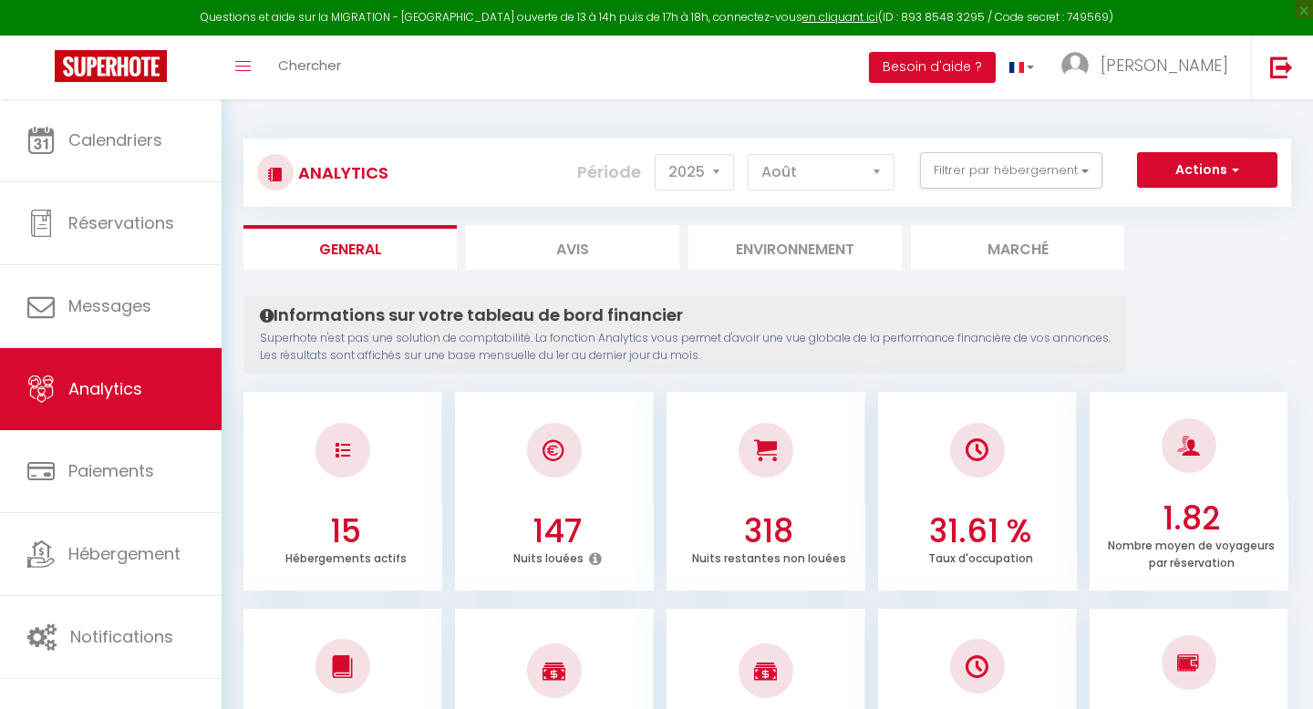
select select "2025"
select select "8"
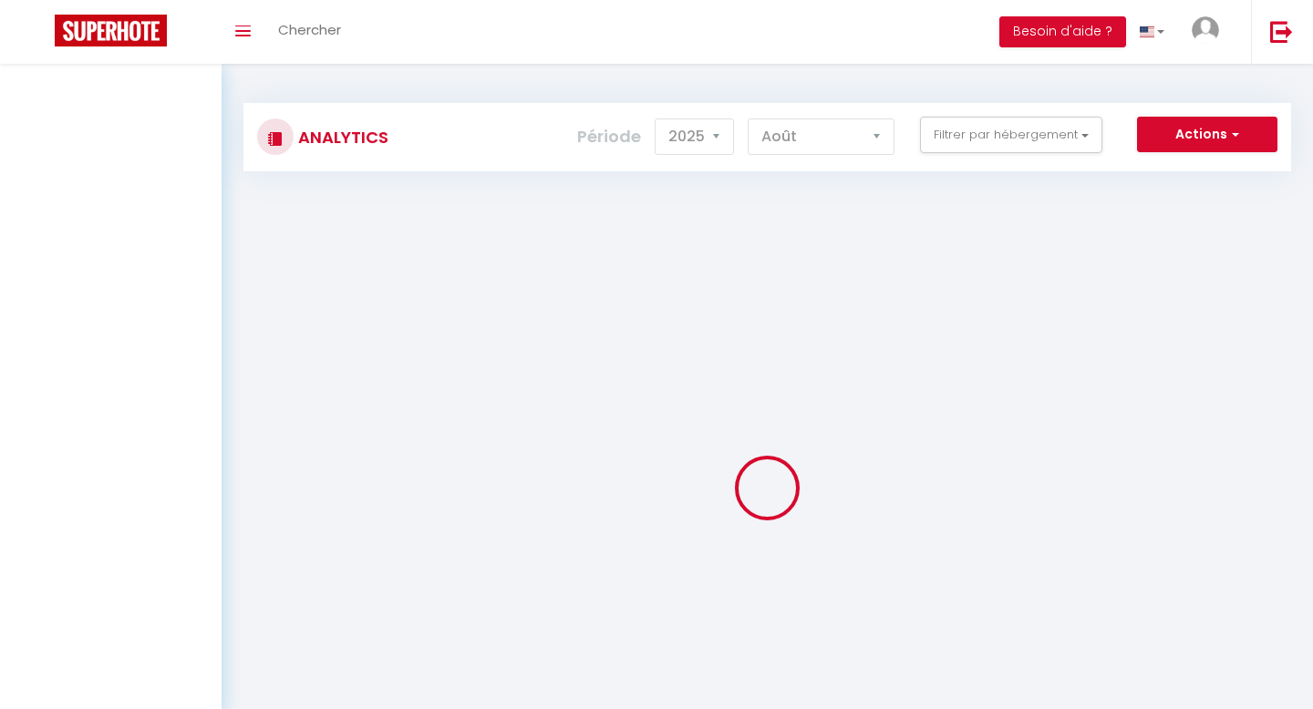
select select "2025"
select select "8"
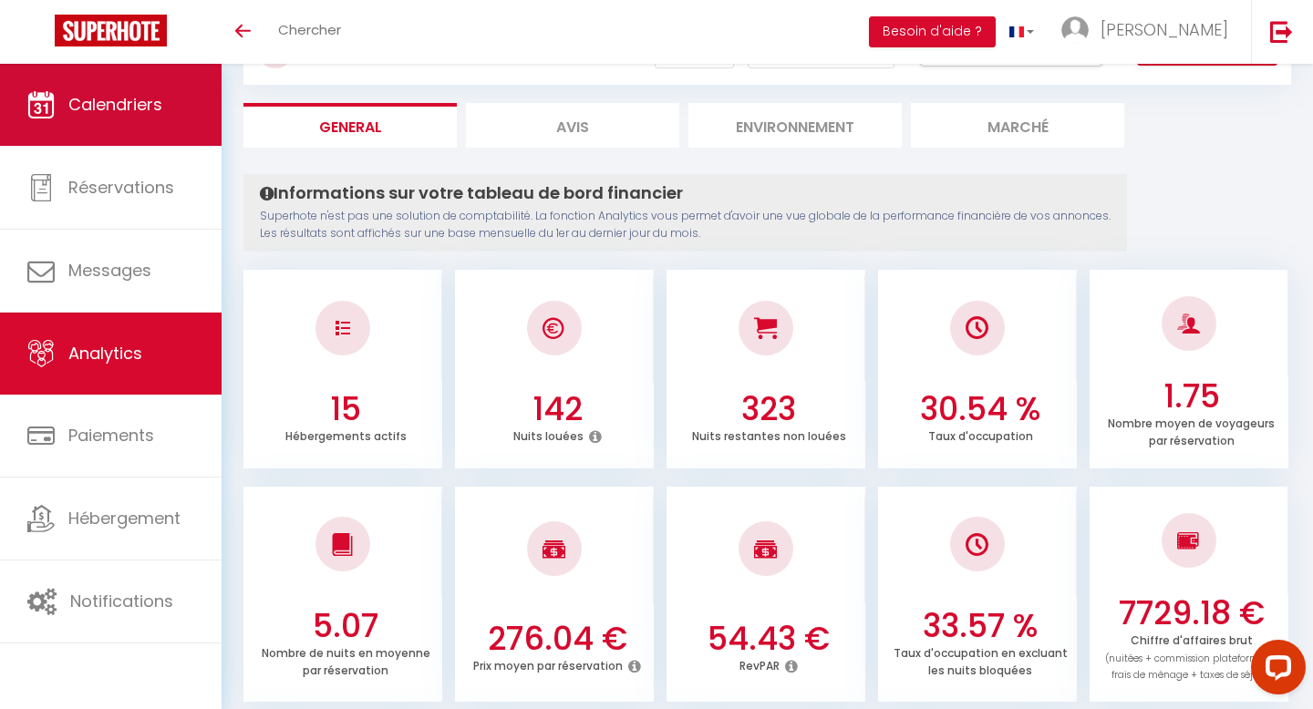
click at [146, 136] on link "Calendriers" at bounding box center [111, 105] width 222 height 82
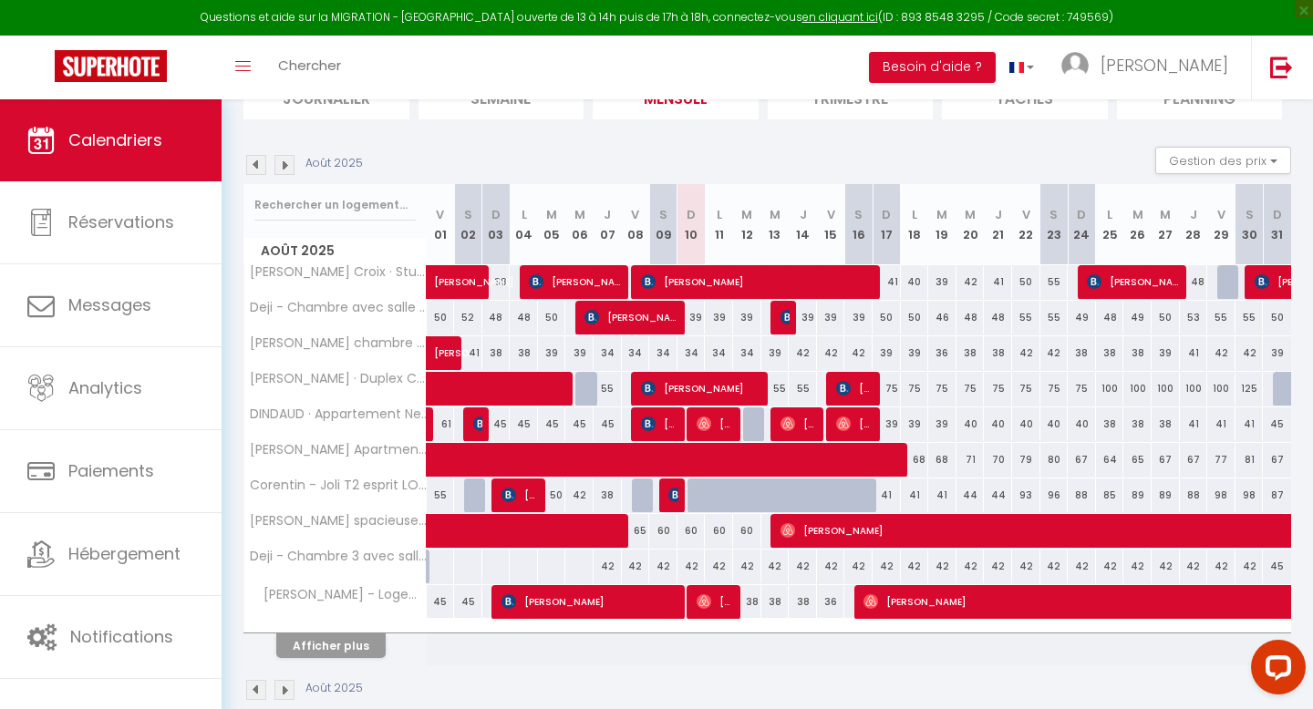
scroll to position [181, 0]
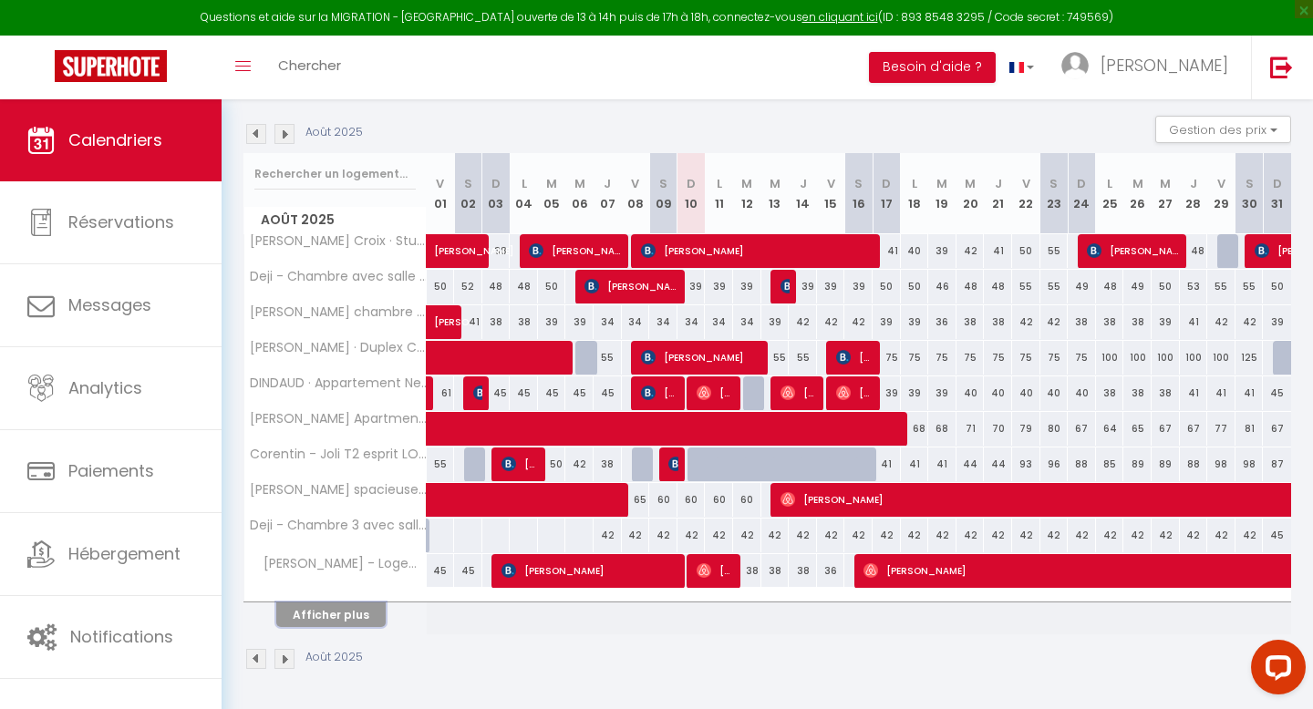
click at [320, 617] on button "Afficher plus" at bounding box center [330, 615] width 109 height 25
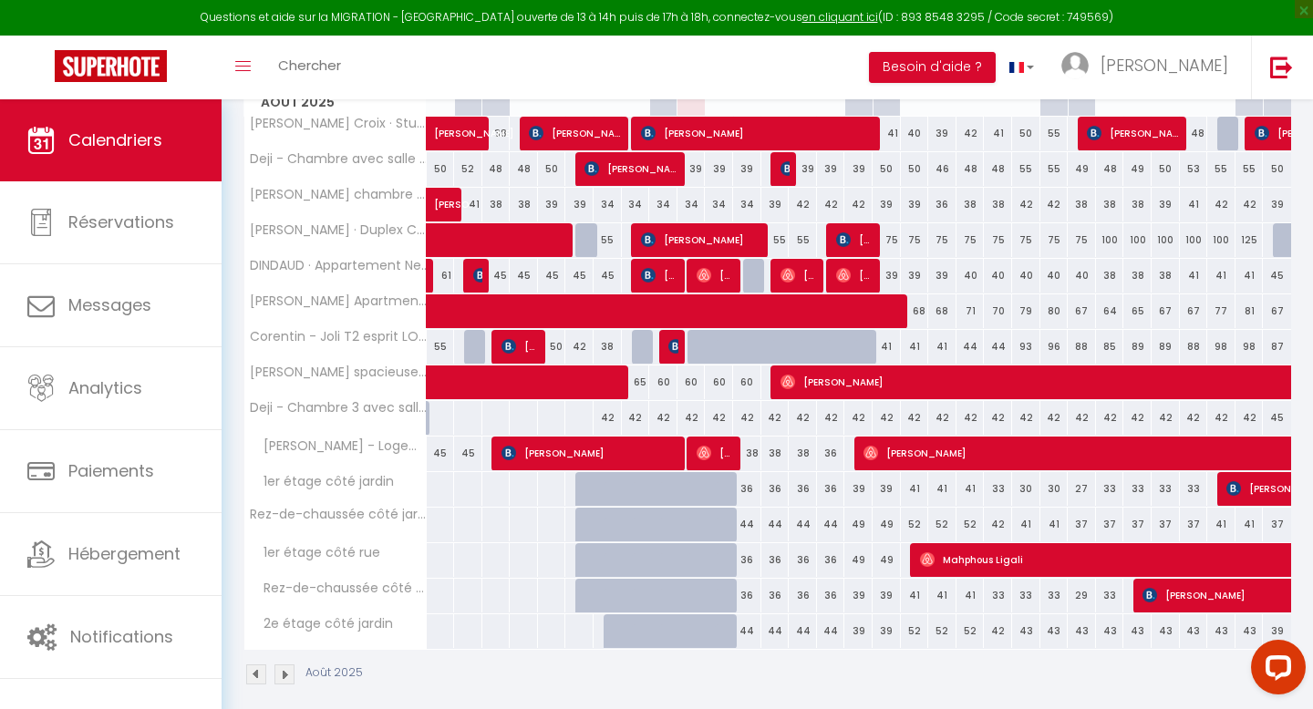
scroll to position [314, 0]
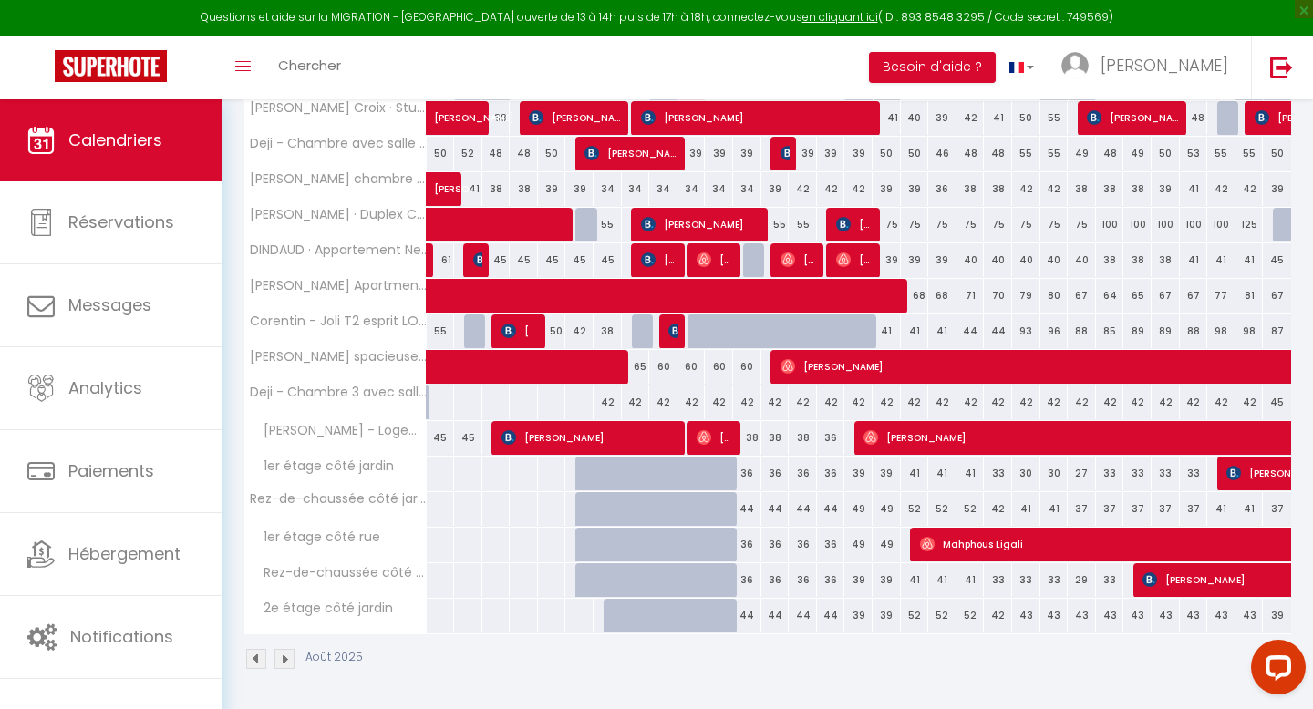
click at [291, 657] on img at bounding box center [284, 659] width 20 height 20
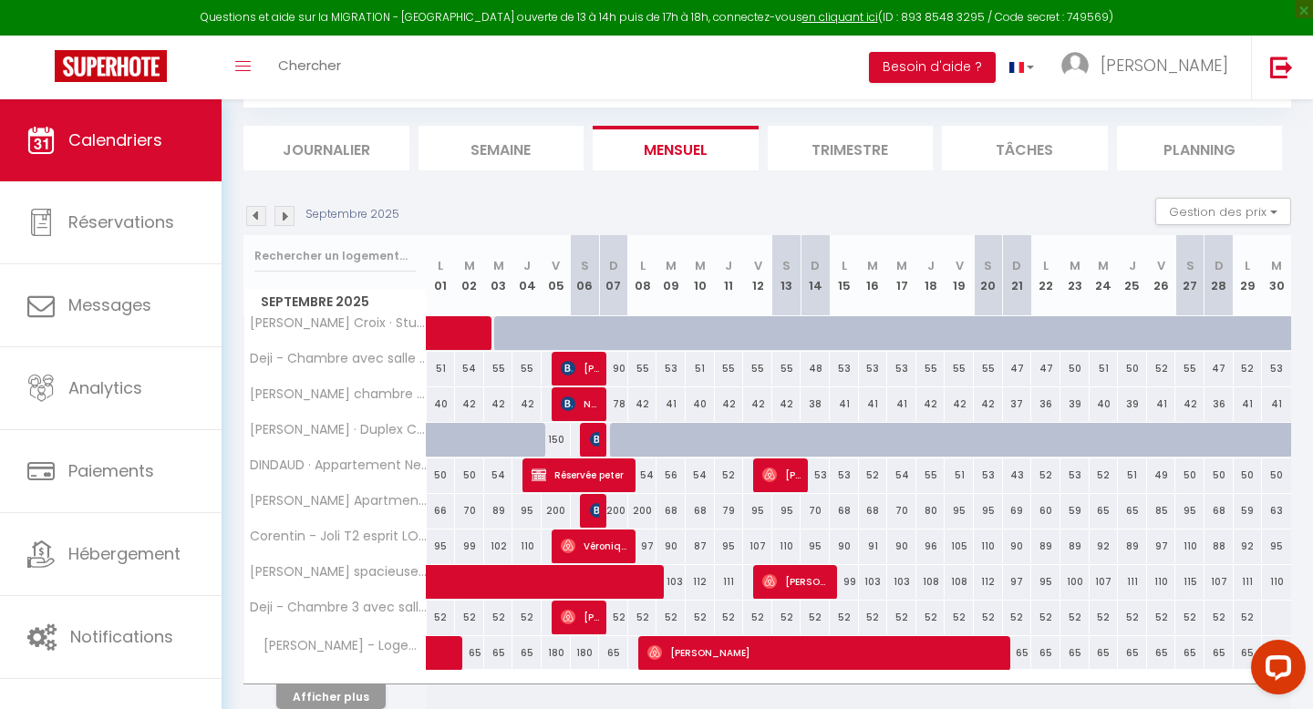
scroll to position [181, 0]
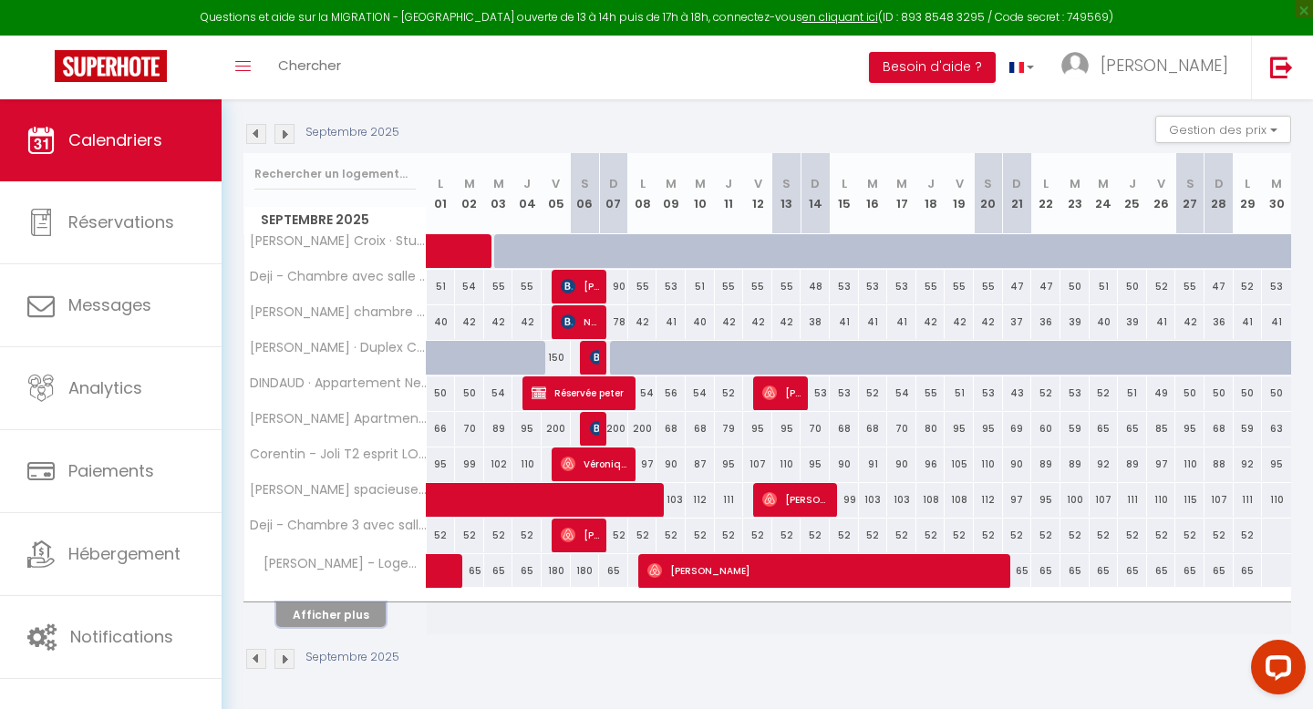
click at [356, 623] on button "Afficher plus" at bounding box center [330, 615] width 109 height 25
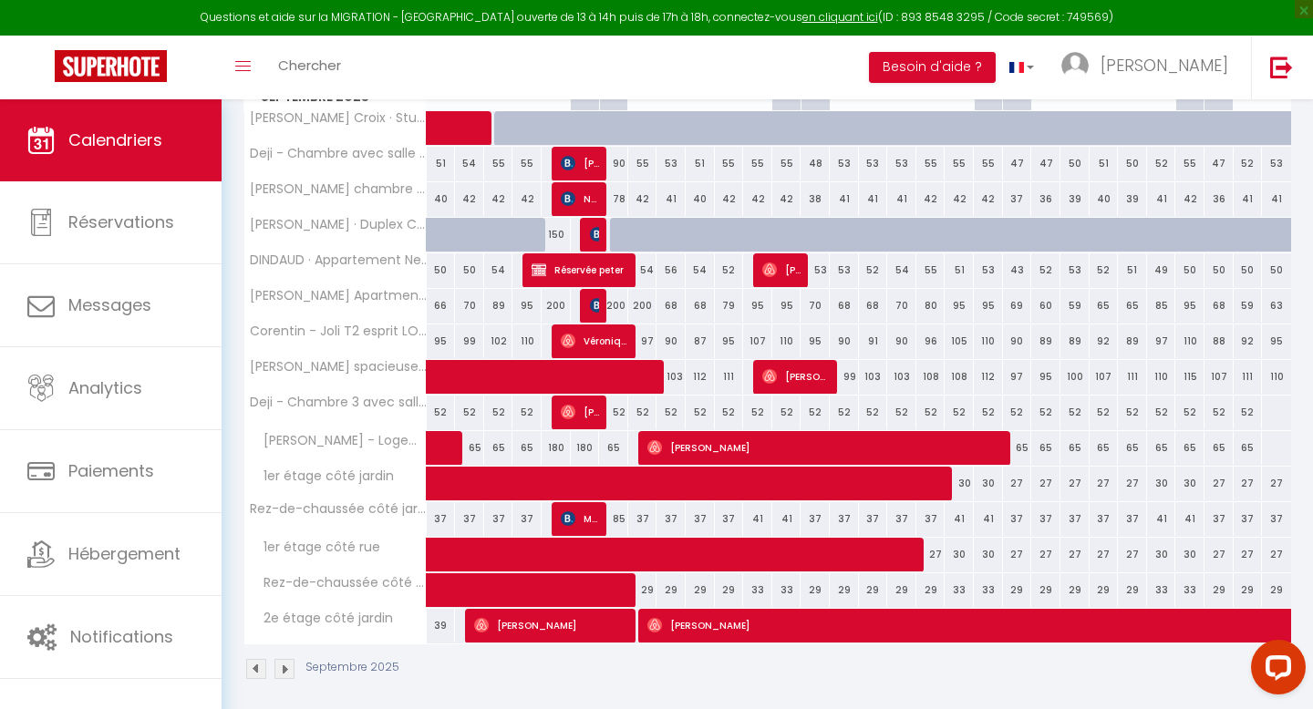
scroll to position [314, 0]
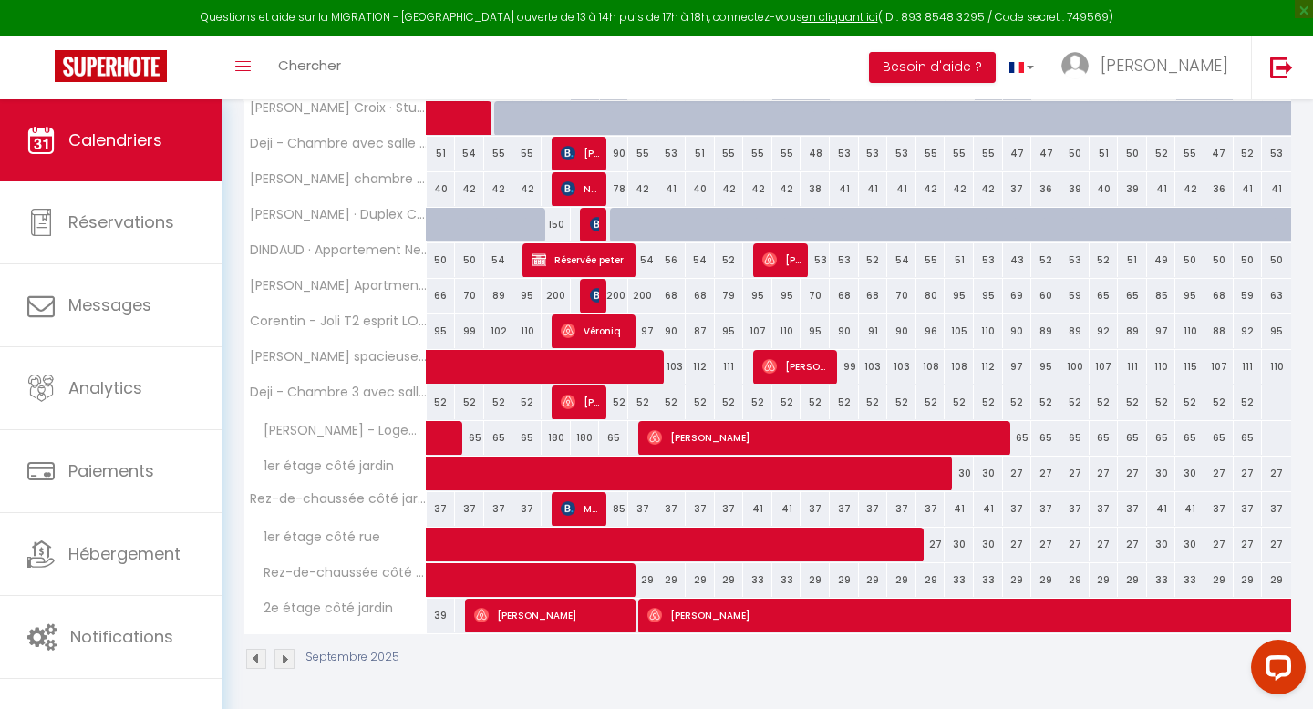
click at [286, 658] on img at bounding box center [284, 659] width 20 height 20
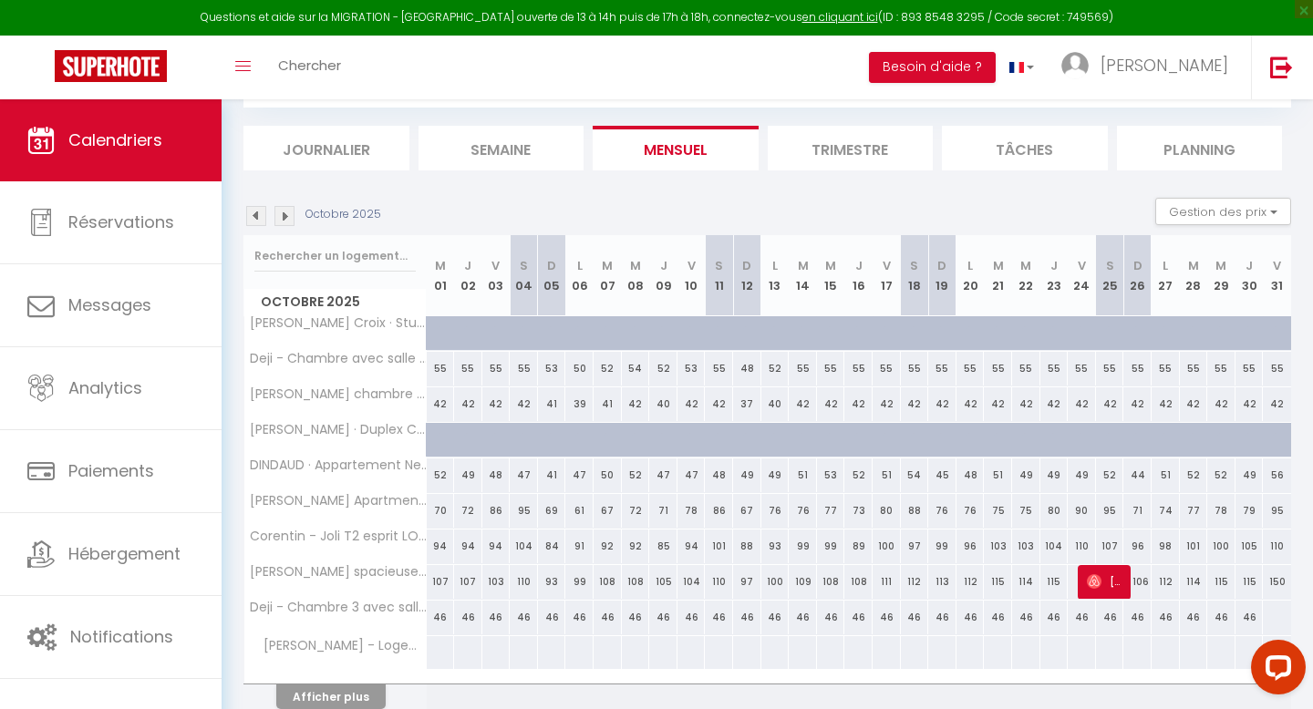
scroll to position [181, 0]
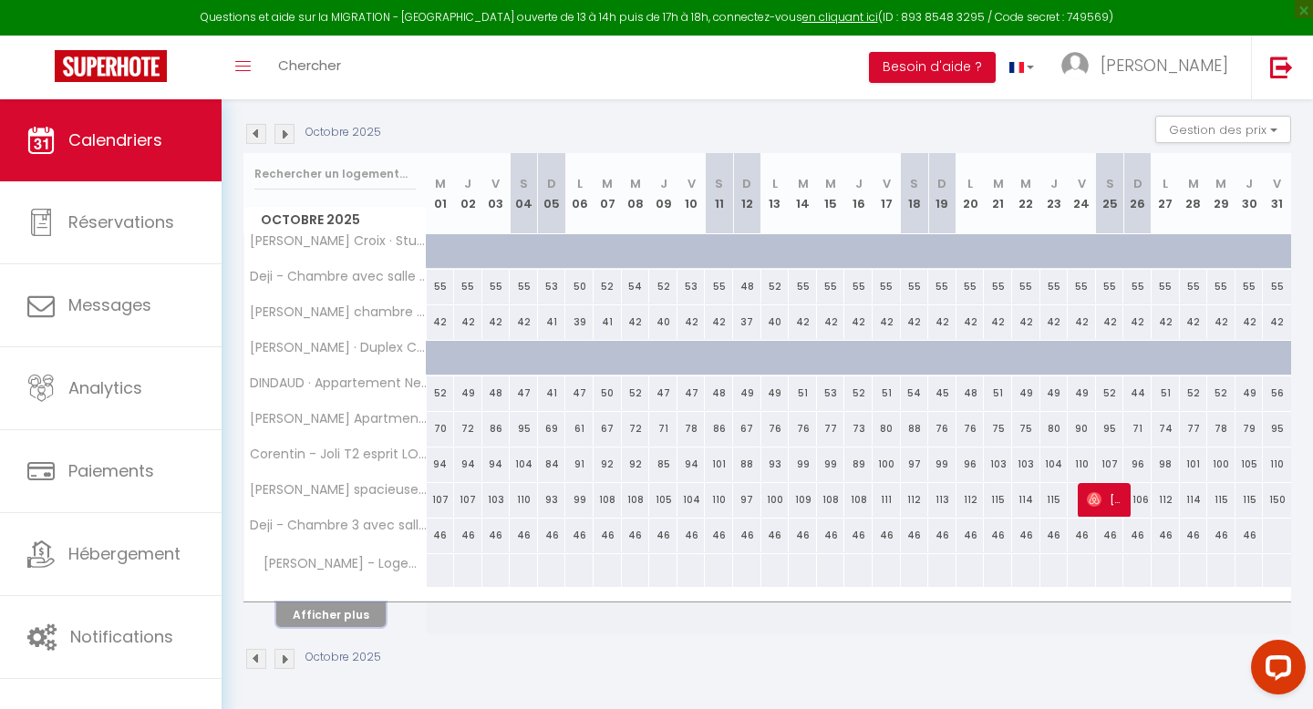
click at [358, 623] on button "Afficher plus" at bounding box center [330, 615] width 109 height 25
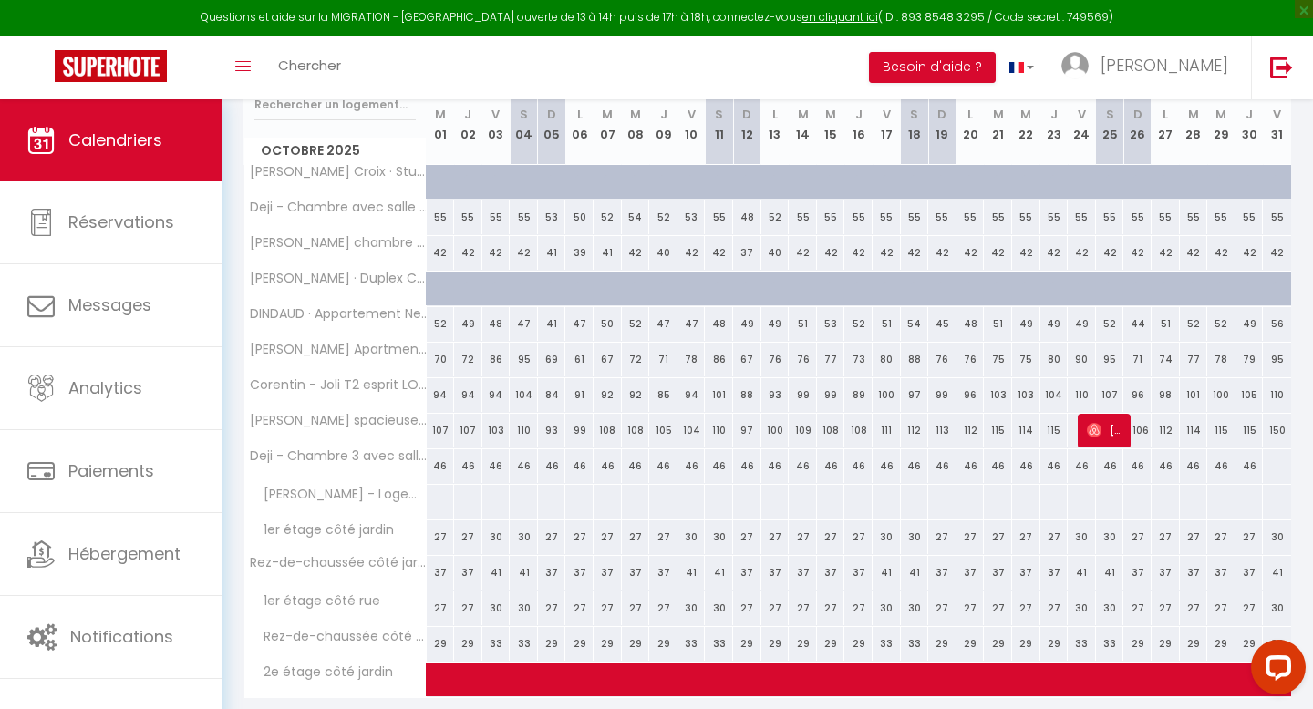
scroll to position [314, 0]
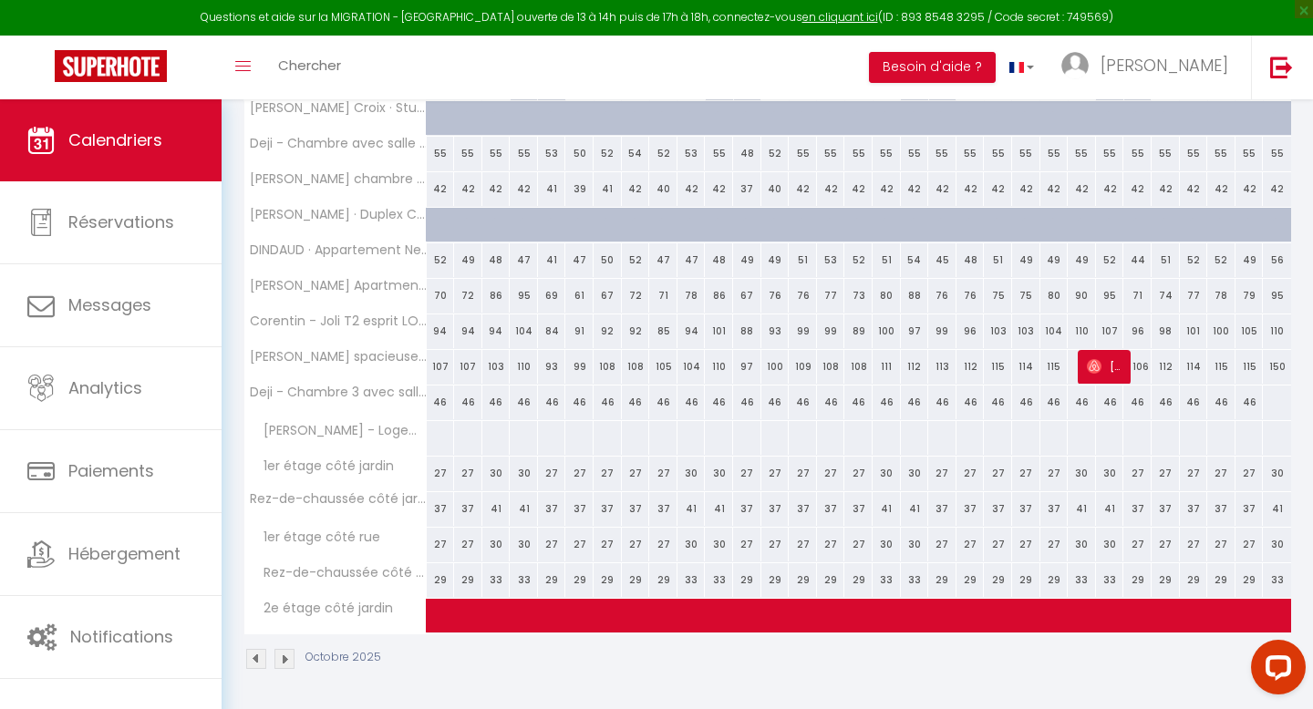
click at [280, 659] on img at bounding box center [284, 659] width 20 height 20
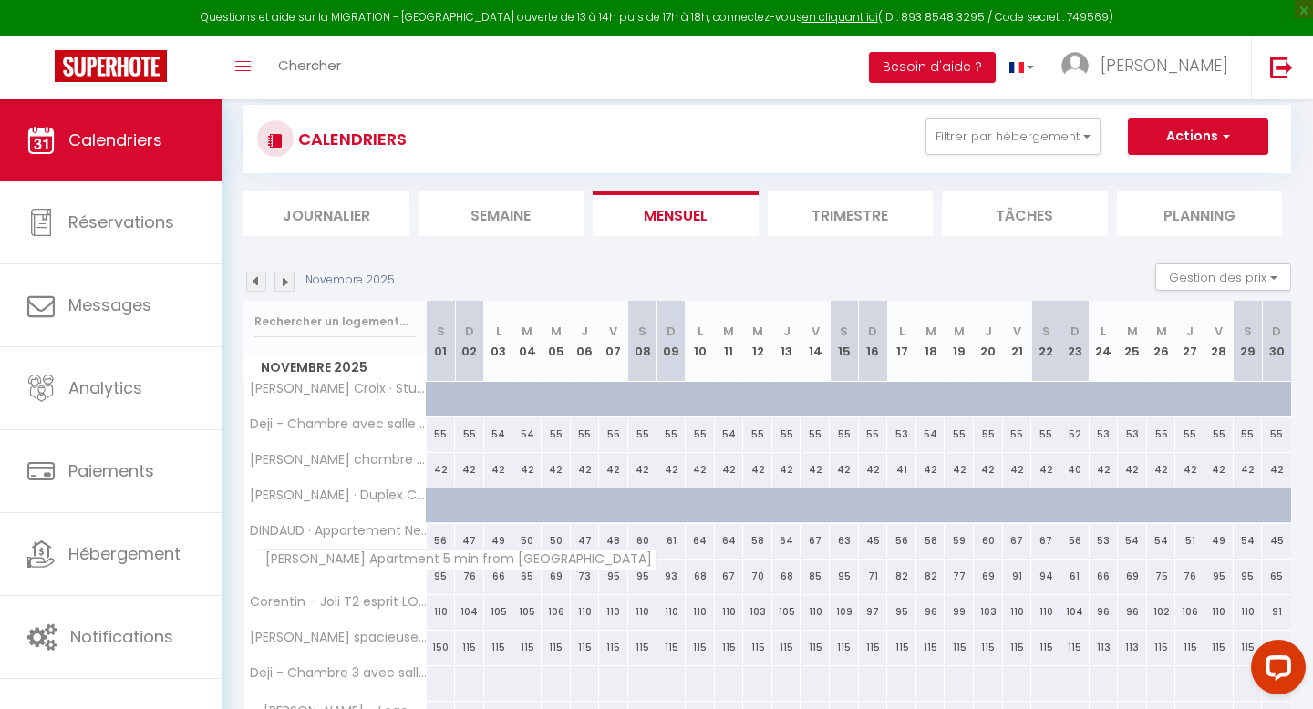
scroll to position [0, 0]
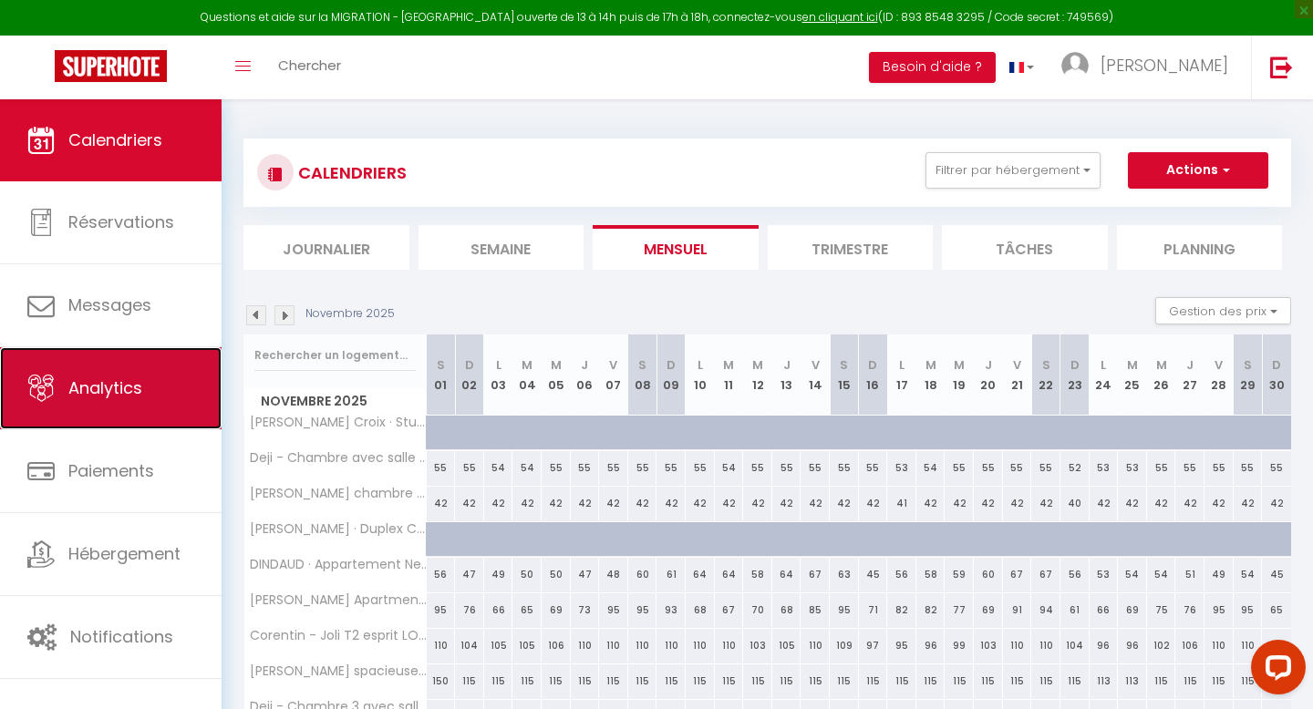
click at [120, 401] on link "Analytics" at bounding box center [111, 388] width 222 height 82
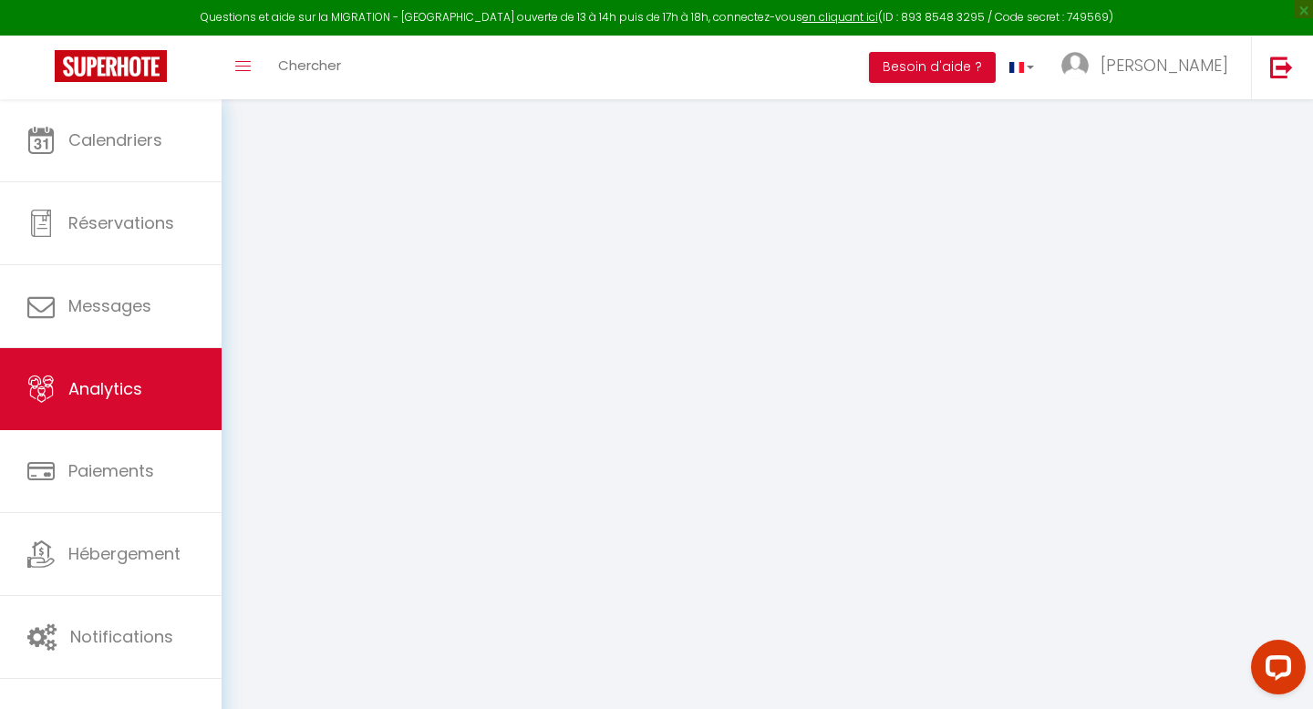
select select "2025"
select select "8"
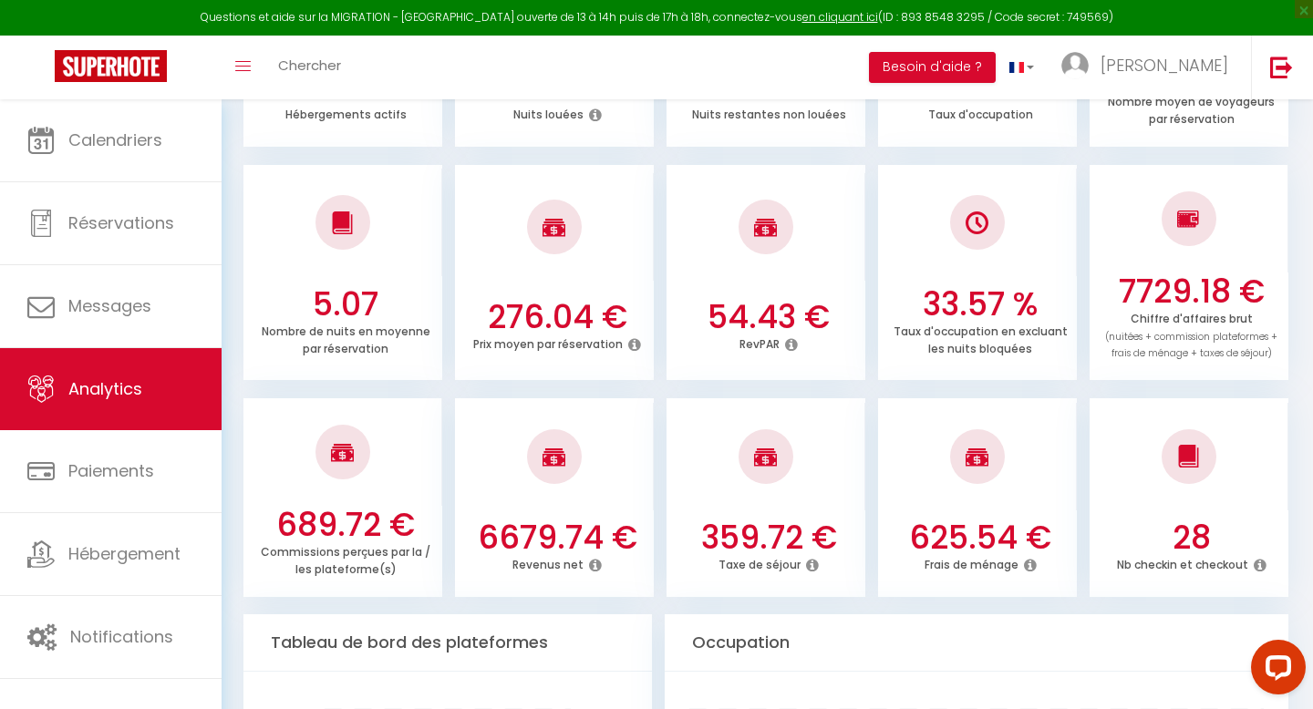
scroll to position [443, 0]
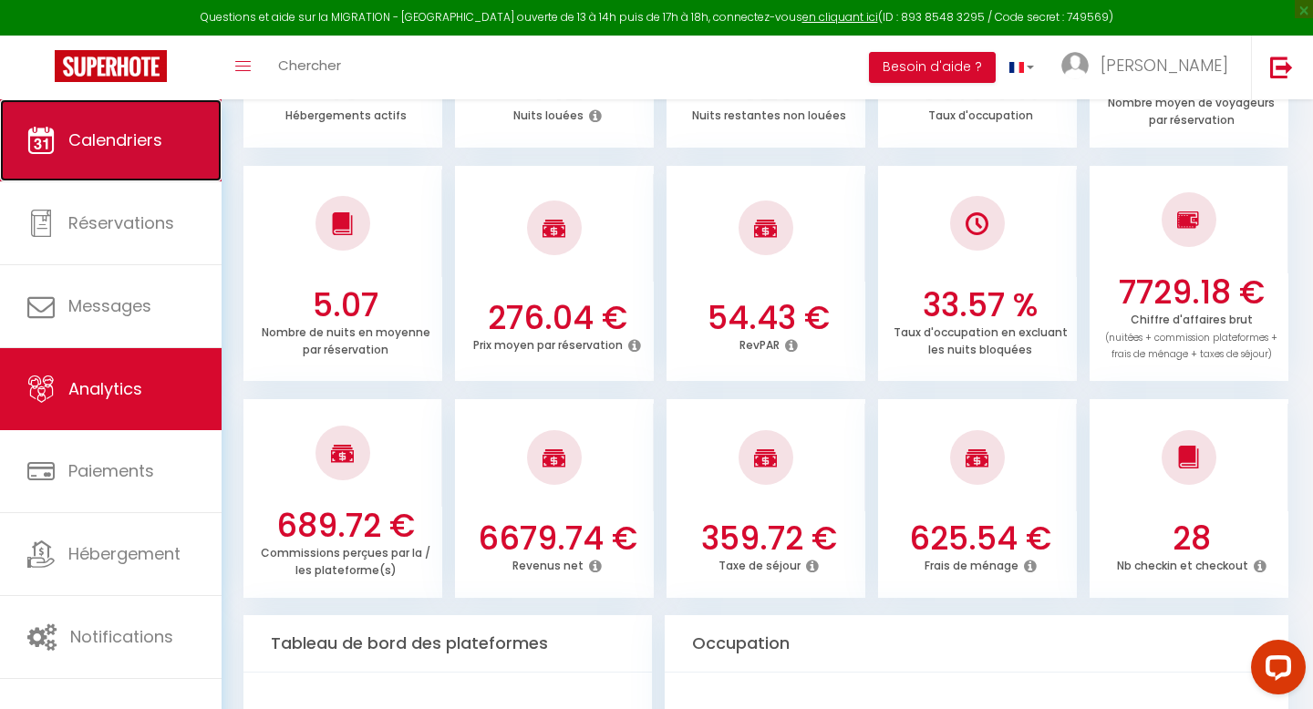
click at [97, 148] on span "Calendriers" at bounding box center [115, 140] width 94 height 23
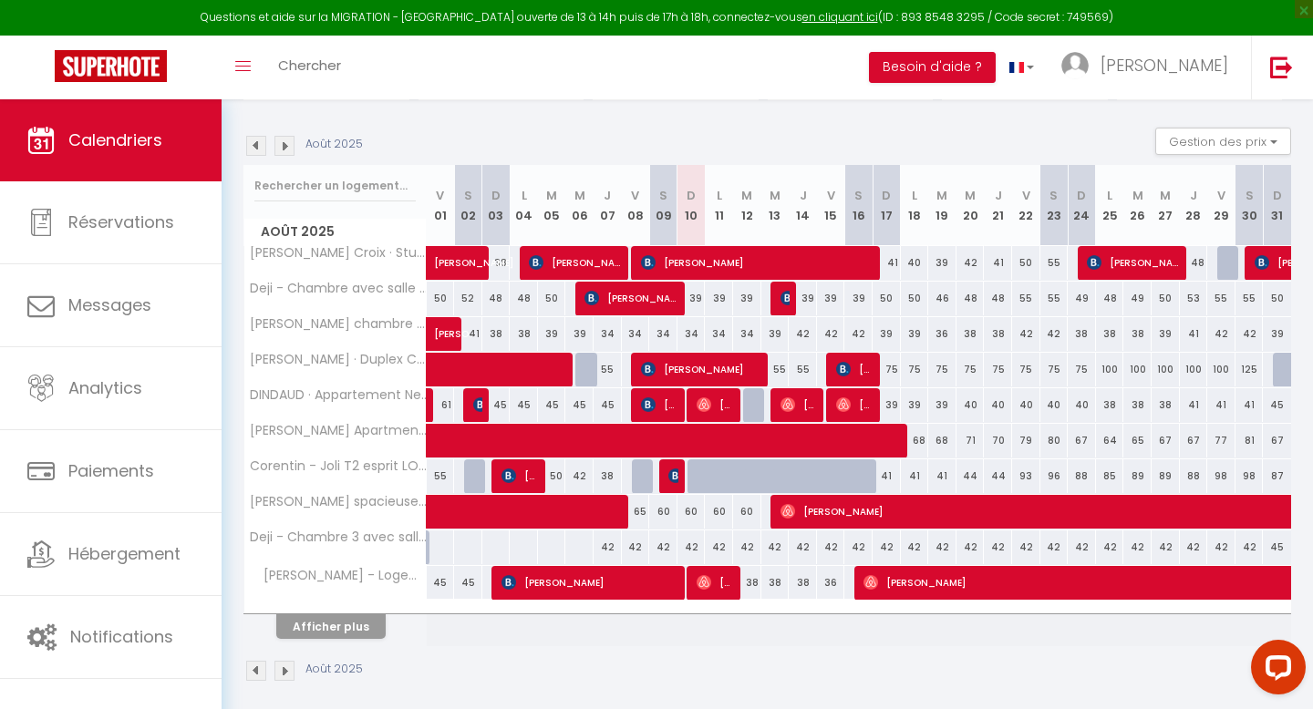
scroll to position [181, 0]
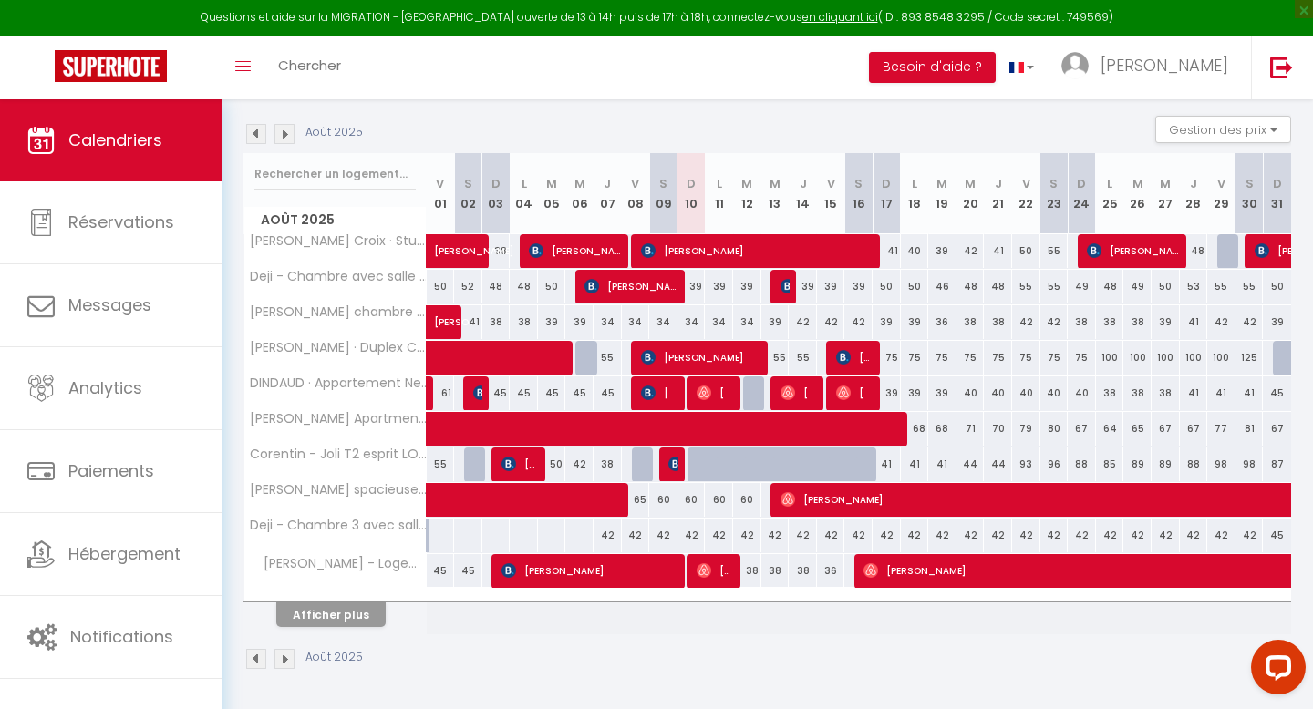
click at [663, 536] on div "42" at bounding box center [663, 536] width 28 height 34
type input "42"
type input "Sam 09 Août 2025"
type input "Dim 10 Août 2025"
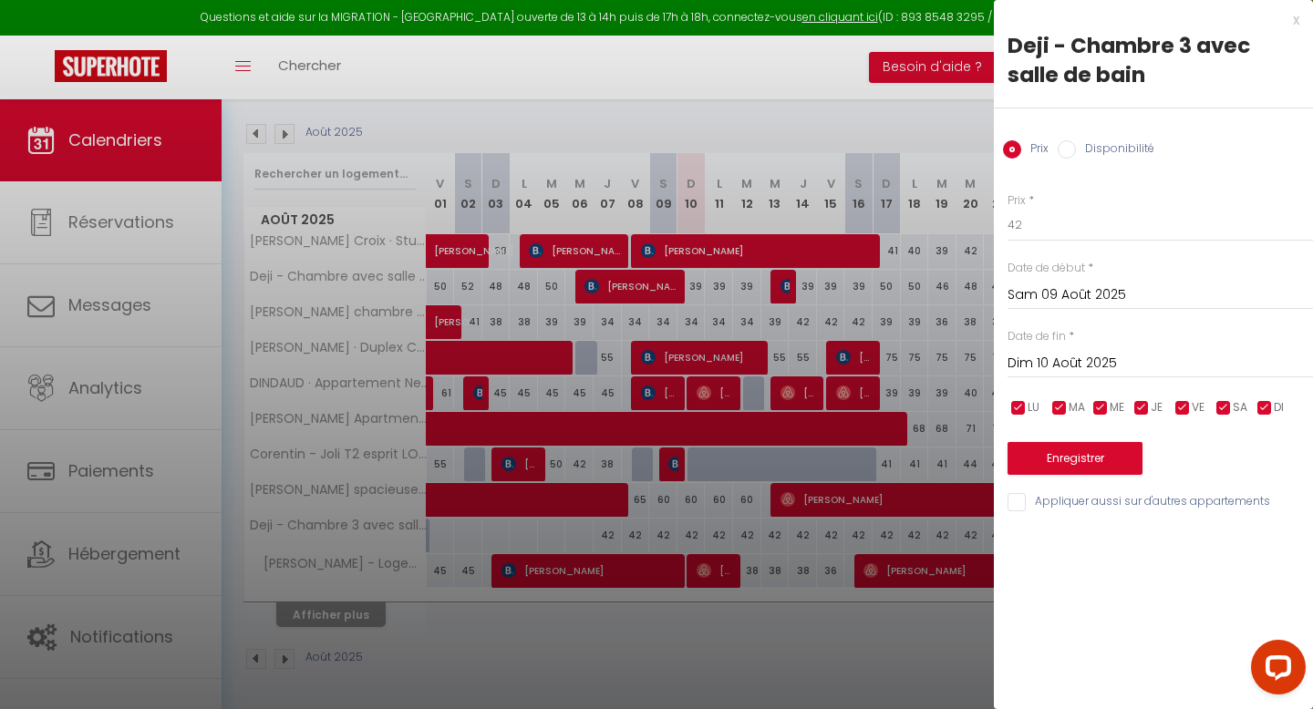
click at [683, 508] on div at bounding box center [656, 354] width 1313 height 709
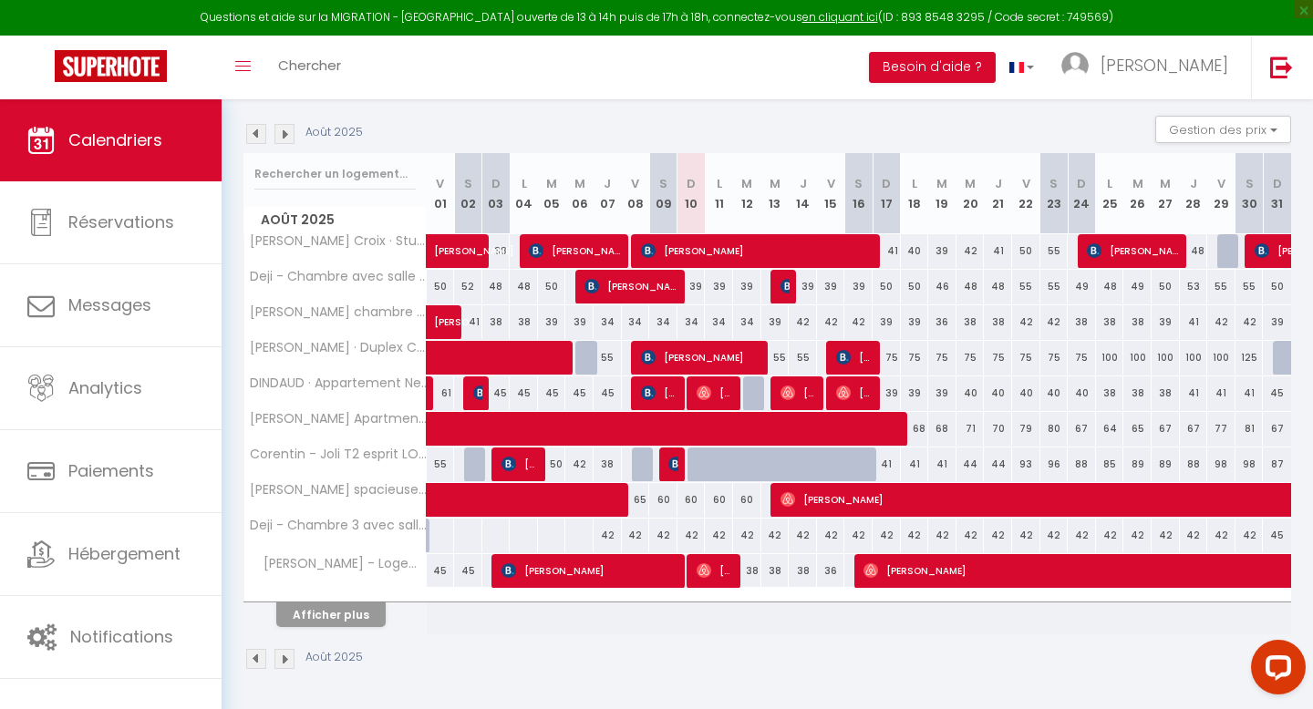
click at [758, 395] on div at bounding box center [757, 393] width 28 height 35
type input "33"
type input "[DATE]"
type input "Mer 13 Août 2025"
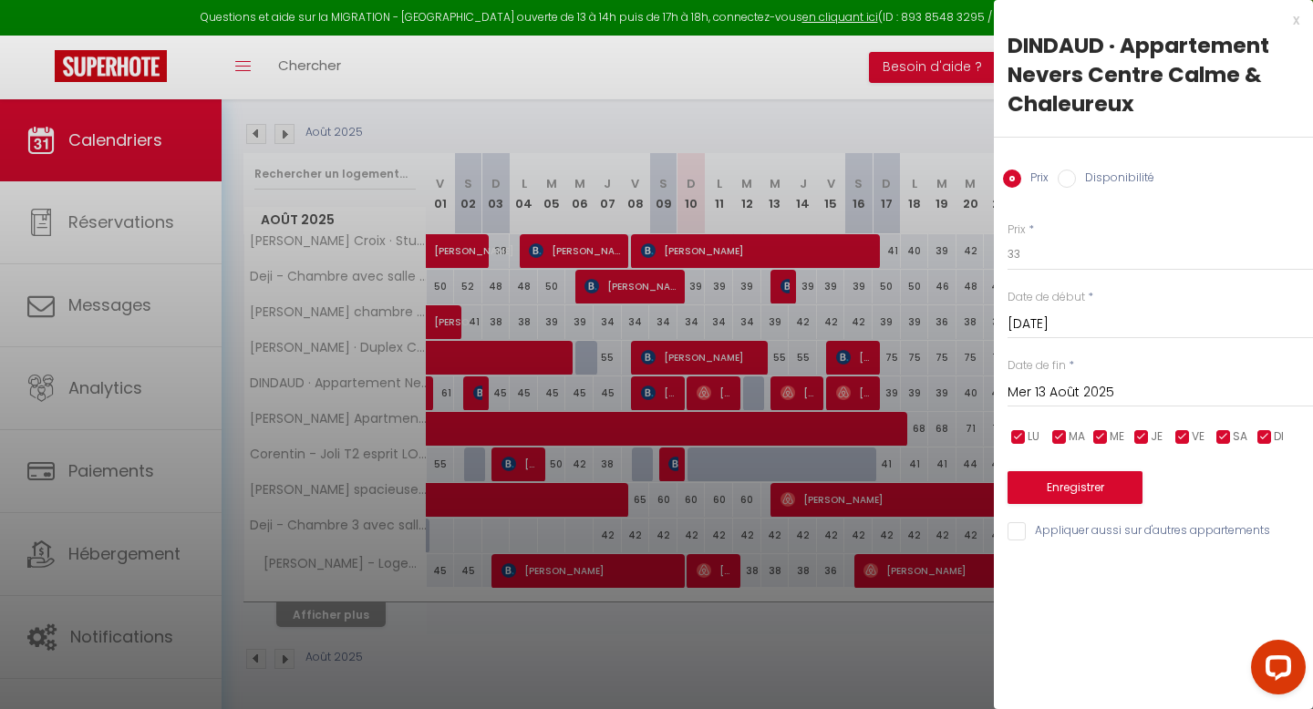
click at [758, 395] on div at bounding box center [656, 354] width 1313 height 709
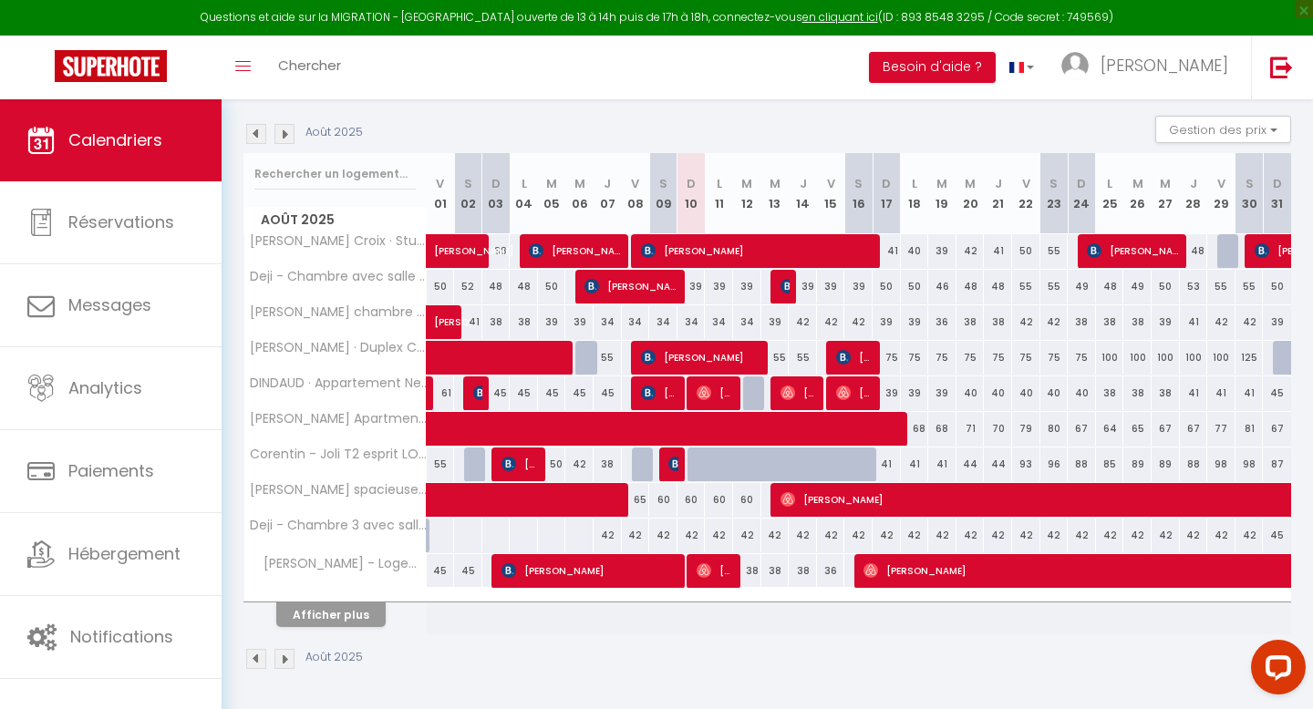
click at [753, 393] on div at bounding box center [757, 393] width 28 height 35
type input "33"
type input "[DATE]"
type input "Mer 13 Août 2025"
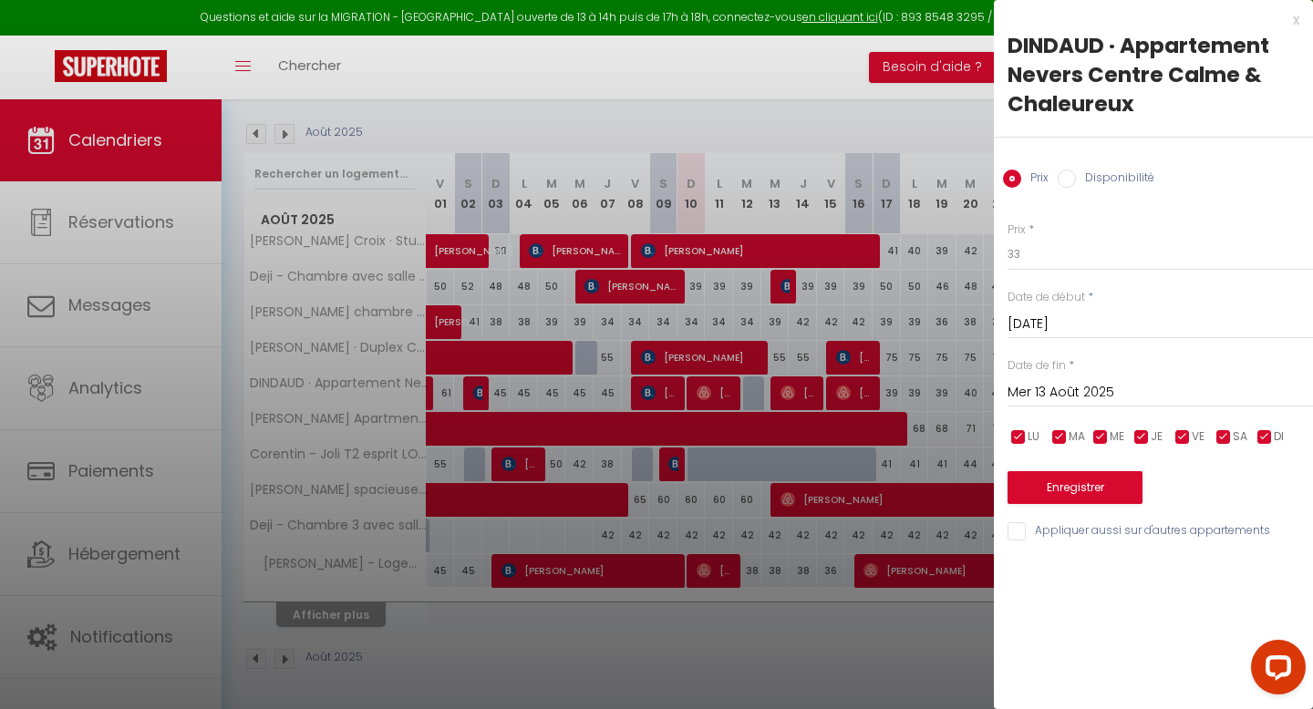
click at [828, 288] on div at bounding box center [656, 354] width 1313 height 709
select select
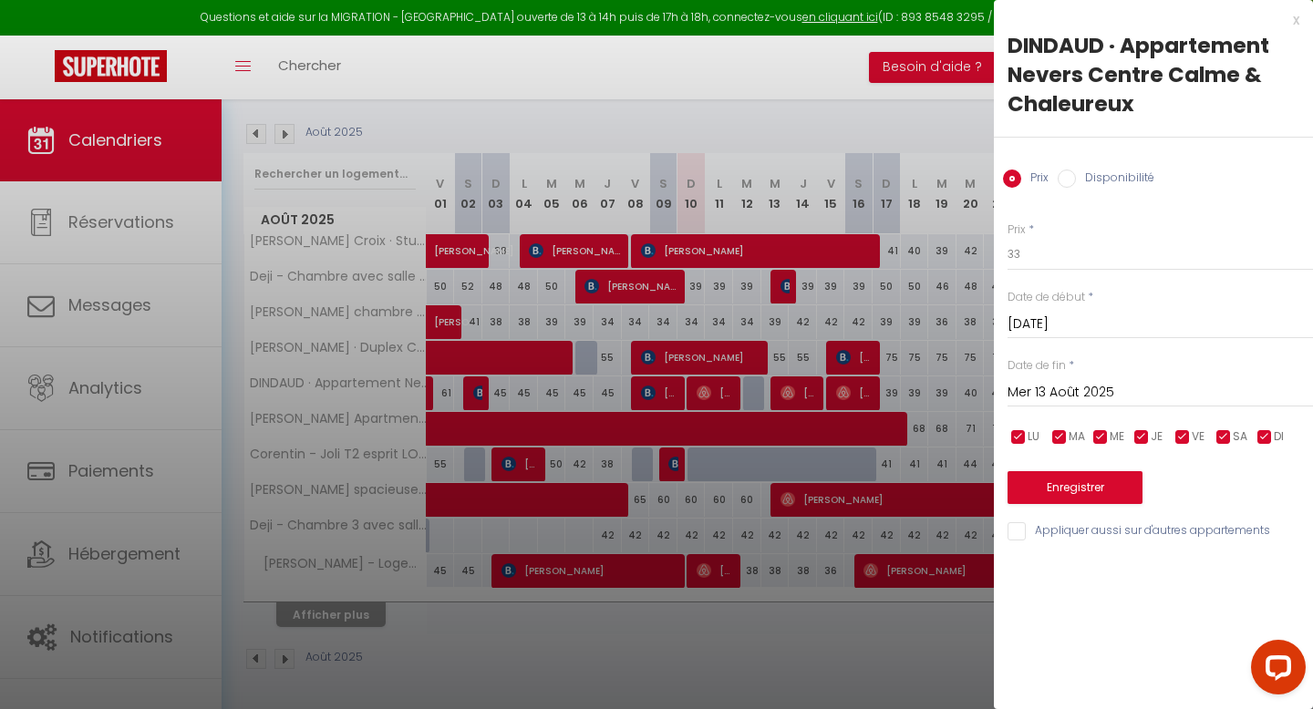
select select
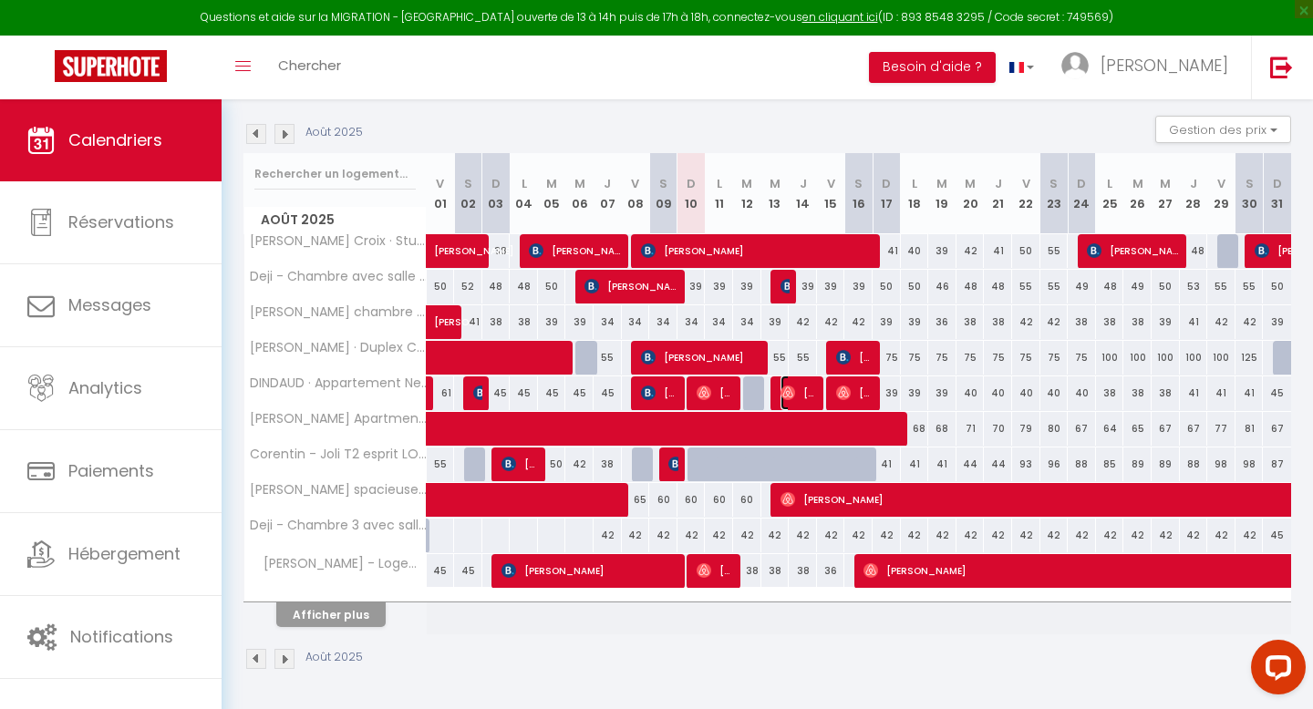
click at [801, 389] on span "[PERSON_NAME]" at bounding box center [798, 393] width 37 height 35
select select "OK"
select select "0"
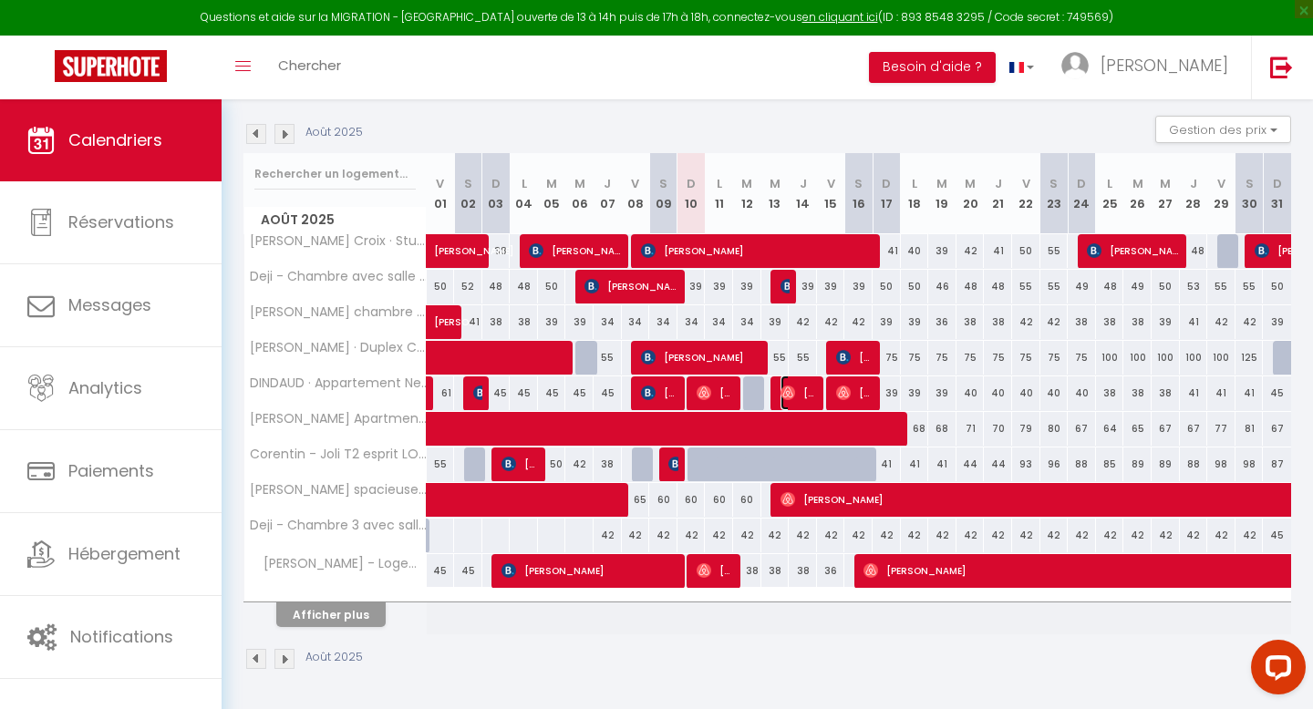
select select "1"
select select
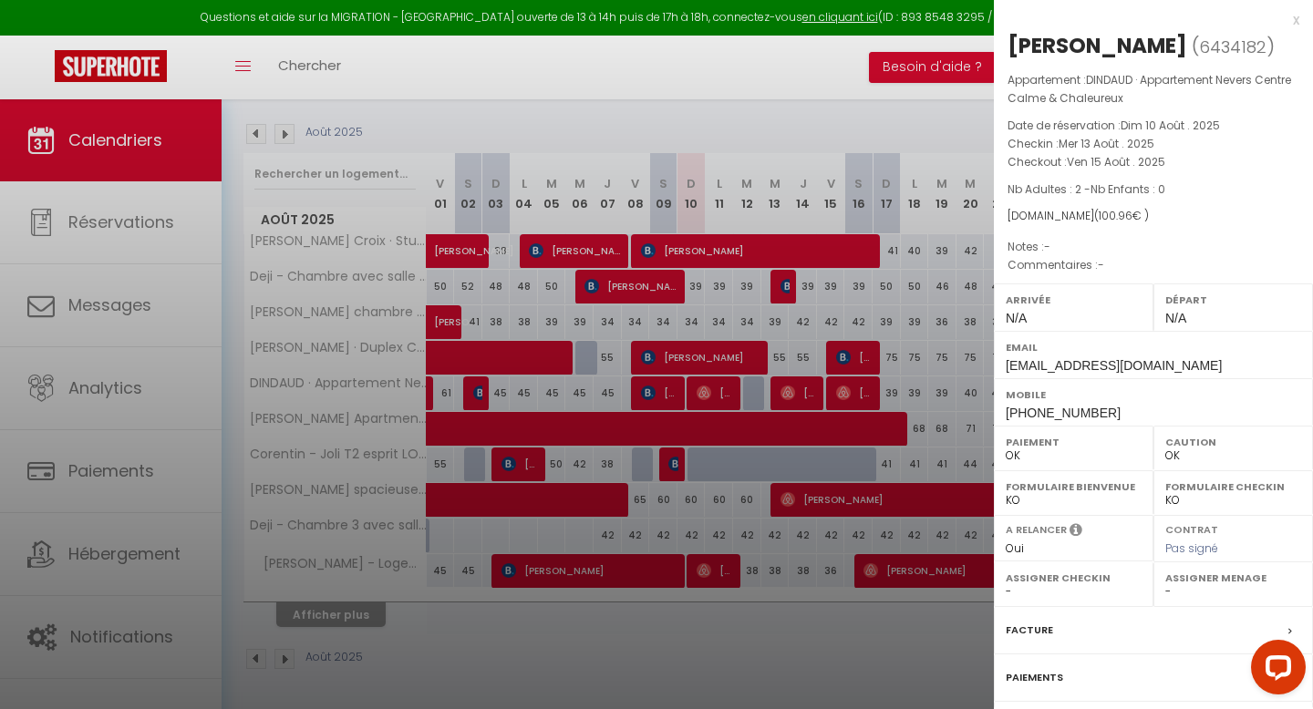
click at [789, 275] on div at bounding box center [656, 354] width 1313 height 709
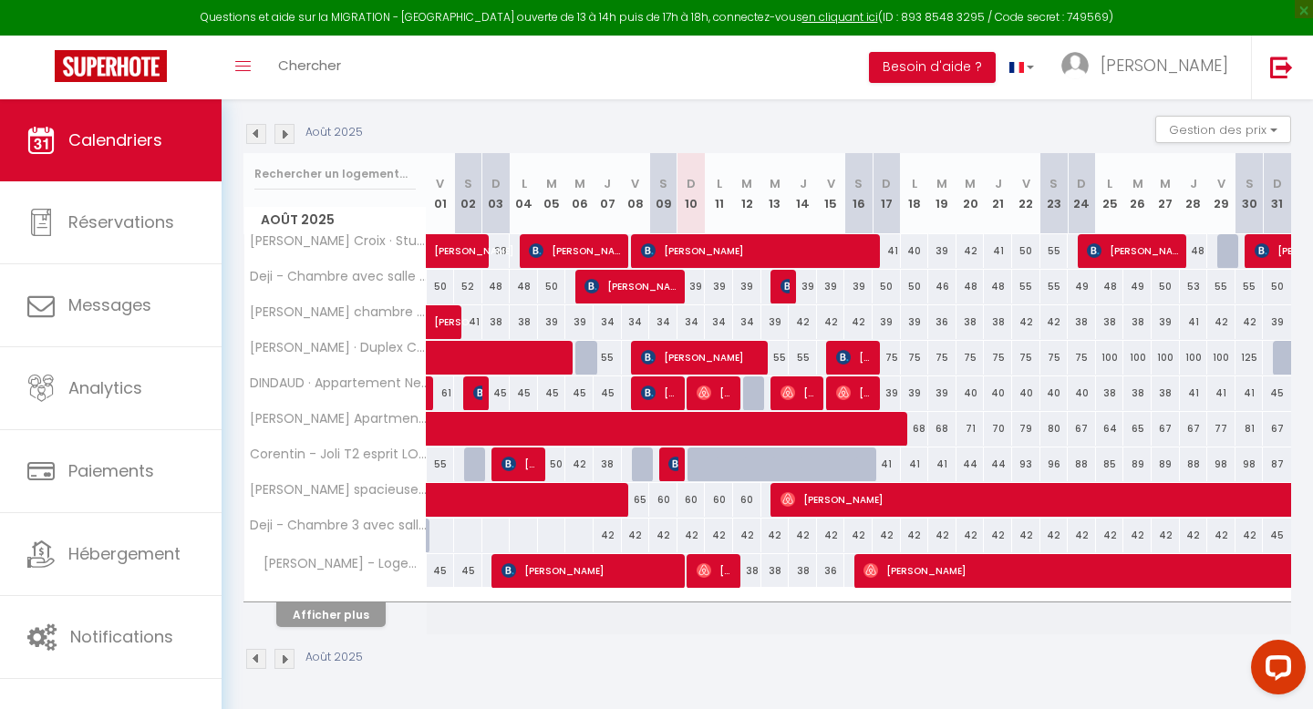
click at [1011, 401] on div "40" at bounding box center [1025, 393] width 29 height 34
type input "40"
type input "Ven 22 Août 2025"
type input "Sam 23 Août 2025"
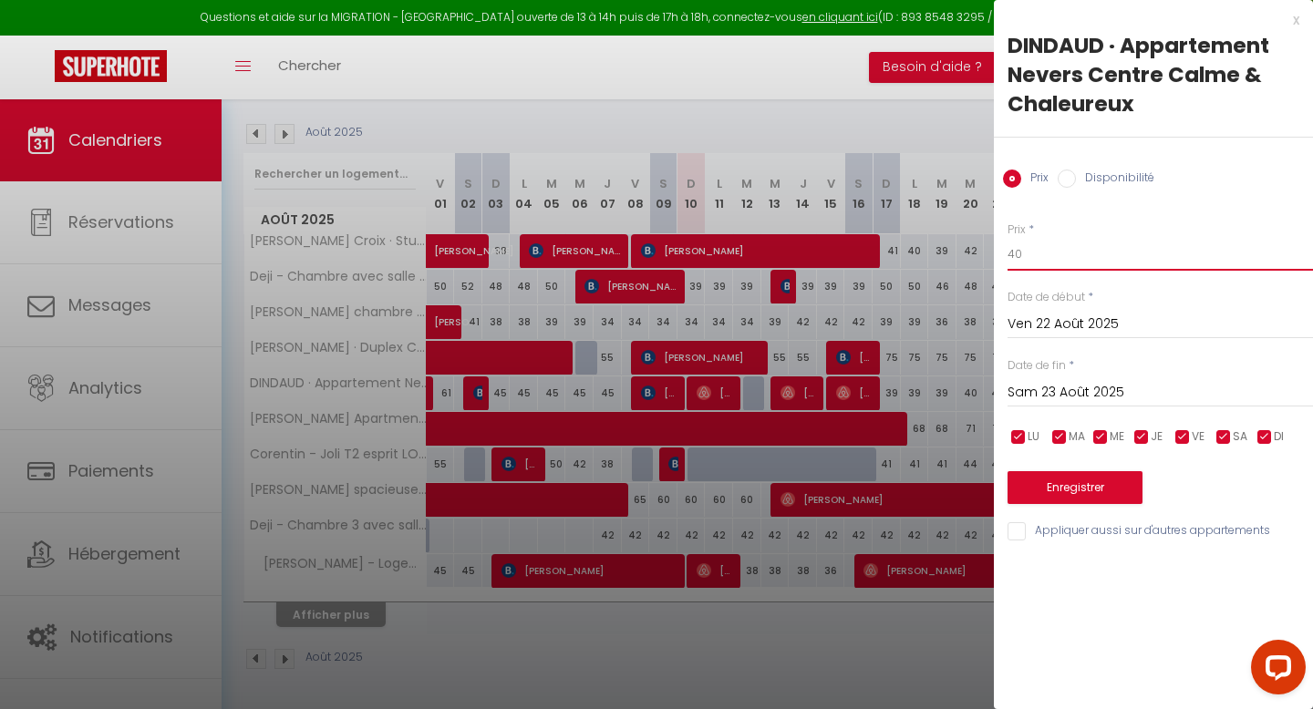
click at [1053, 249] on input "40" at bounding box center [1159, 254] width 305 height 33
type input "4"
type input "36"
click at [1048, 482] on button "Enregistrer" at bounding box center [1074, 487] width 135 height 33
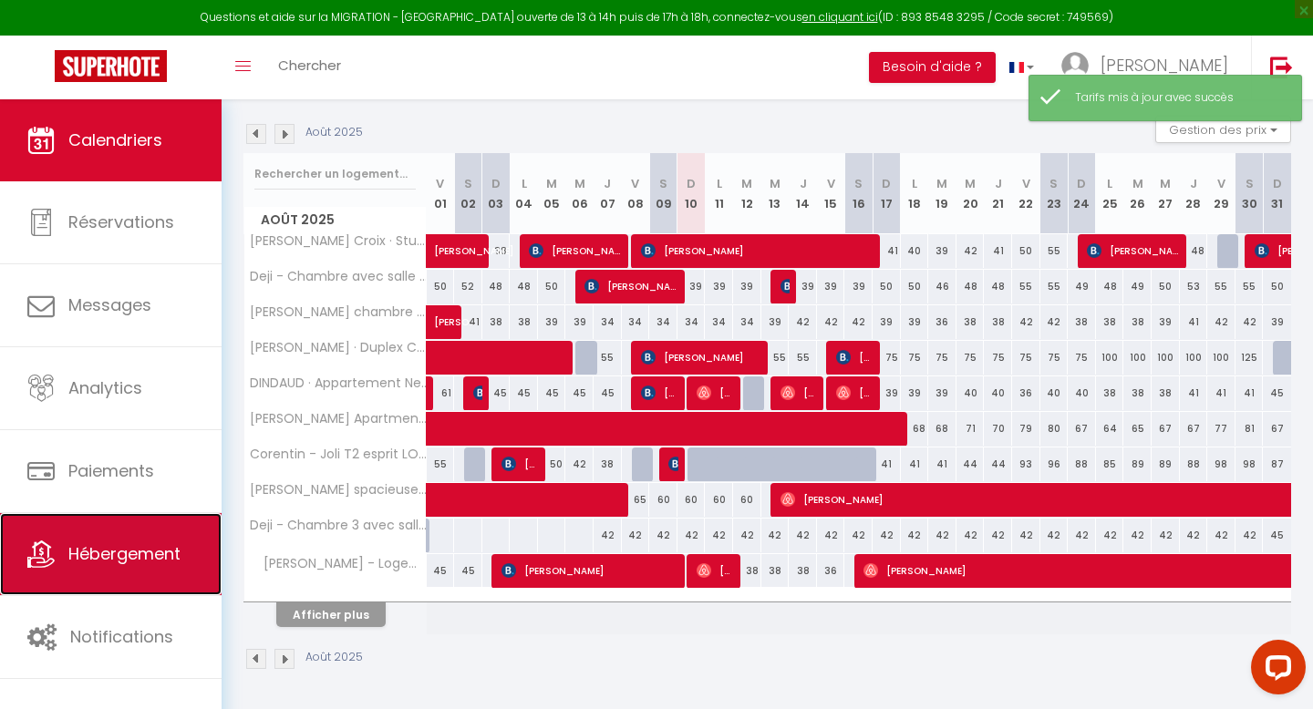
click at [136, 527] on link "Hébergement" at bounding box center [111, 554] width 222 height 82
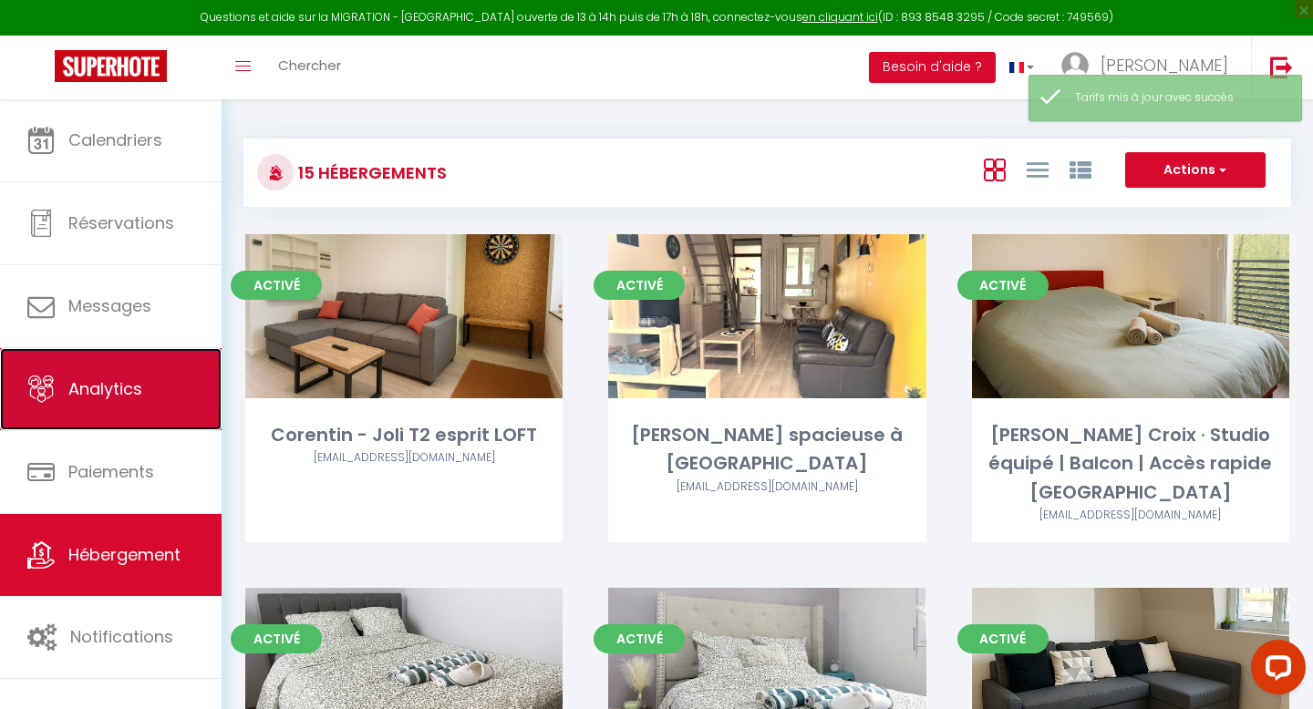
click at [88, 408] on link "Analytics" at bounding box center [111, 389] width 222 height 82
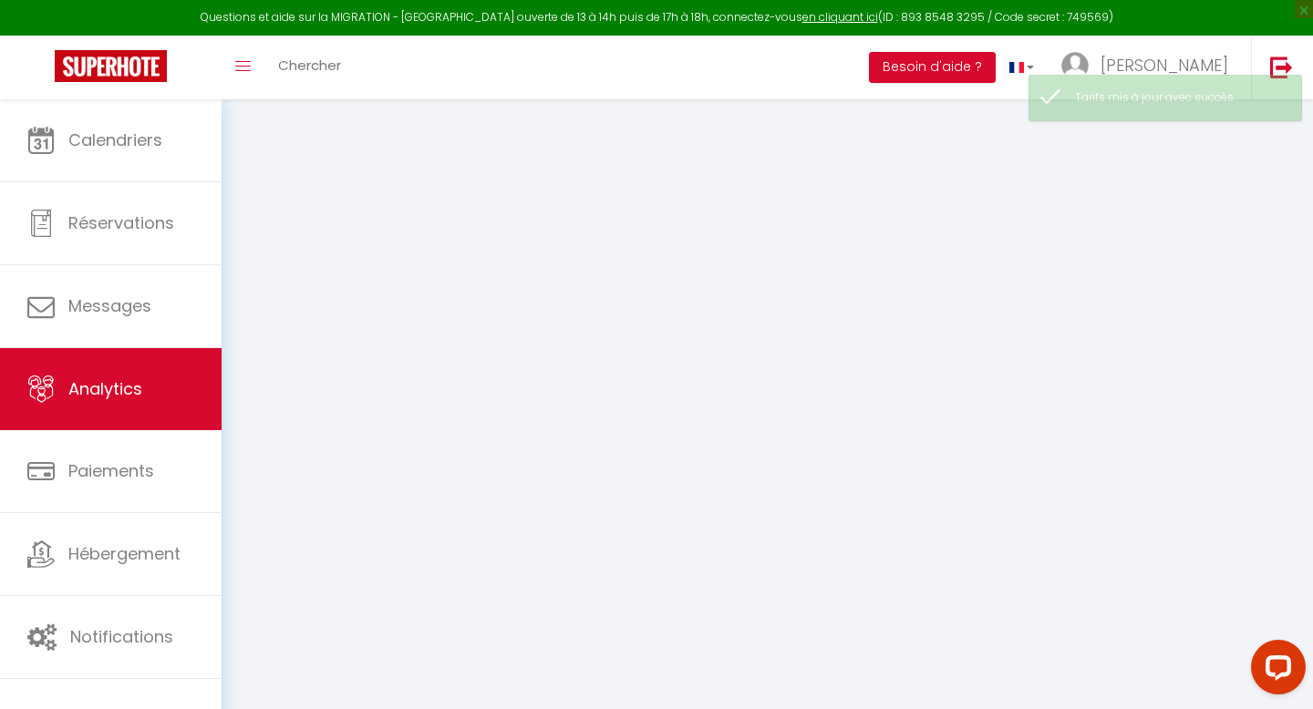
select select "2025"
select select "8"
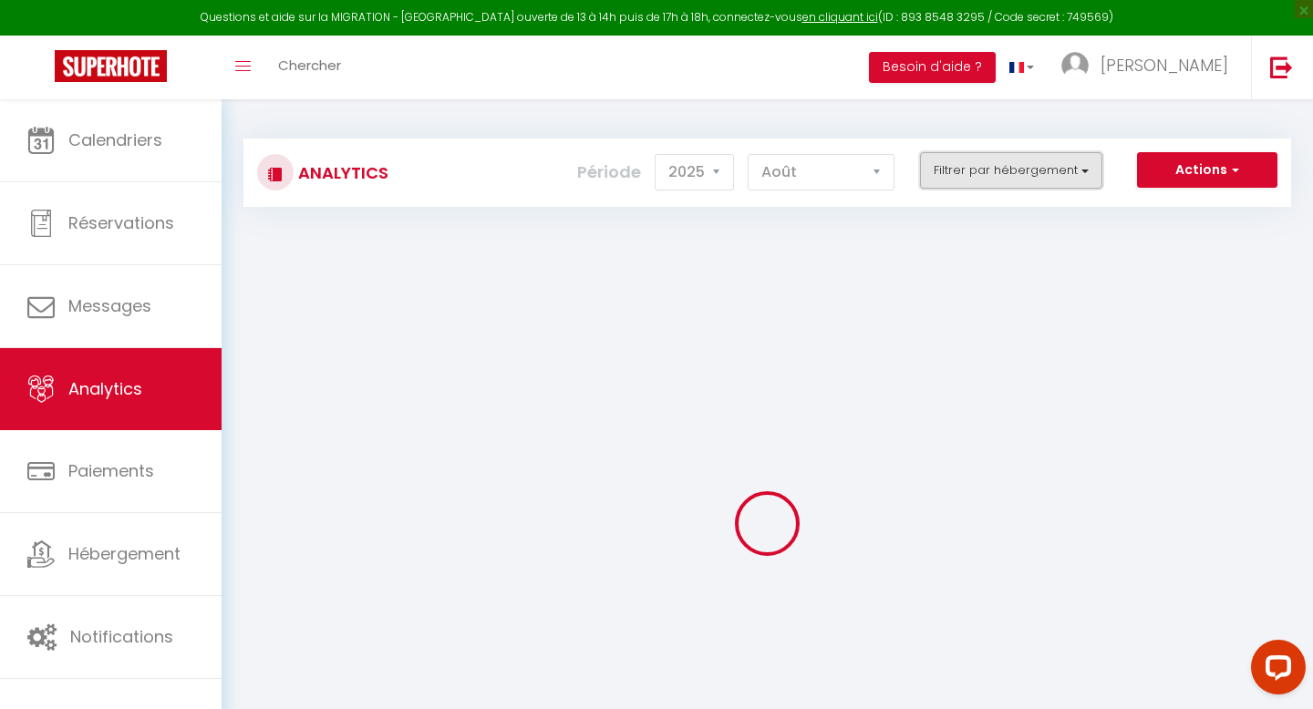
click at [1018, 158] on button "Filtrer par hébergement" at bounding box center [1011, 170] width 182 height 36
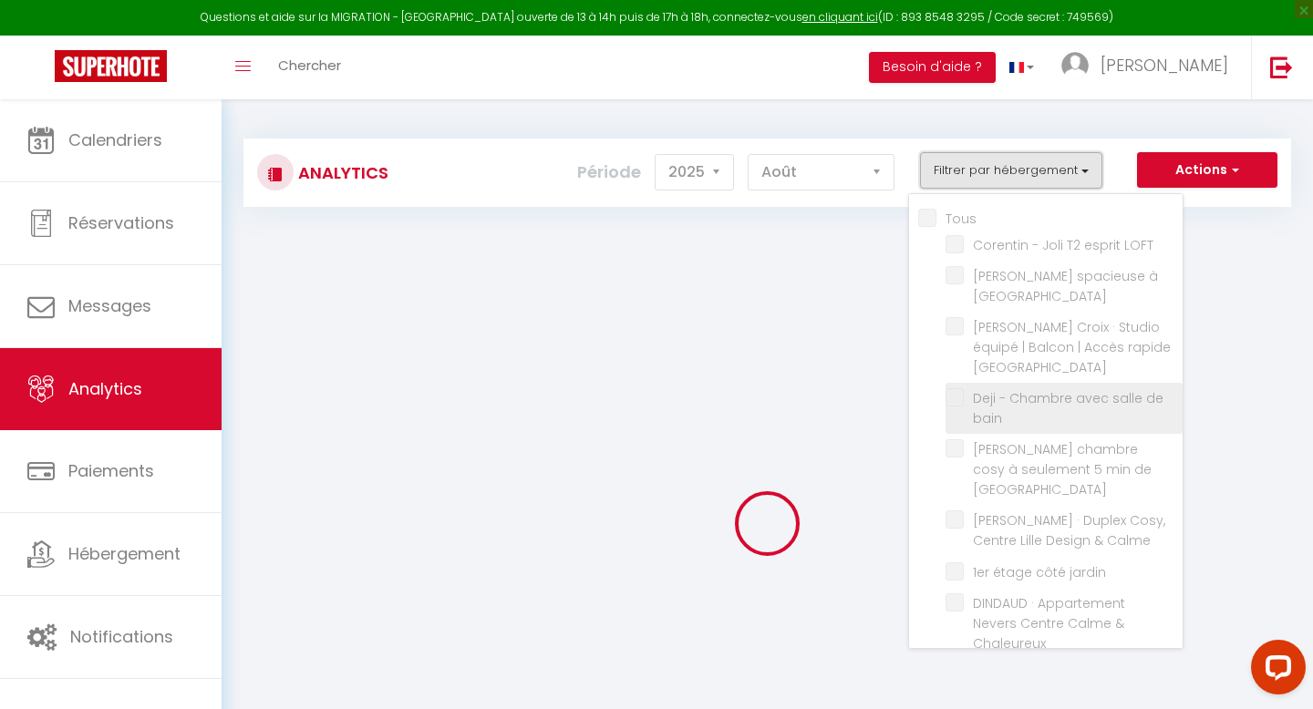
checkbox input "false"
checkbox LOFT "false"
checkbox Lambersart "false"
checkbox Lille "false"
checkbox bain "false"
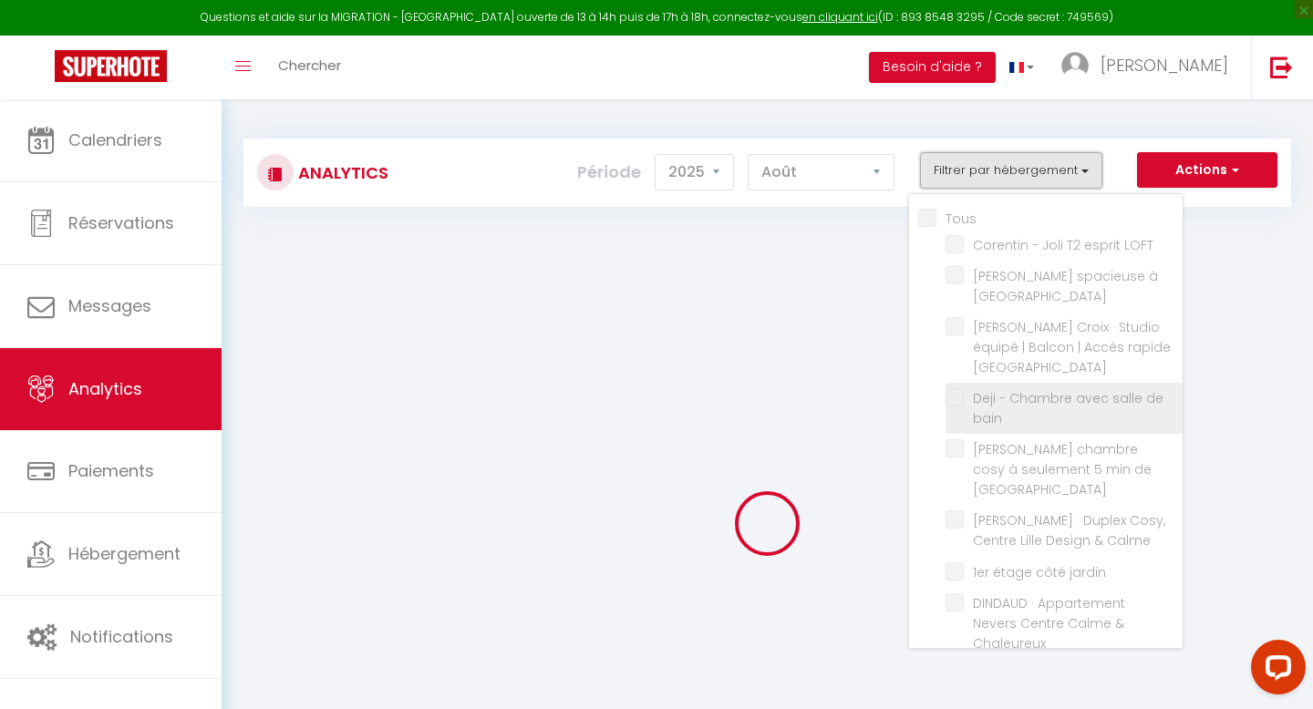
checkbox Lille "false"
checkbox Calme "false"
checkbox jardin "false"
checkbox Chaleureux "false"
checkbox jardin "false"
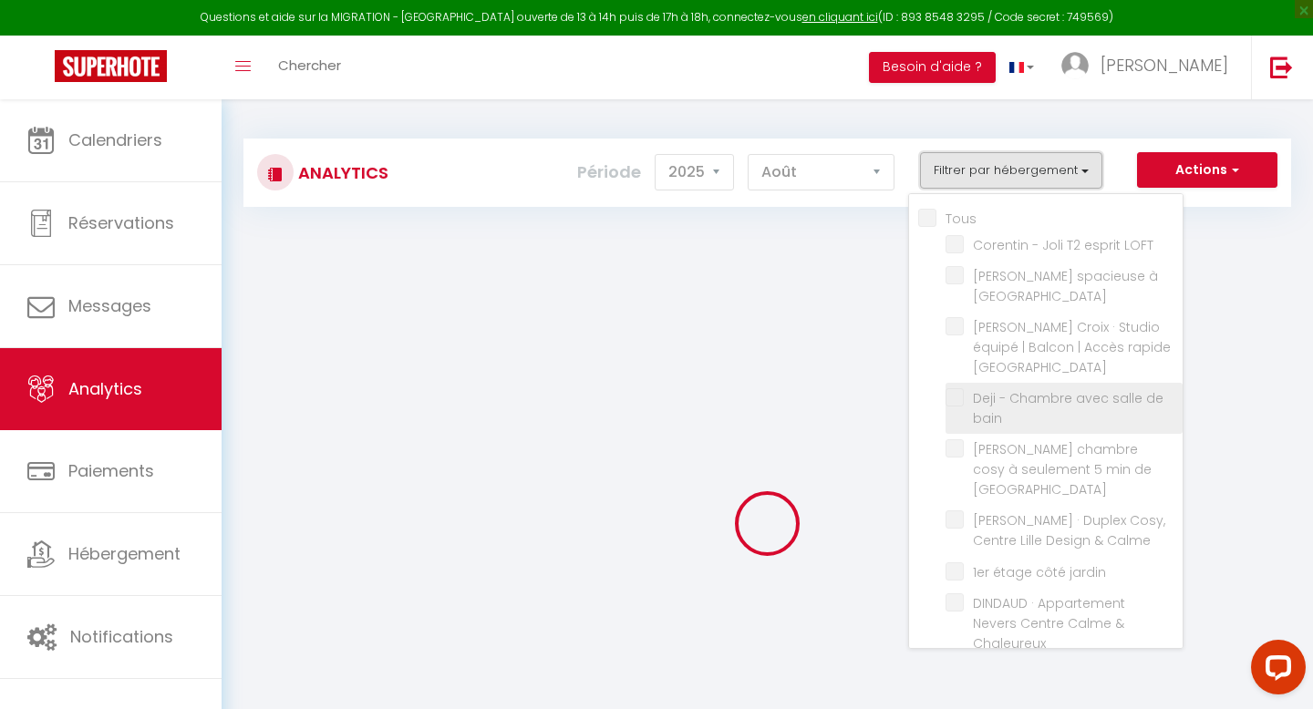
checkbox rue "false"
checkbox Lille "false"
checkbox jardin "false"
checkbox Logement "false"
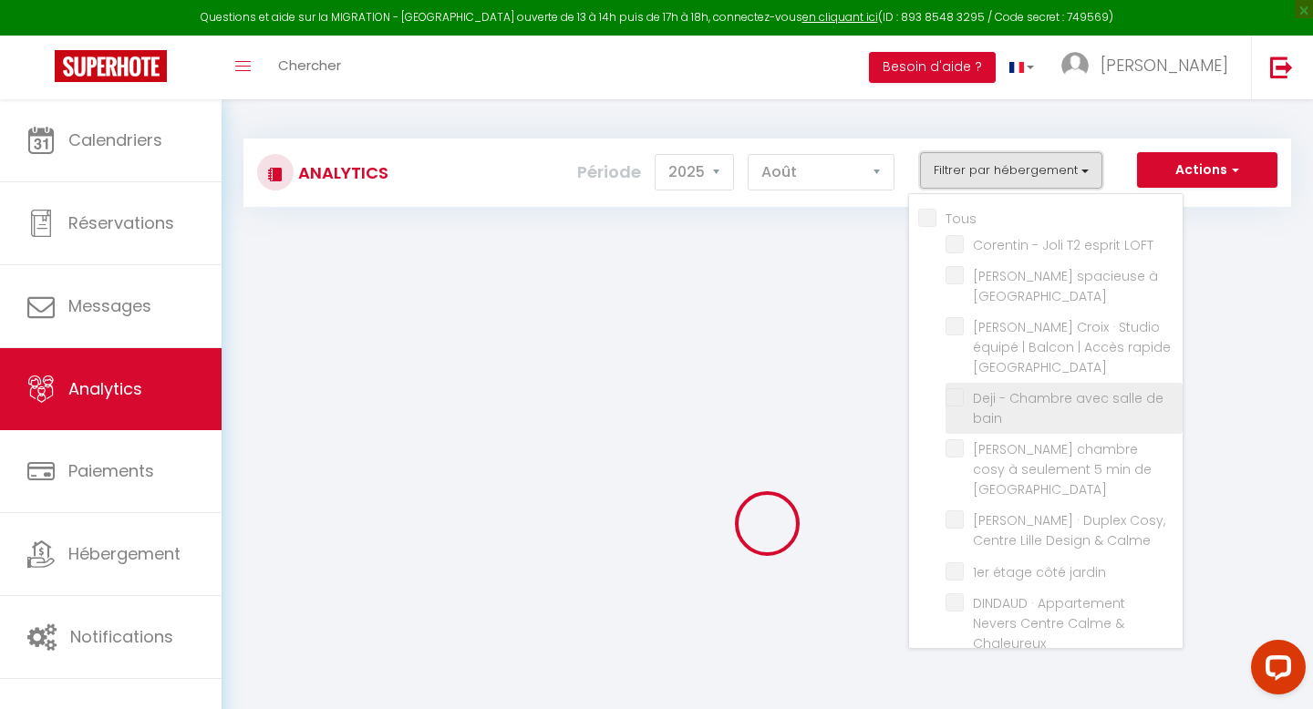
checkbox bain "false"
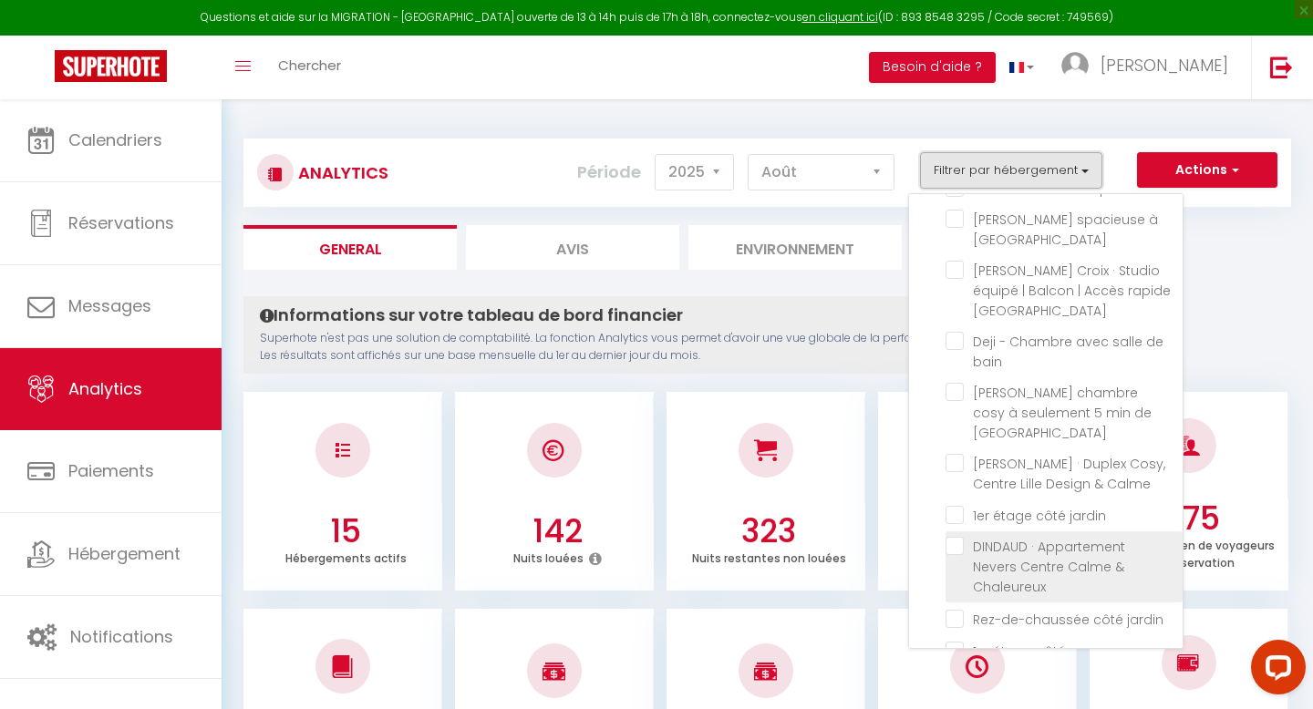
scroll to position [58, 0]
click at [997, 535] on label "DINDAUD · Appartement Nevers Centre Calme & Chaleureux" at bounding box center [1067, 565] width 207 height 60
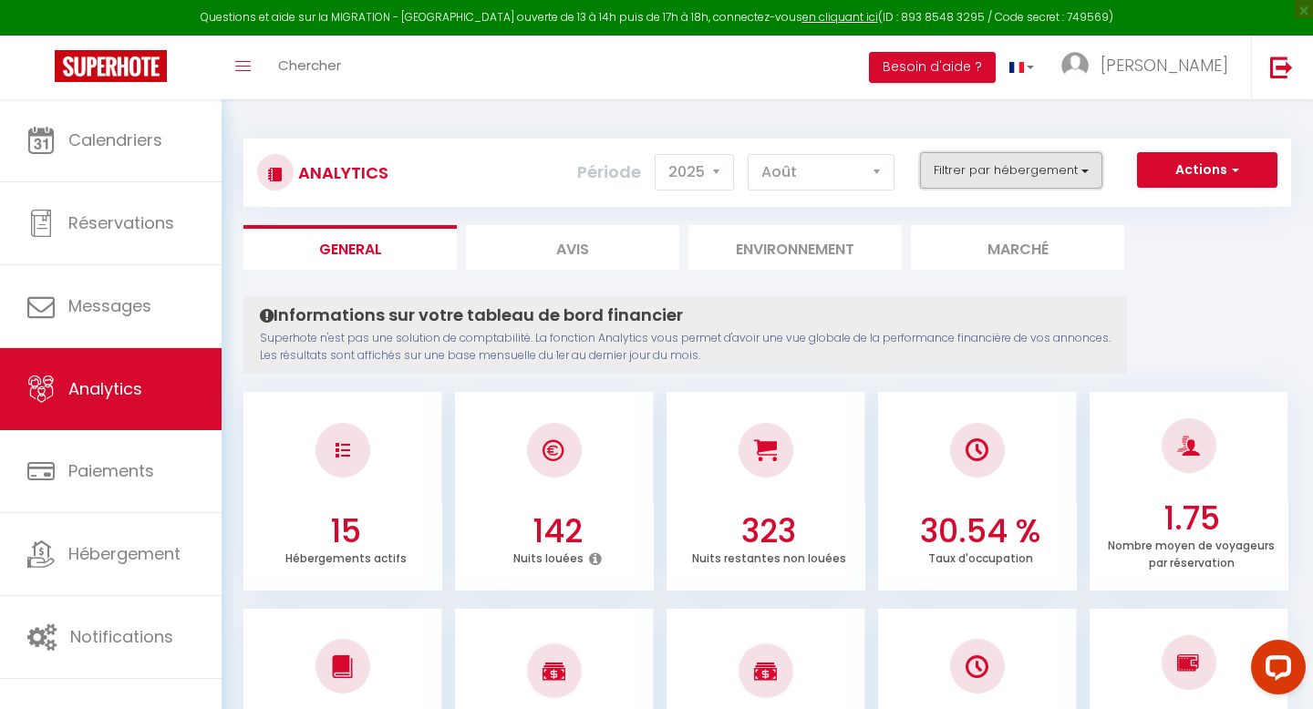
click at [988, 177] on button "Filtrer par hébergement" at bounding box center [1011, 170] width 182 height 36
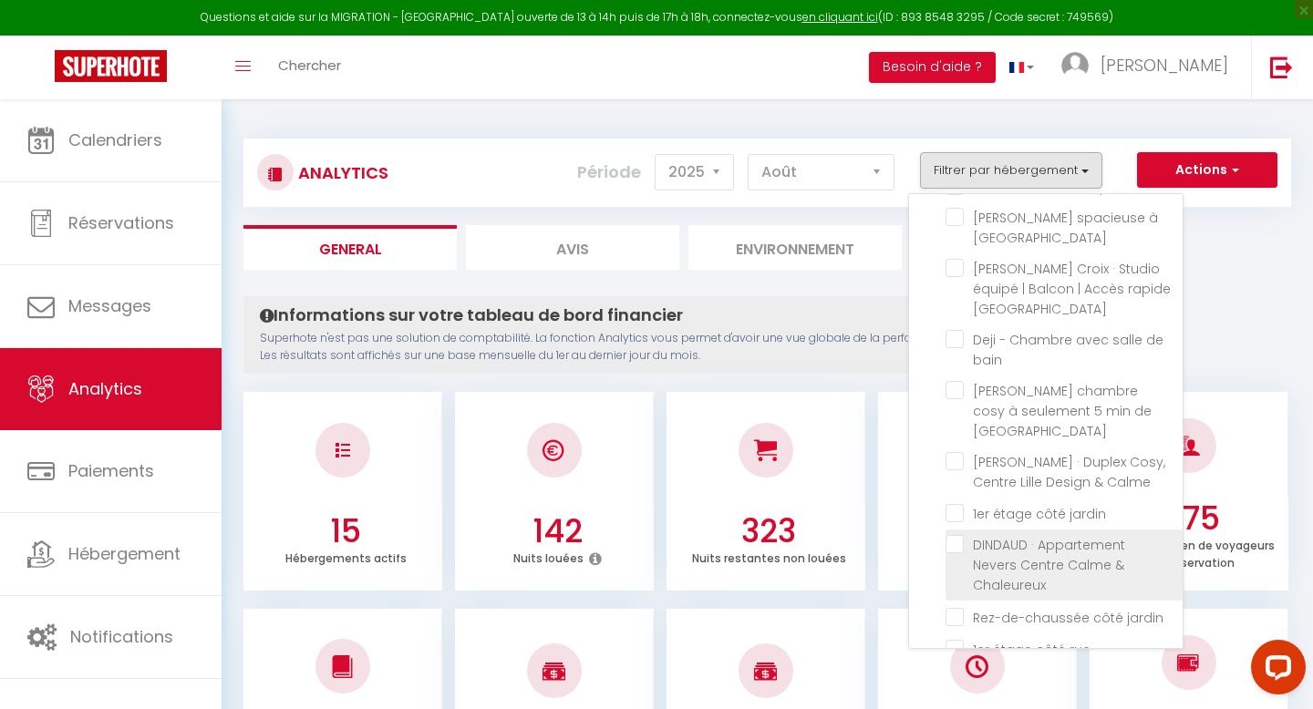
click at [992, 540] on span "DINDAUD · Appartement Nevers Centre Calme & Chaleureux" at bounding box center [1049, 565] width 152 height 58
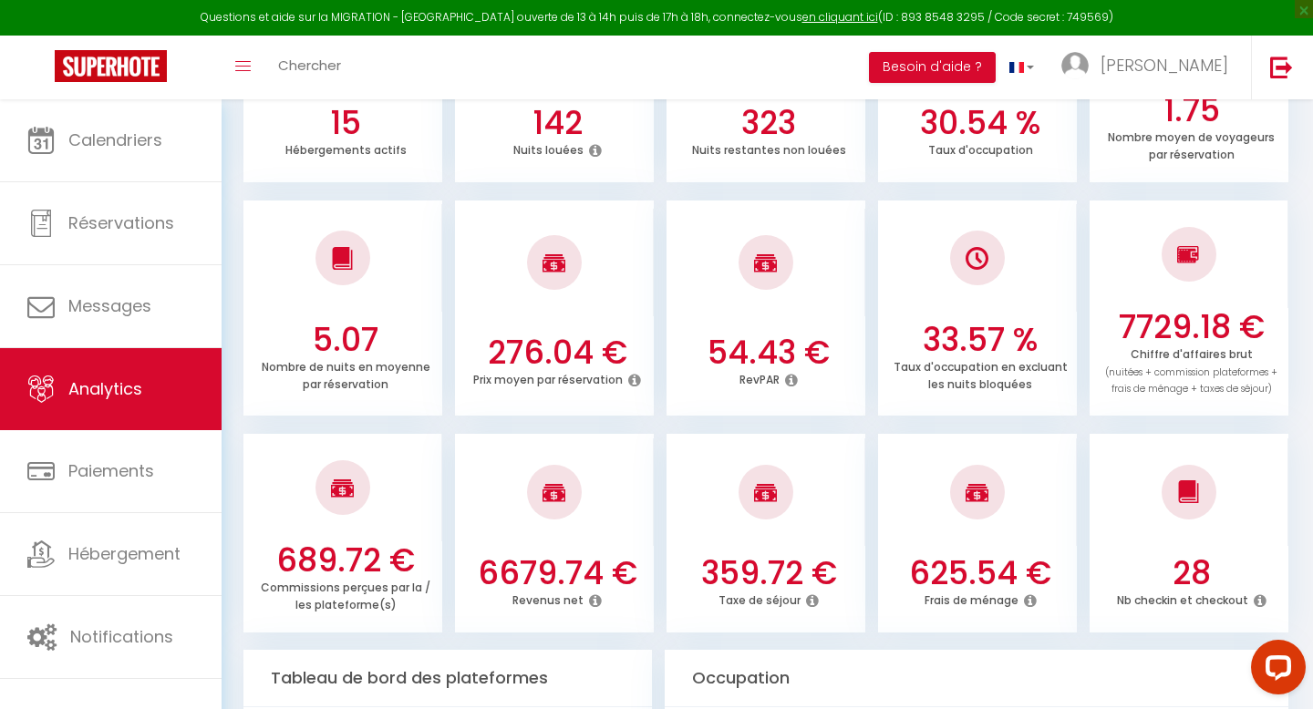
scroll to position [0, 0]
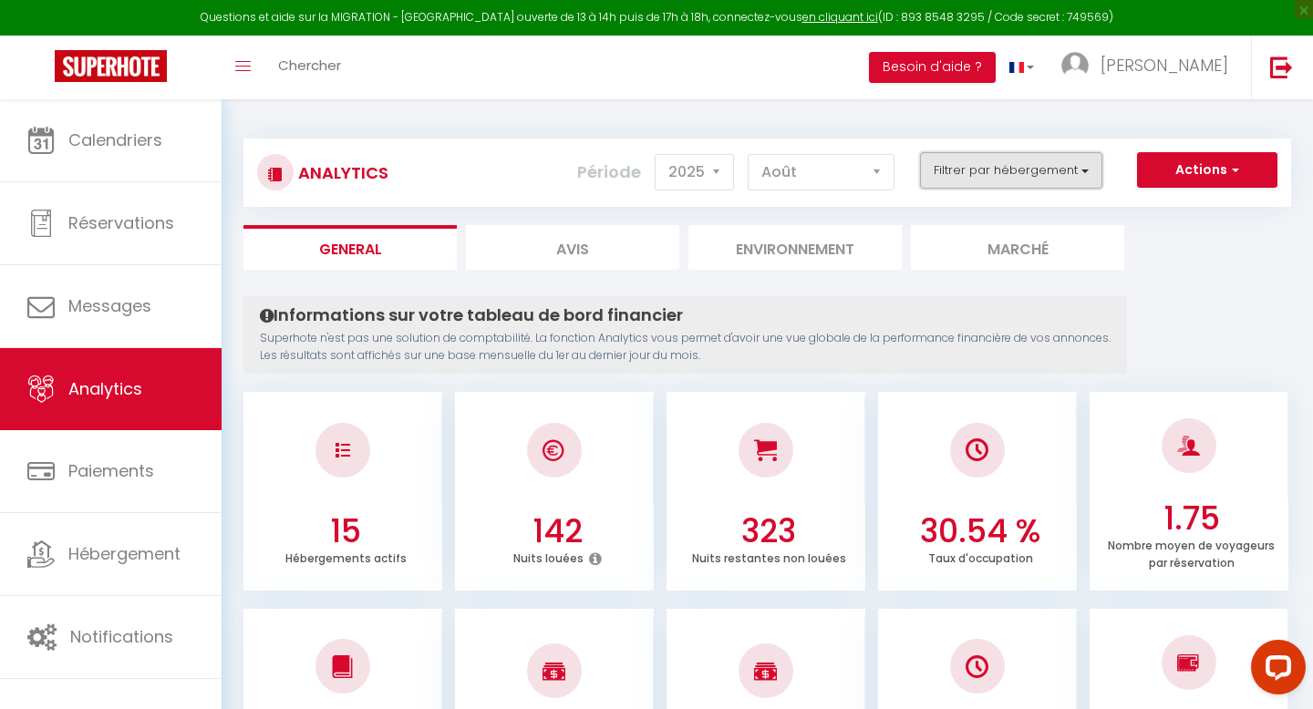
click at [1036, 167] on button "Filtrer par hébergement" at bounding box center [1011, 170] width 182 height 36
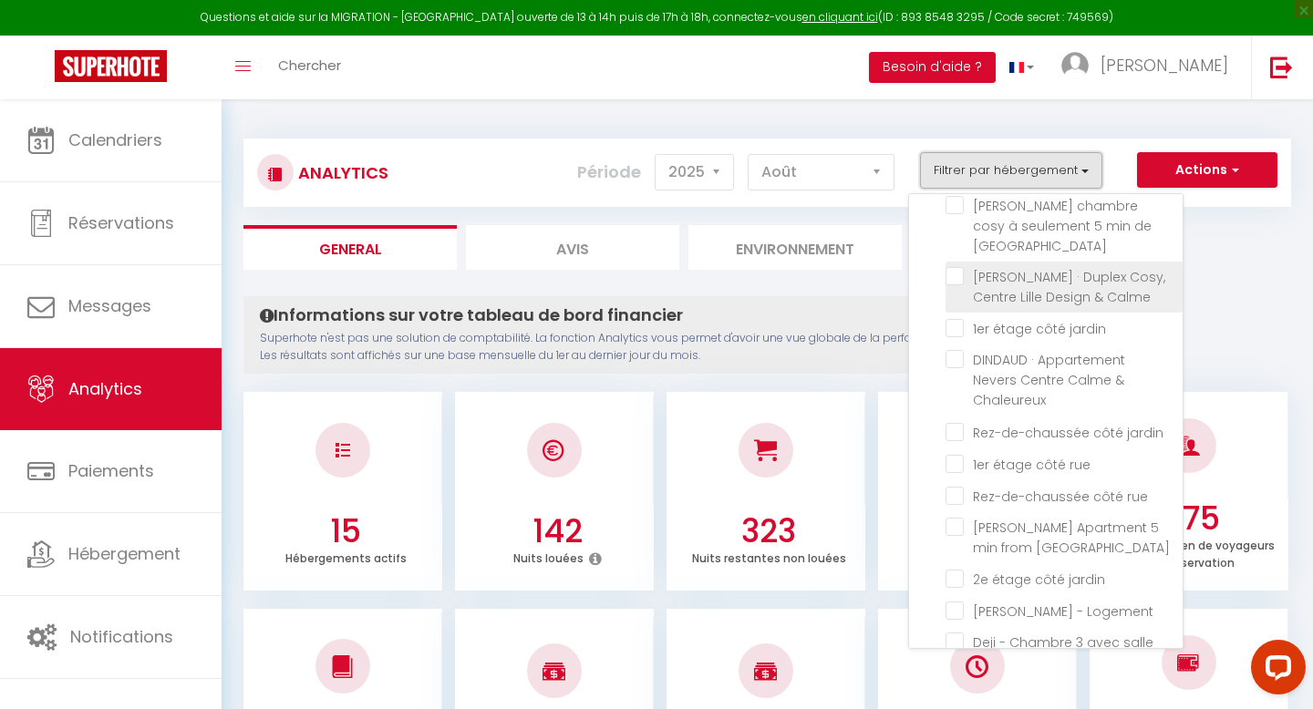
scroll to position [180, 0]
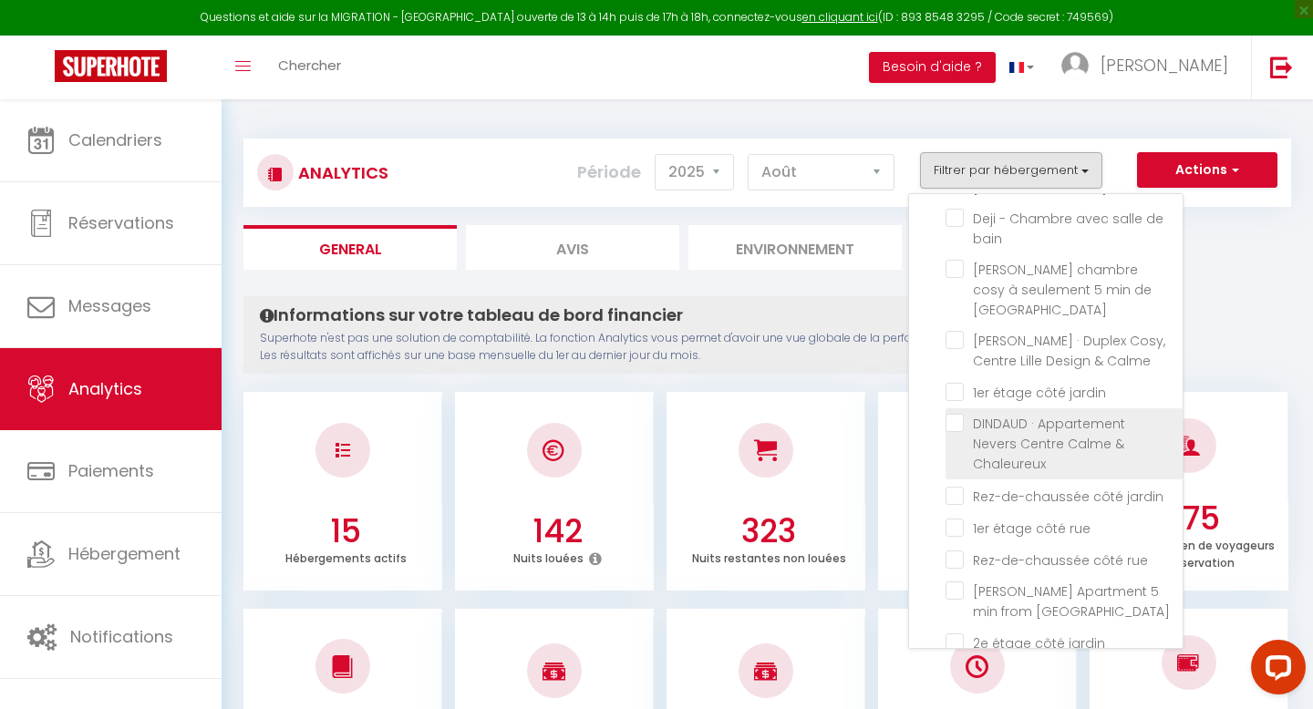
click at [960, 414] on Chaleureux "checkbox" at bounding box center [1063, 423] width 237 height 18
checkbox Chaleureux "true"
checkbox LOFT "false"
checkbox Lambersart "false"
checkbox Lille "false"
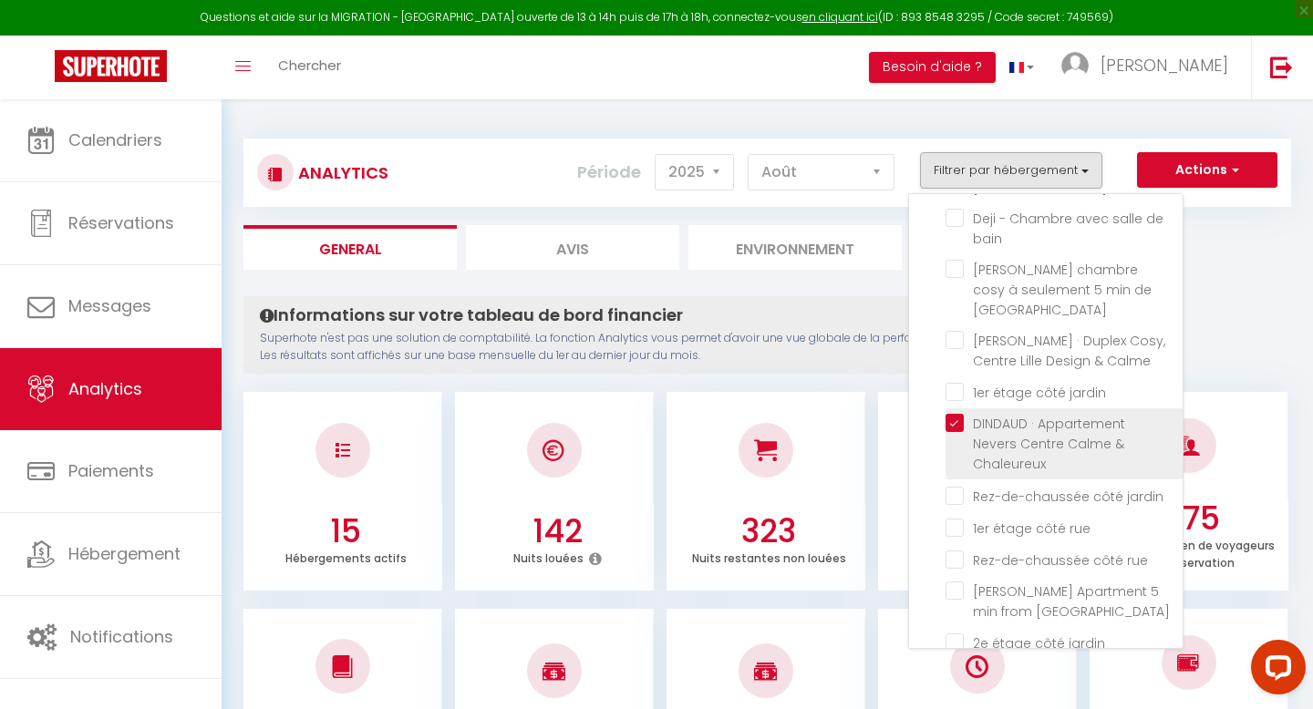
checkbox bain "false"
checkbox Lille "false"
checkbox Calme "false"
checkbox jardin "false"
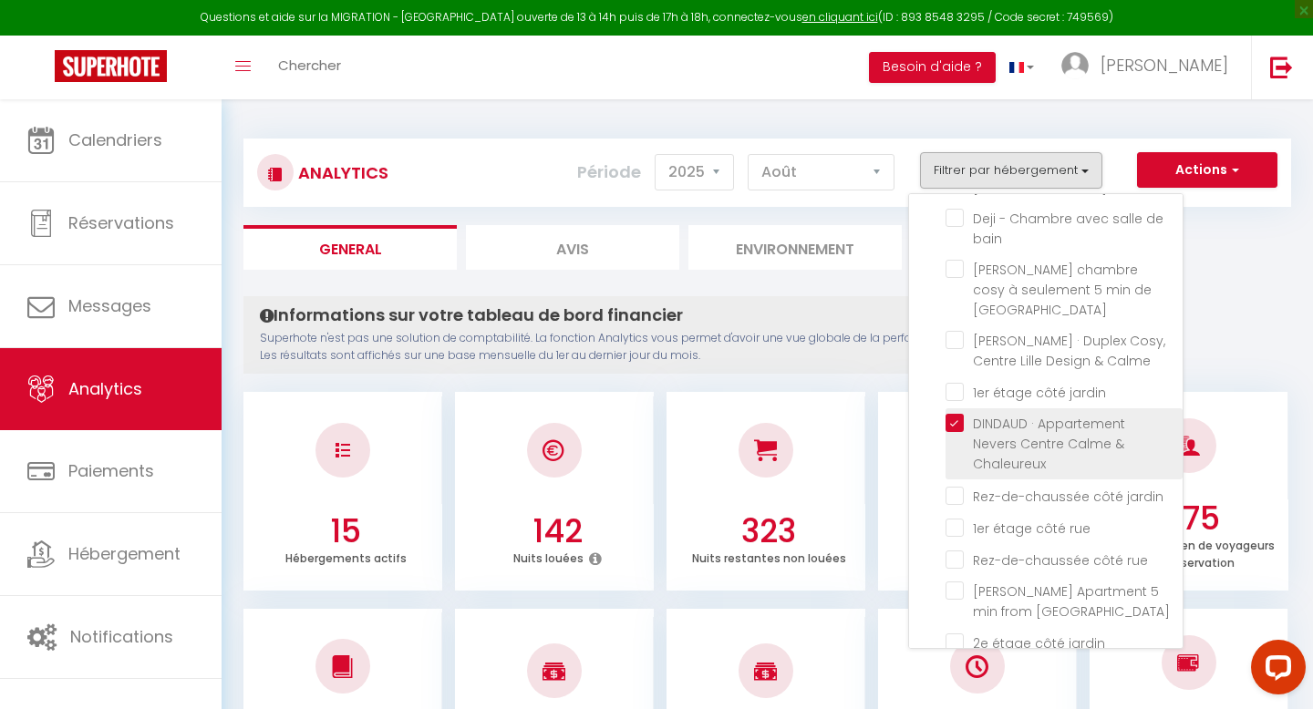
checkbox rue "false"
checkbox Lille "false"
checkbox jardin "false"
checkbox Logement "false"
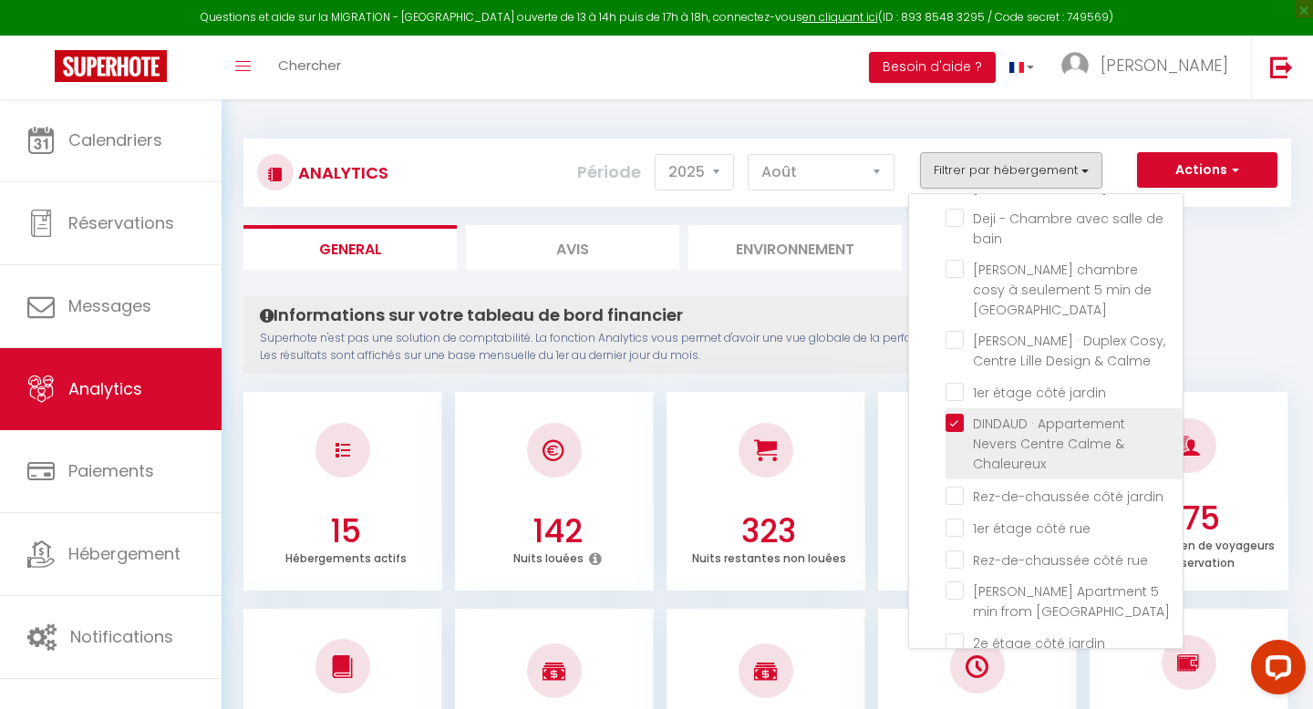
checkbox bain "false"
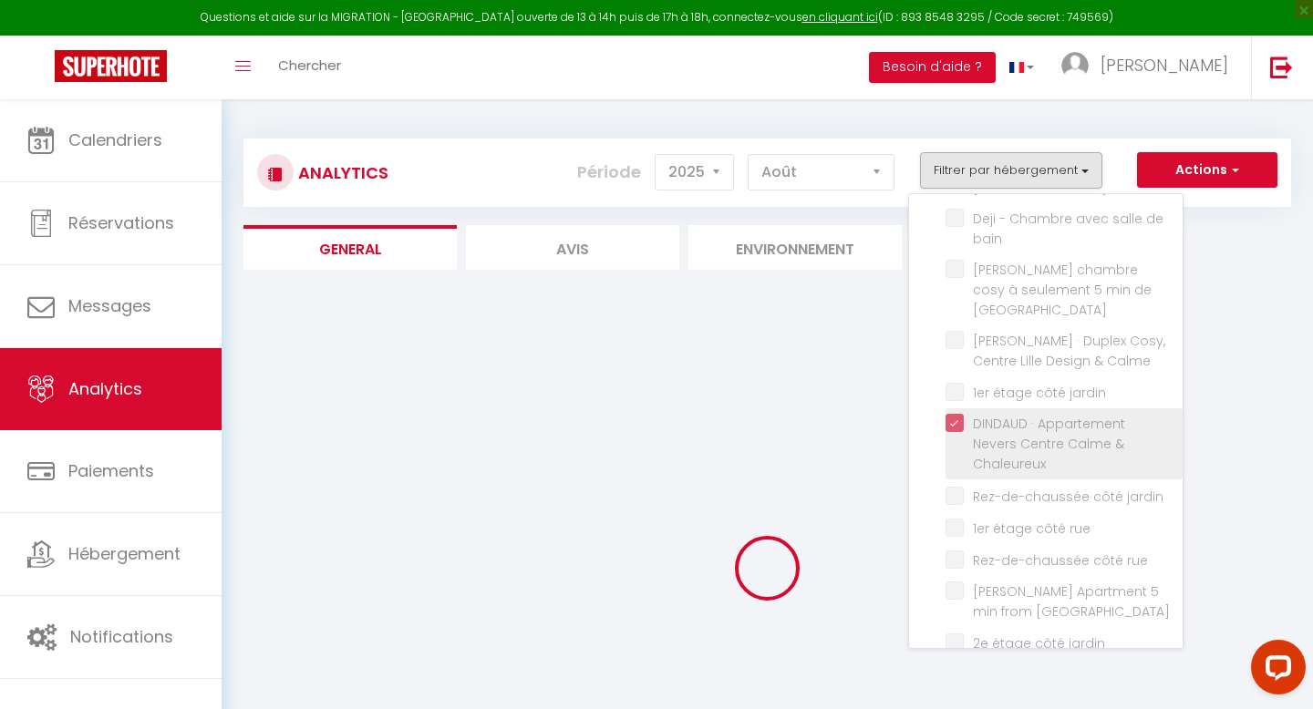
checkbox LOFT "false"
checkbox Lambersart "false"
checkbox Lille "false"
checkbox bain "false"
checkbox Lille "false"
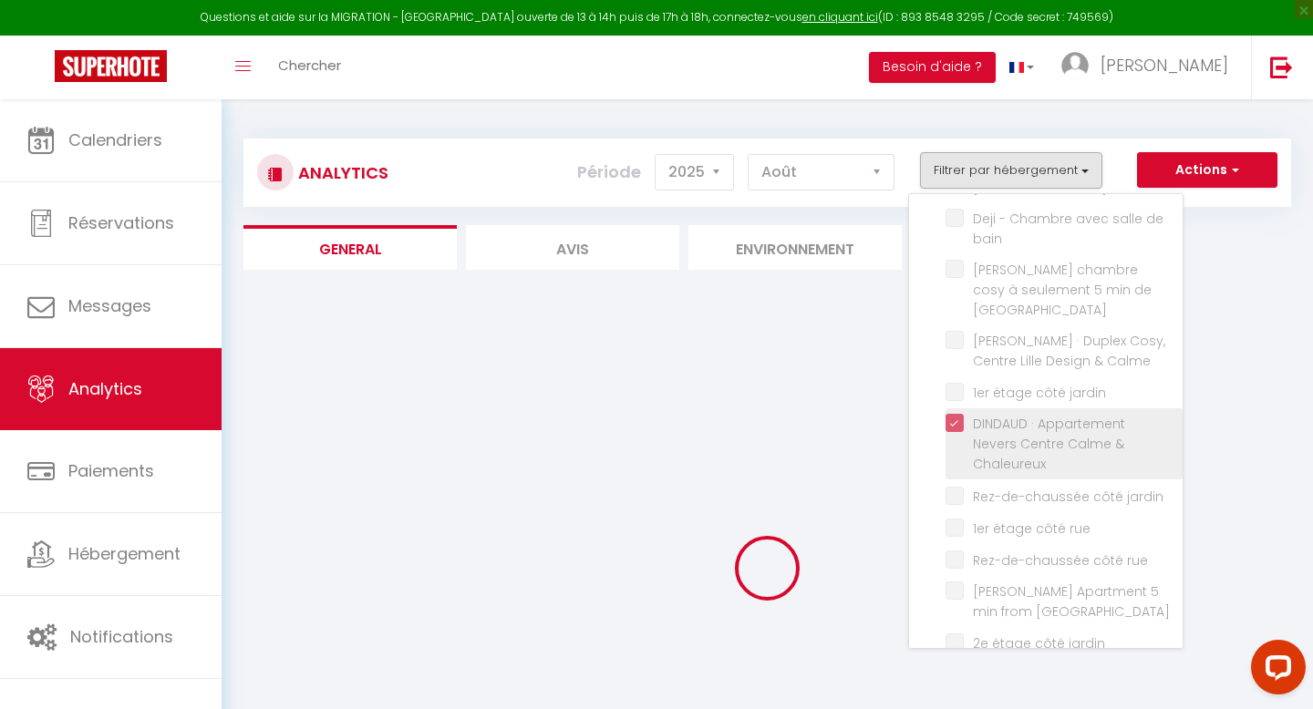
checkbox Calme "false"
checkbox jardin "false"
checkbox rue "false"
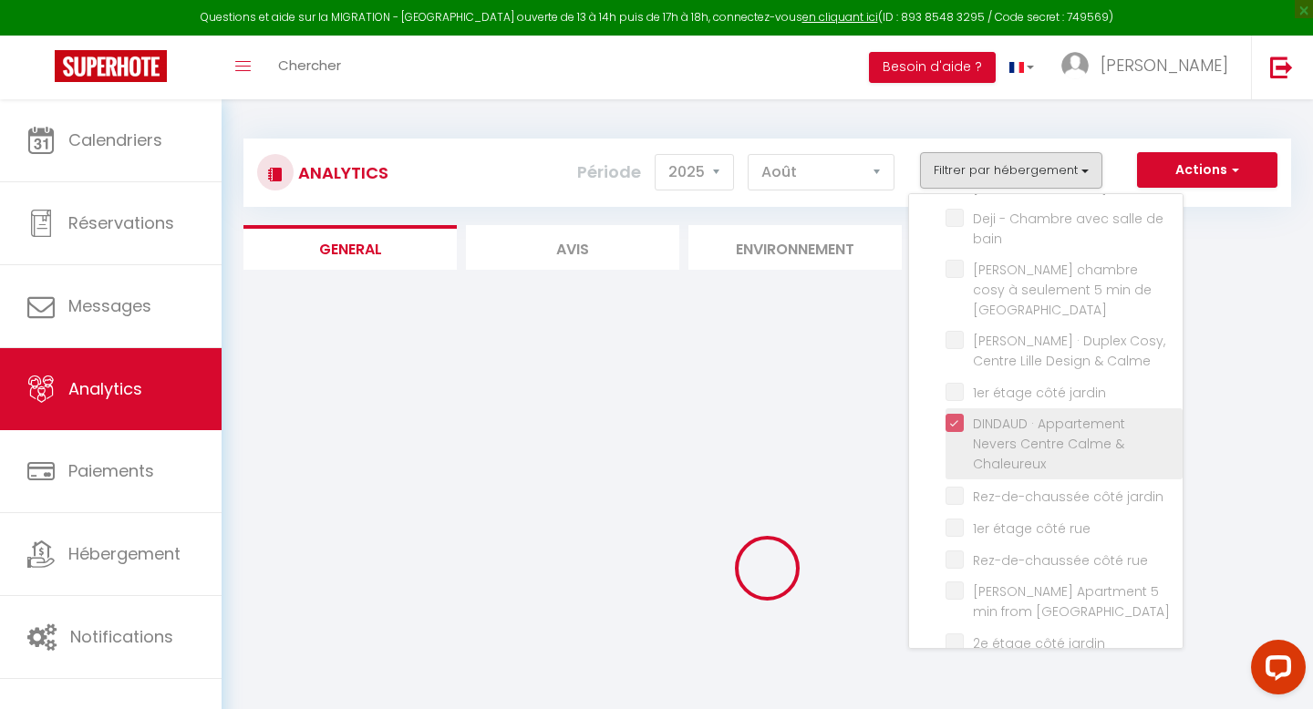
checkbox Lille "false"
checkbox jardin "false"
checkbox Logement "false"
checkbox bain "false"
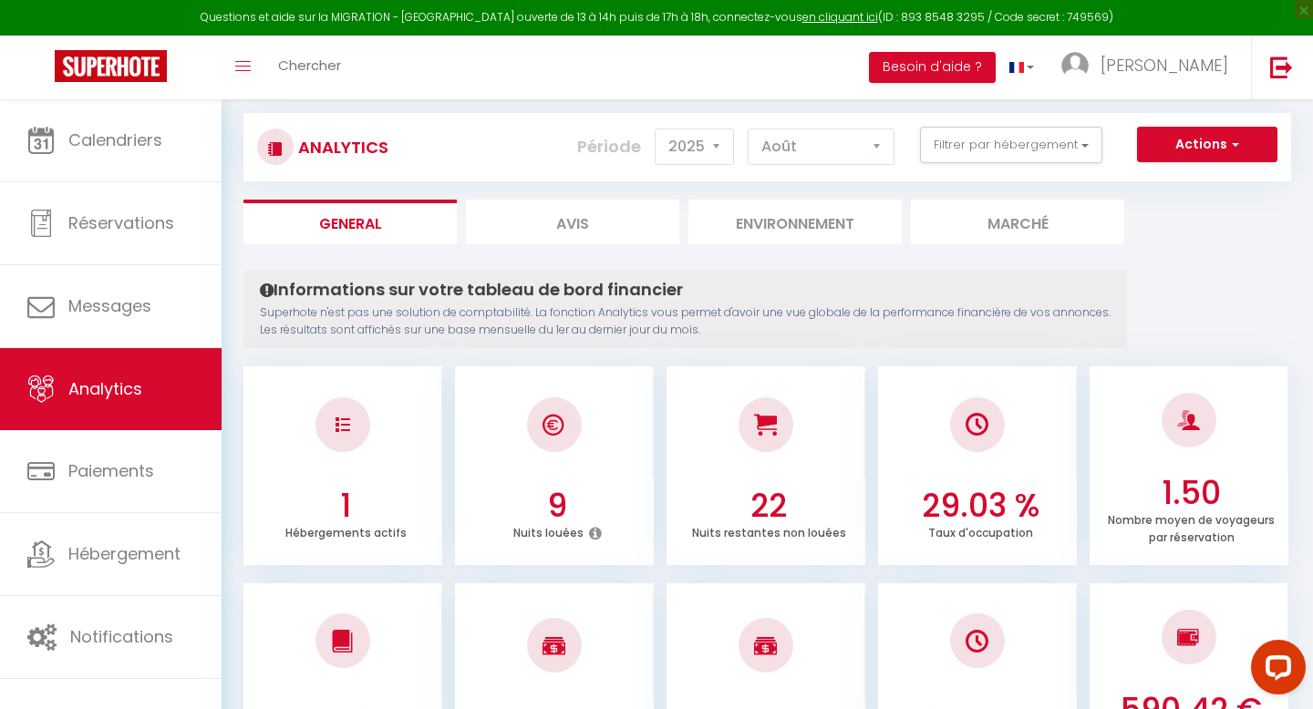
scroll to position [21, 0]
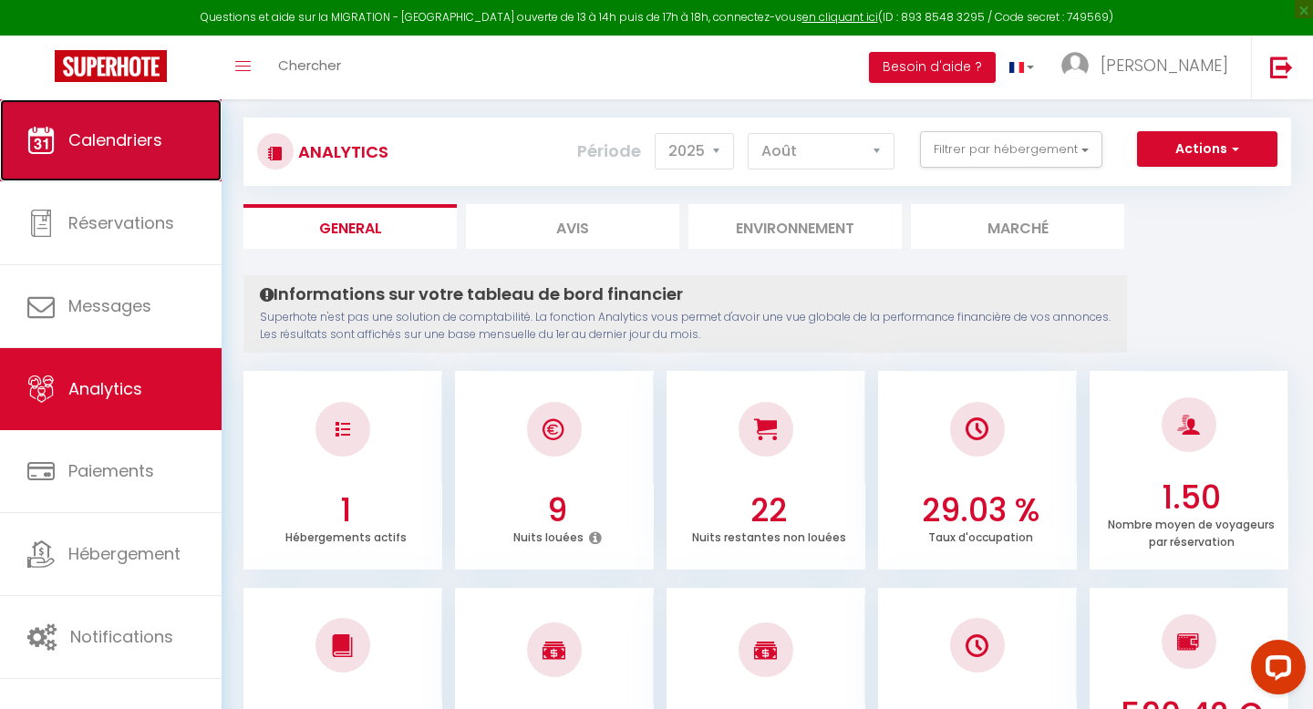
click at [112, 162] on link "Calendriers" at bounding box center [111, 140] width 222 height 82
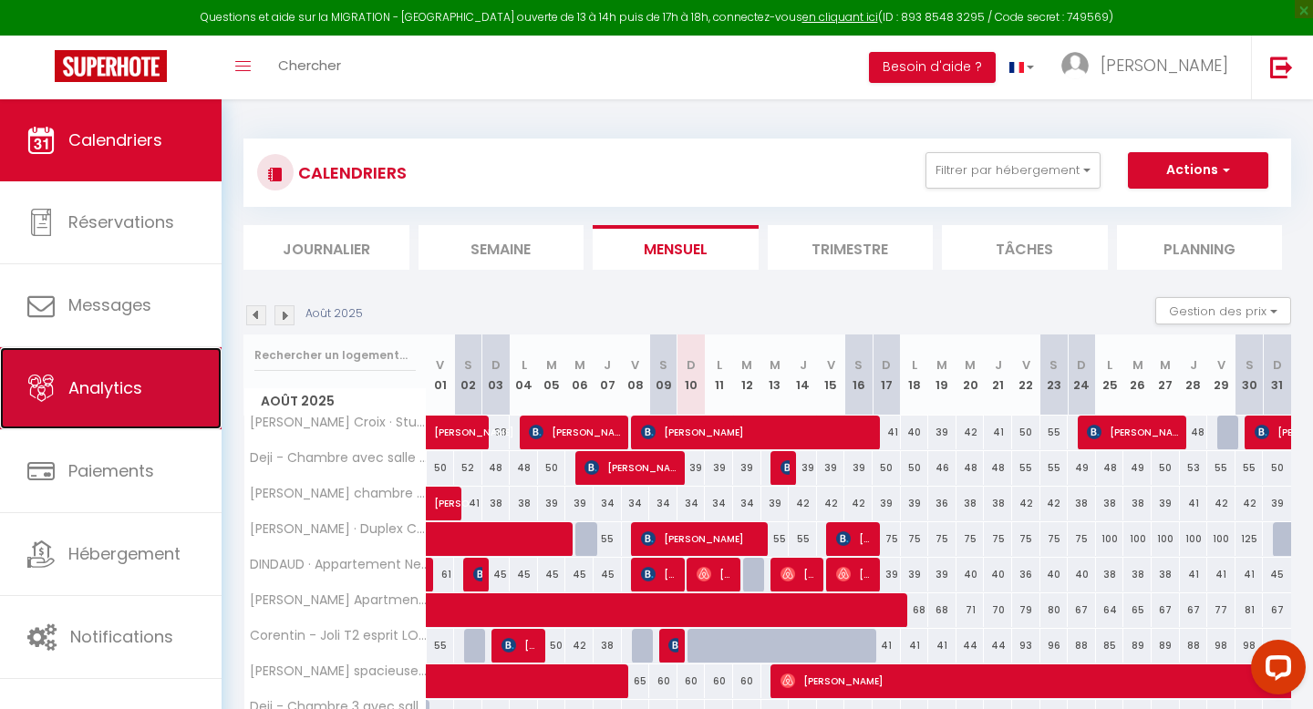
click at [114, 390] on span "Analytics" at bounding box center [105, 387] width 74 height 23
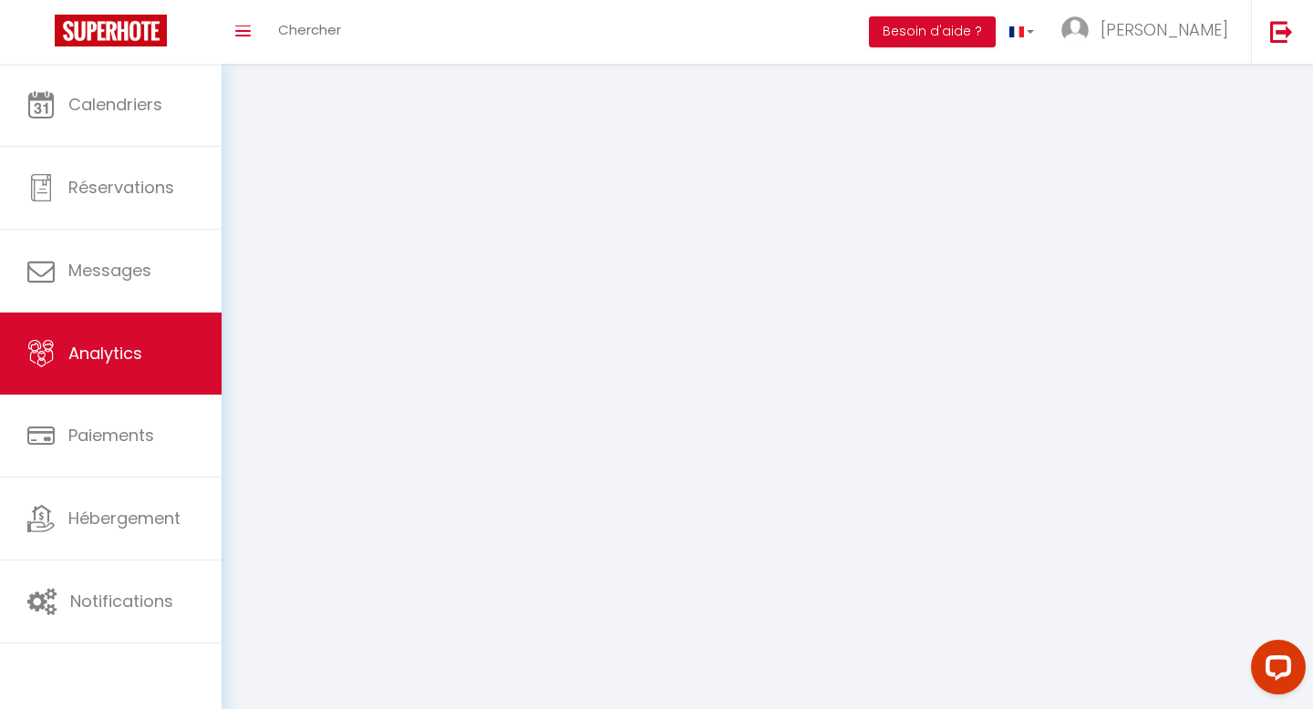
select select "2025"
select select "8"
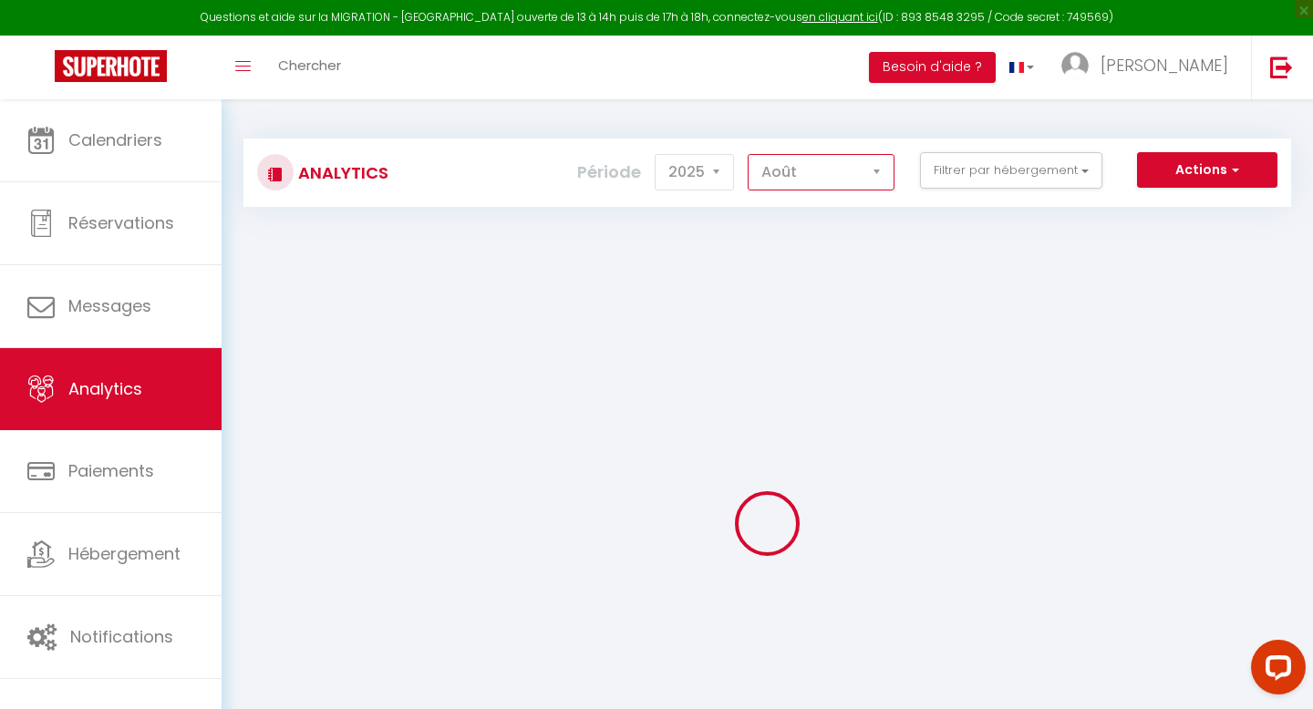
click at [809, 181] on select "[PERSON_NAME] Mars Avril Mai Juin Juillet Août Septembre Octobre Novembre Décem…" at bounding box center [820, 172] width 147 height 36
checkbox input "false"
checkbox LOFT "false"
checkbox Lambersart "false"
checkbox Lille "false"
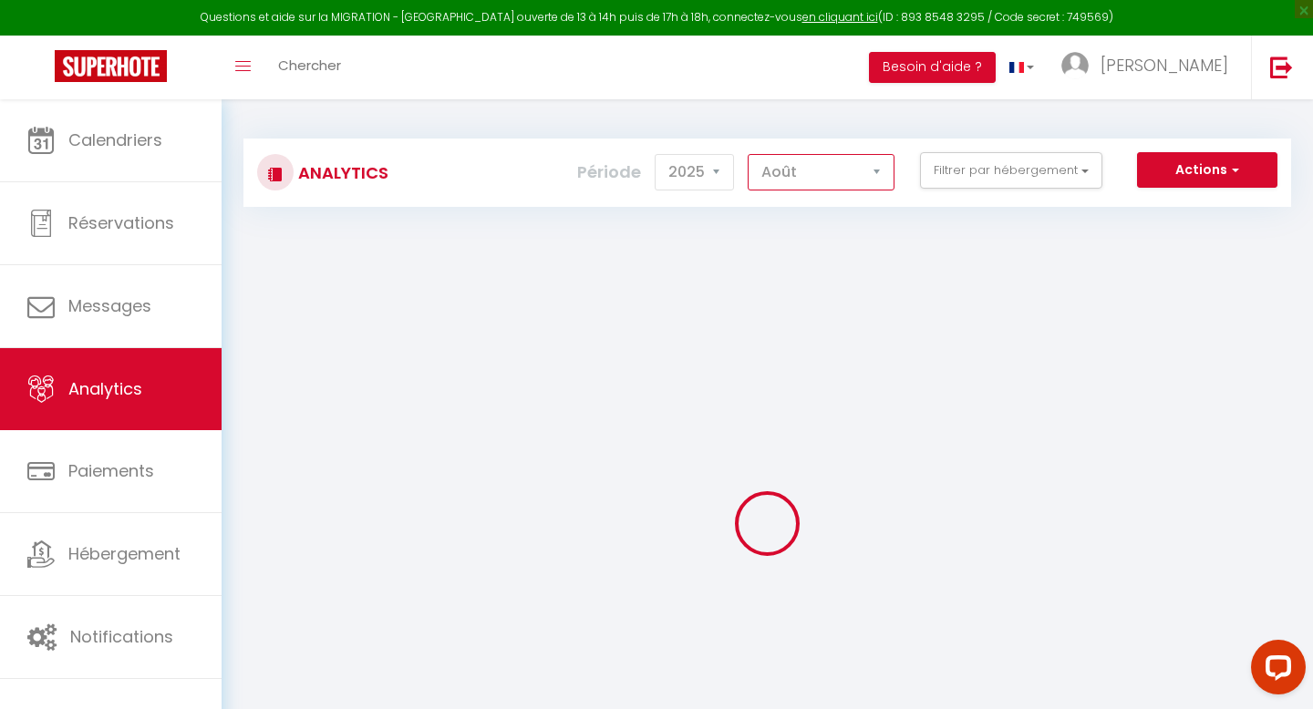
checkbox bain "false"
checkbox Lille "false"
checkbox Calme "false"
checkbox jardin "false"
checkbox Chaleureux "false"
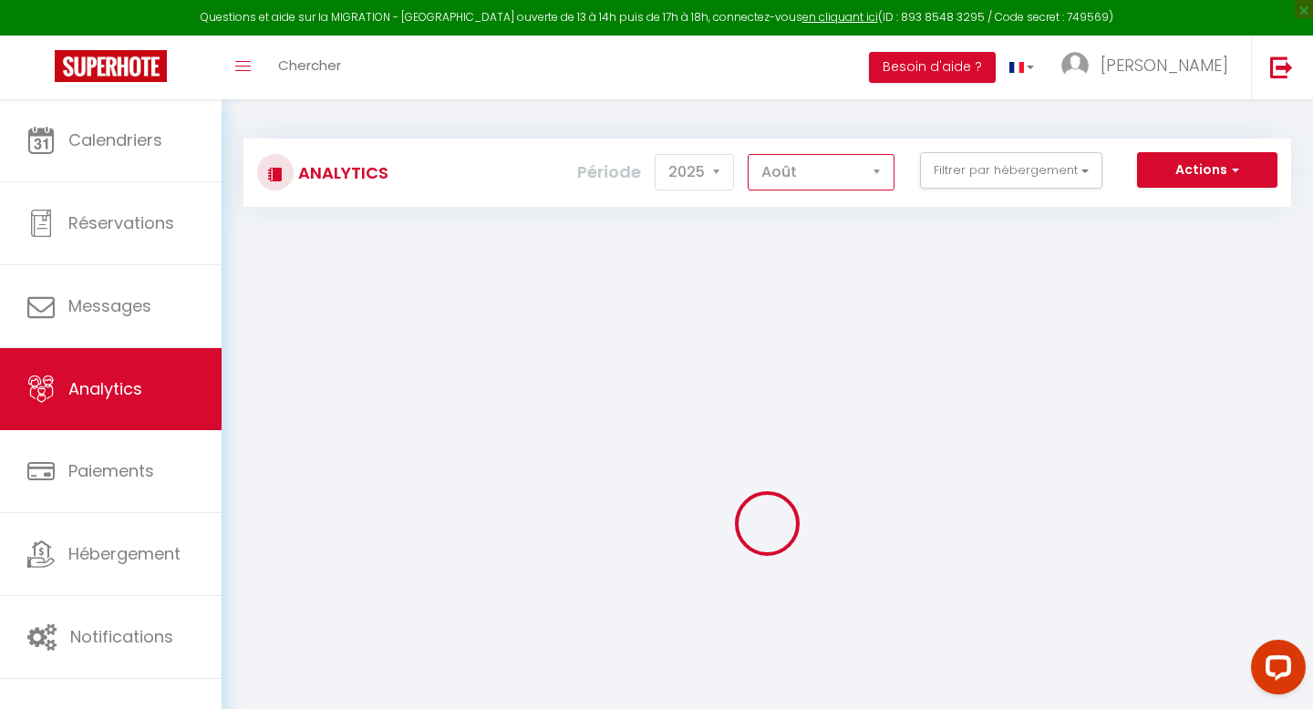
checkbox jardin "false"
checkbox rue "false"
checkbox Lille "false"
checkbox jardin "false"
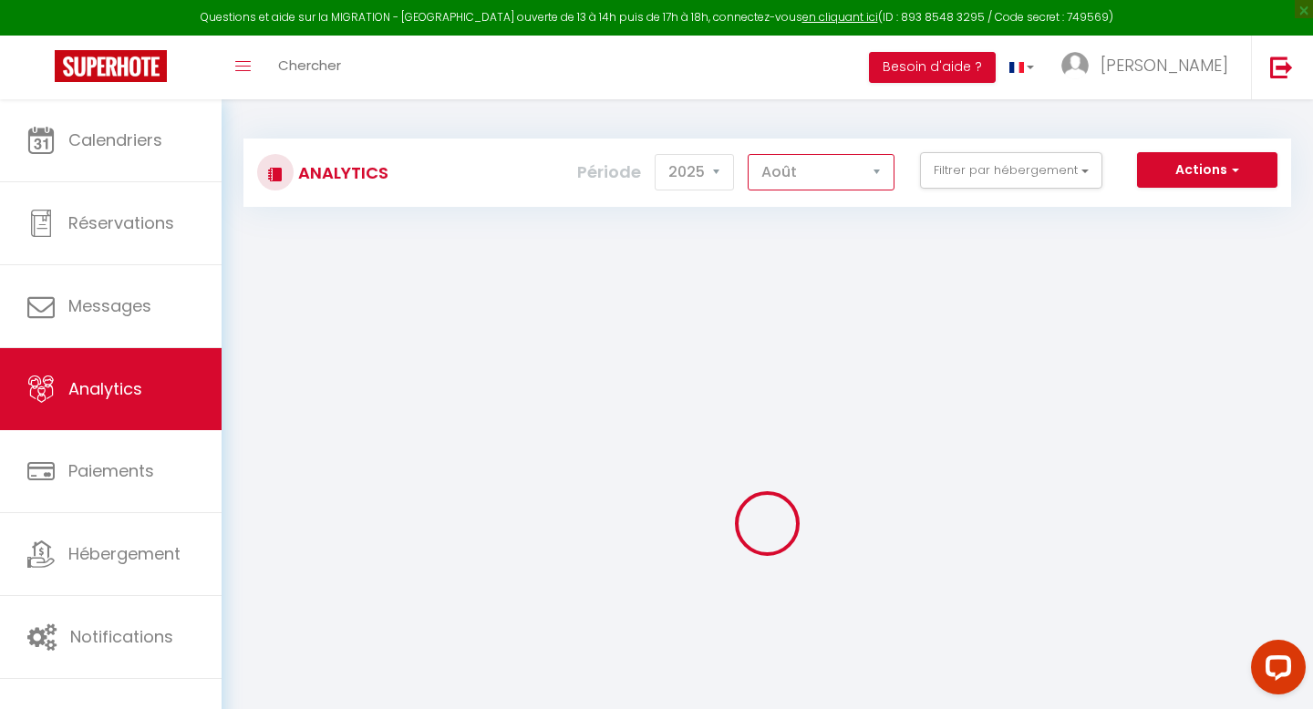
checkbox Logement "false"
checkbox bain "false"
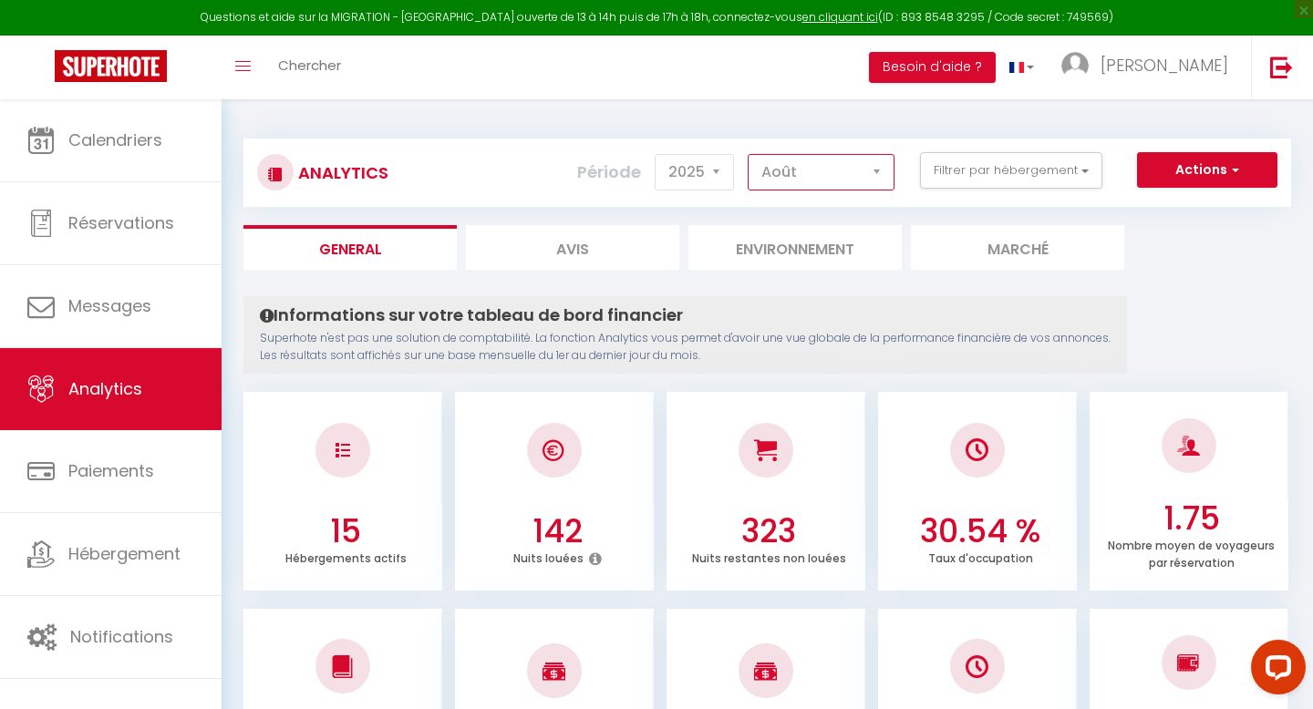
select select "7"
checkbox input "false"
checkbox LOFT "false"
checkbox Lambersart "false"
checkbox Lille "false"
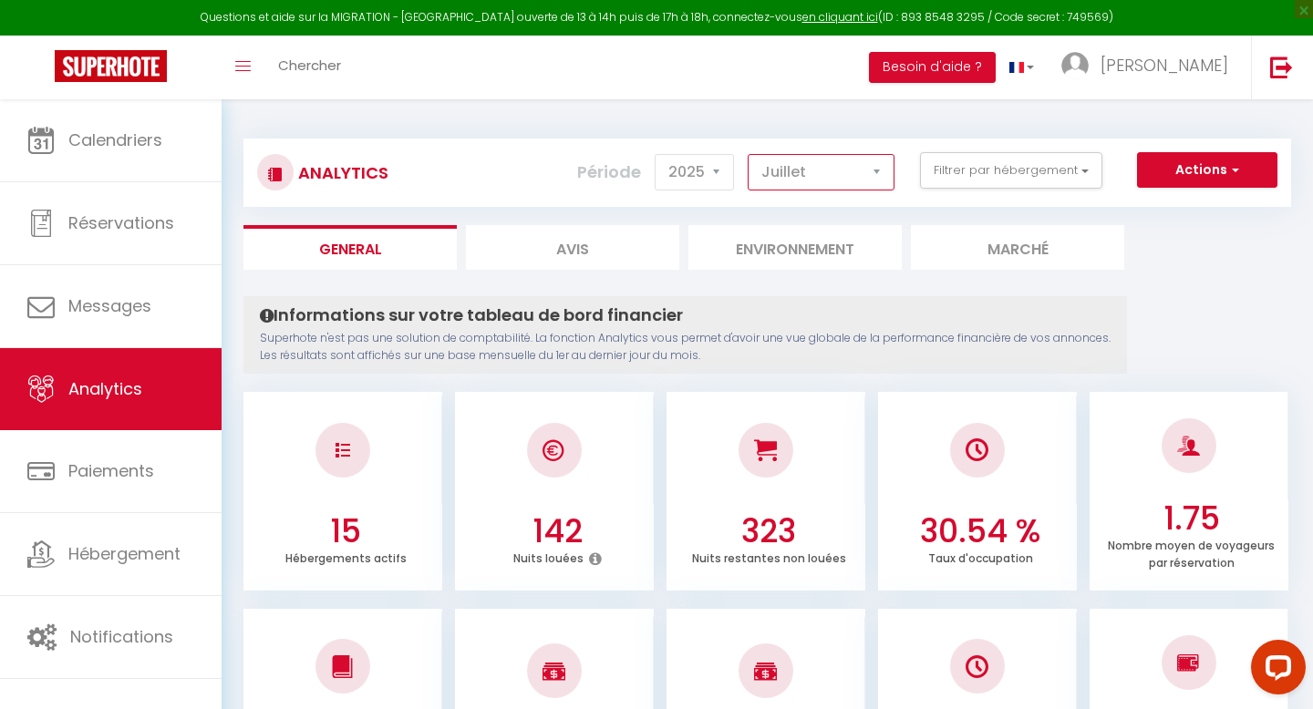
checkbox bain "false"
checkbox Lille "false"
checkbox Calme "false"
checkbox jardin "false"
checkbox Chaleureux "false"
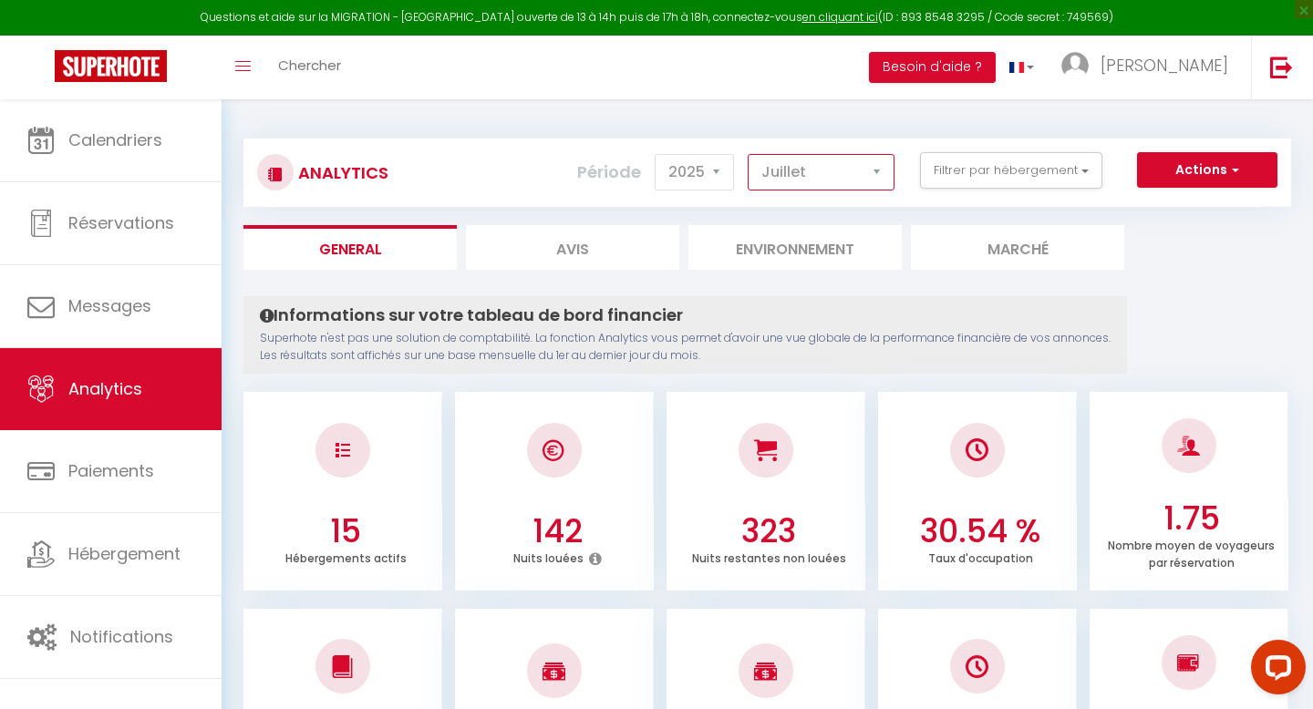
checkbox jardin "false"
checkbox rue "false"
checkbox Lille "false"
checkbox jardin "false"
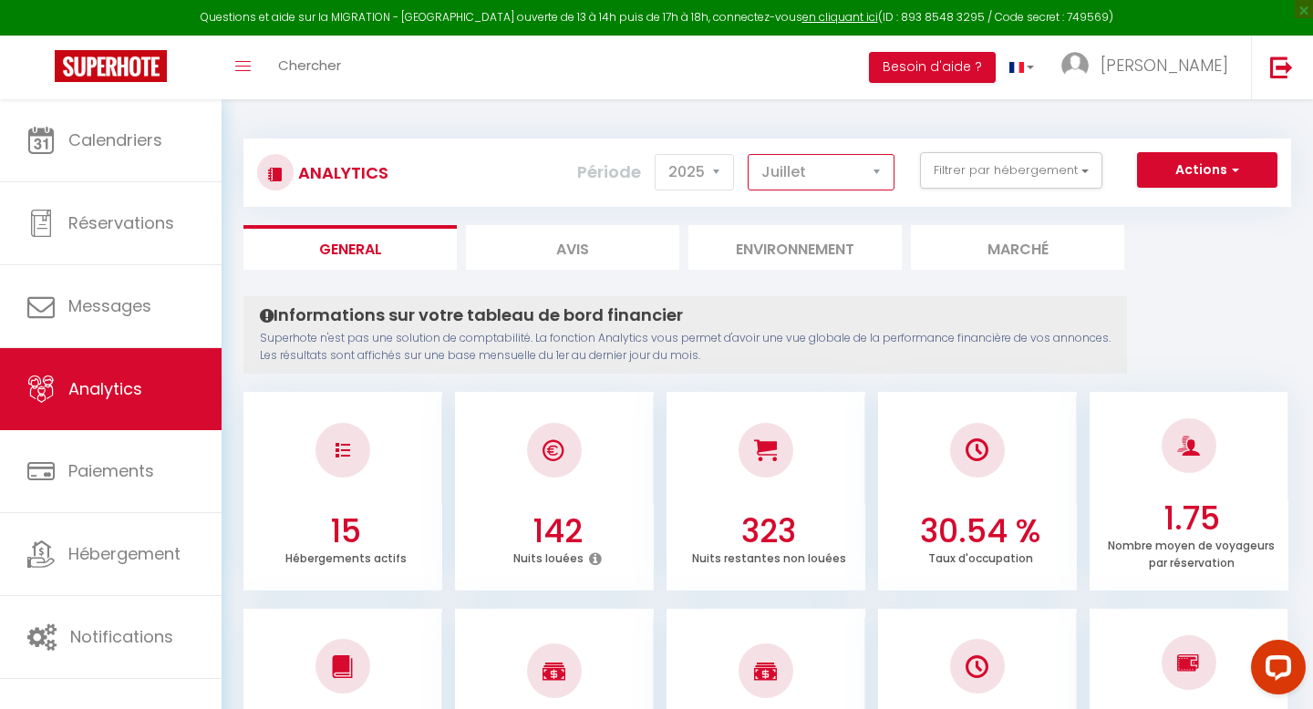
checkbox Logement "false"
checkbox bain "false"
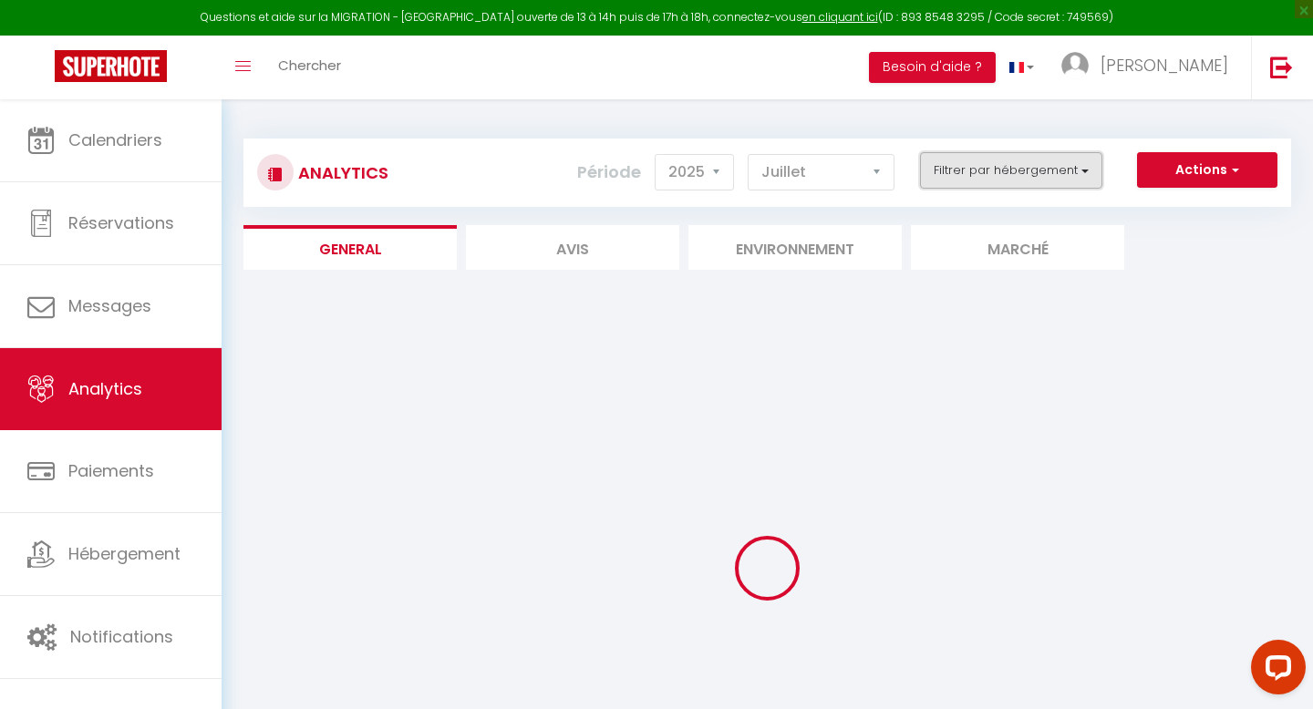
click at [1074, 169] on button "Filtrer par hébergement" at bounding box center [1011, 170] width 182 height 36
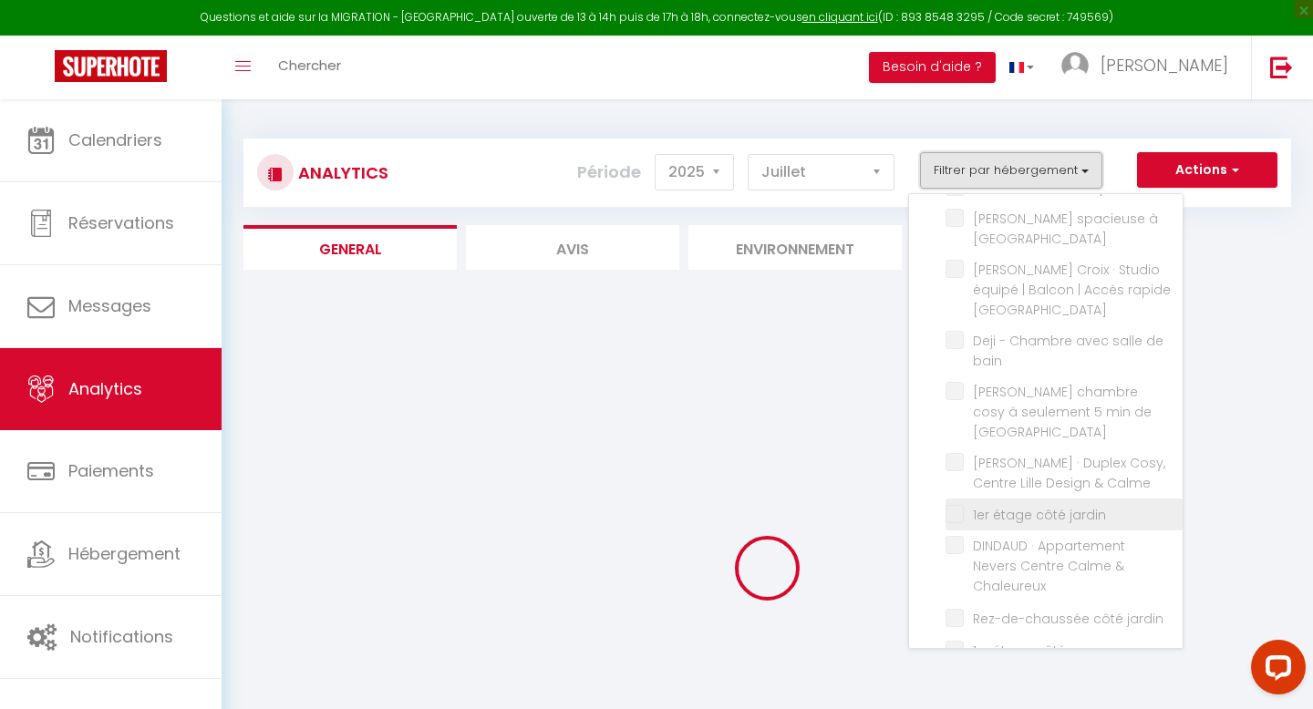
scroll to position [60, 0]
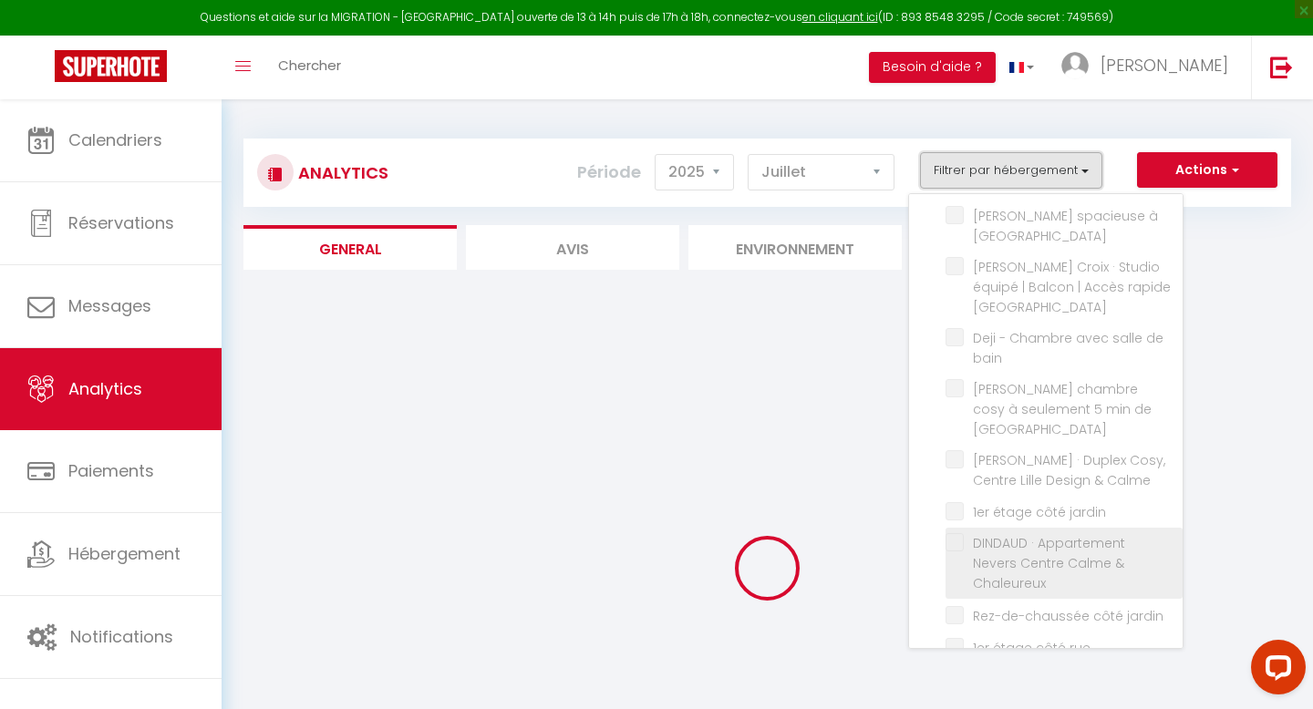
checkbox input "false"
checkbox LOFT "false"
checkbox Lambersart "false"
checkbox Lille "false"
checkbox bain "false"
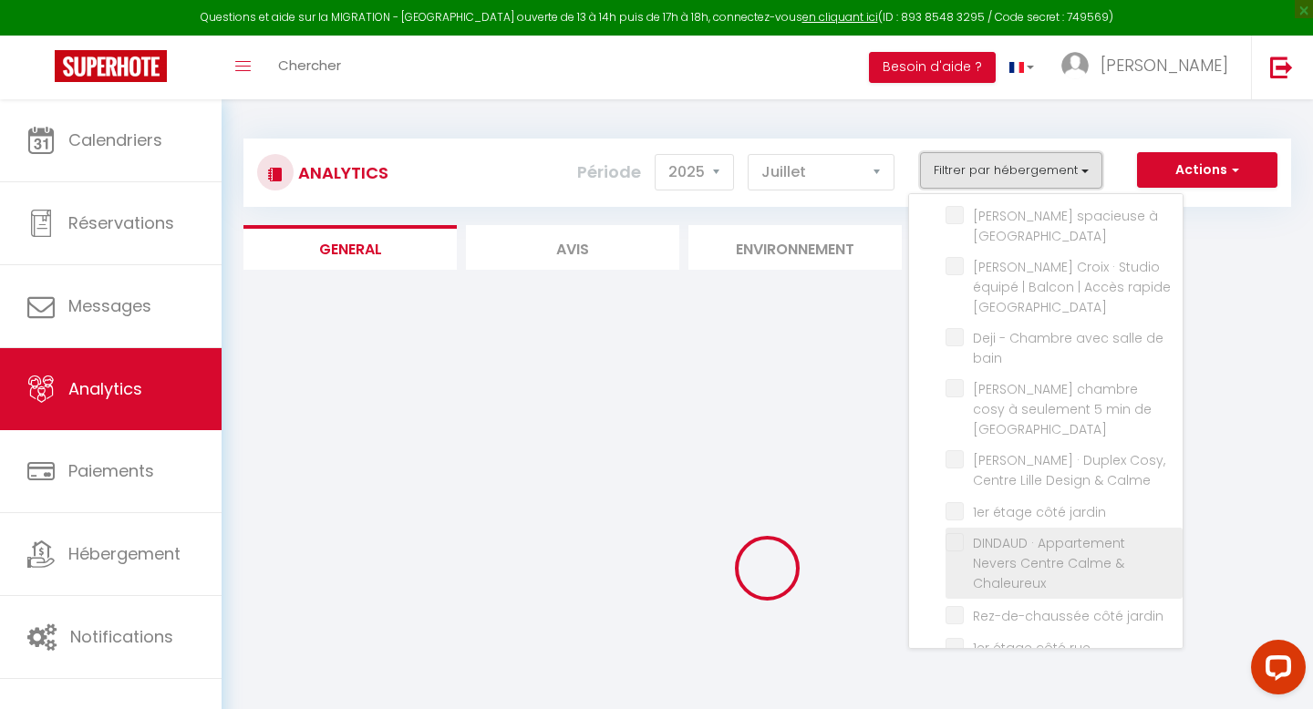
checkbox Lille "false"
checkbox Calme "false"
checkbox jardin "false"
checkbox Chaleureux "false"
checkbox jardin "false"
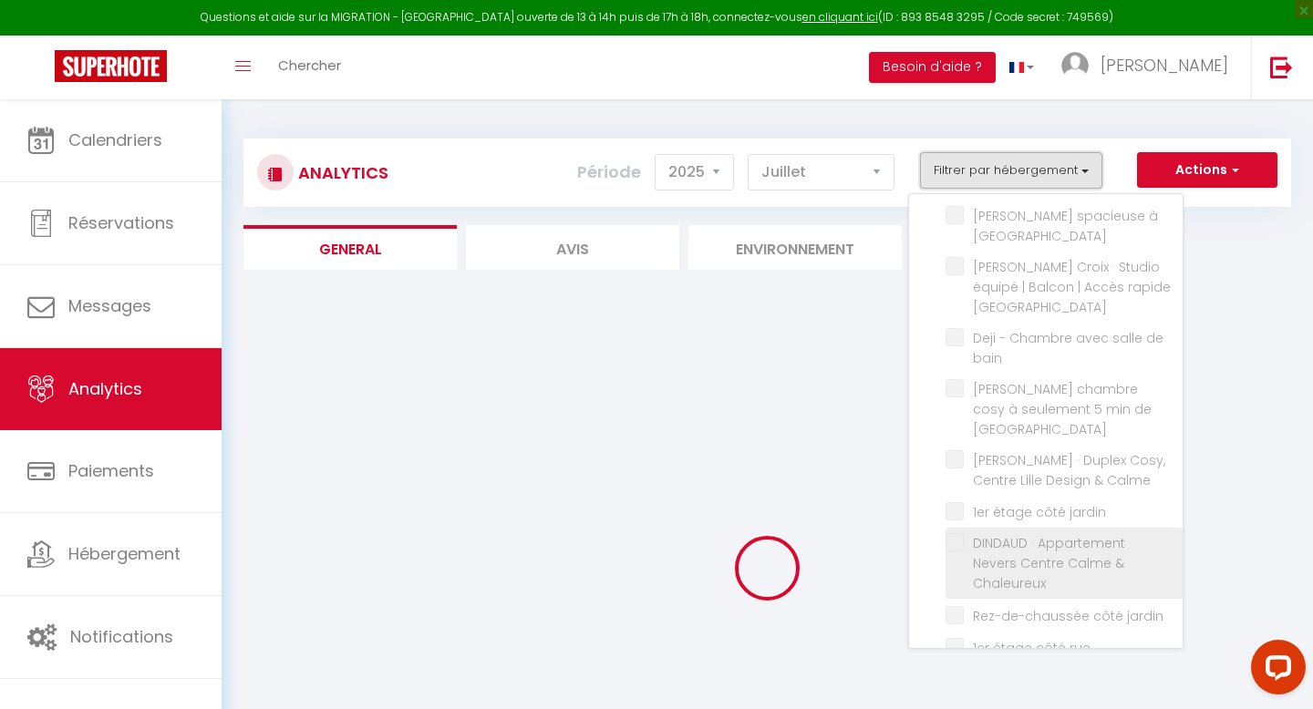
checkbox rue "false"
checkbox Lille "false"
checkbox jardin "false"
checkbox Logement "false"
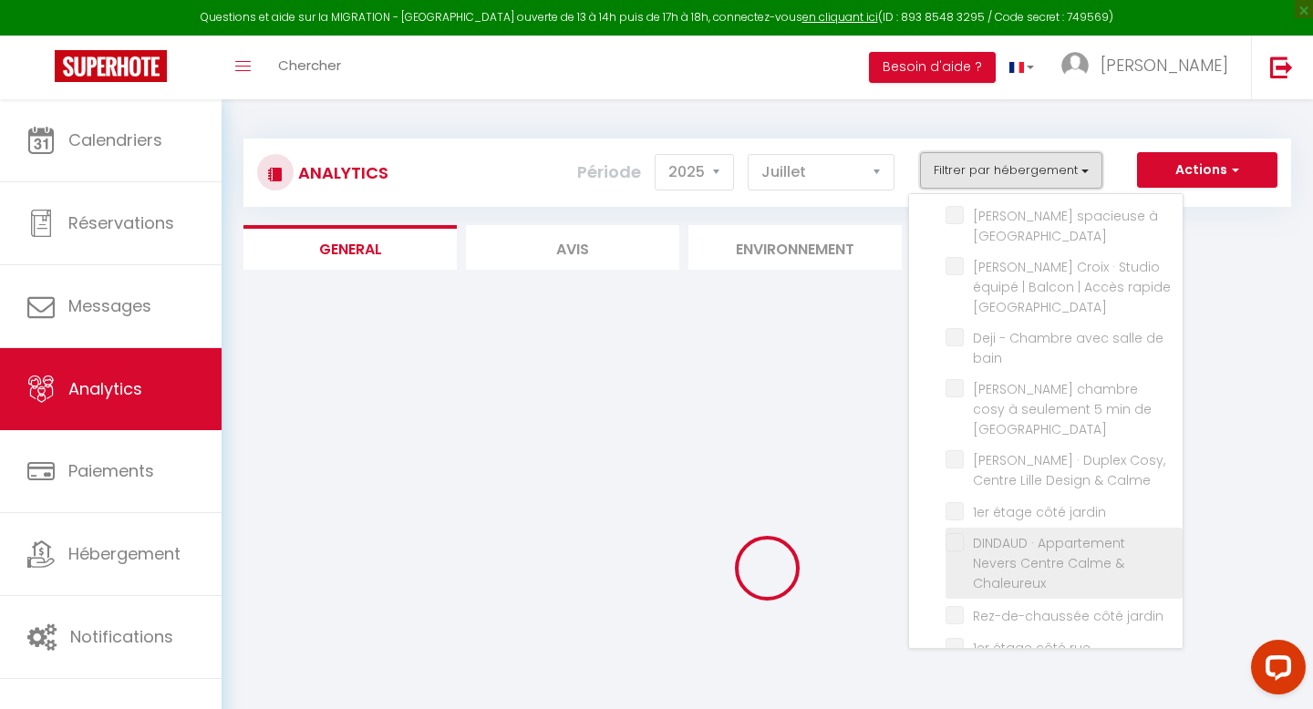
checkbox bain "false"
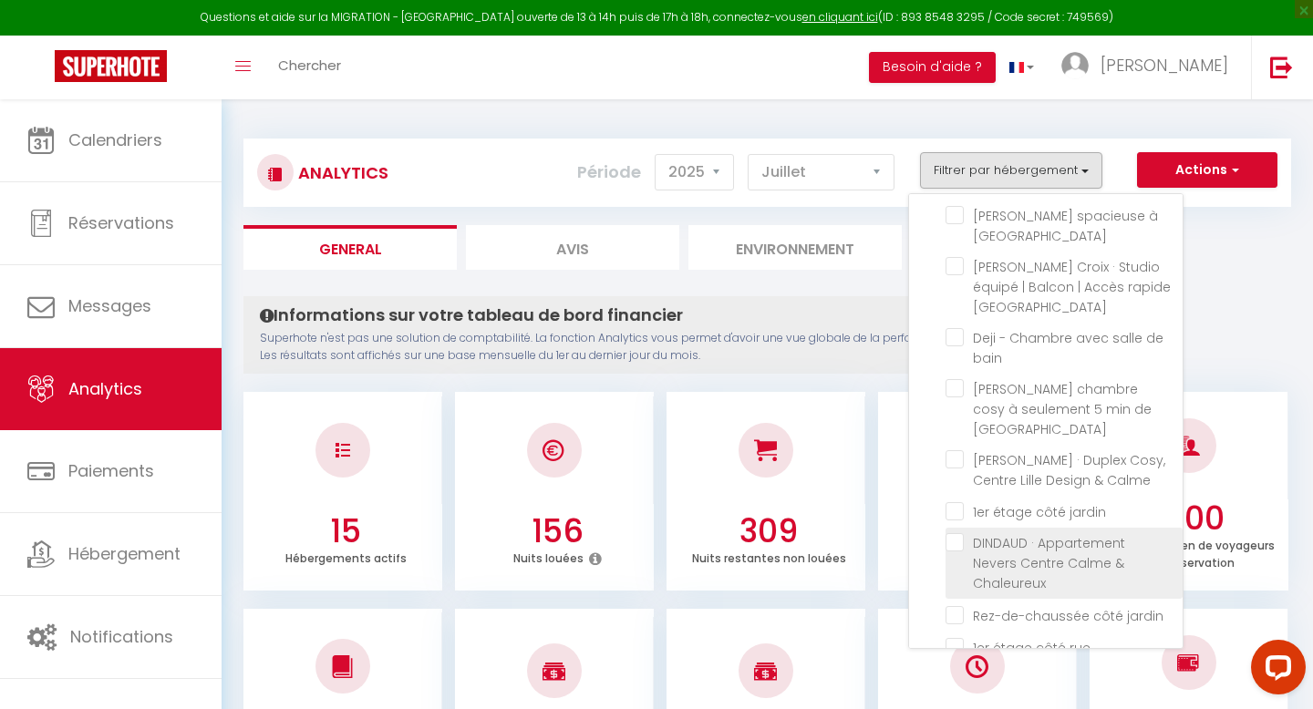
click at [955, 533] on Chaleureux "checkbox" at bounding box center [1063, 542] width 237 height 18
checkbox Chaleureux "true"
checkbox LOFT "false"
checkbox Lambersart "false"
checkbox Lille "false"
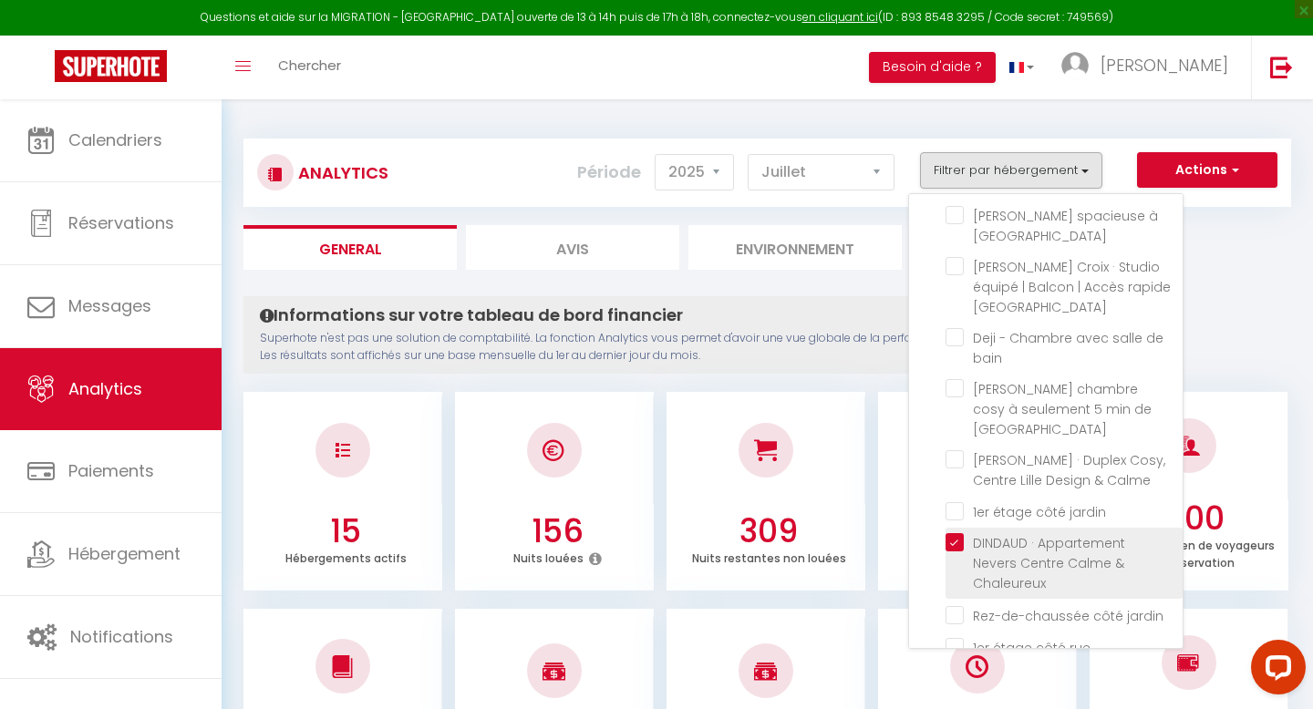
checkbox bain "false"
checkbox Lille "false"
checkbox Calme "false"
checkbox jardin "false"
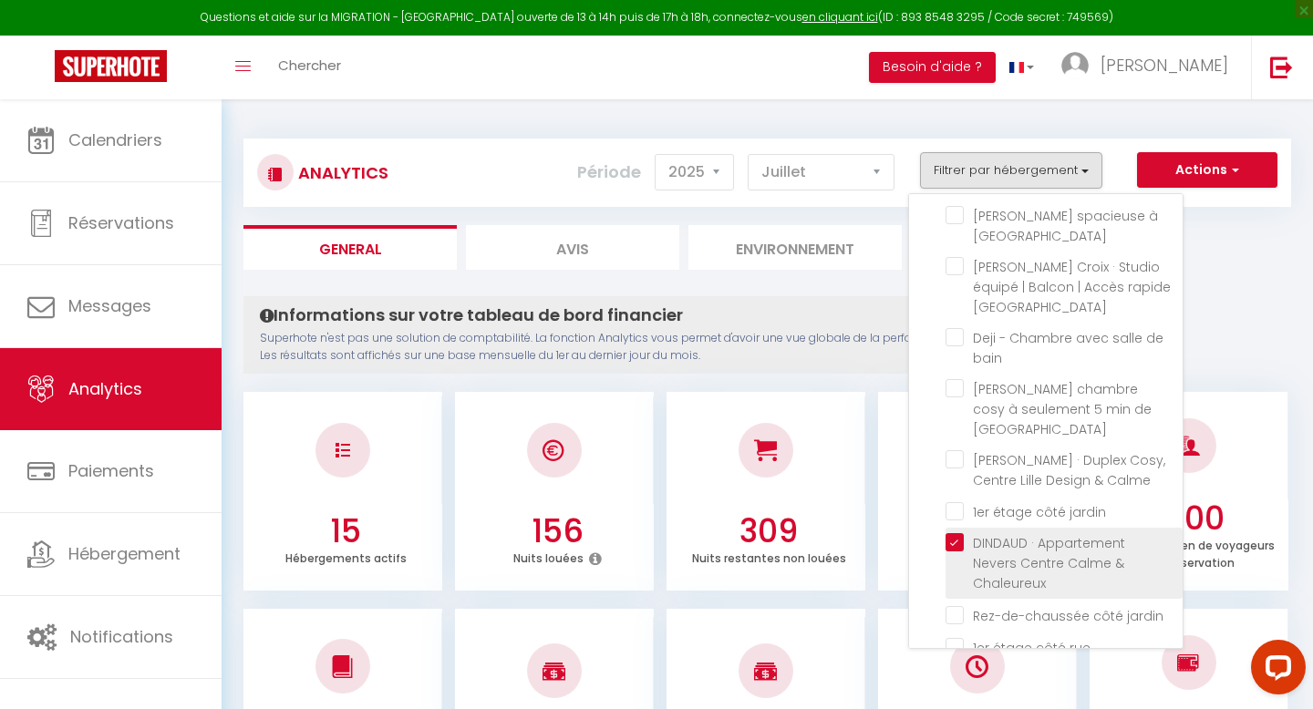
checkbox rue "false"
checkbox Lille "false"
checkbox jardin "false"
checkbox Logement "false"
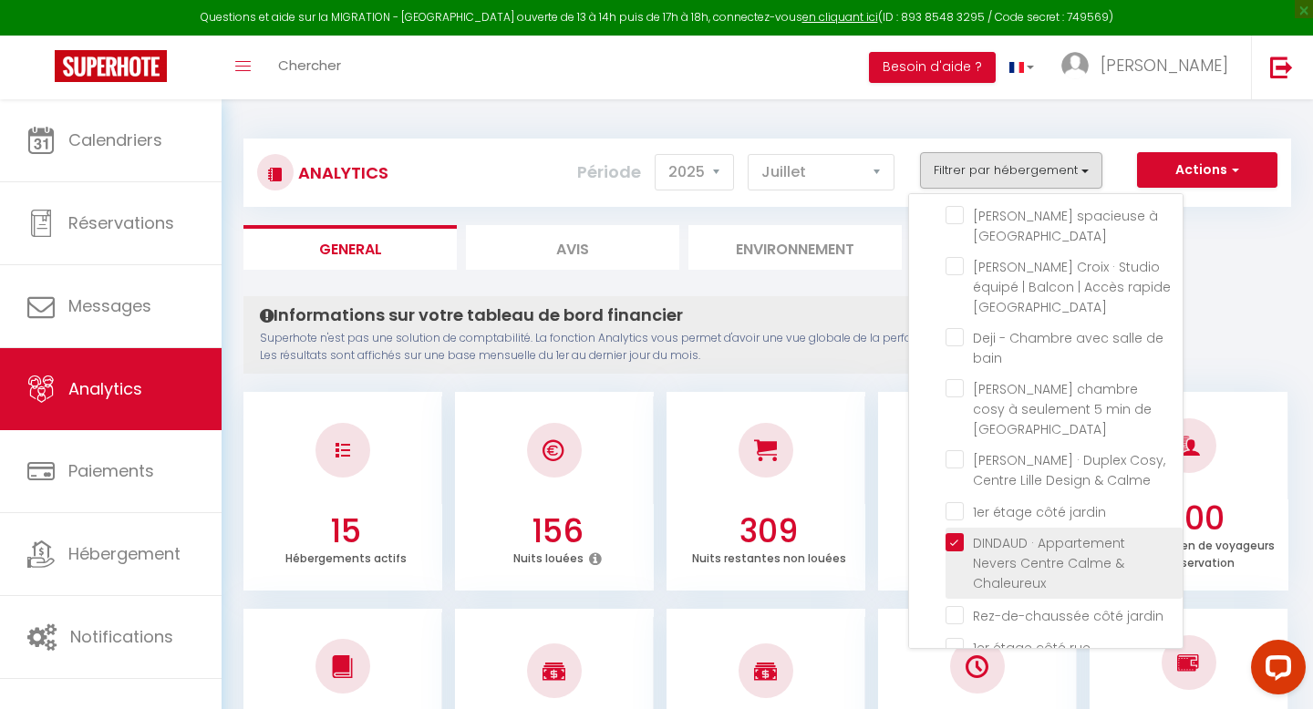
checkbox bain "false"
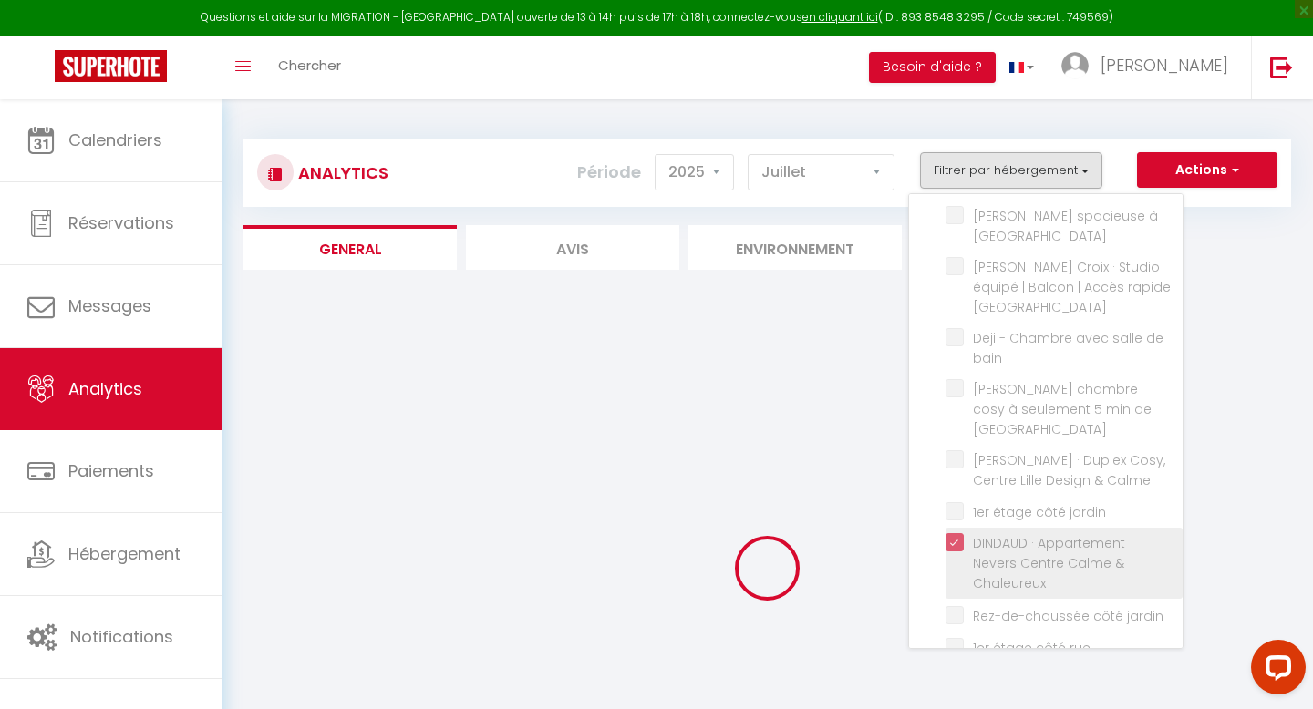
checkbox LOFT "false"
checkbox Lambersart "false"
checkbox Lille "false"
checkbox bain "false"
checkbox Lille "false"
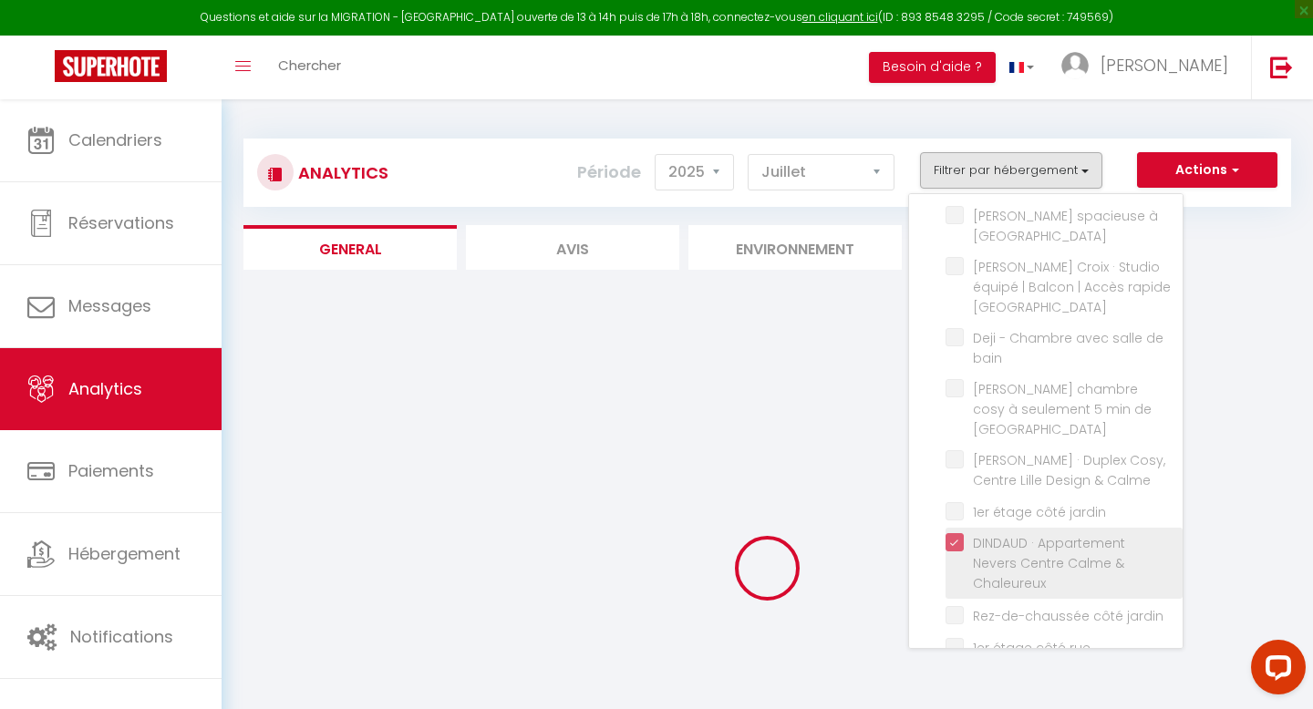
checkbox Calme "false"
checkbox jardin "false"
checkbox rue "false"
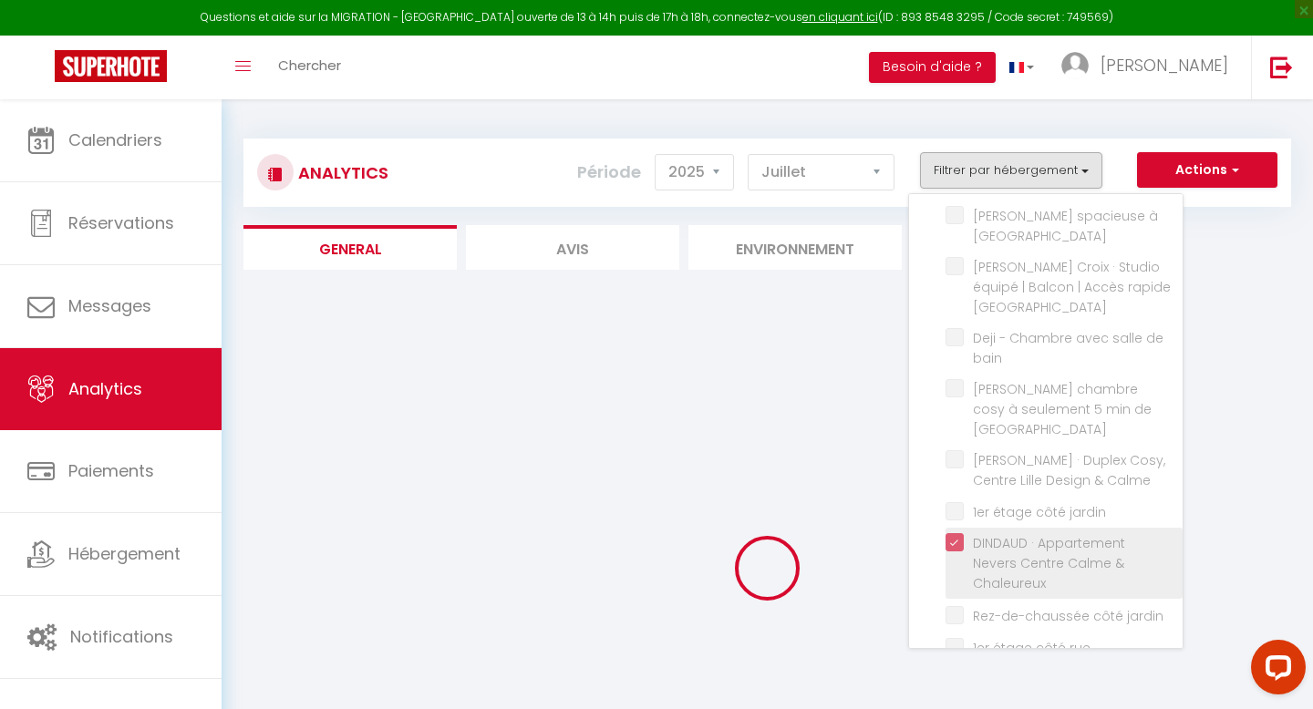
checkbox Lille "false"
checkbox jardin "false"
checkbox Logement "false"
checkbox bain "false"
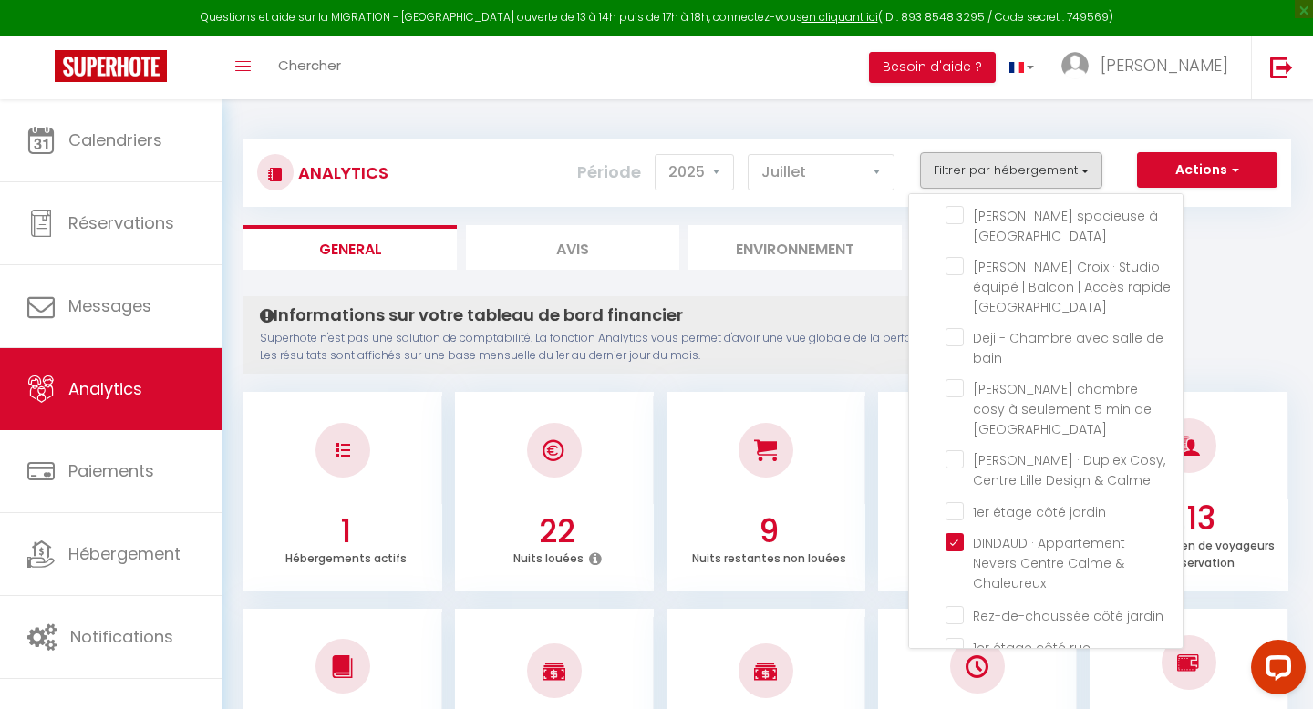
click at [1259, 263] on ul "General Avis Environnement Marché" at bounding box center [766, 247] width 1047 height 45
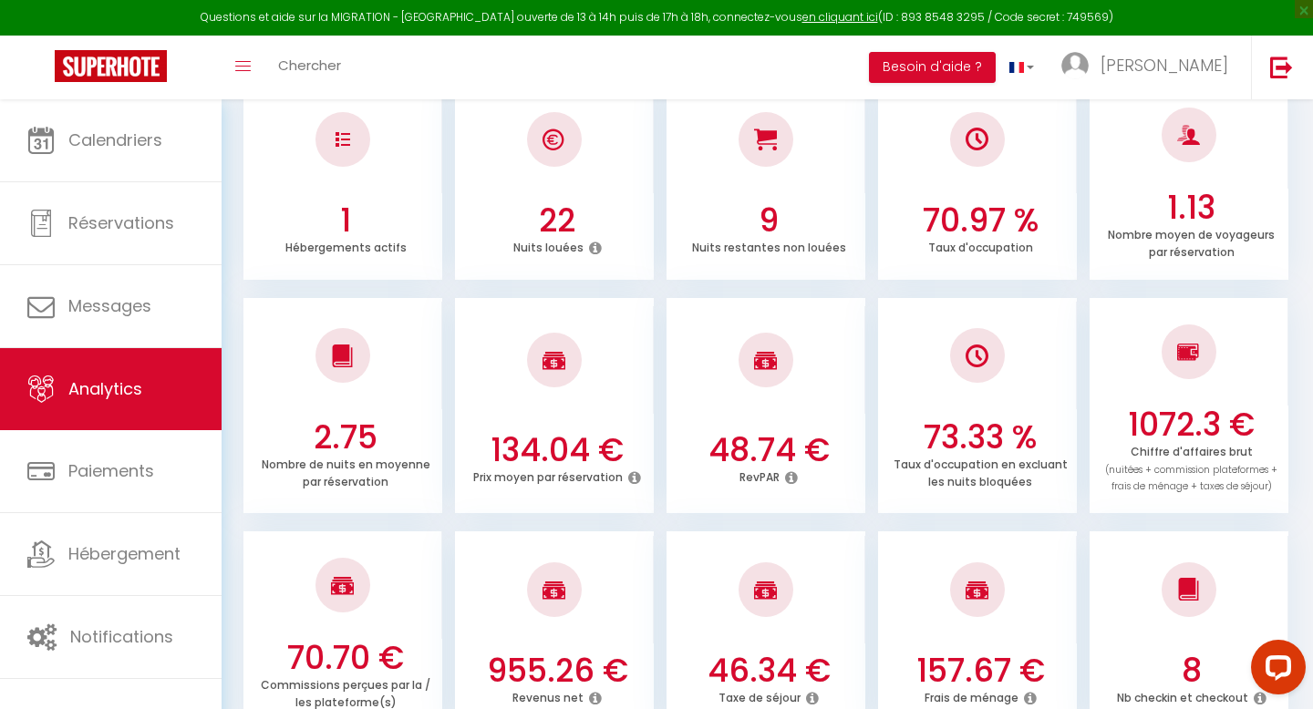
scroll to position [314, 0]
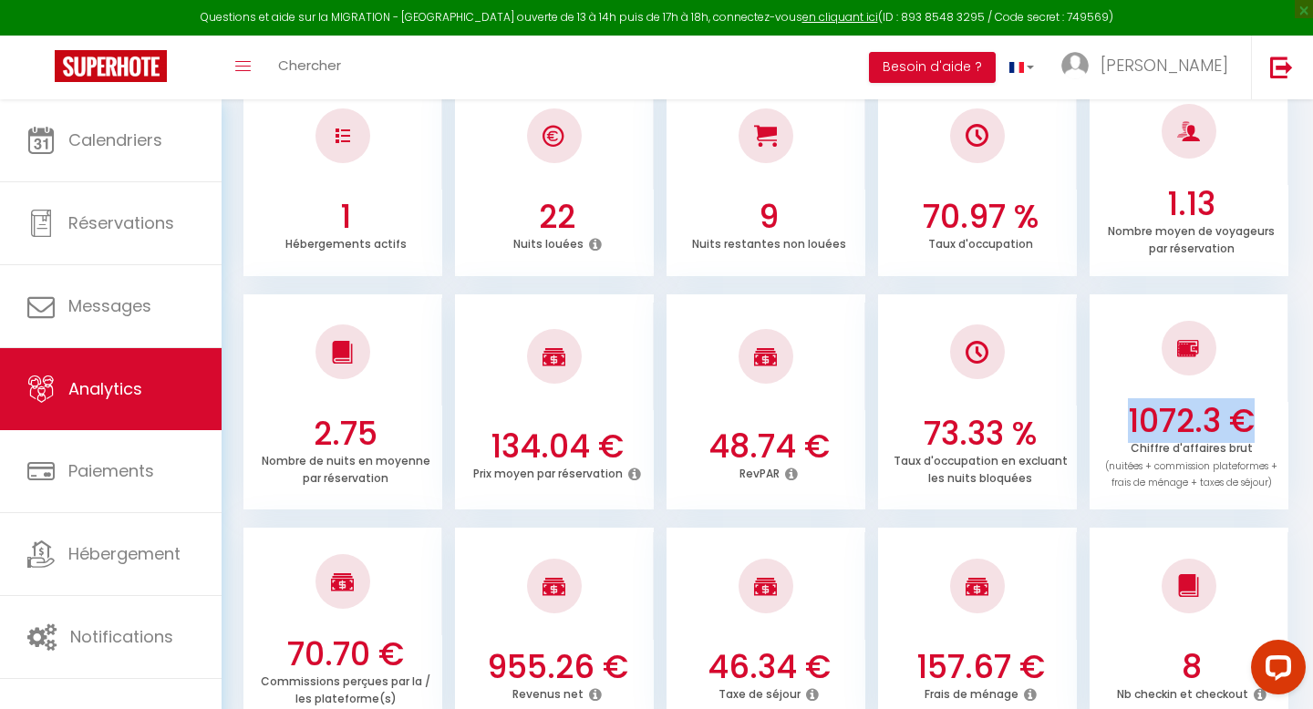
drag, startPoint x: 1108, startPoint y: 412, endPoint x: 1266, endPoint y: 437, distance: 160.5
click at [1266, 437] on h3 "1072.3 €" at bounding box center [1191, 421] width 184 height 38
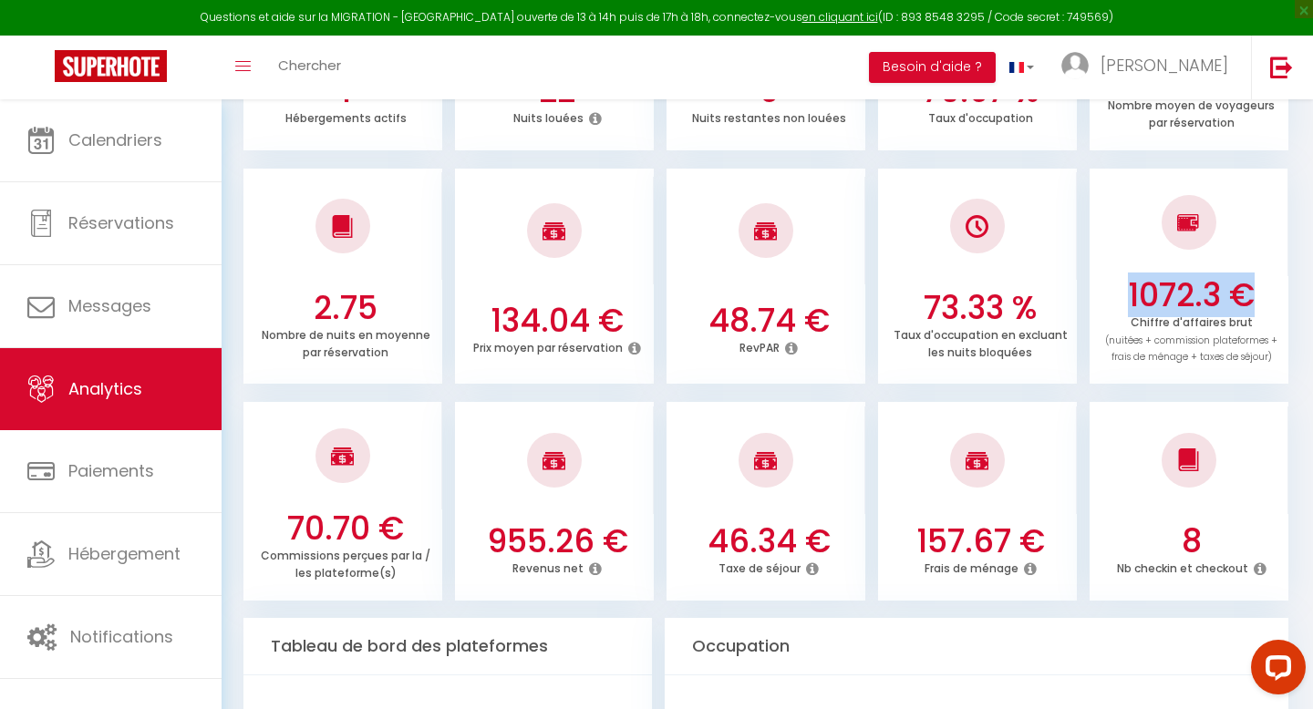
scroll to position [445, 0]
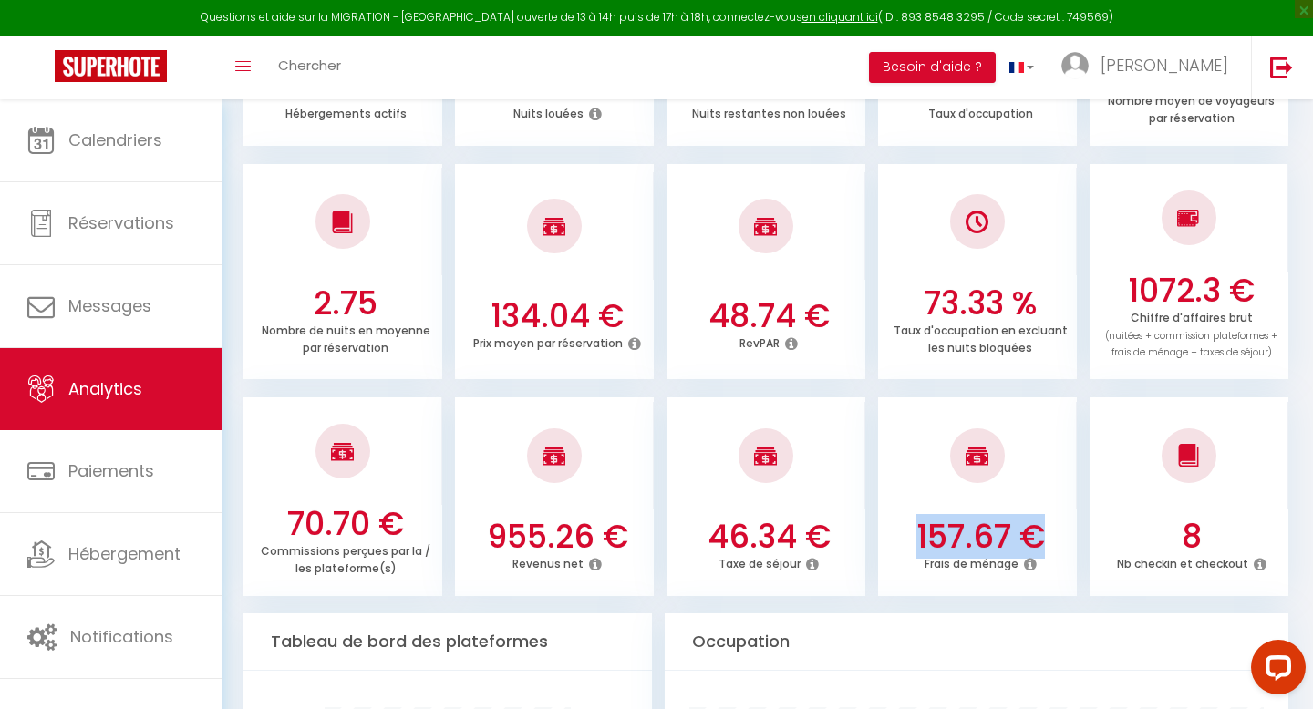
drag, startPoint x: 914, startPoint y: 515, endPoint x: 1067, endPoint y: 528, distance: 153.7
click at [1073, 528] on li "157.67 € Frais de ménage" at bounding box center [977, 496] width 199 height 199
click at [903, 525] on h3 "157.67 €" at bounding box center [980, 537] width 184 height 38
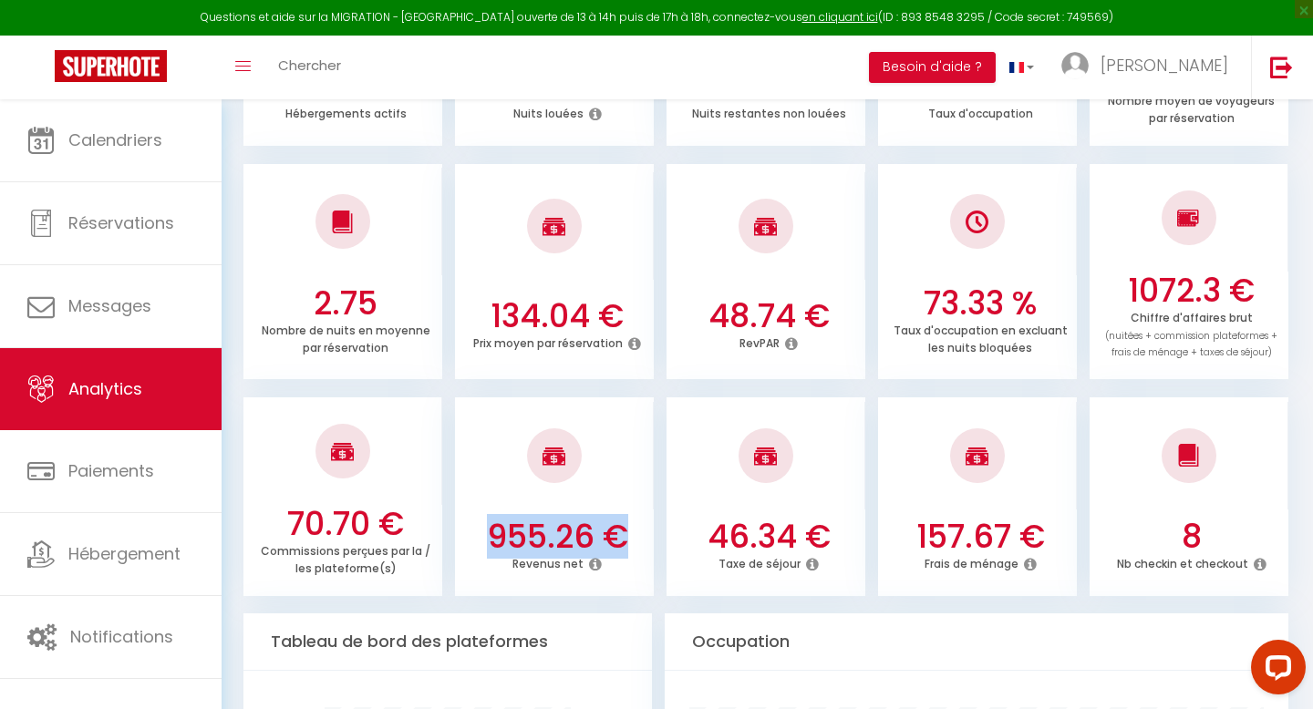
drag, startPoint x: 468, startPoint y: 531, endPoint x: 645, endPoint y: 540, distance: 178.0
click at [645, 540] on h3 "955.26 €" at bounding box center [557, 537] width 184 height 38
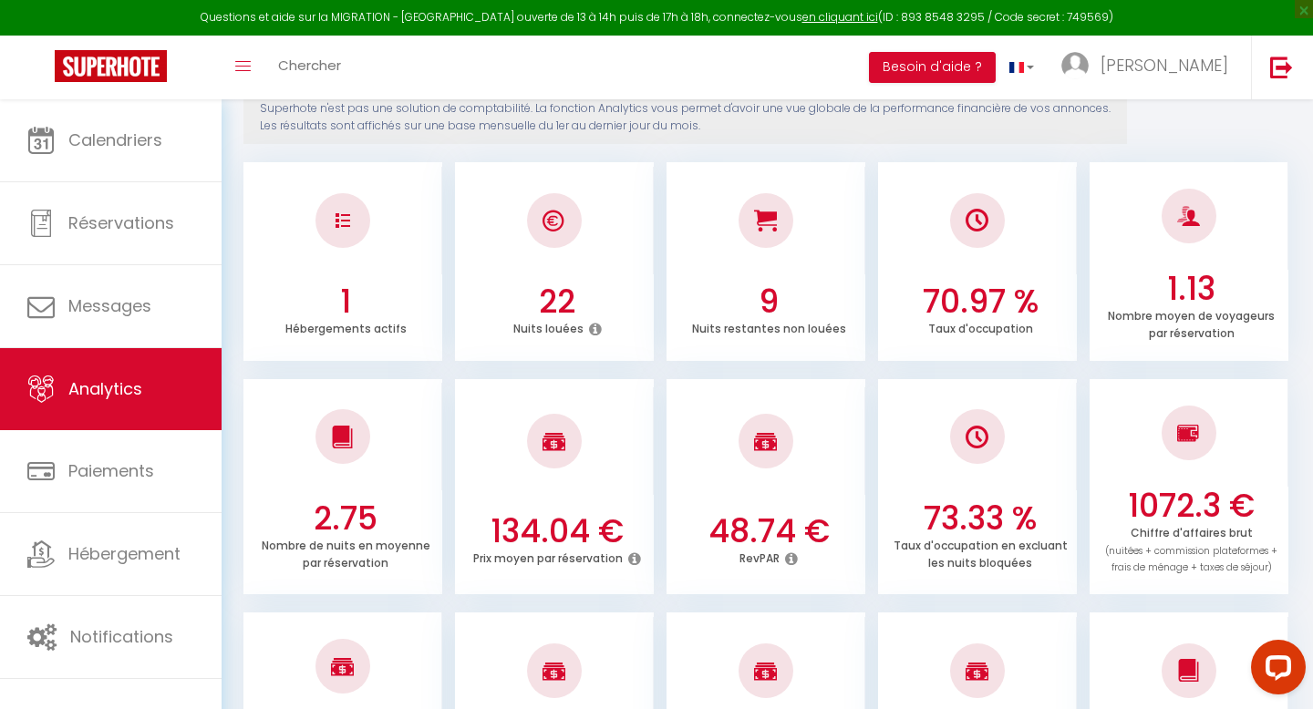
scroll to position [0, 0]
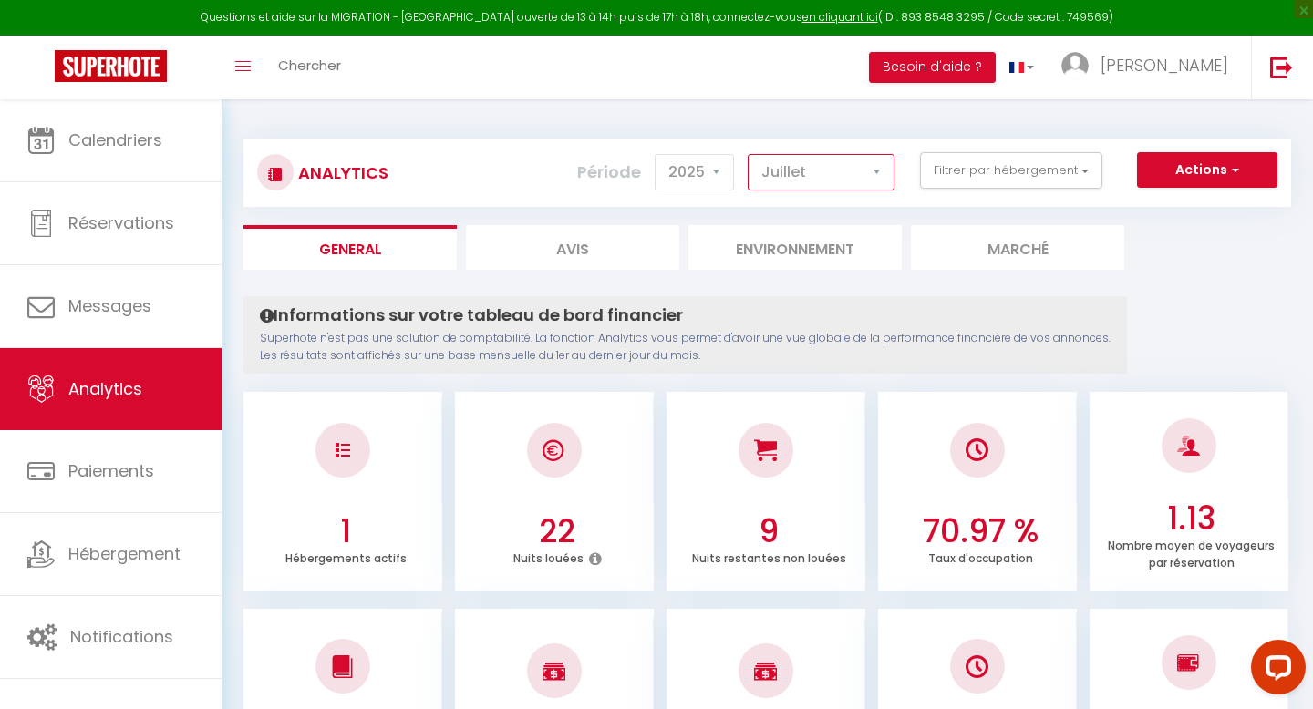
click at [816, 180] on select "[PERSON_NAME] Mars Avril Mai Juin Juillet Août Septembre Octobre Novembre Décem…" at bounding box center [820, 172] width 147 height 36
select select "8"
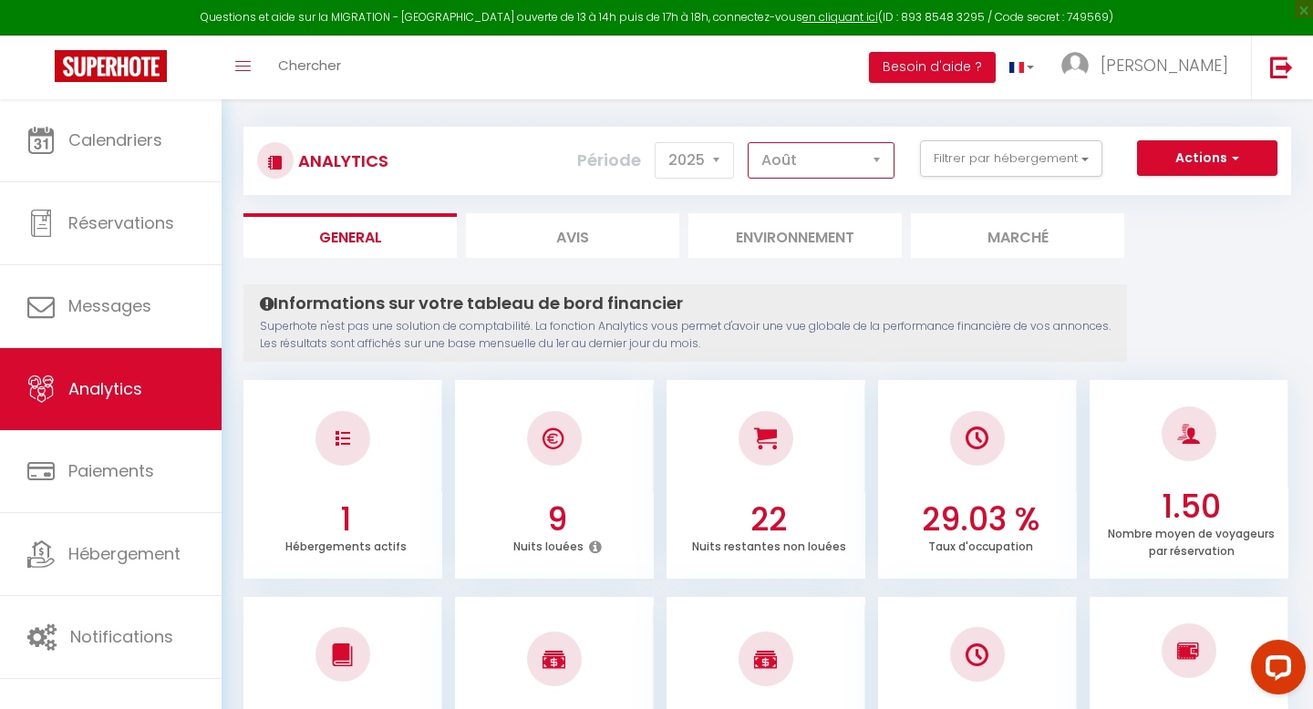
scroll to position [192, 0]
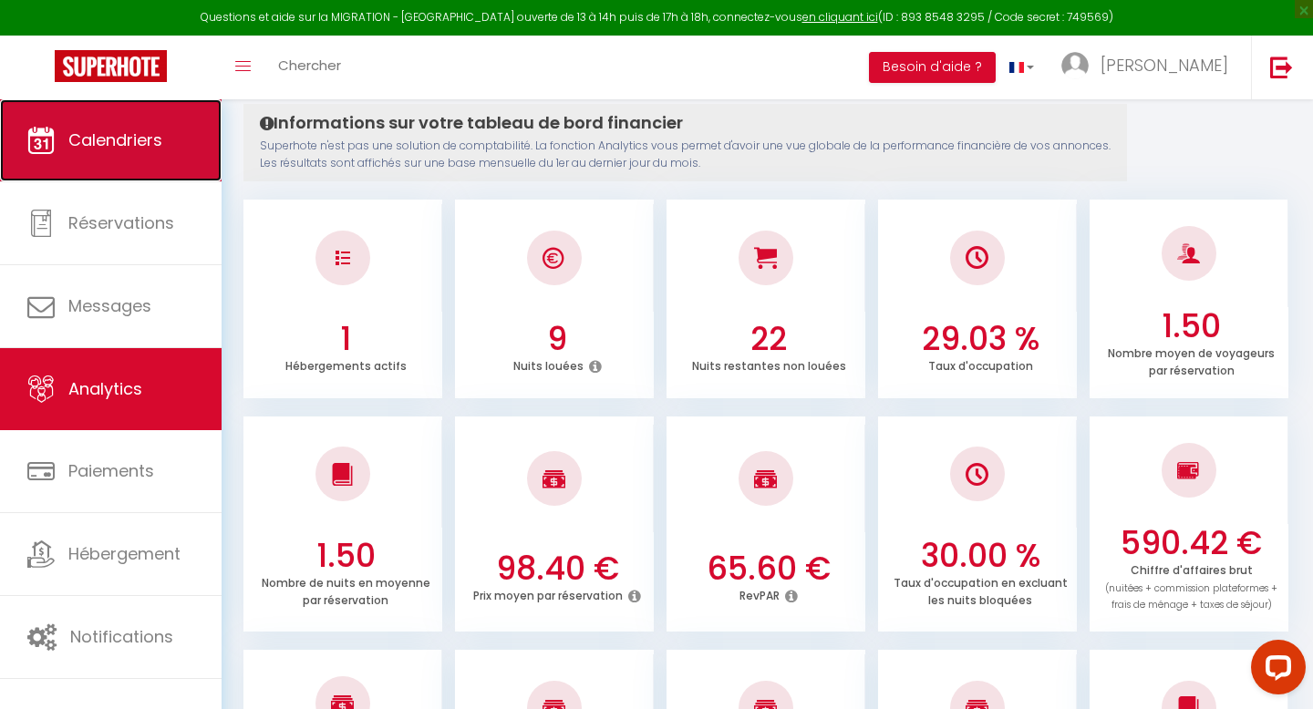
click at [123, 154] on link "Calendriers" at bounding box center [111, 140] width 222 height 82
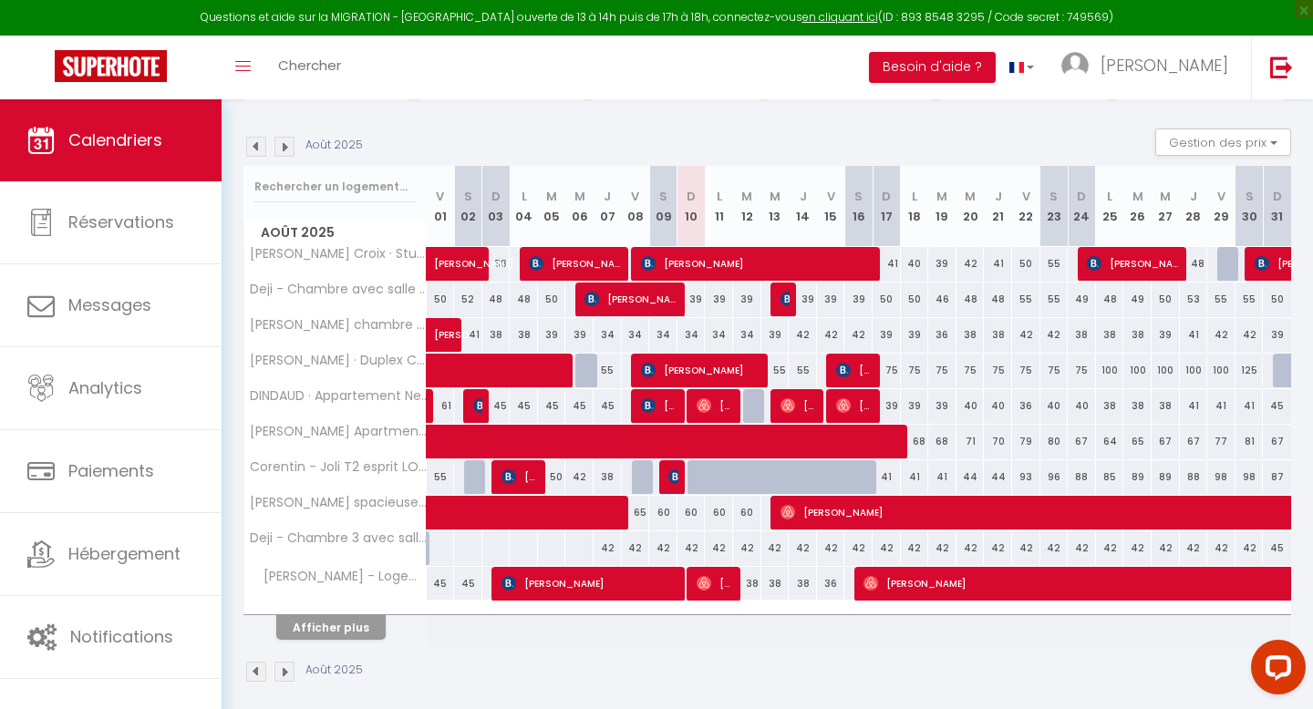
scroll to position [181, 0]
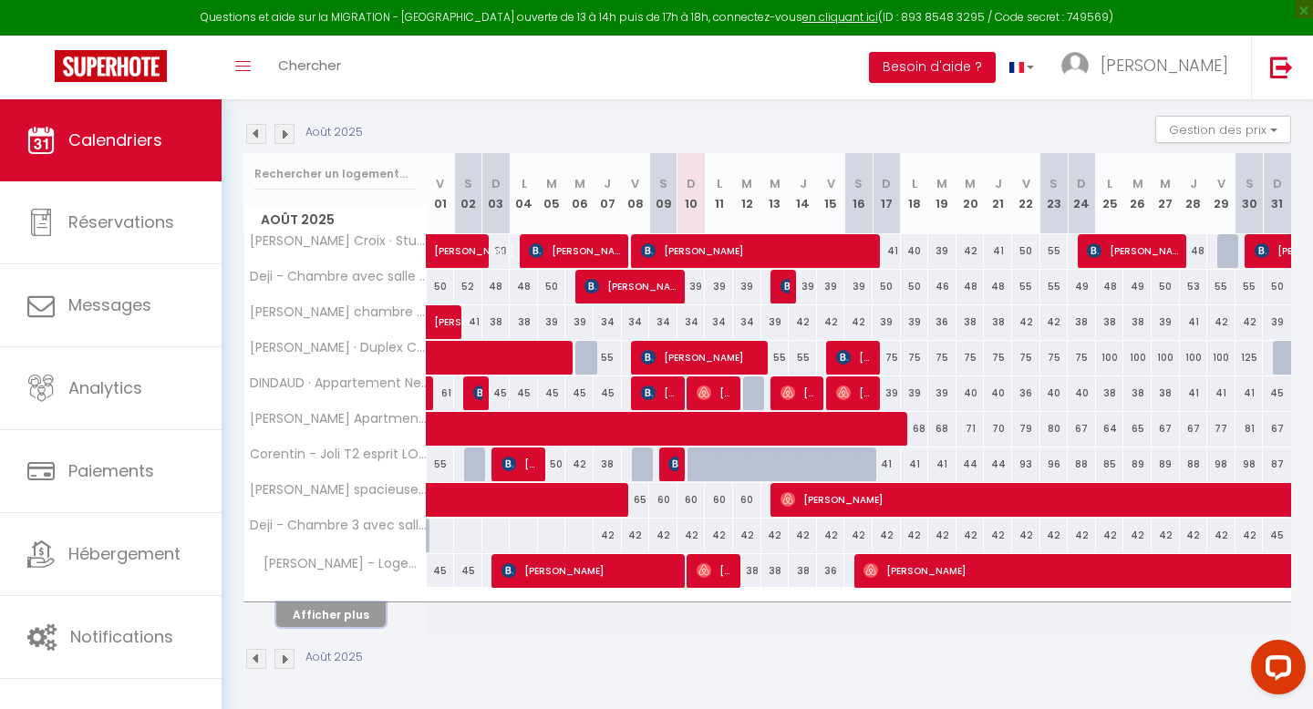
click at [361, 614] on button "Afficher plus" at bounding box center [330, 615] width 109 height 25
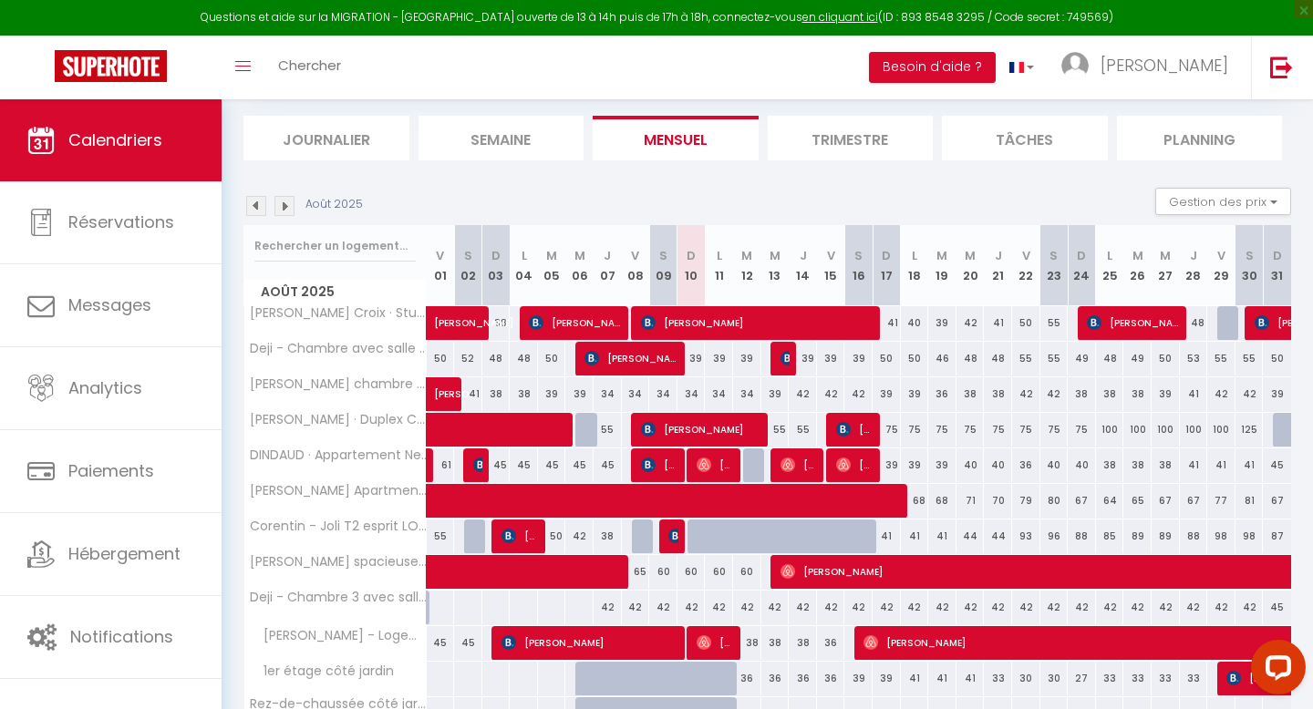
scroll to position [85, 0]
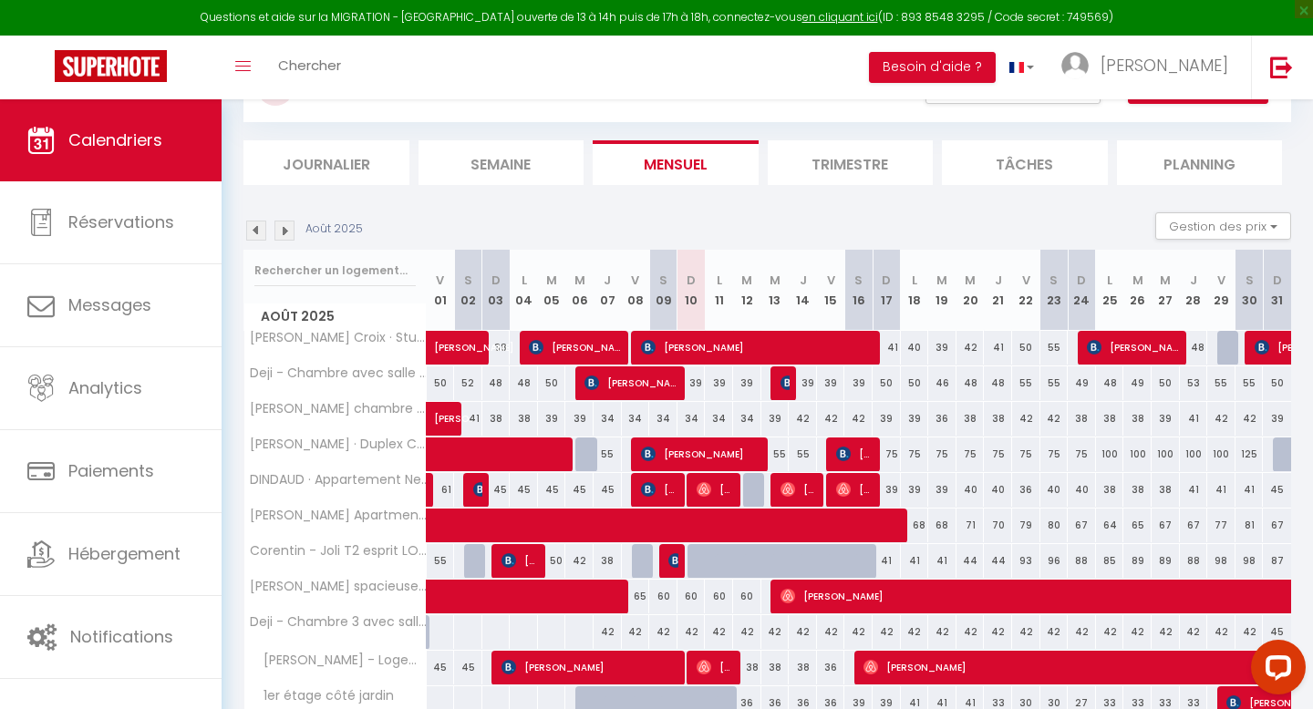
click at [244, 228] on div "Août 2025" at bounding box center [305, 231] width 125 height 20
click at [253, 229] on img at bounding box center [256, 231] width 20 height 20
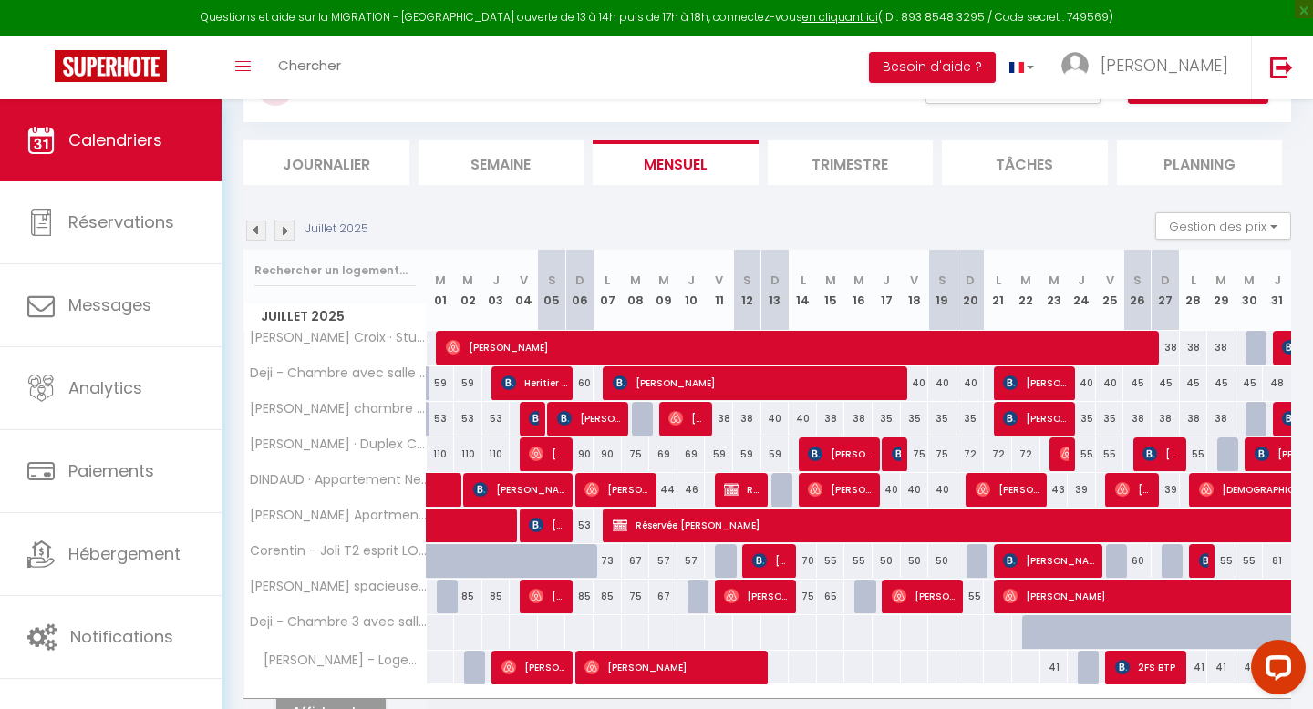
scroll to position [181, 0]
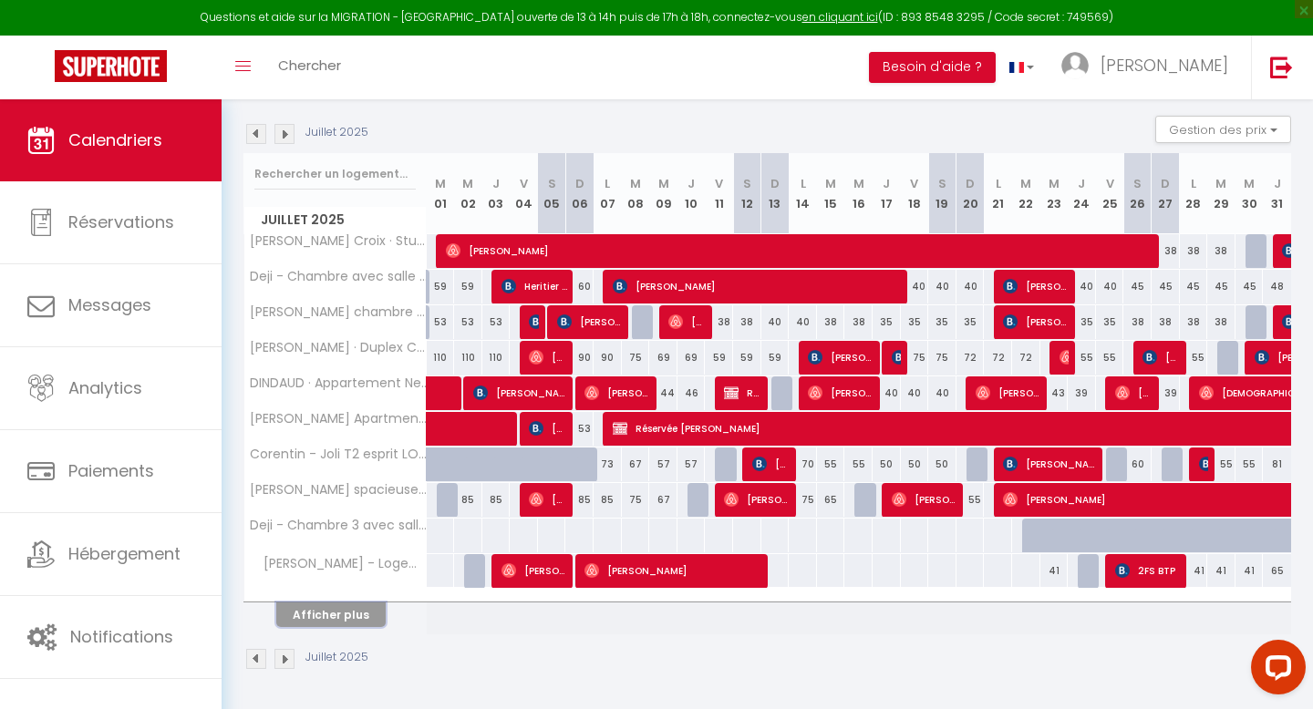
click at [331, 611] on button "Afficher plus" at bounding box center [330, 615] width 109 height 25
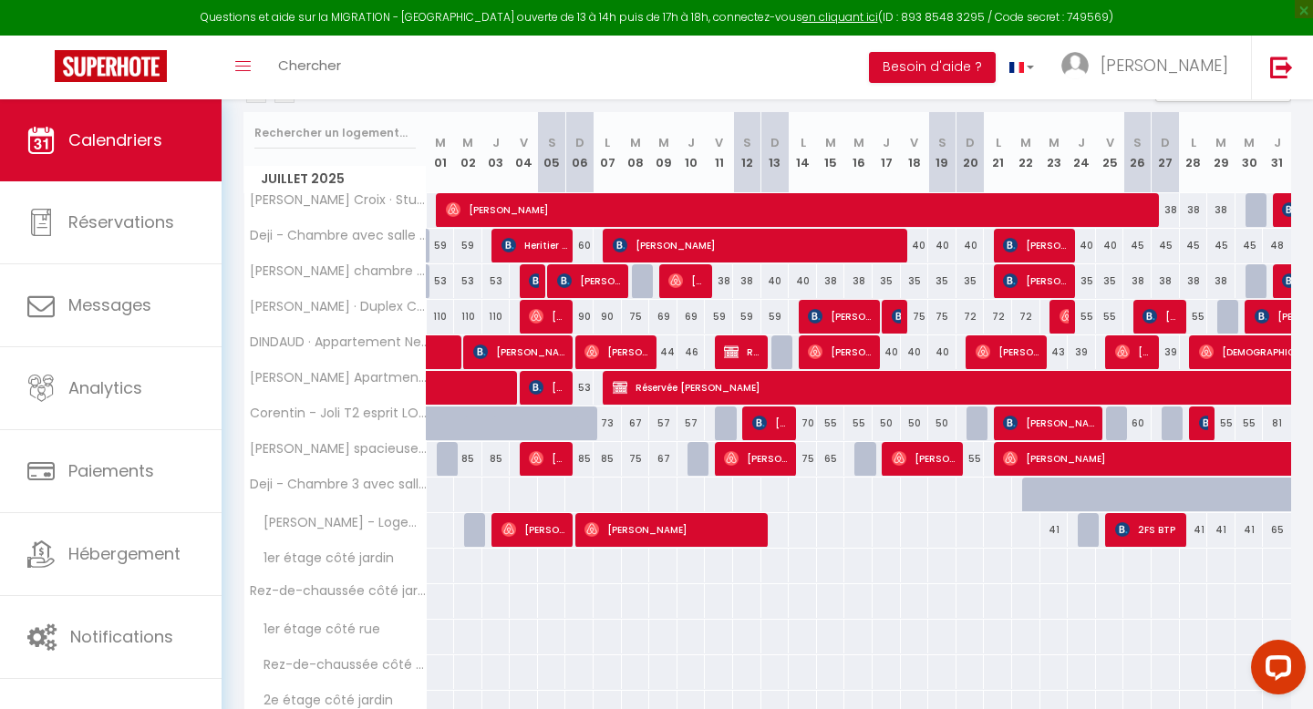
scroll to position [220, 0]
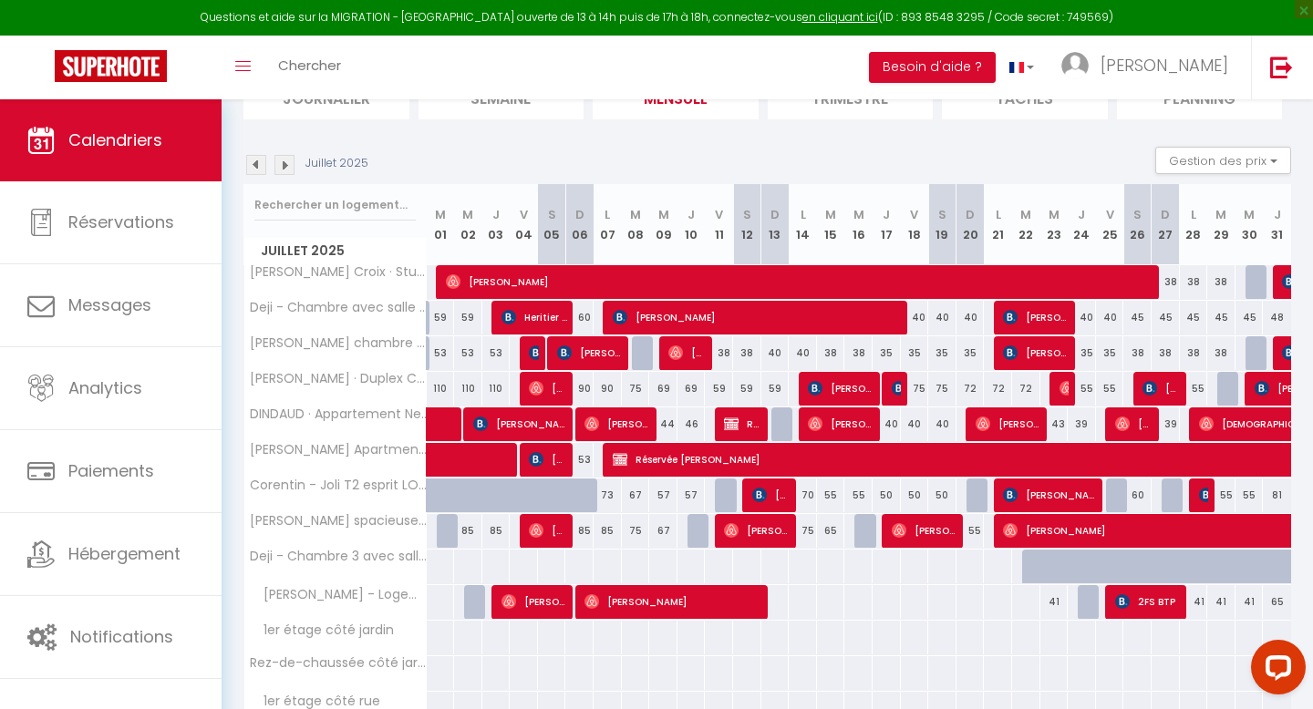
click at [253, 161] on img at bounding box center [256, 165] width 20 height 20
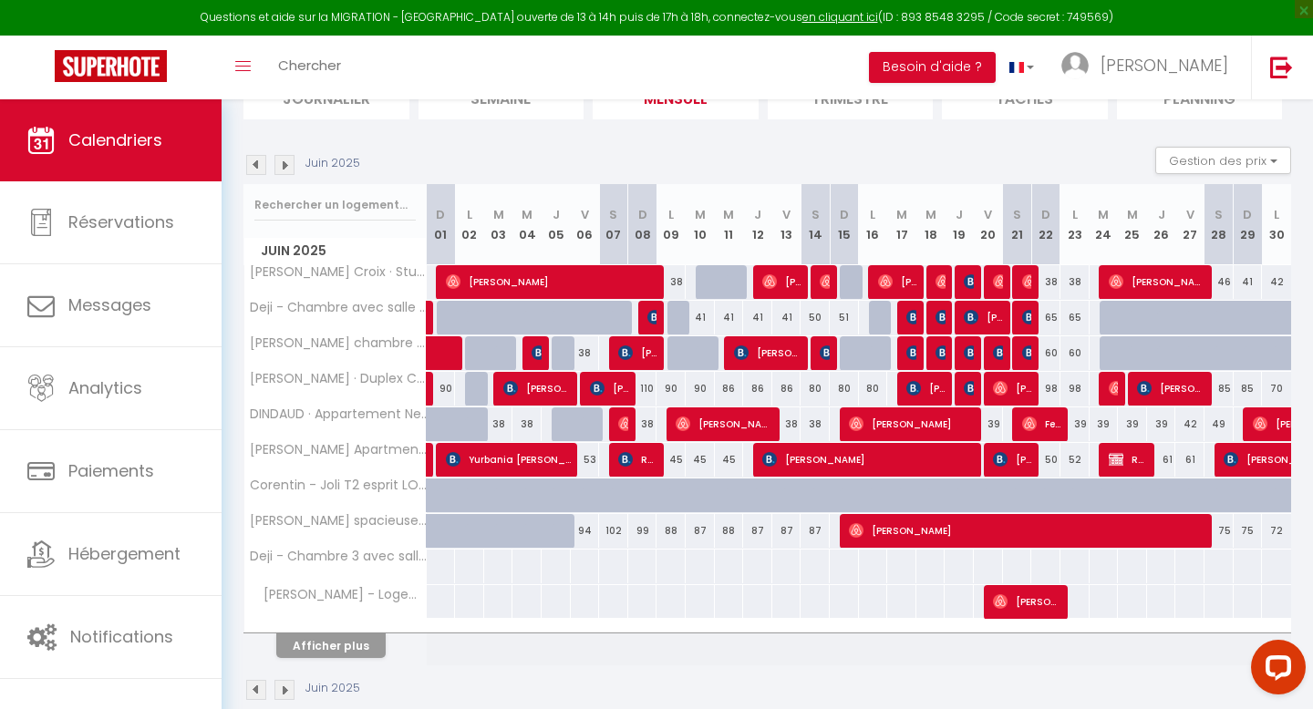
click at [253, 161] on img at bounding box center [256, 165] width 20 height 20
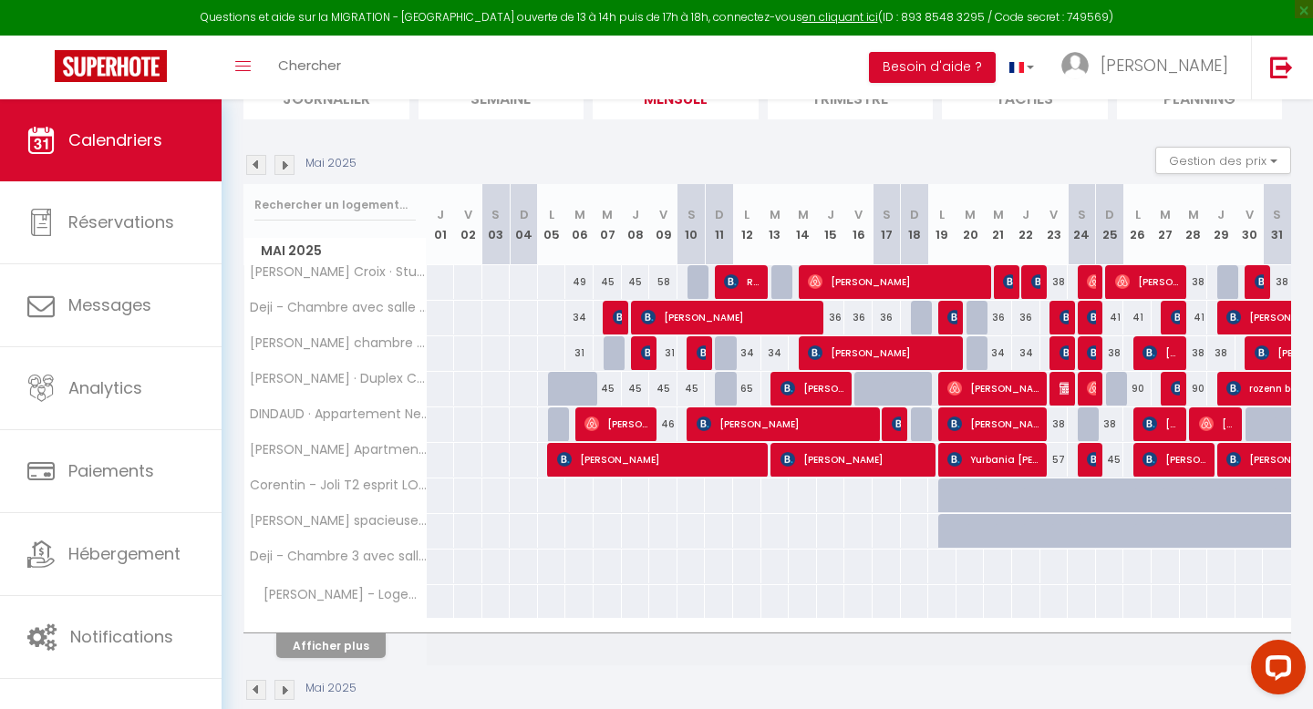
click at [253, 161] on img at bounding box center [256, 165] width 20 height 20
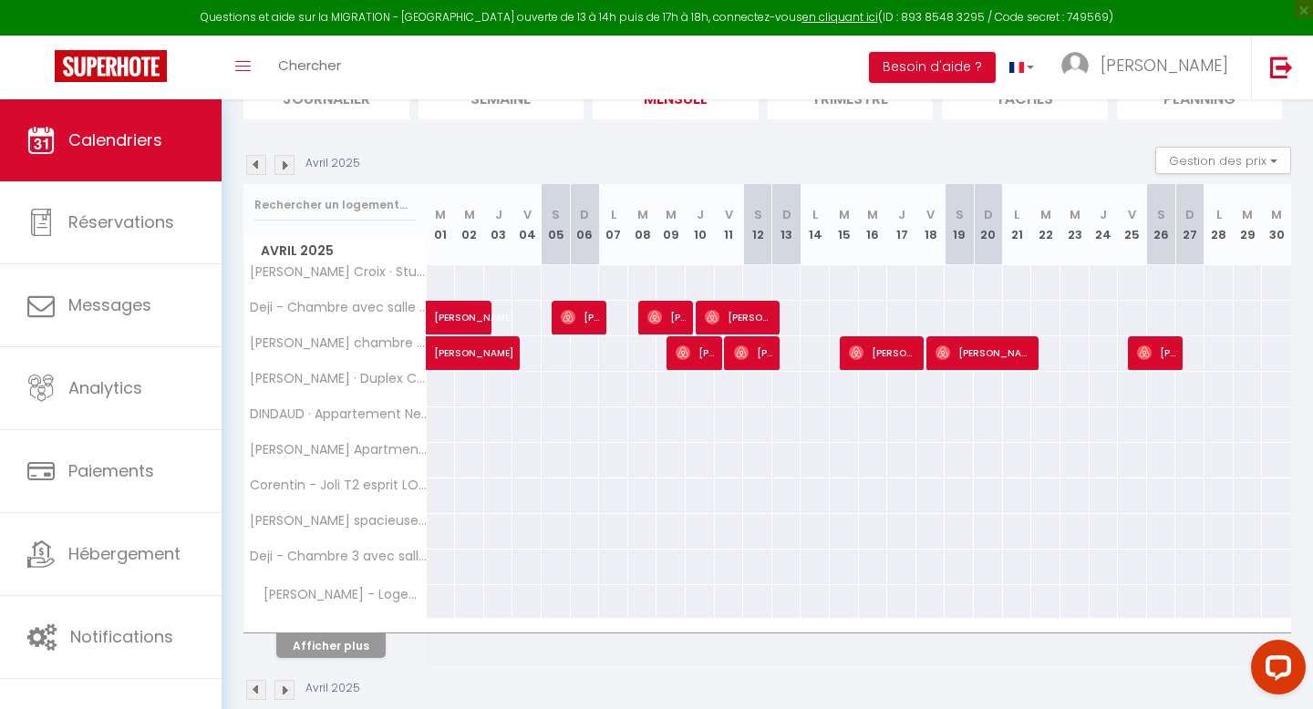
click at [253, 161] on img at bounding box center [256, 165] width 20 height 20
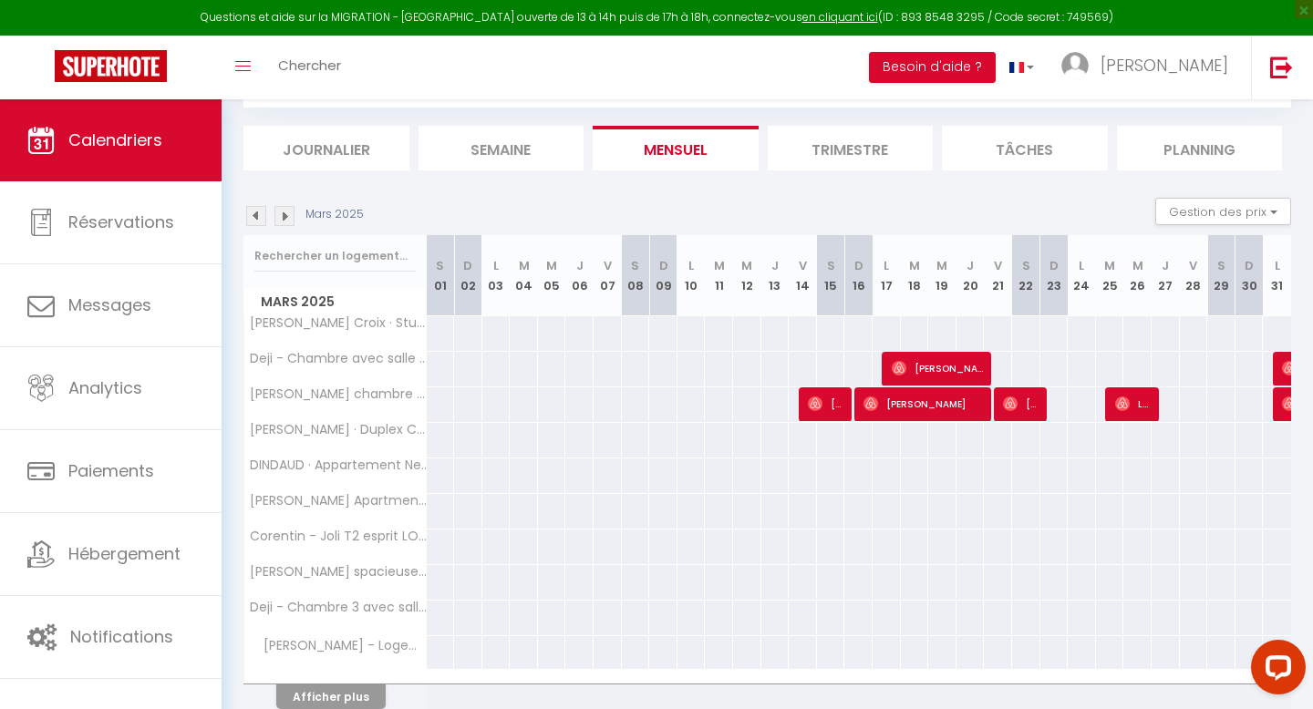
scroll to position [150, 0]
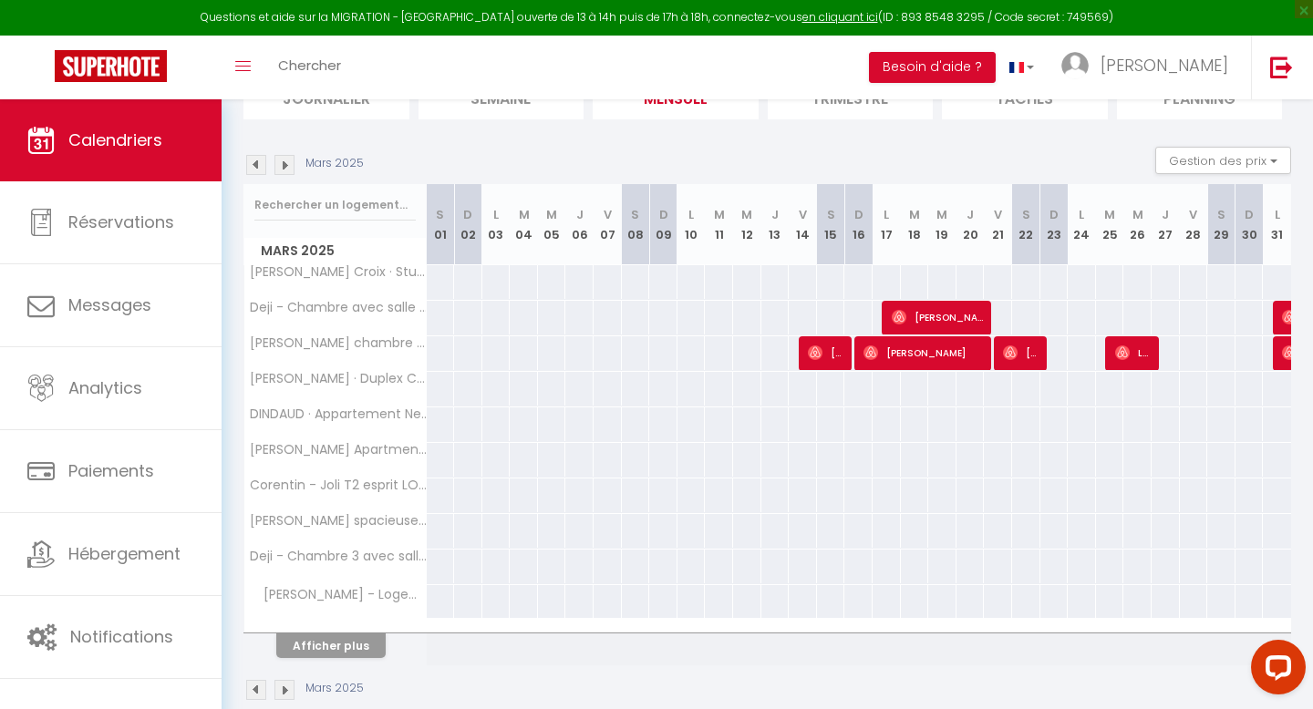
click at [253, 161] on img at bounding box center [256, 165] width 20 height 20
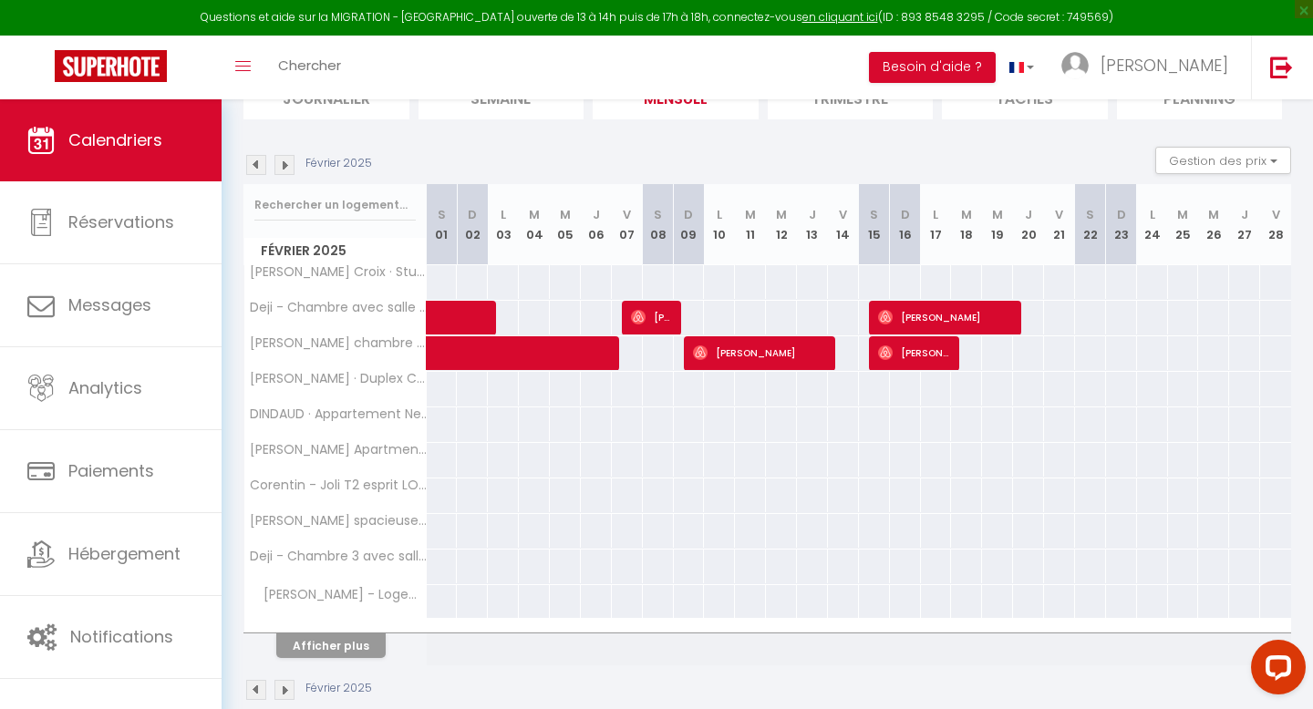
click at [294, 170] on img at bounding box center [284, 165] width 20 height 20
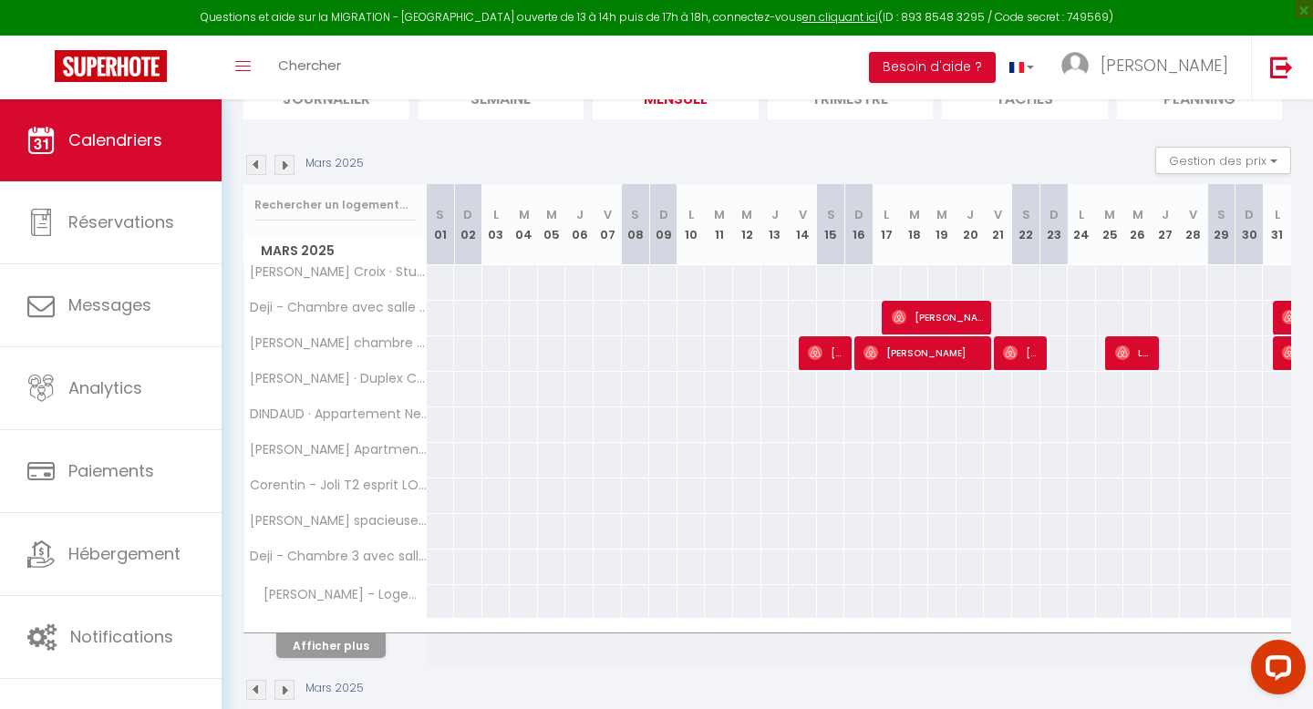
click at [284, 170] on img at bounding box center [284, 165] width 20 height 20
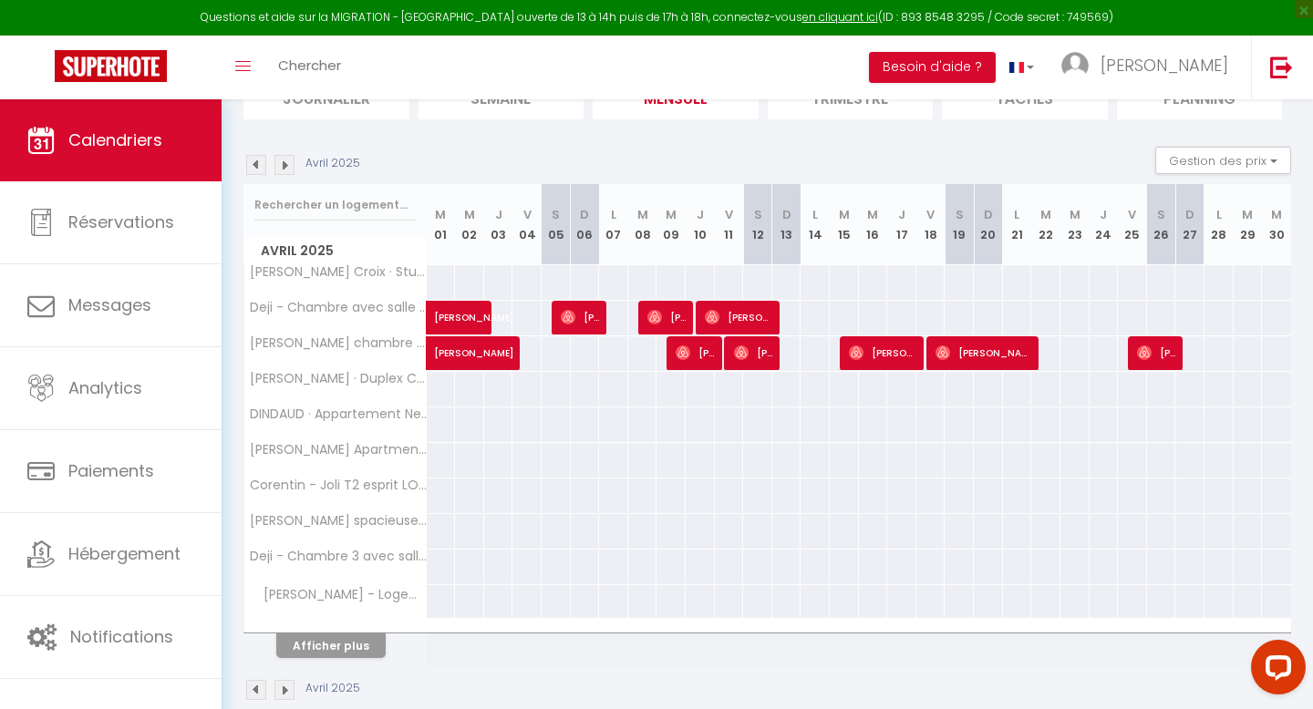
click at [285, 169] on img at bounding box center [284, 165] width 20 height 20
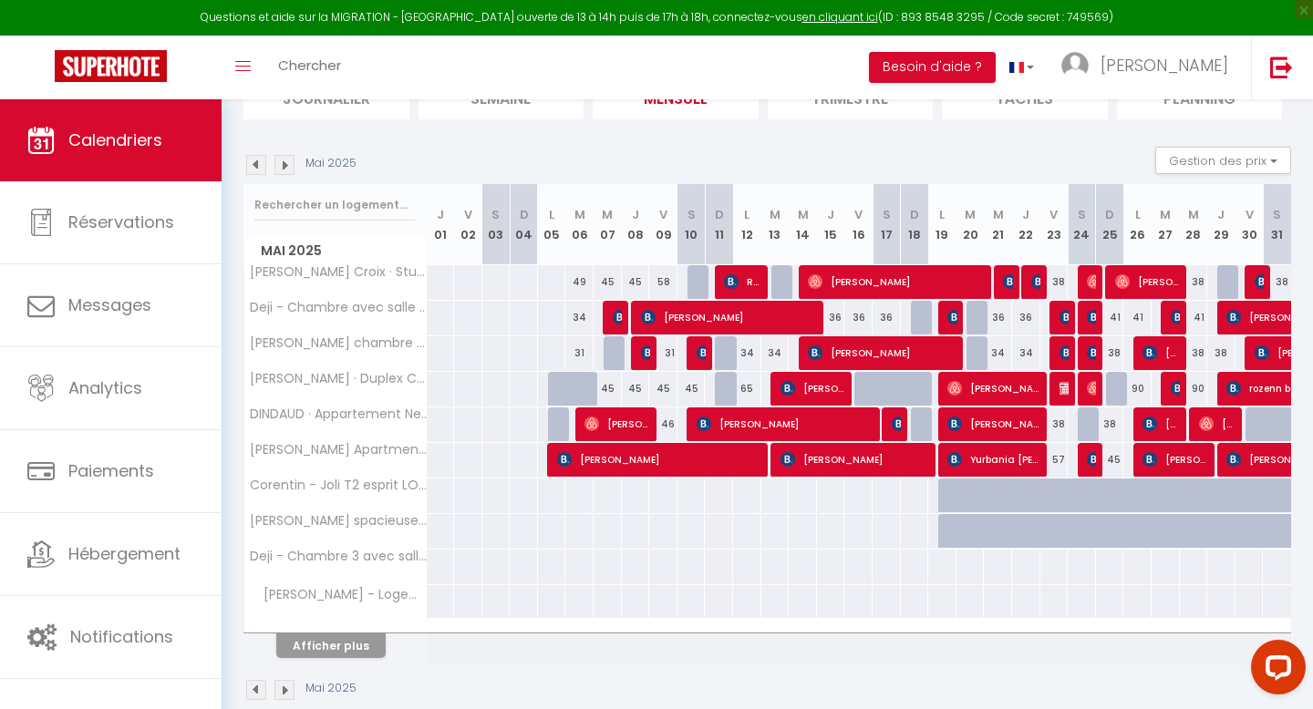
click at [285, 169] on img at bounding box center [284, 165] width 20 height 20
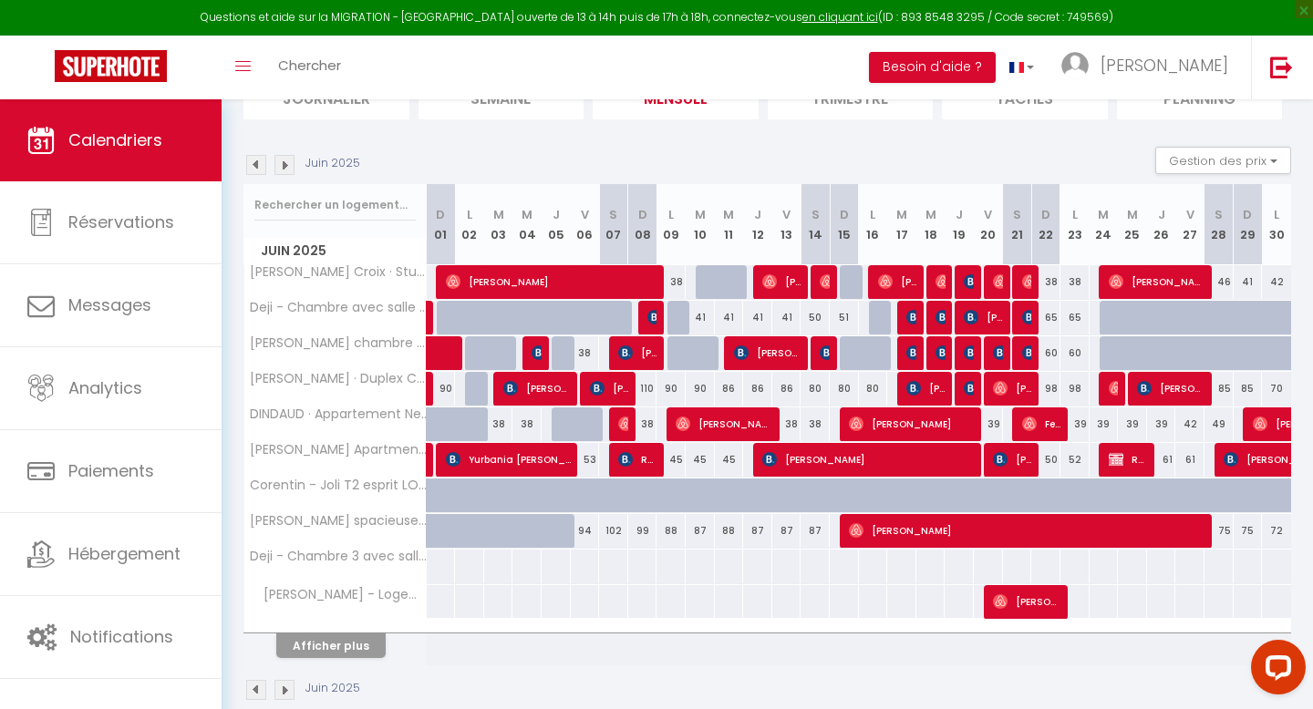
click at [285, 169] on img at bounding box center [284, 165] width 20 height 20
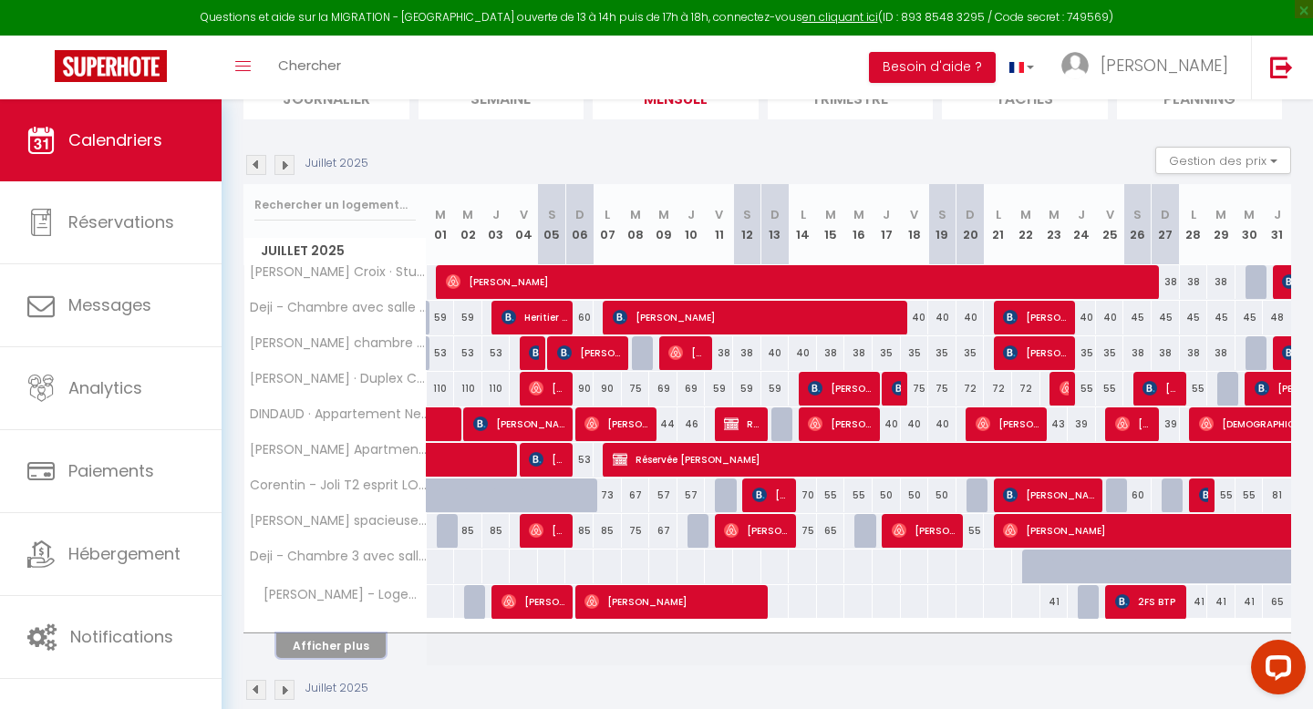
click at [354, 642] on button "Afficher plus" at bounding box center [330, 646] width 109 height 25
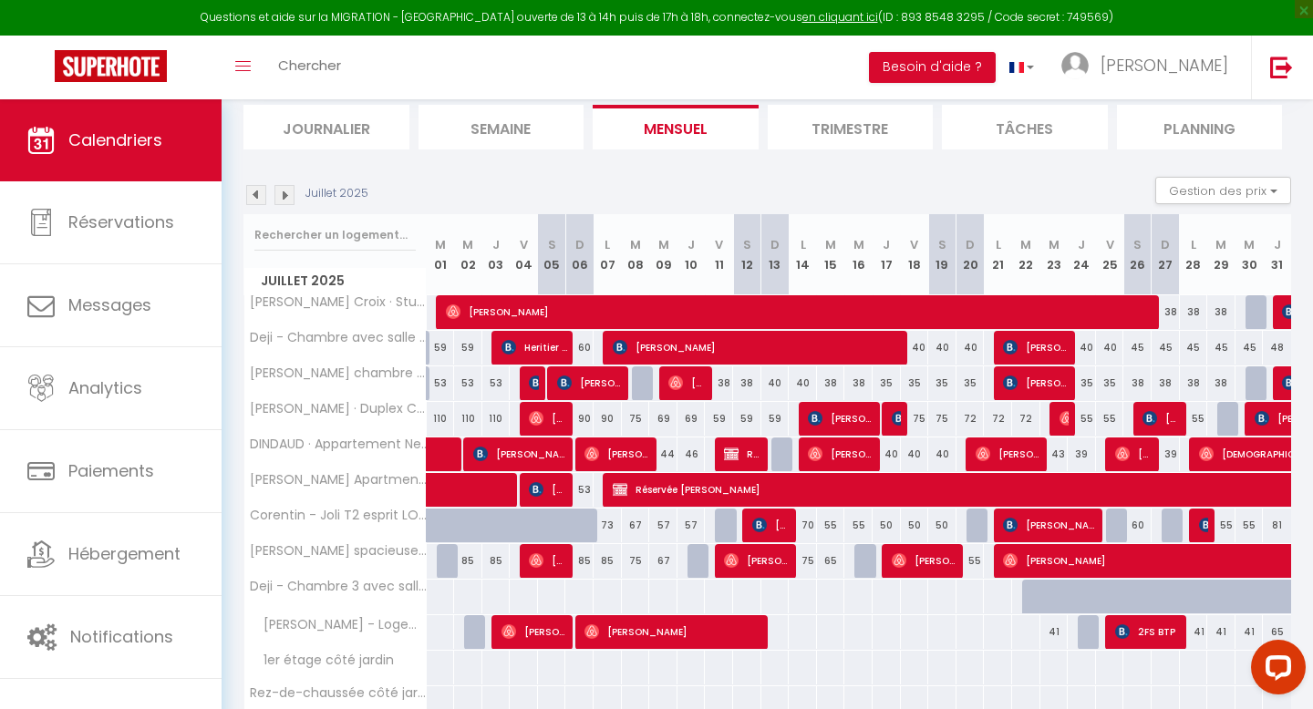
scroll to position [31, 0]
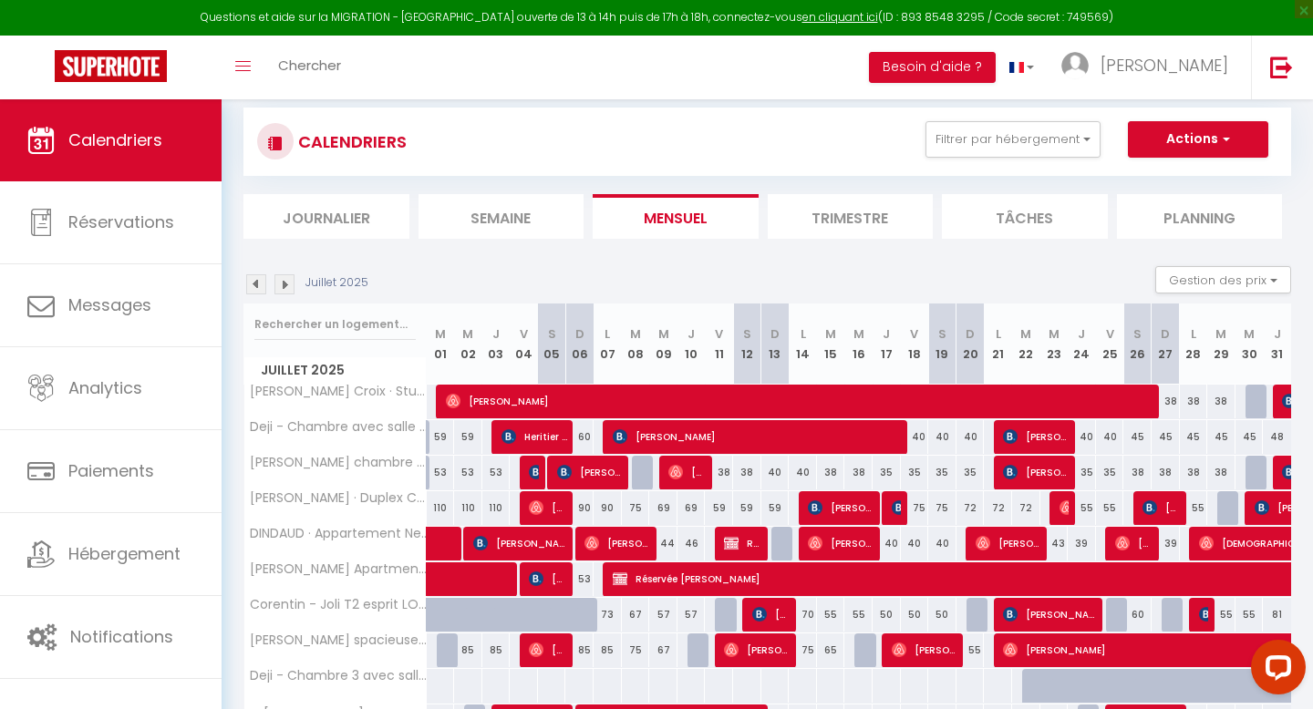
click at [292, 278] on img at bounding box center [284, 284] width 20 height 20
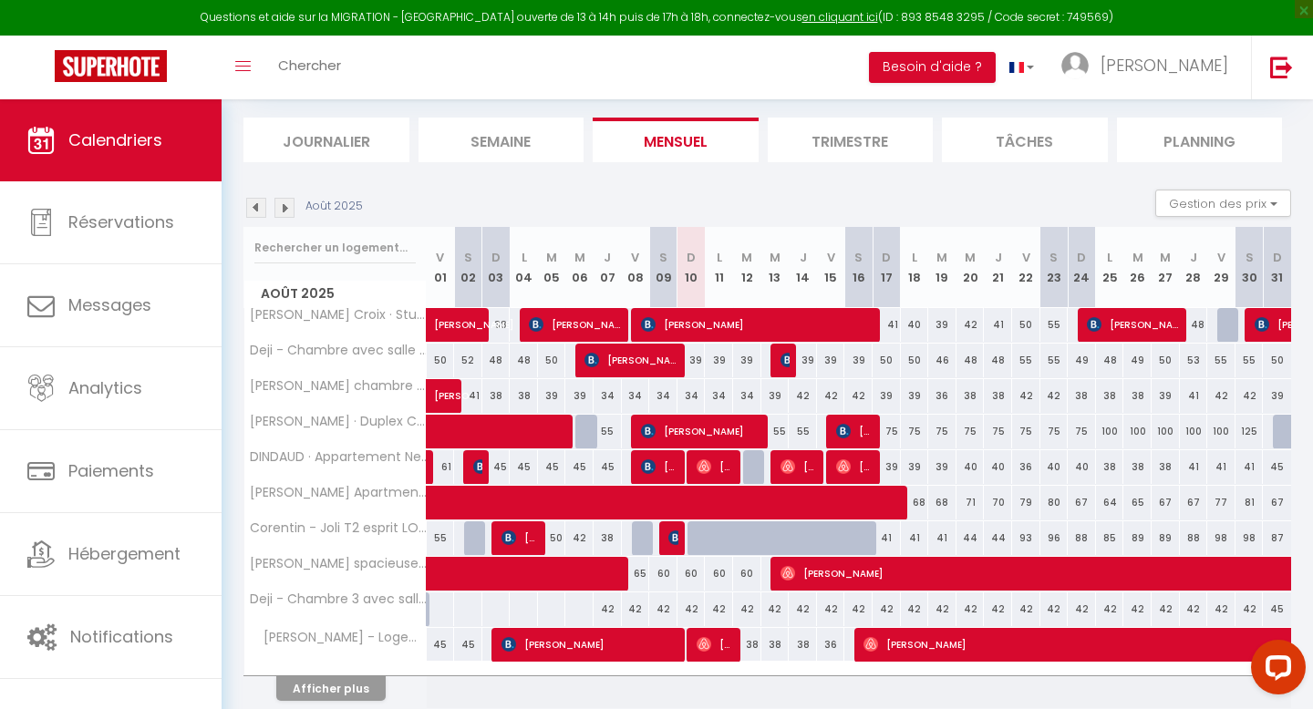
scroll to position [181, 0]
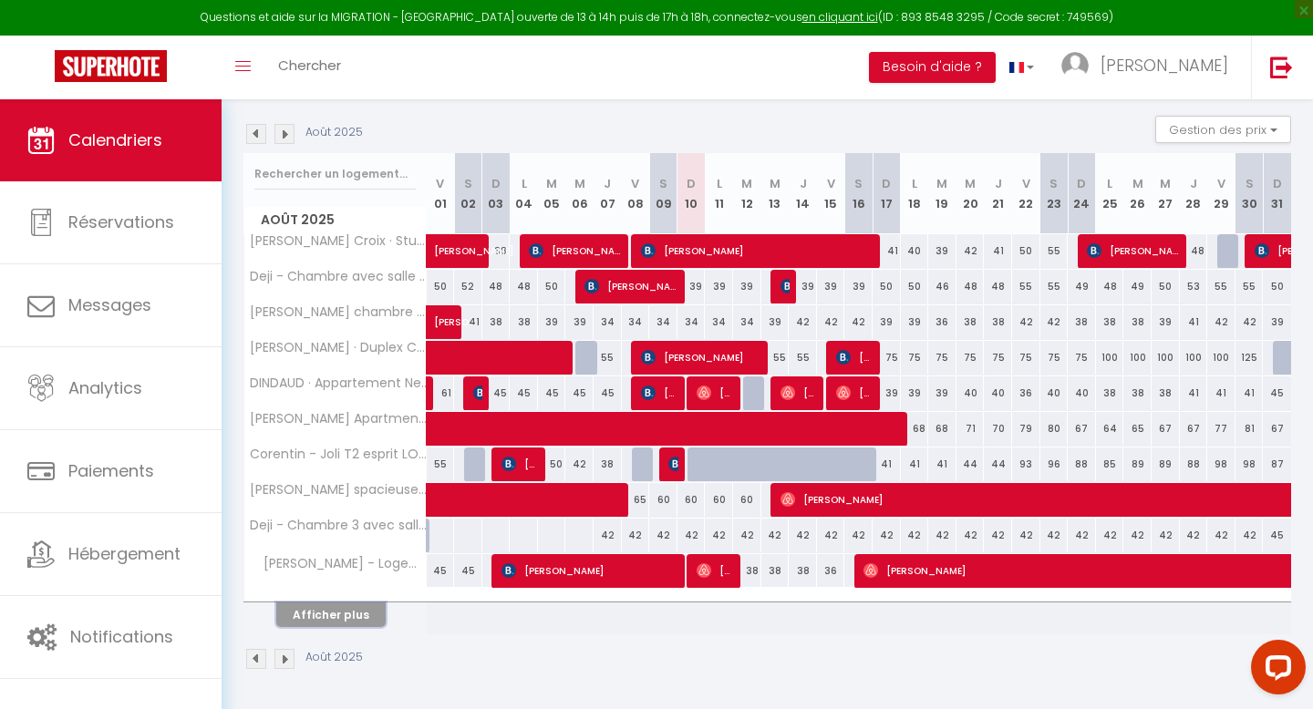
click at [342, 620] on button "Afficher plus" at bounding box center [330, 615] width 109 height 25
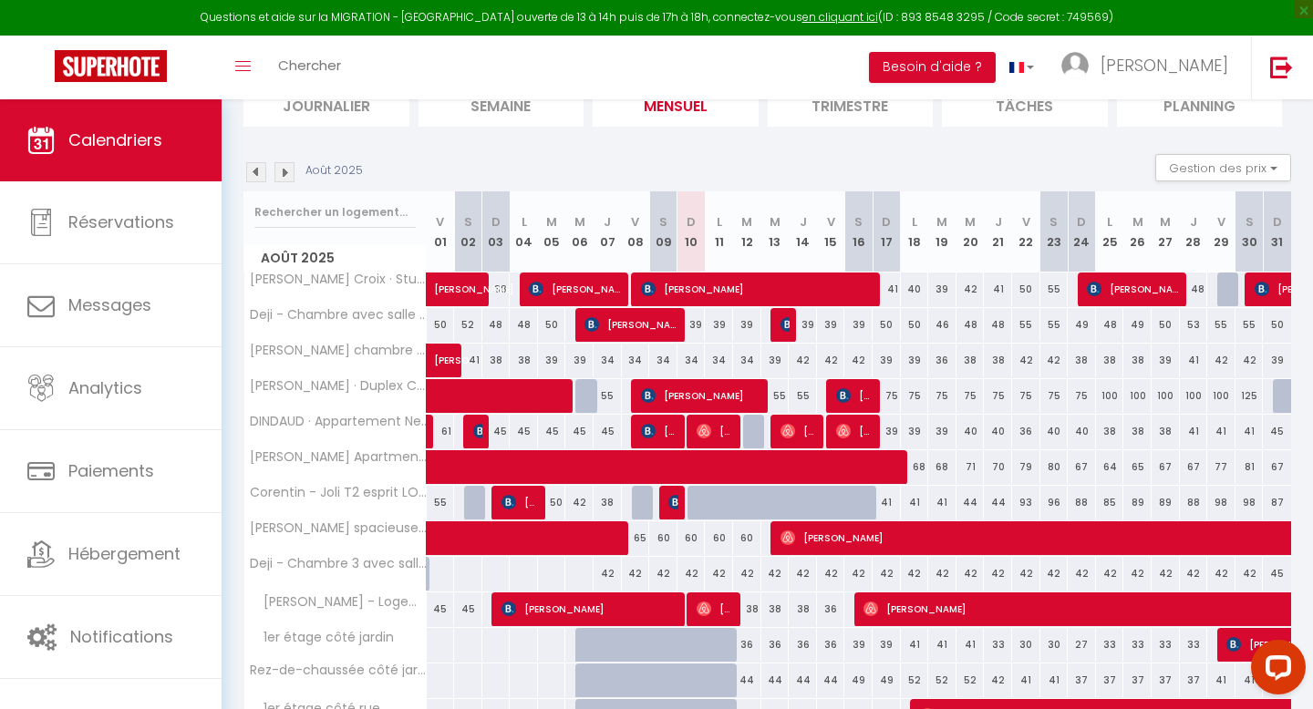
scroll to position [162, 0]
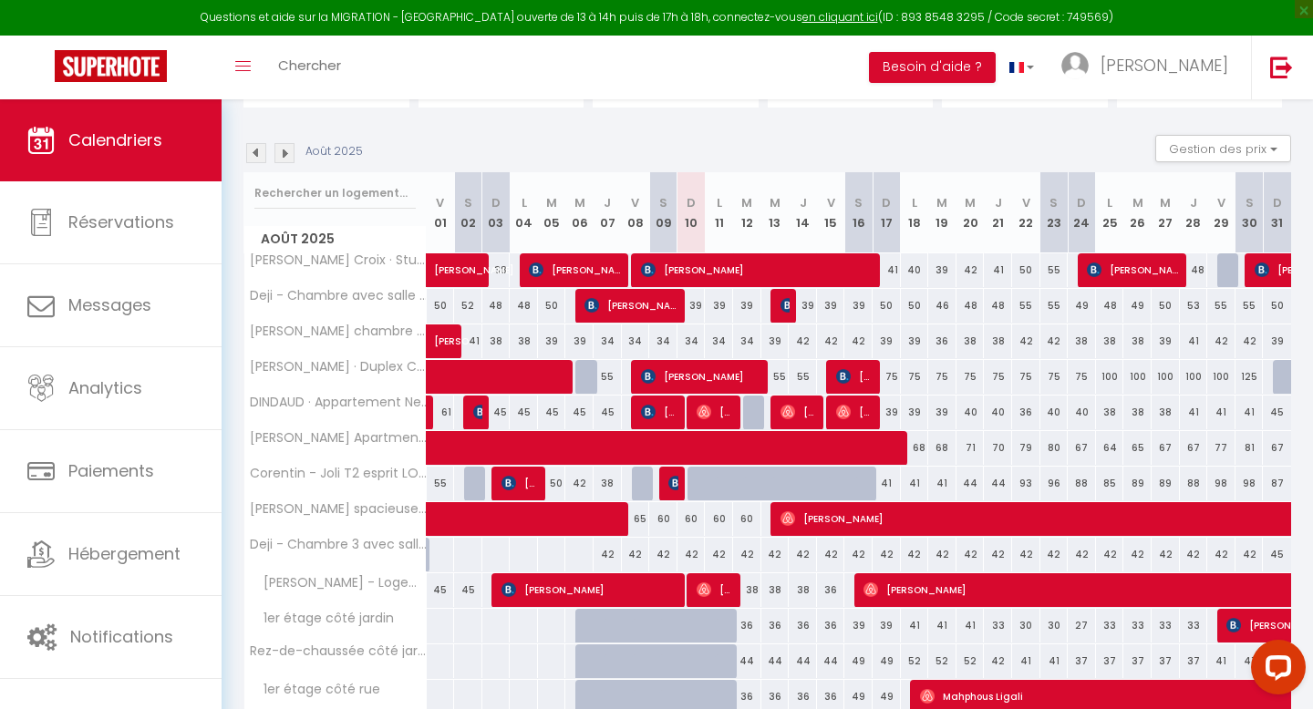
click at [254, 149] on img at bounding box center [256, 153] width 20 height 20
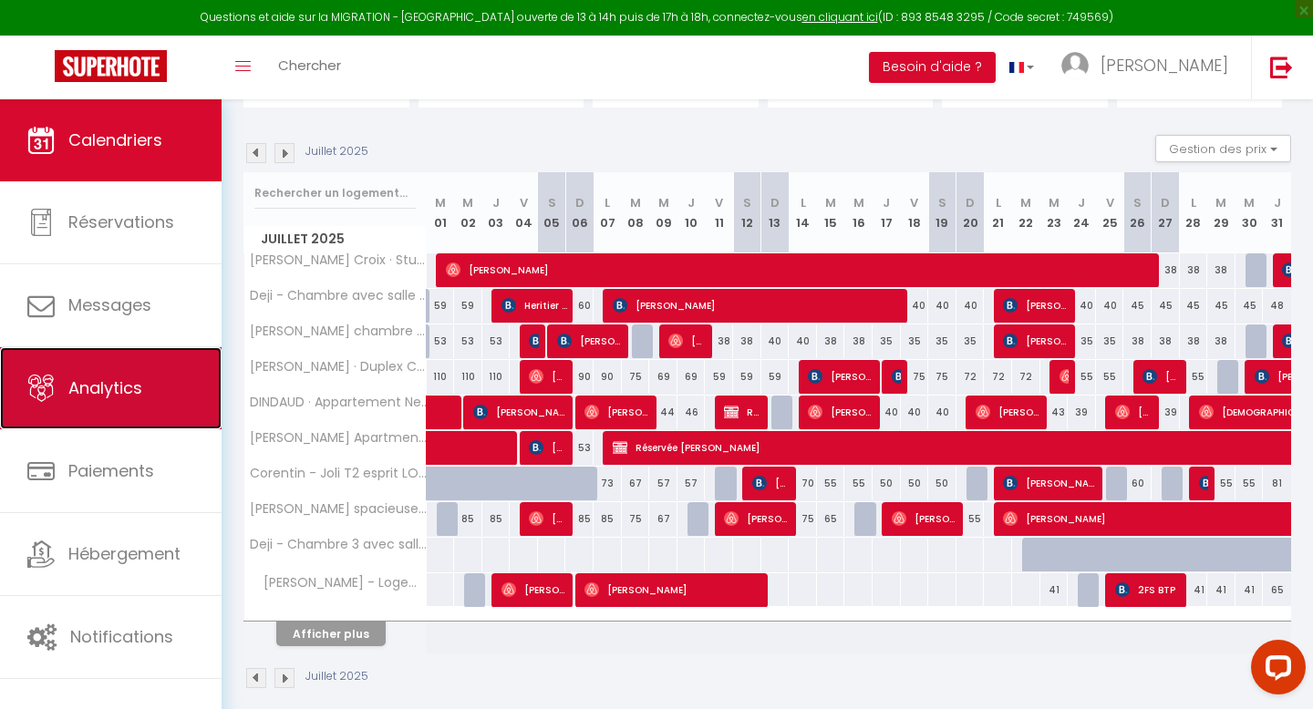
click at [136, 375] on link "Analytics" at bounding box center [111, 388] width 222 height 82
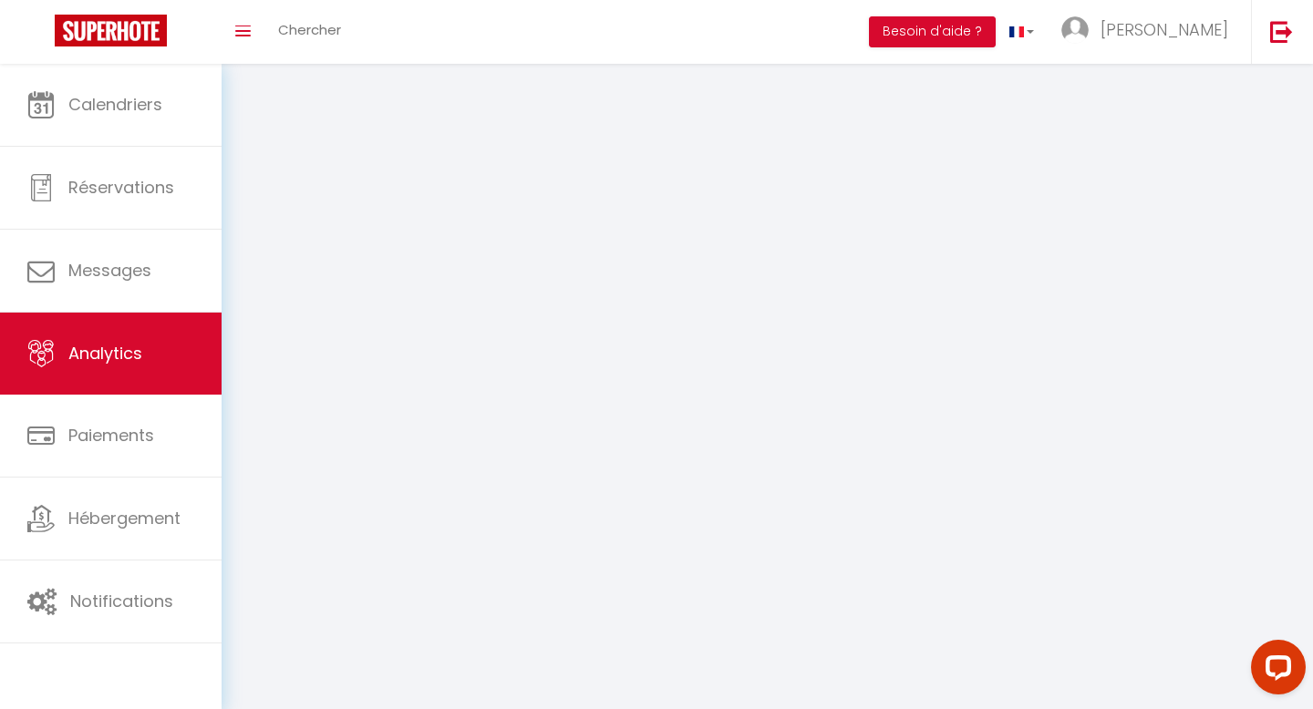
select select "2025"
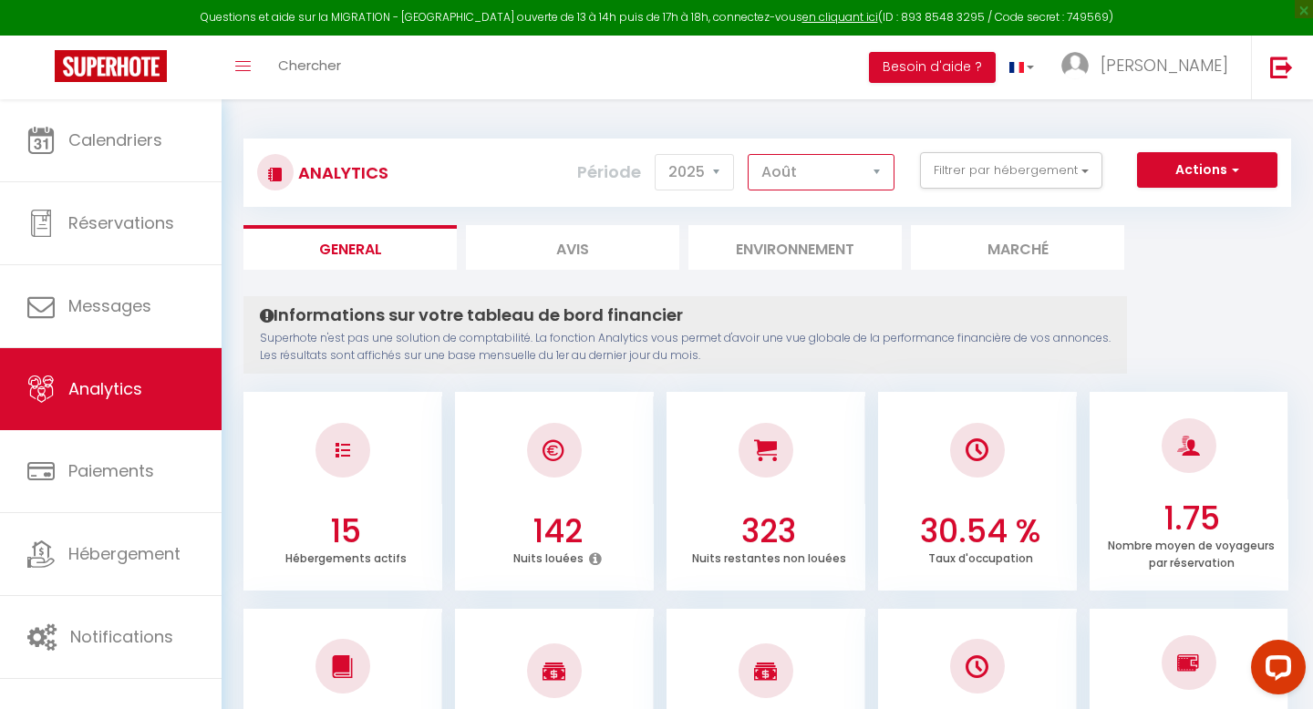
click at [784, 178] on select "[PERSON_NAME] Mars Avril Mai Juin Juillet Août Septembre Octobre Novembre Décem…" at bounding box center [820, 172] width 147 height 36
select select "7"
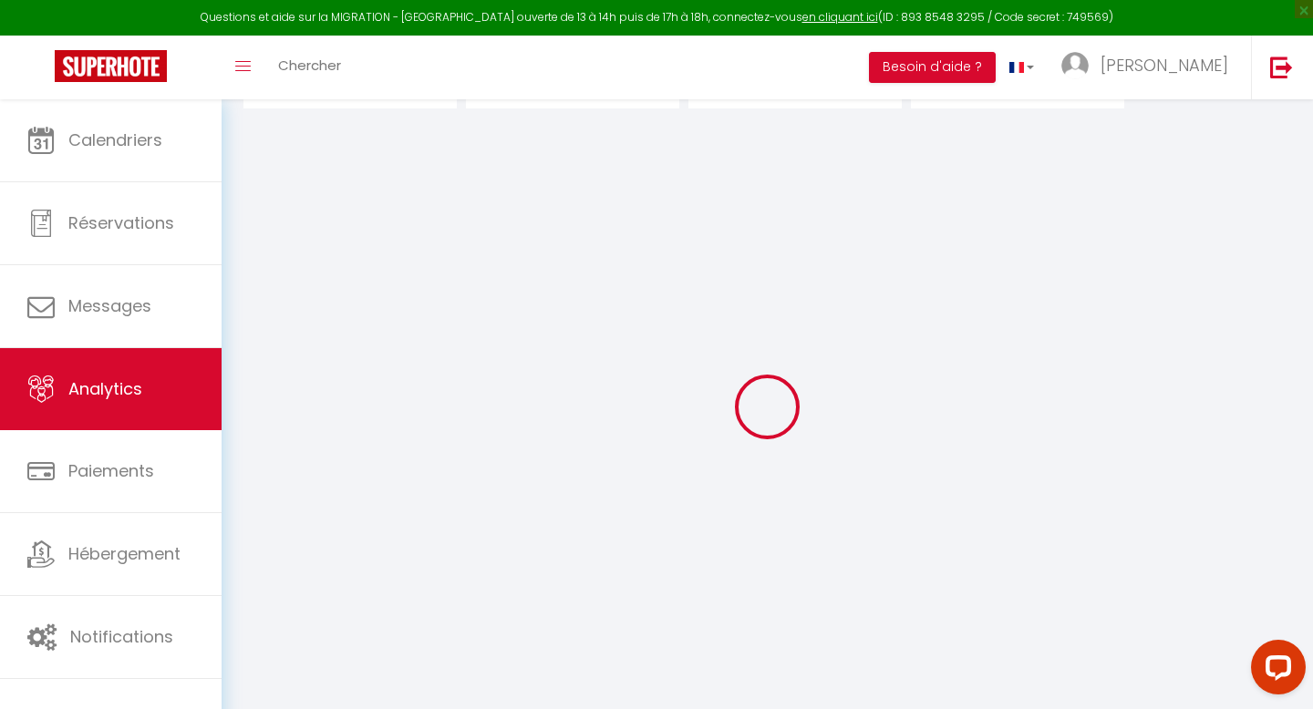
scroll to position [162, 0]
click at [1311, 10] on span "×" at bounding box center [1303, 9] width 18 height 18
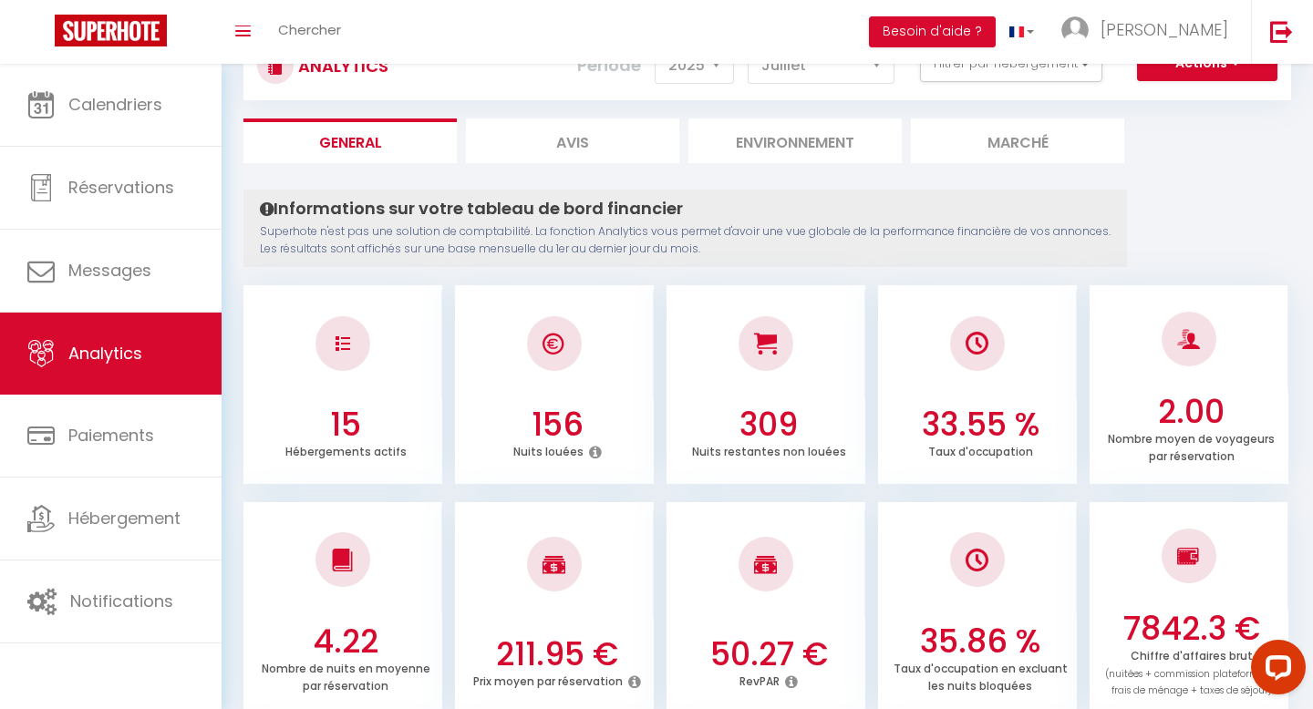
scroll to position [0, 0]
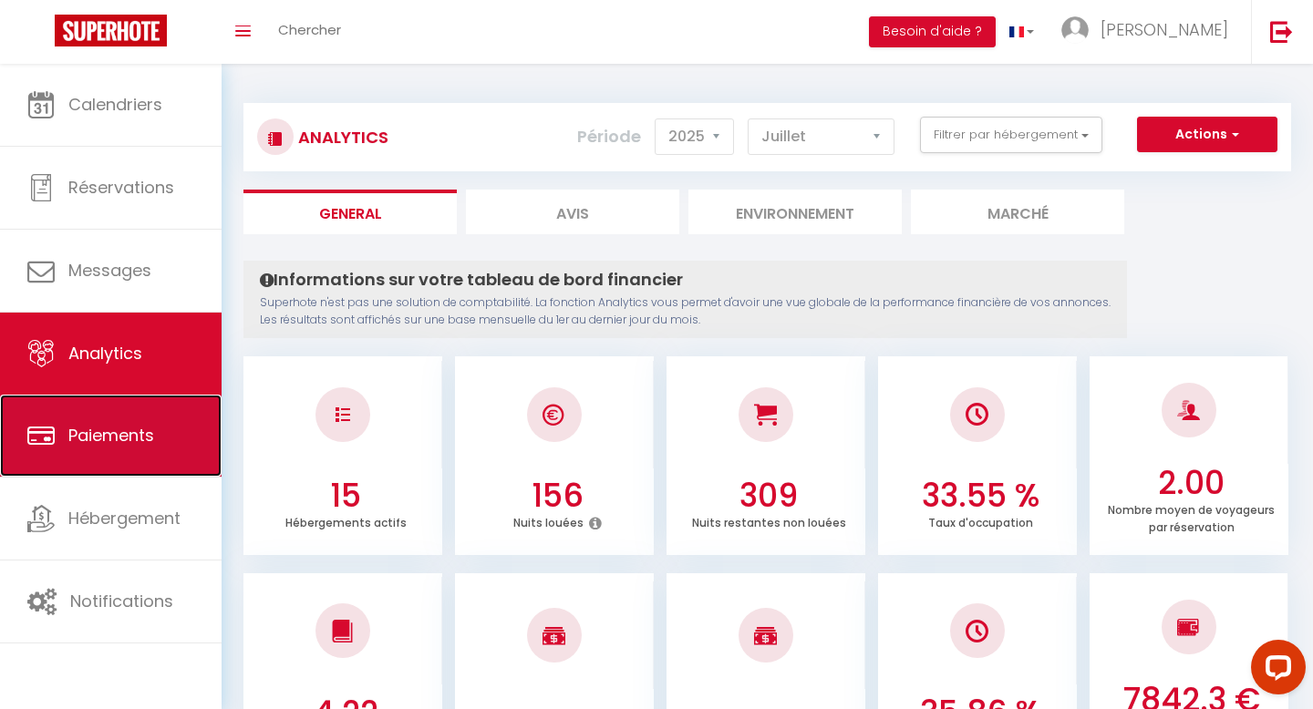
click at [67, 449] on link "Paiements" at bounding box center [111, 436] width 222 height 82
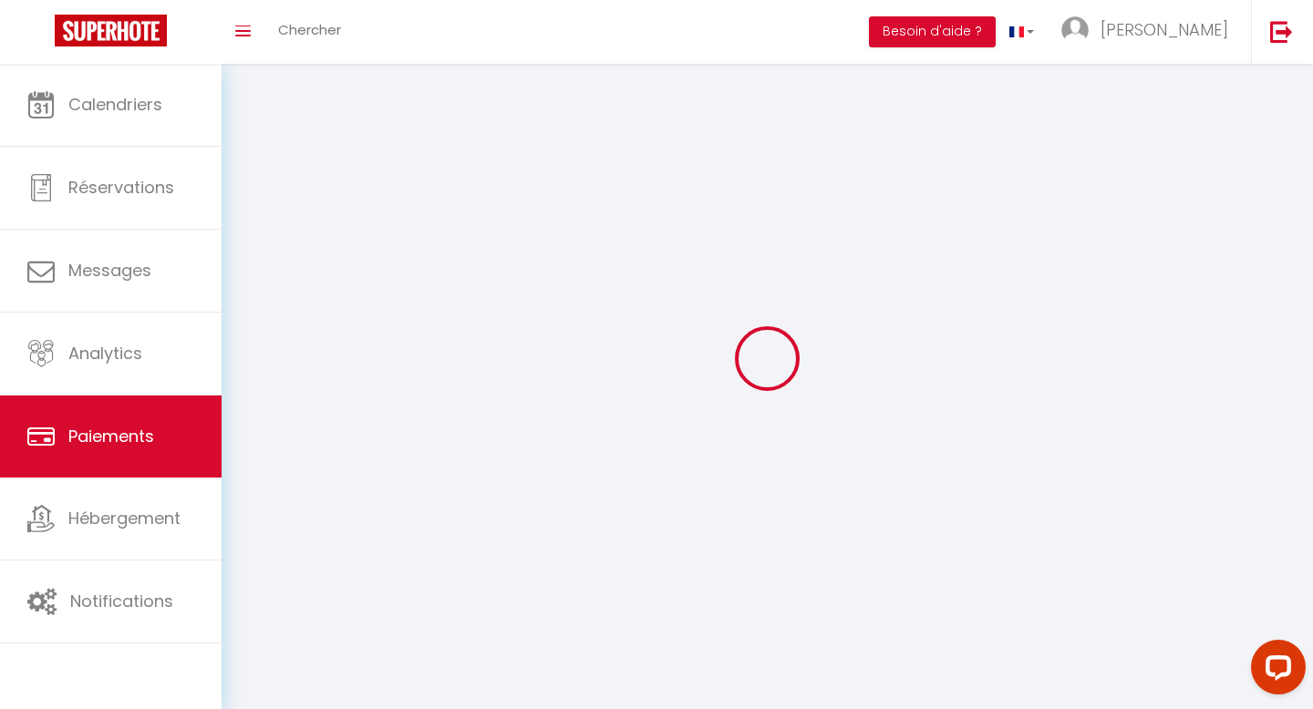
select select "2"
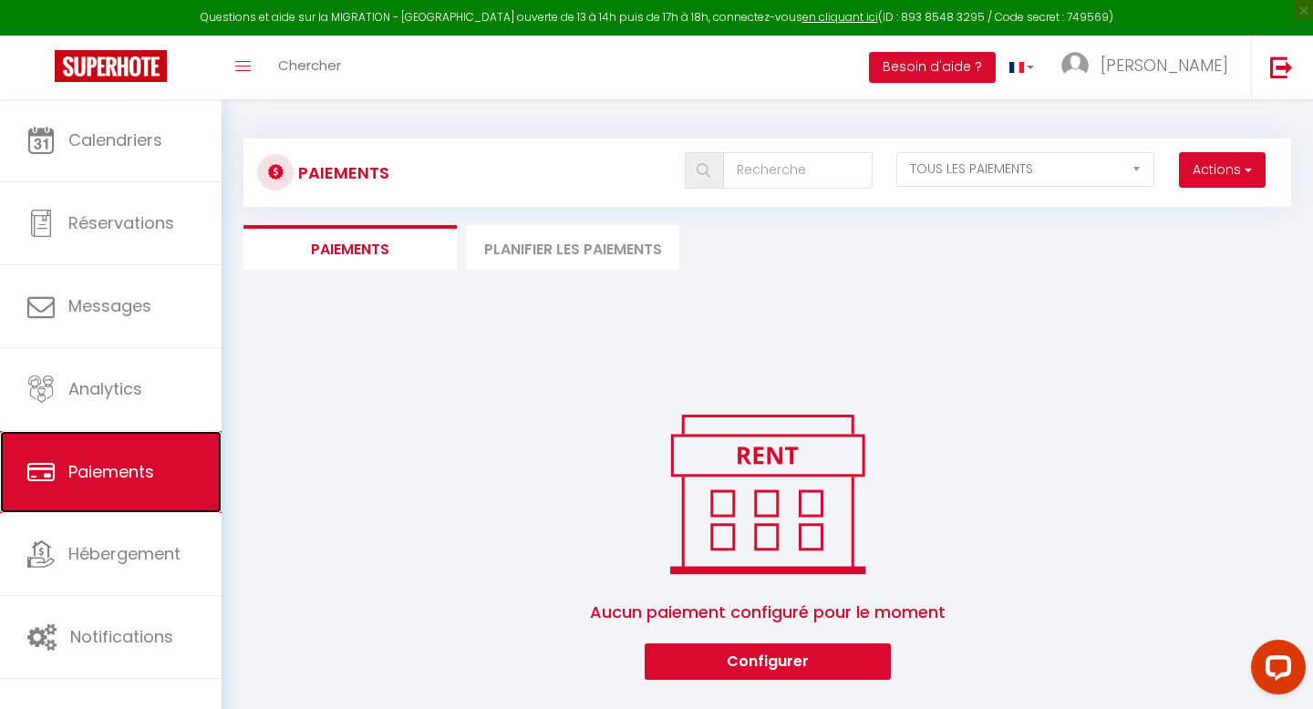
click at [138, 506] on link "Paiements" at bounding box center [111, 472] width 222 height 82
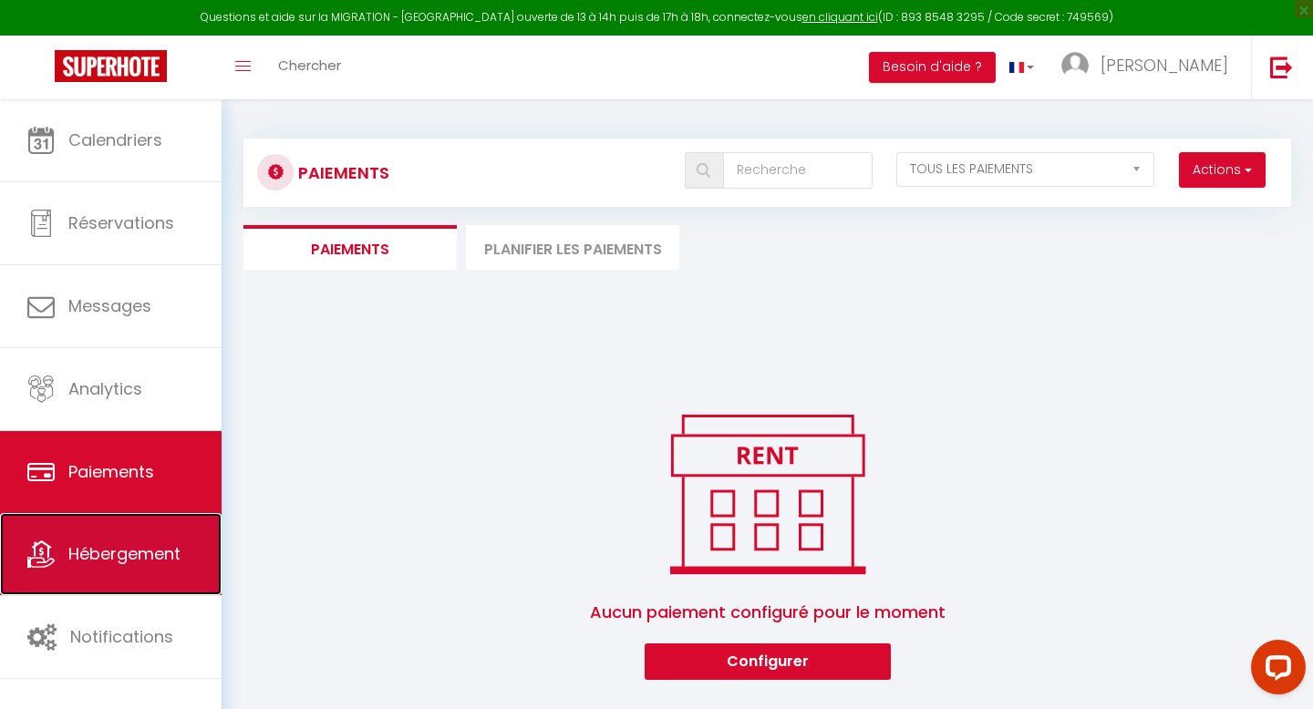
click at [122, 568] on link "Hébergement" at bounding box center [111, 554] width 222 height 82
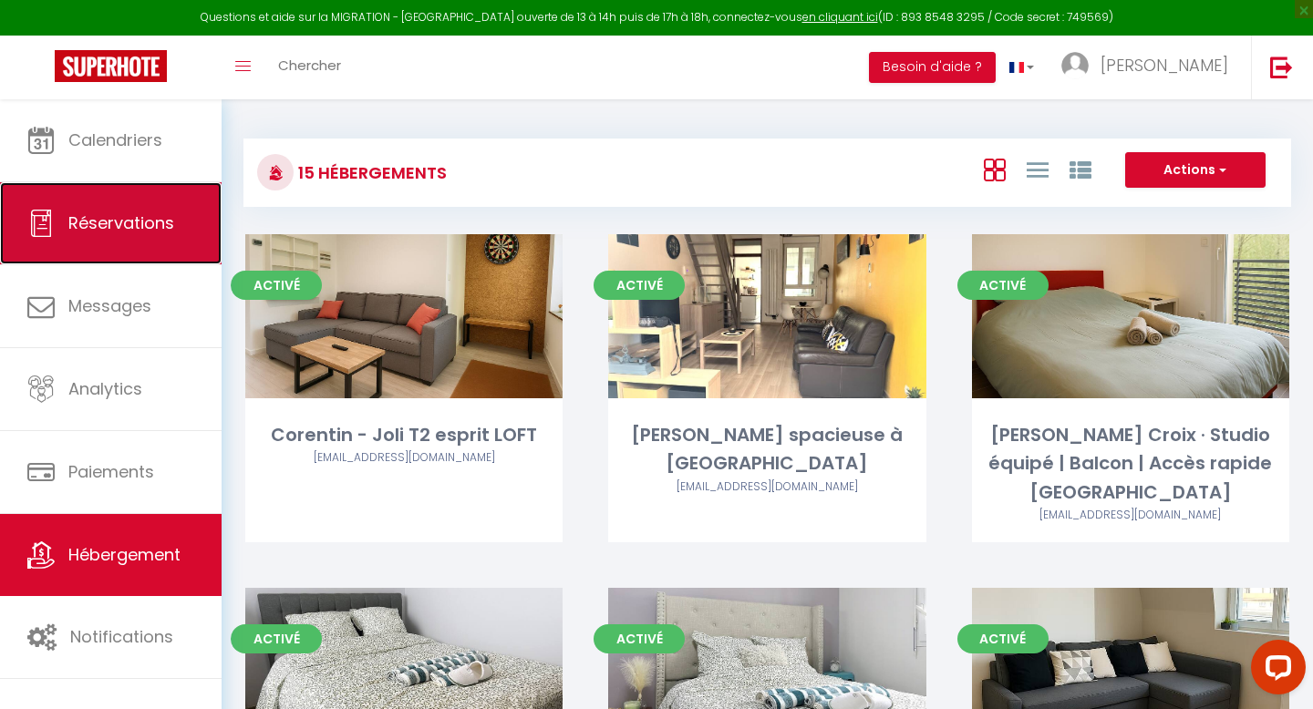
click at [118, 224] on span "Réservations" at bounding box center [121, 222] width 106 height 23
select select "not_cancelled"
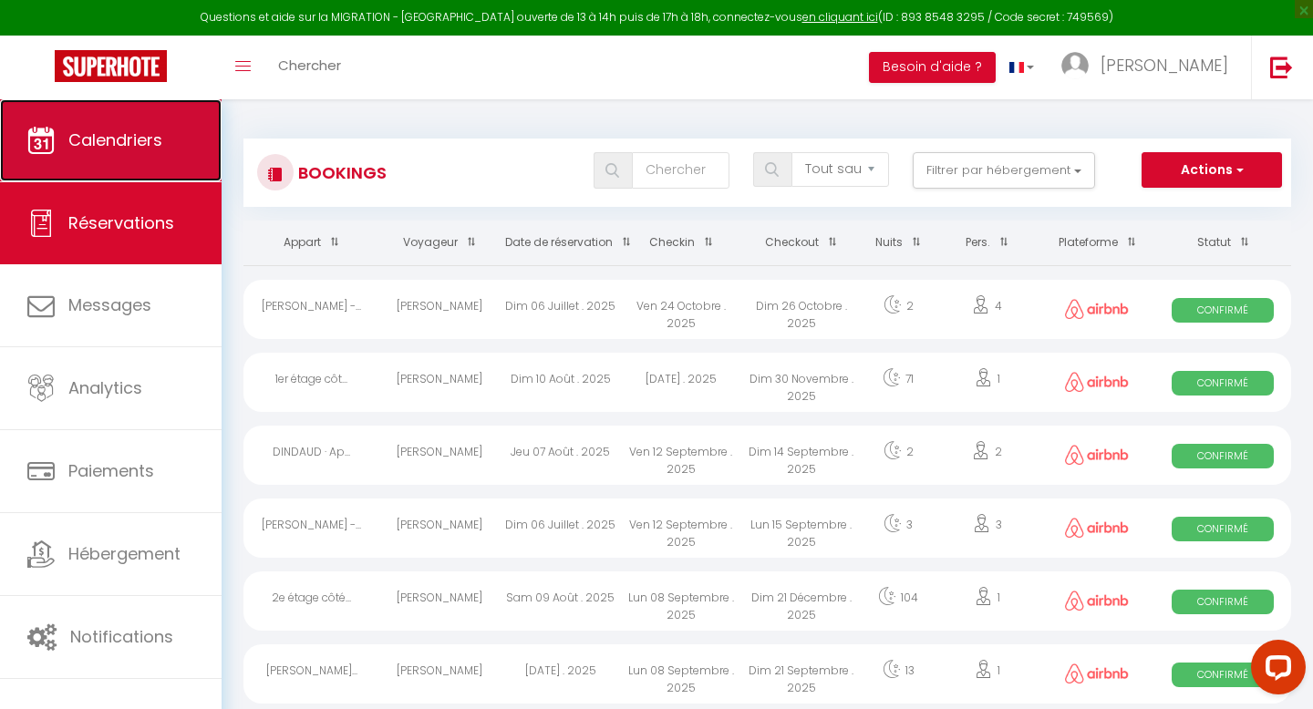
click at [165, 143] on link "Calendriers" at bounding box center [111, 140] width 222 height 82
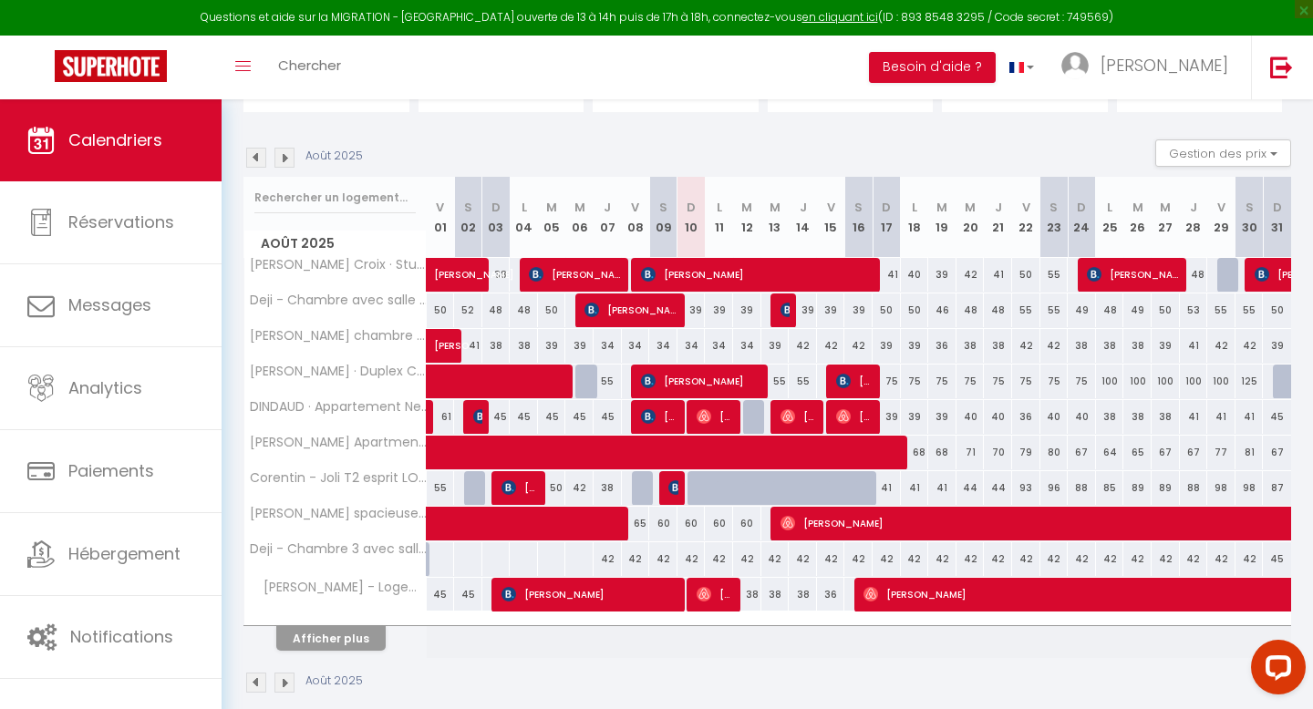
scroll to position [160, 0]
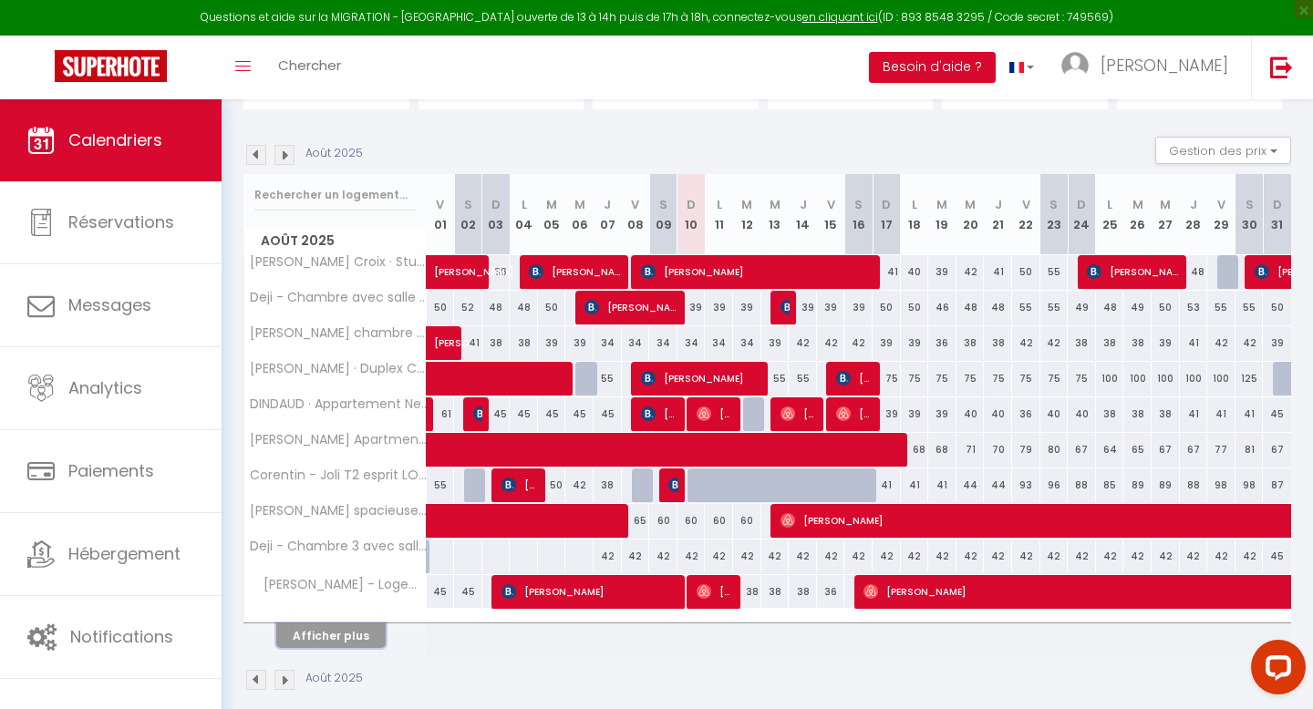
click at [344, 628] on button "Afficher plus" at bounding box center [330, 636] width 109 height 25
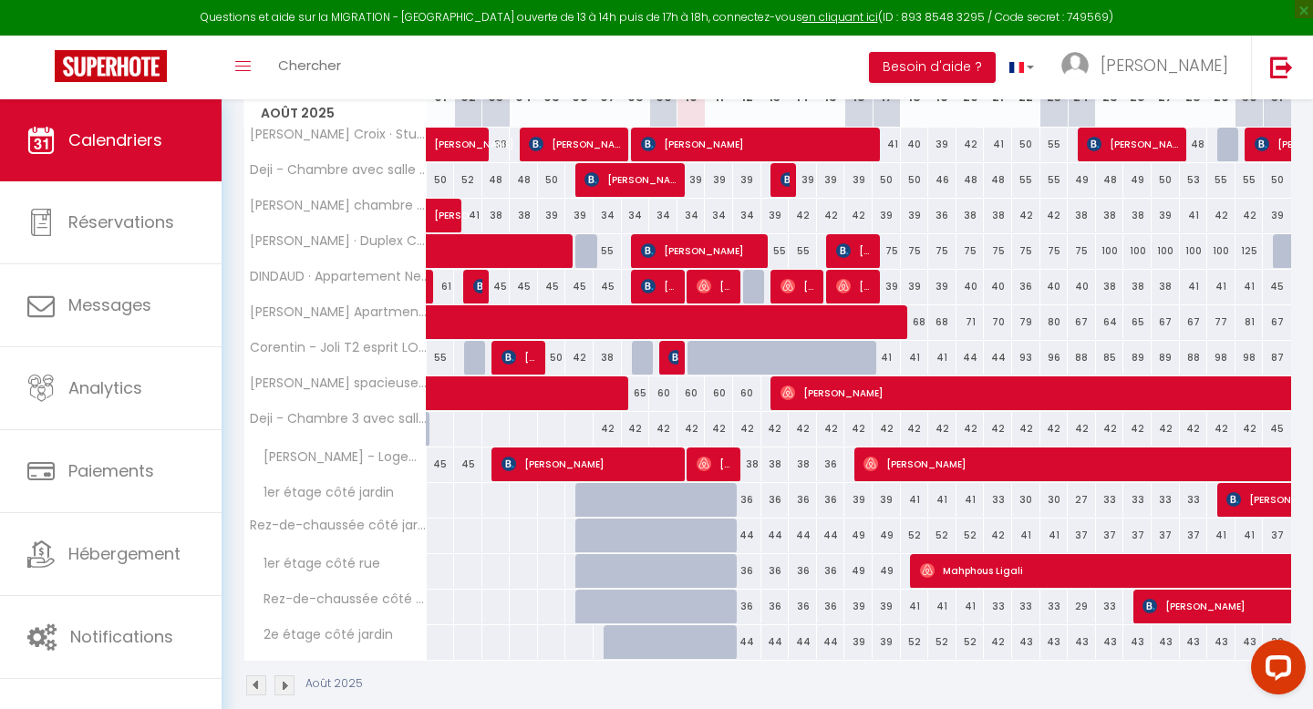
scroll to position [291, 0]
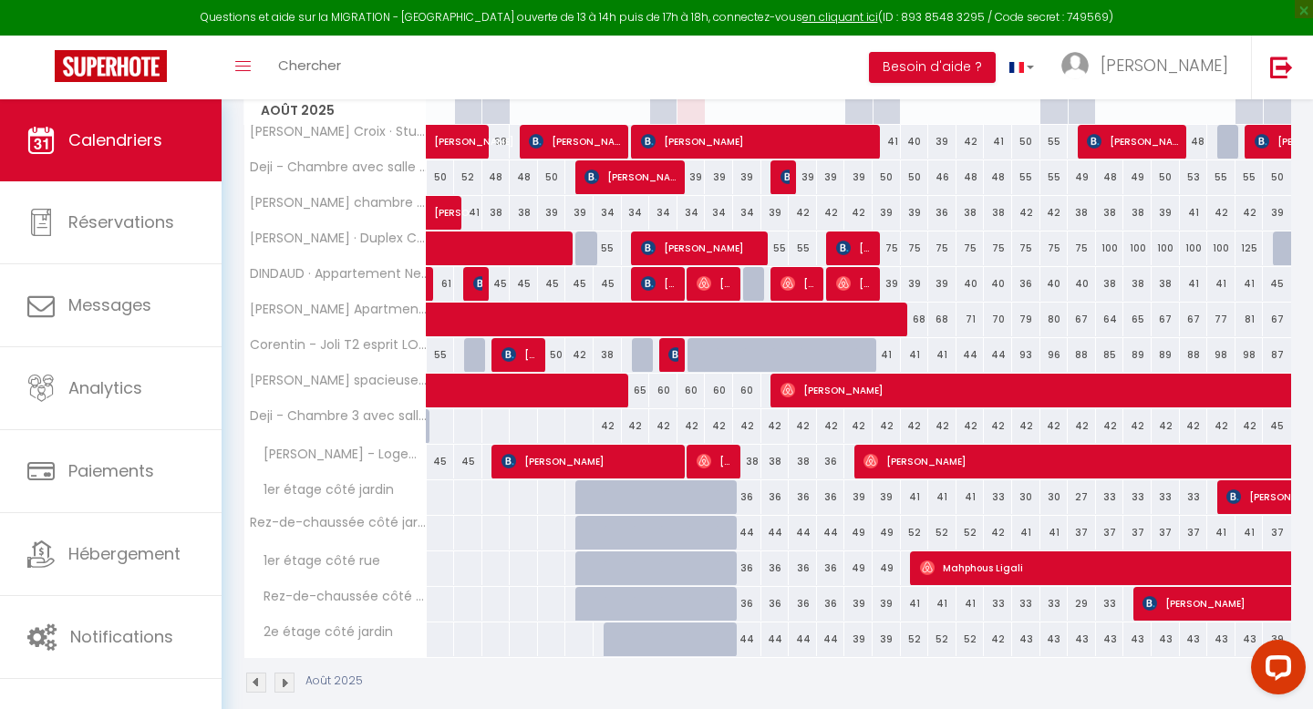
click at [697, 357] on div at bounding box center [701, 355] width 28 height 35
type input "38"
type input "Dim 10 Août 2025"
type input "Lun 11 Août 2025"
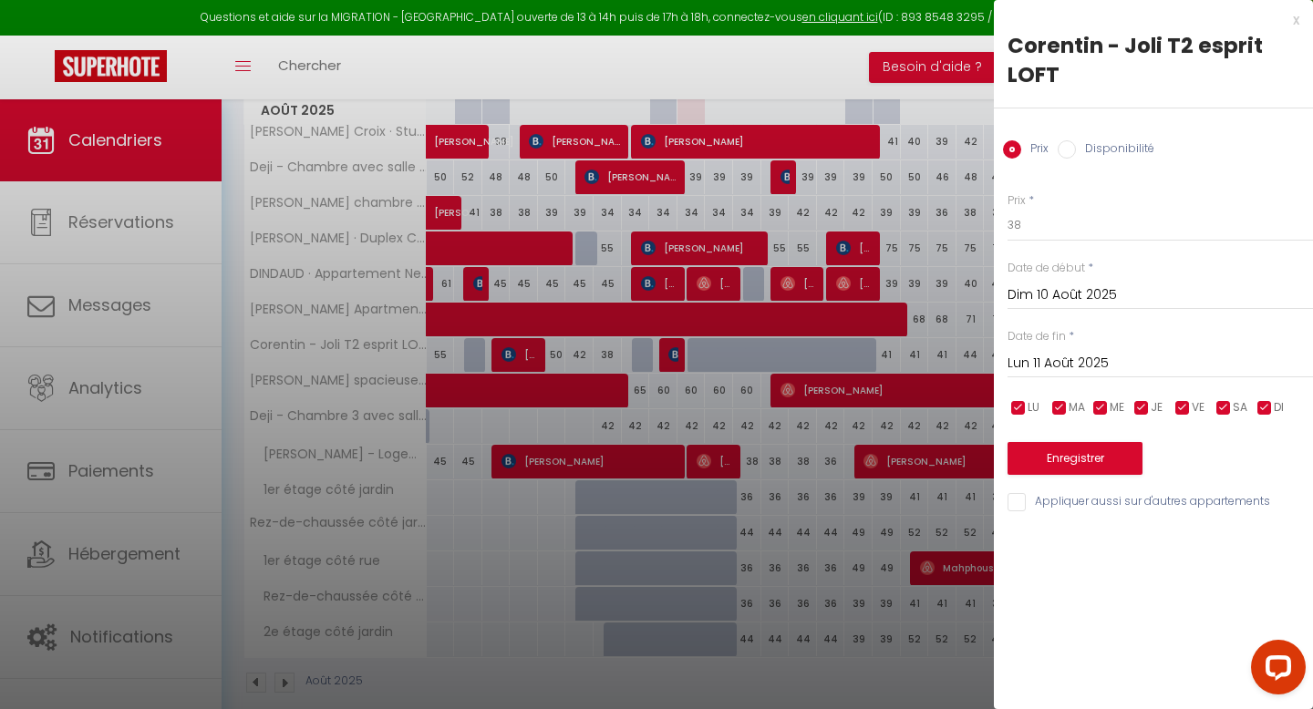
click at [1067, 149] on input "Disponibilité" at bounding box center [1066, 149] width 18 height 18
radio input "true"
radio input "false"
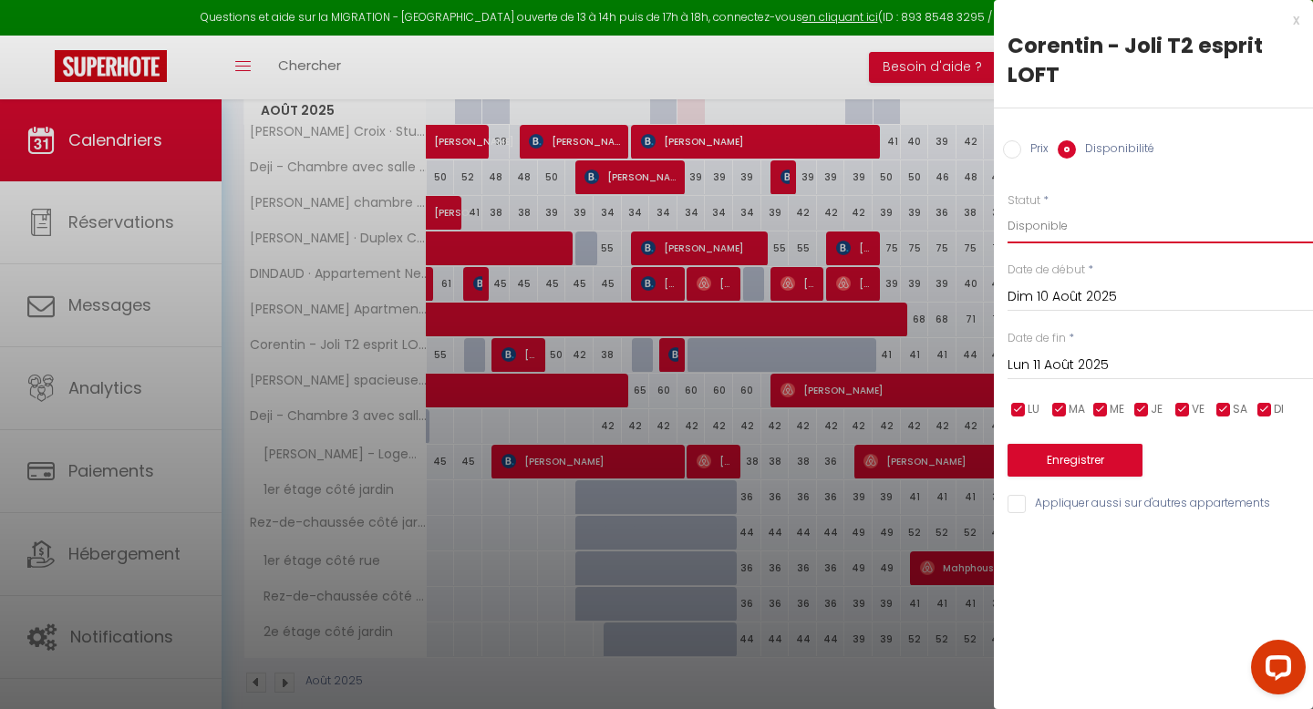
click at [1067, 222] on select "Disponible Indisponible" at bounding box center [1159, 226] width 305 height 35
click at [1067, 358] on input "Lun 11 Août 2025" at bounding box center [1159, 366] width 305 height 24
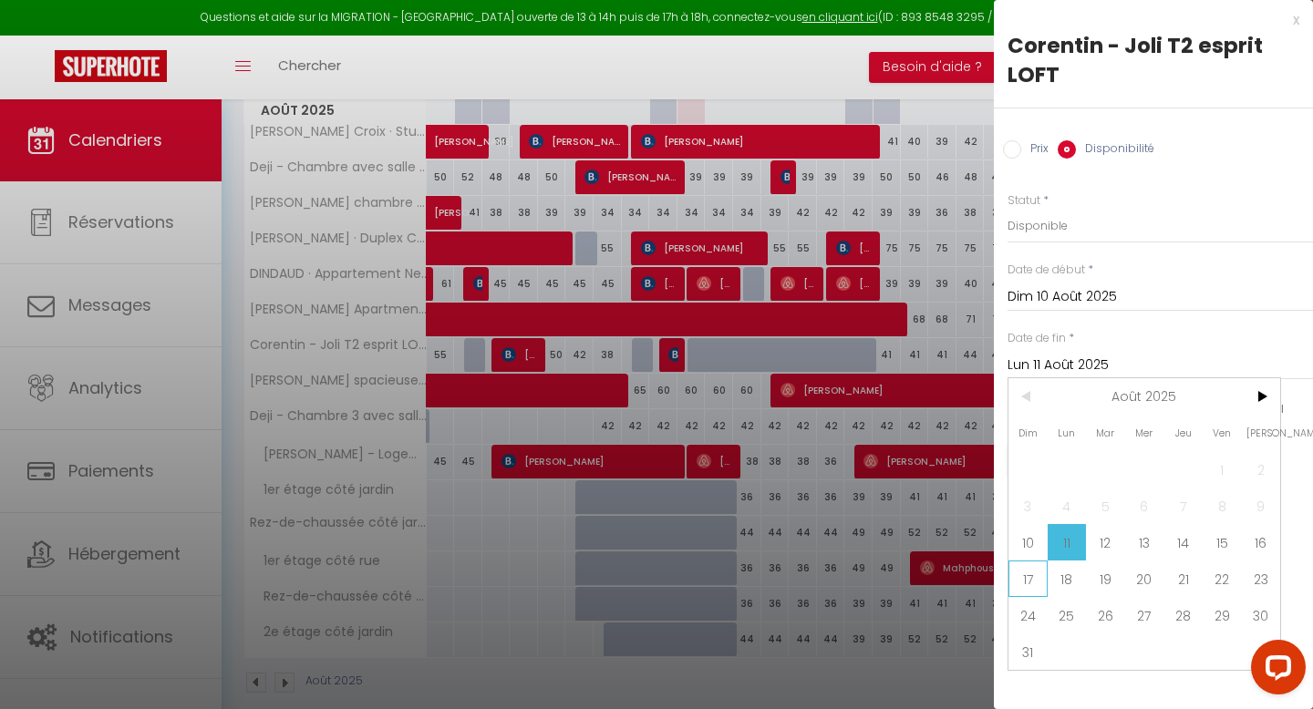
click at [1027, 580] on span "17" at bounding box center [1027, 579] width 39 height 36
type input "Dim 17 Août 2025"
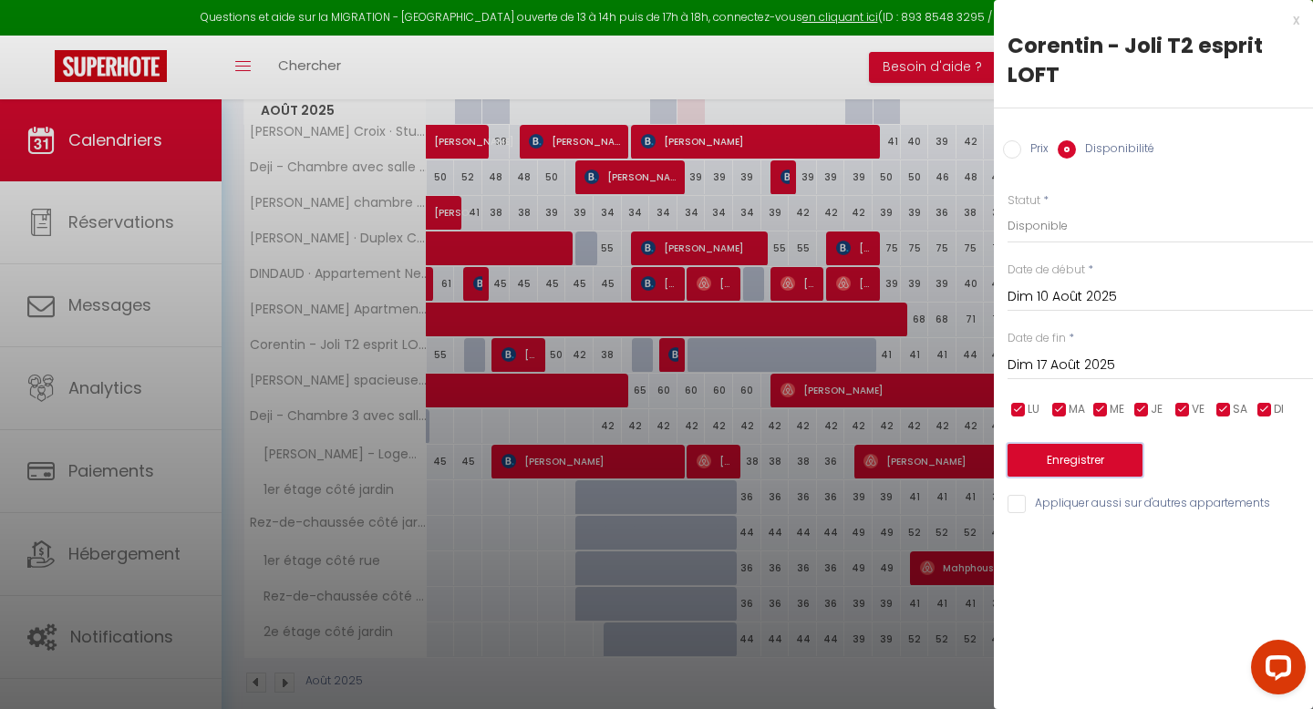
click at [1063, 456] on button "Enregistrer" at bounding box center [1074, 460] width 135 height 33
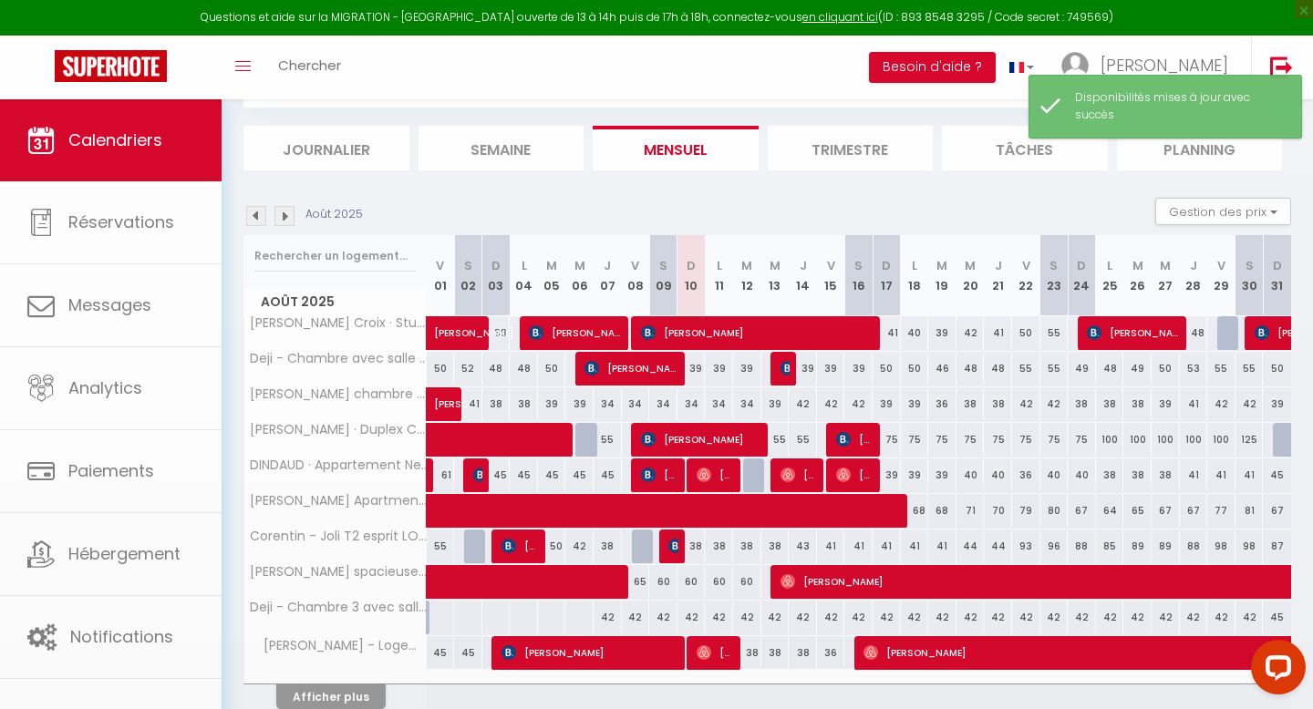
scroll to position [181, 0]
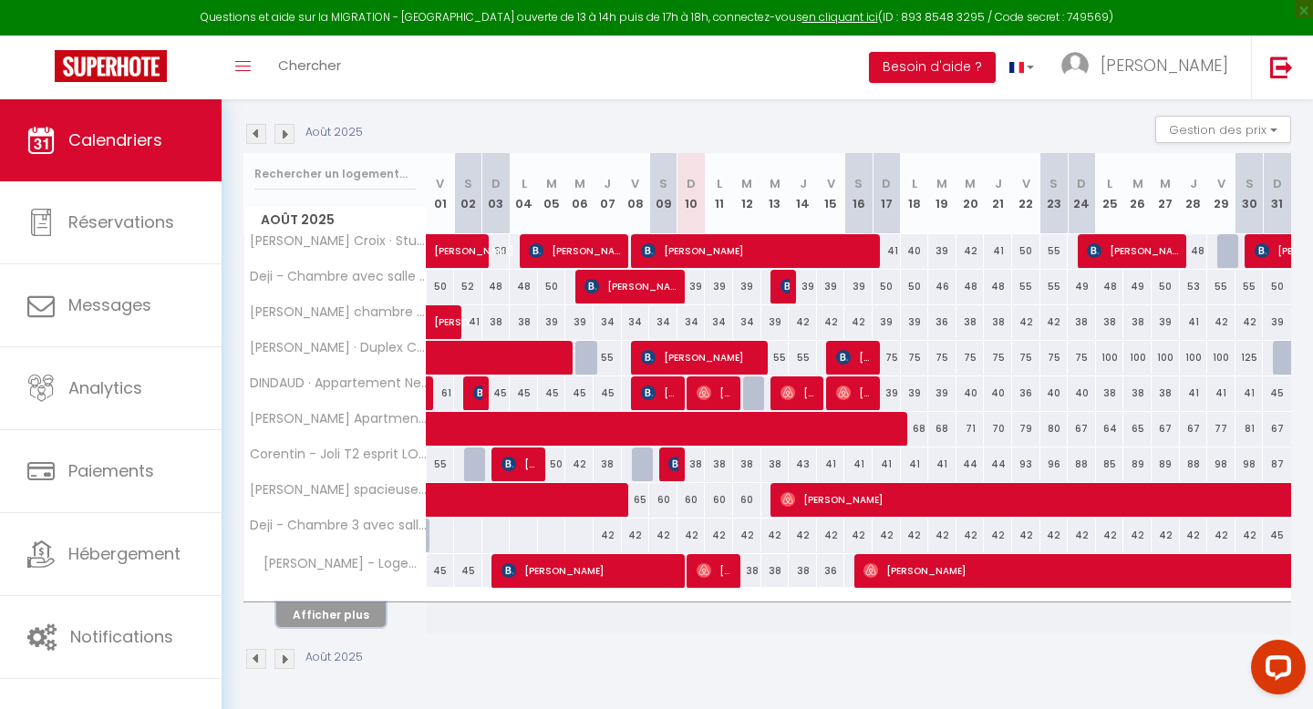
click at [359, 608] on button "Afficher plus" at bounding box center [330, 615] width 109 height 25
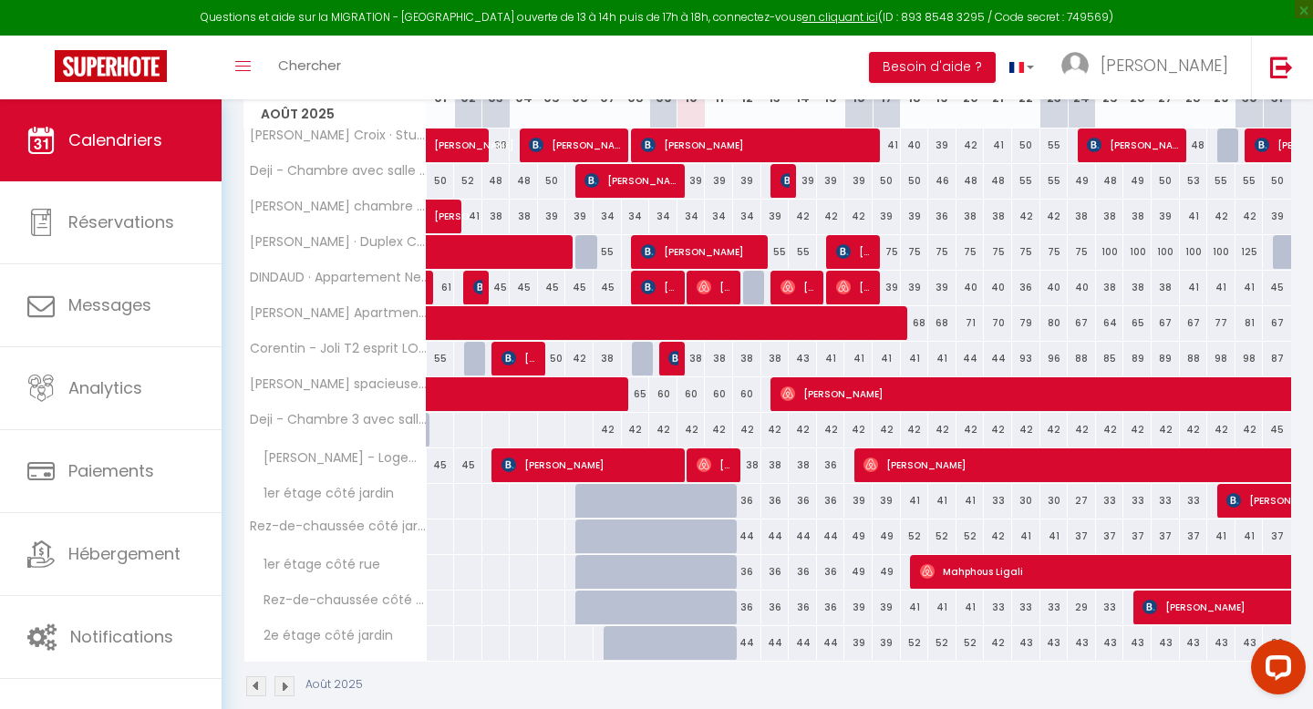
scroll to position [285, 0]
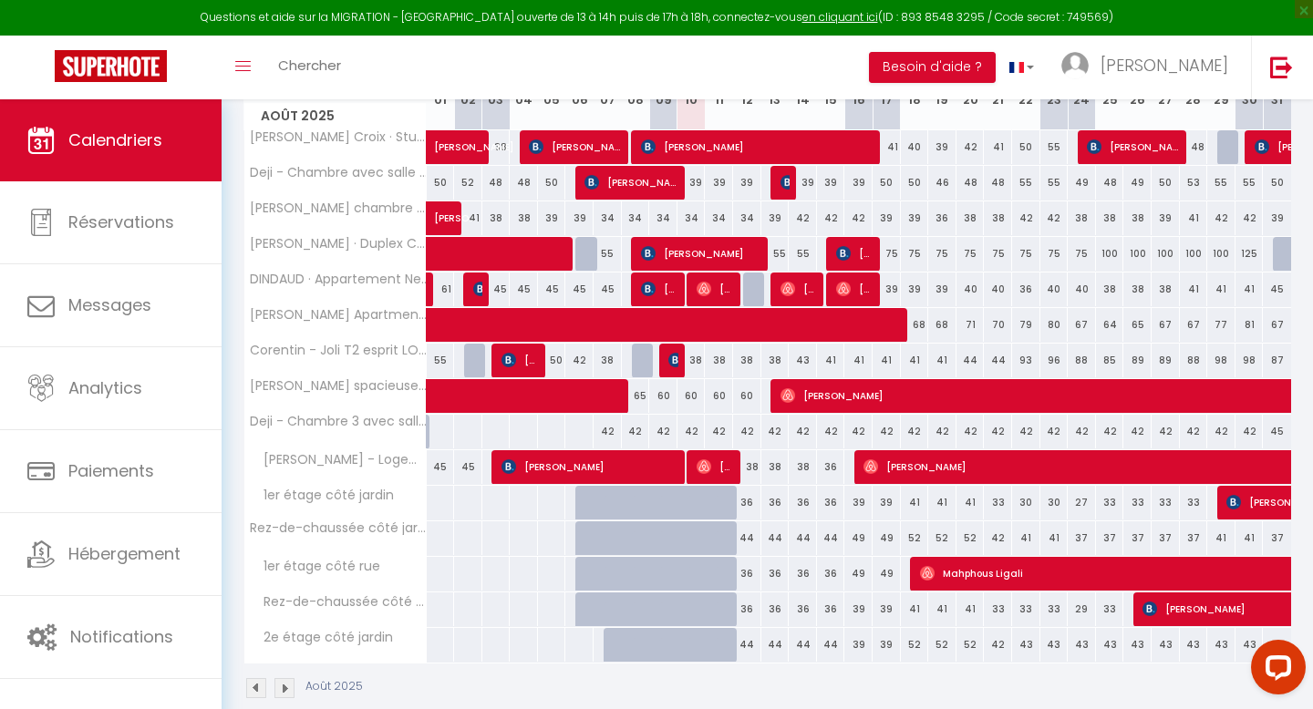
click at [747, 546] on div "44" at bounding box center [747, 538] width 28 height 34
type input "44"
select select "1"
type input "[DATE]"
type input "Mer 13 Août 2025"
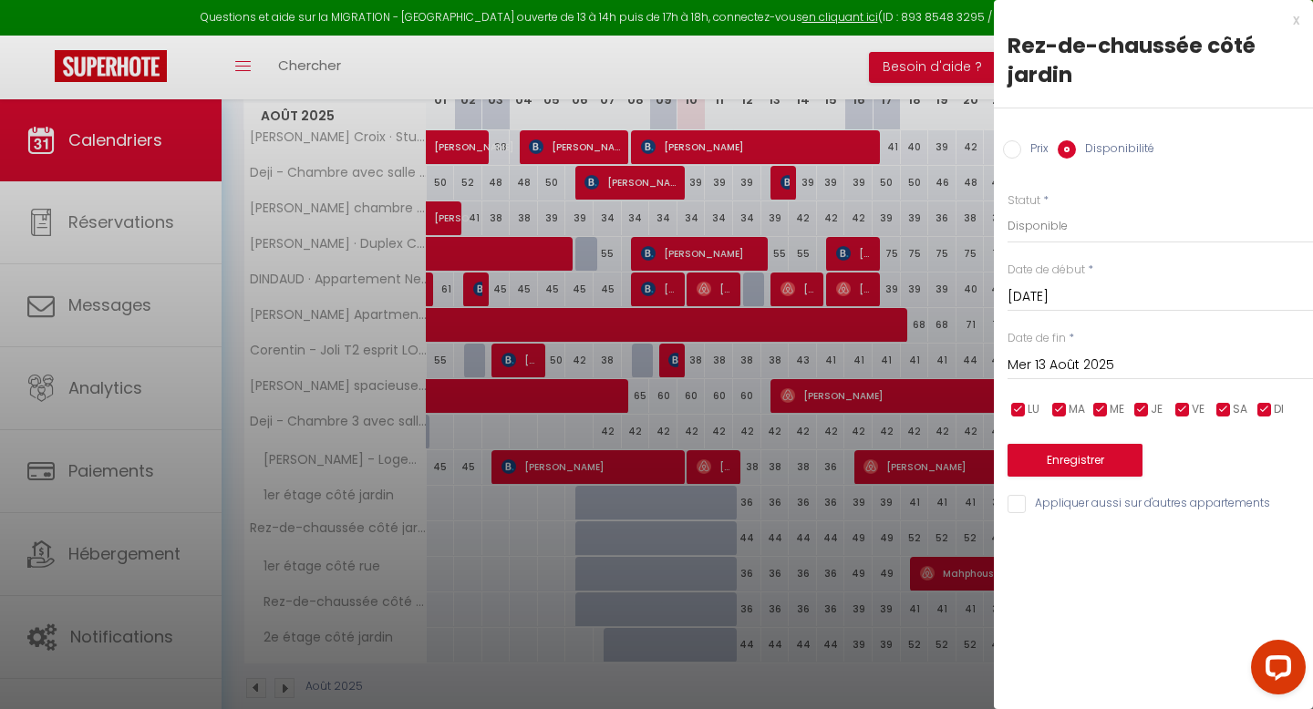
click at [1022, 151] on label "Prix" at bounding box center [1034, 150] width 27 height 20
click at [1021, 151] on input "Prix" at bounding box center [1012, 149] width 18 height 18
radio input "true"
radio input "false"
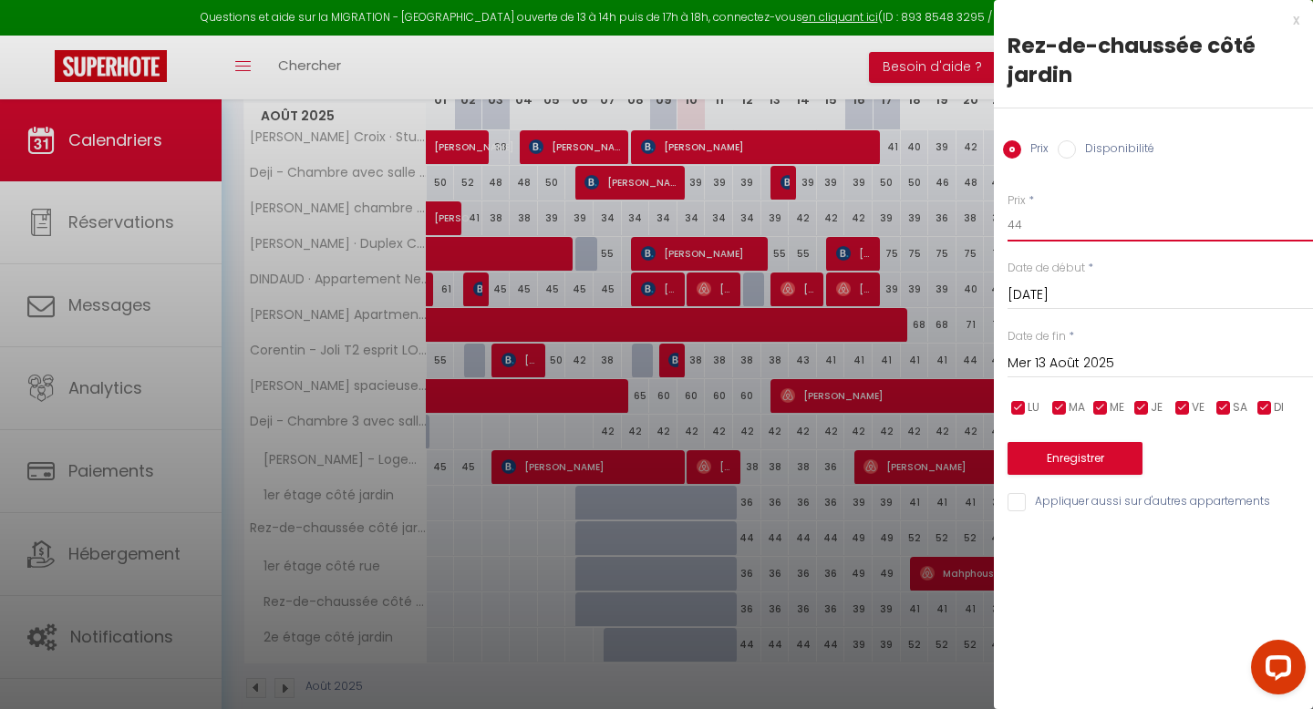
click at [1047, 223] on input "44" at bounding box center [1159, 225] width 305 height 33
type input "4"
type input "39"
click at [1049, 360] on input "Mer 13 Août 2025" at bounding box center [1159, 364] width 305 height 24
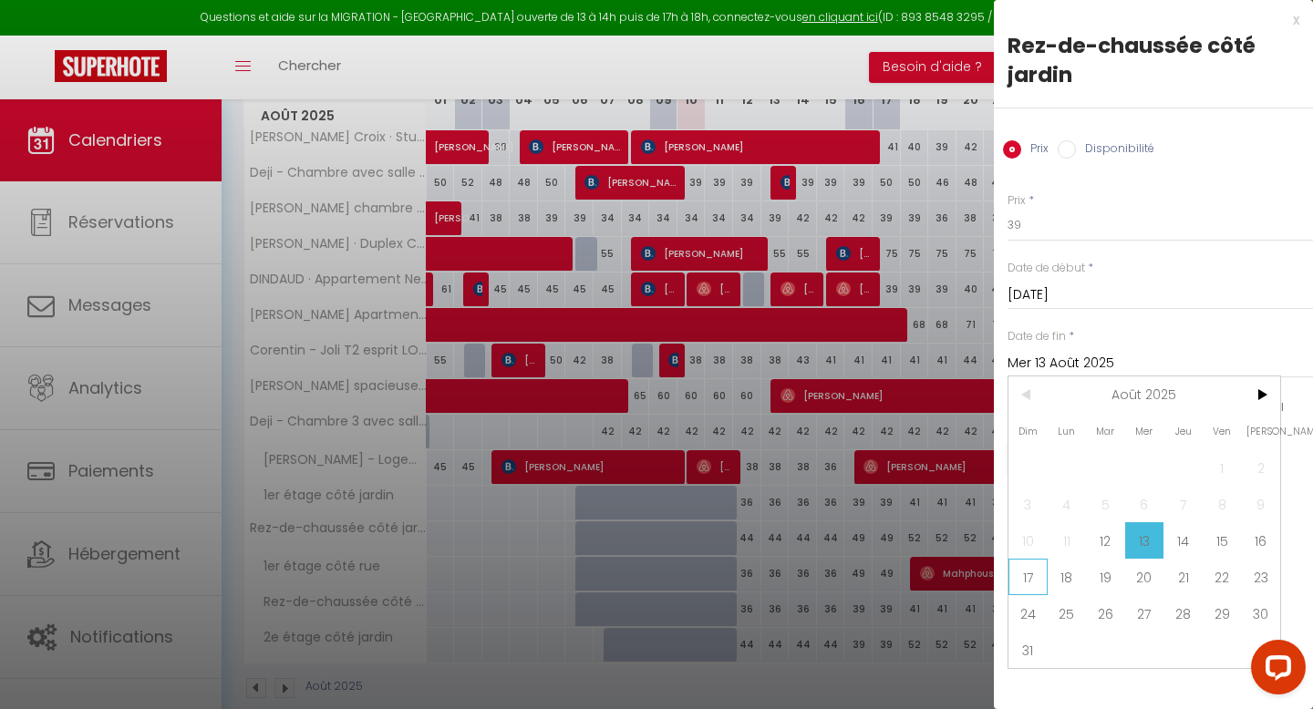
click at [1018, 581] on span "17" at bounding box center [1027, 577] width 39 height 36
type input "Dim 17 Août 2025"
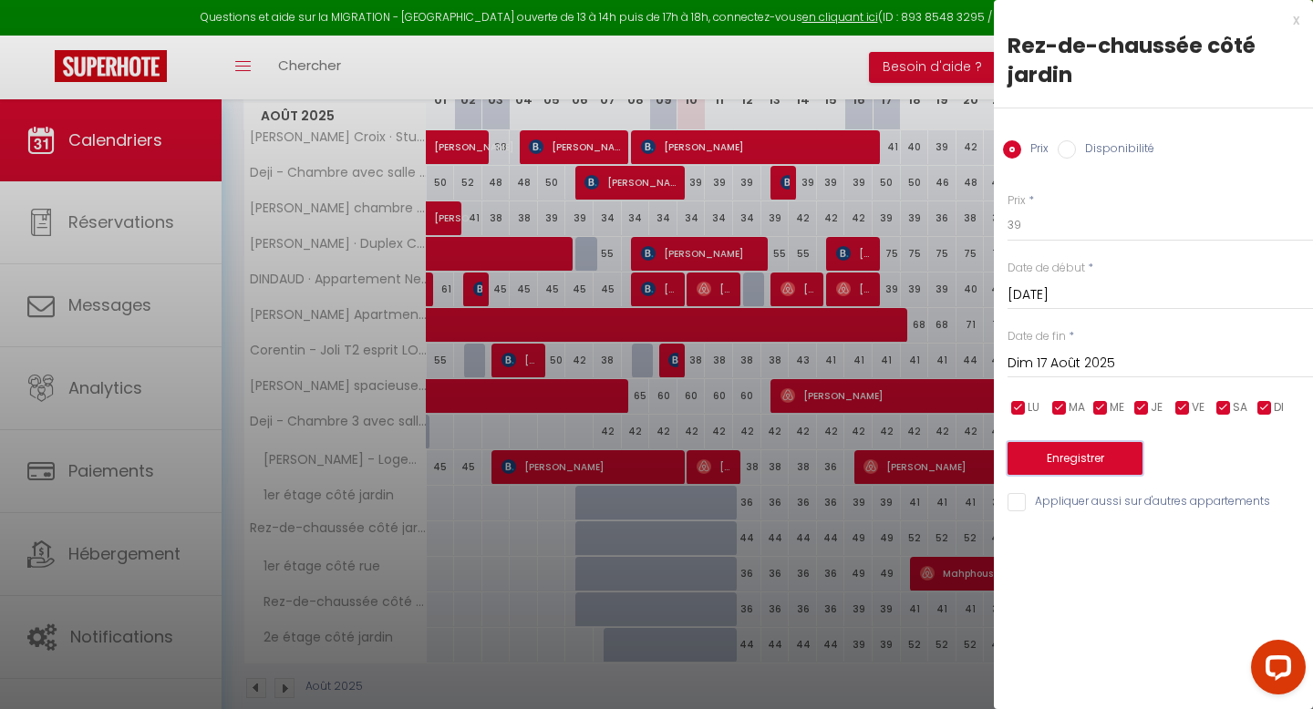
click at [1075, 452] on button "Enregistrer" at bounding box center [1074, 458] width 135 height 33
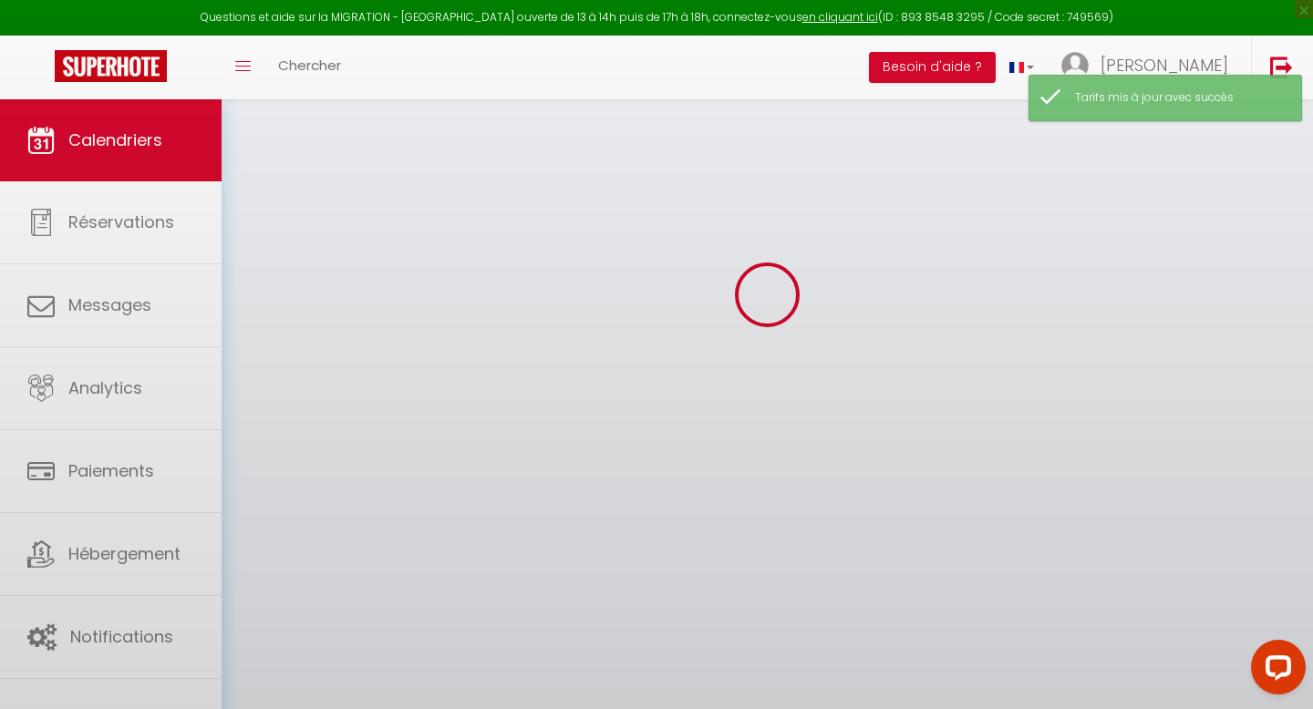
scroll to position [181, 0]
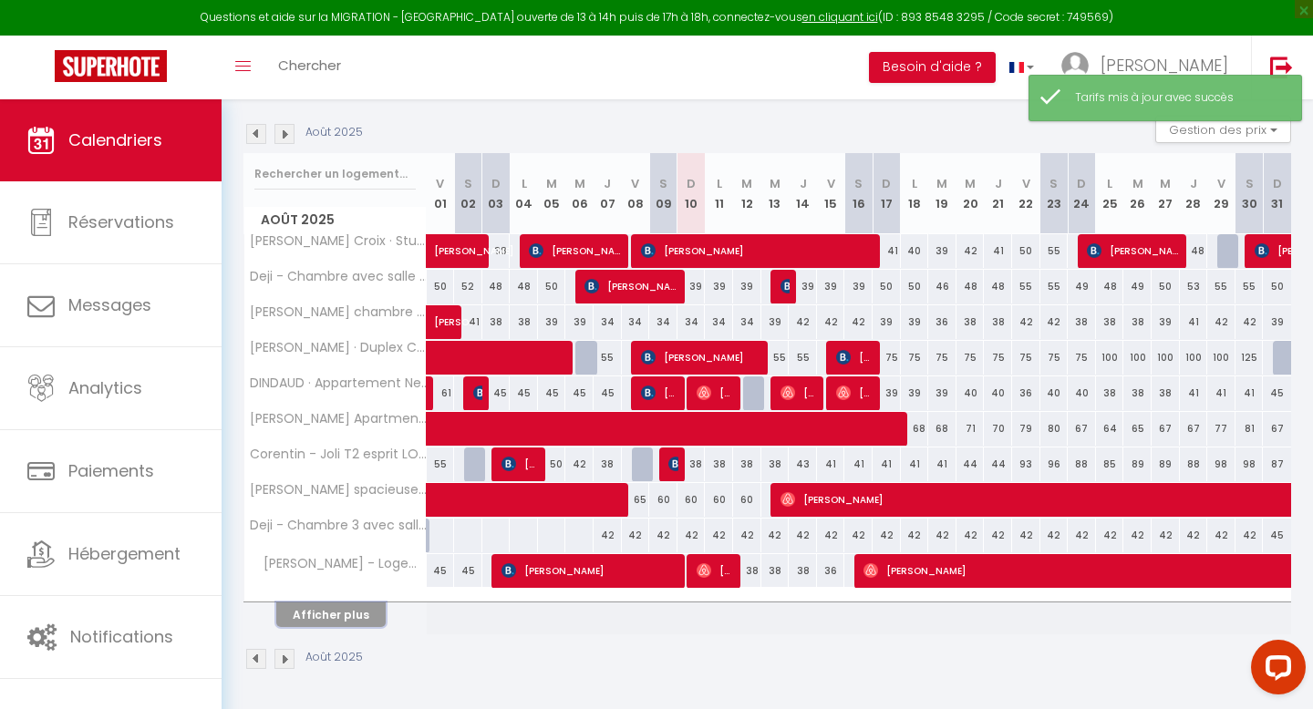
click at [328, 620] on button "Afficher plus" at bounding box center [330, 615] width 109 height 25
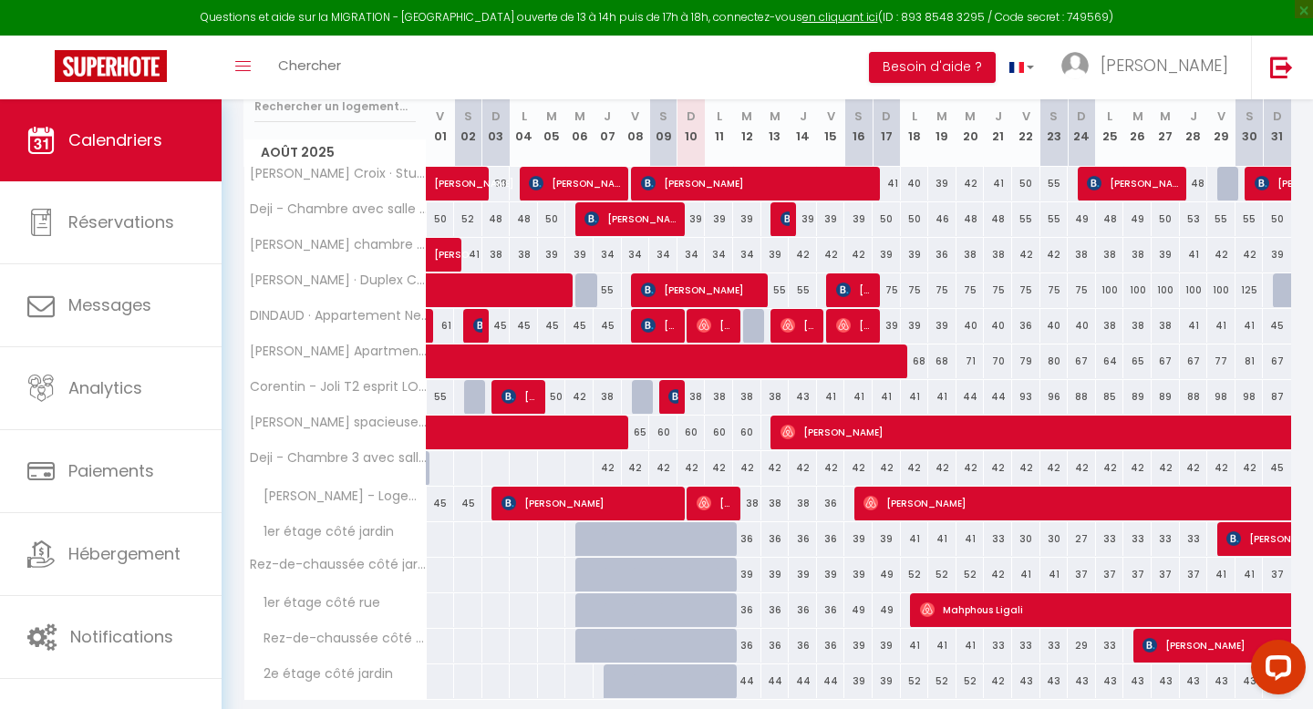
scroll to position [314, 0]
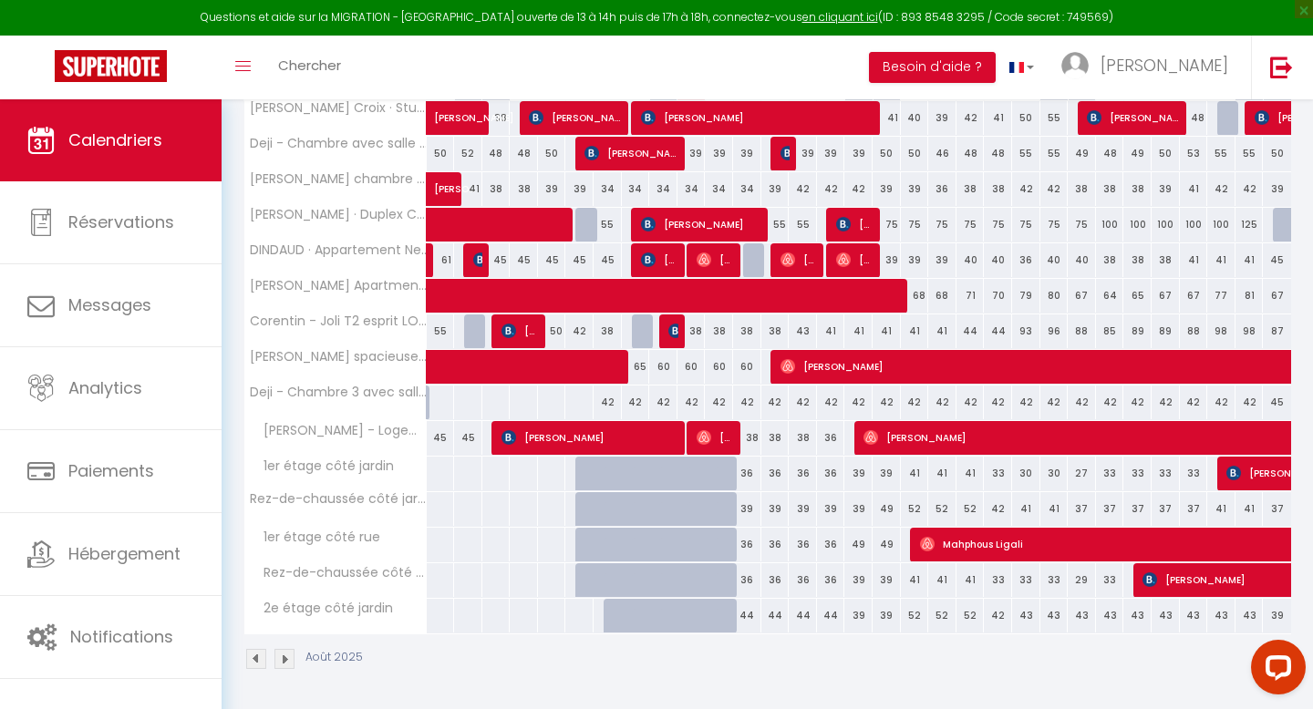
click at [284, 664] on img at bounding box center [284, 659] width 20 height 20
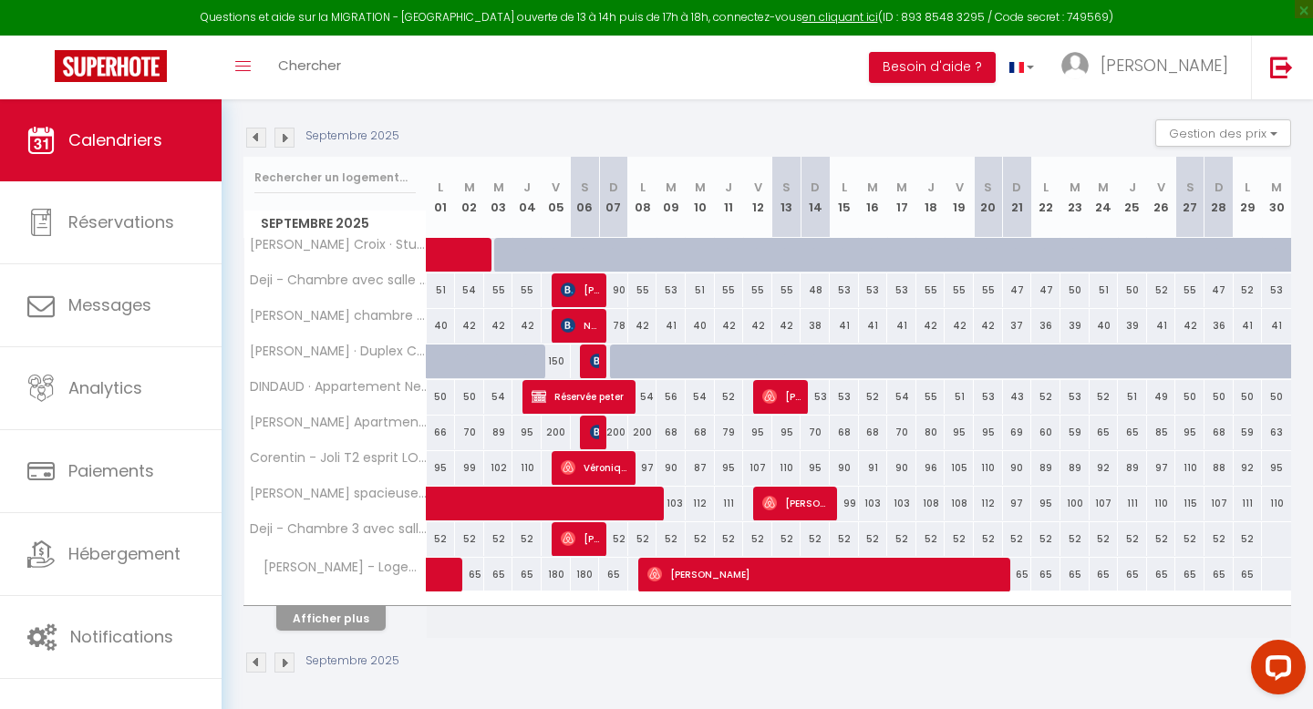
scroll to position [181, 0]
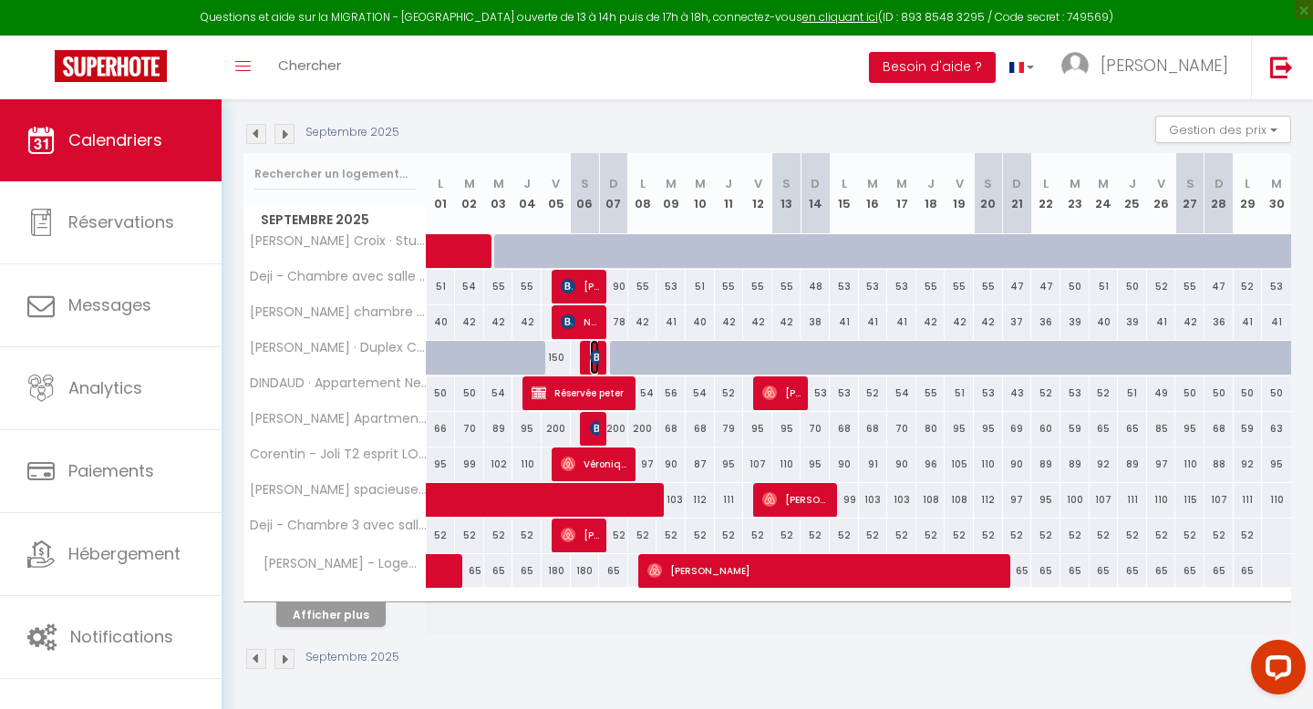
click at [594, 351] on img at bounding box center [597, 357] width 15 height 15
select select "OK"
select select "KO"
select select "1"
select select "0"
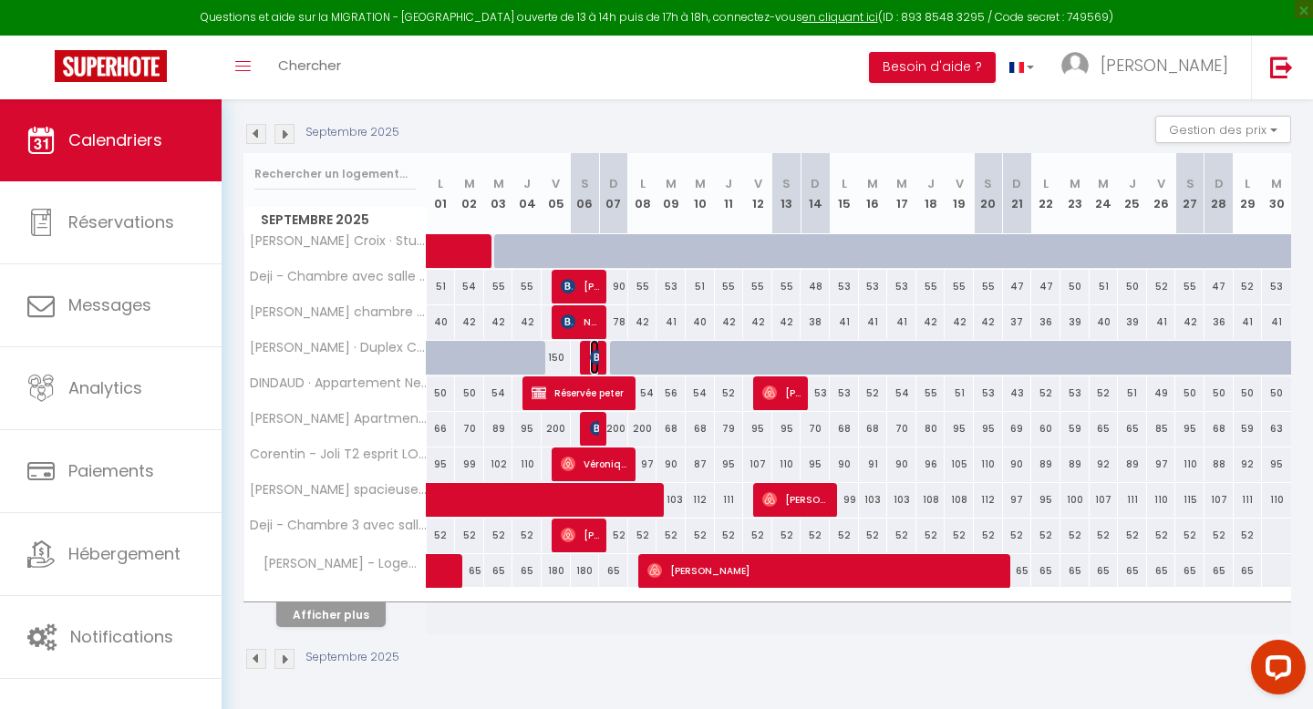
select select "1"
select select
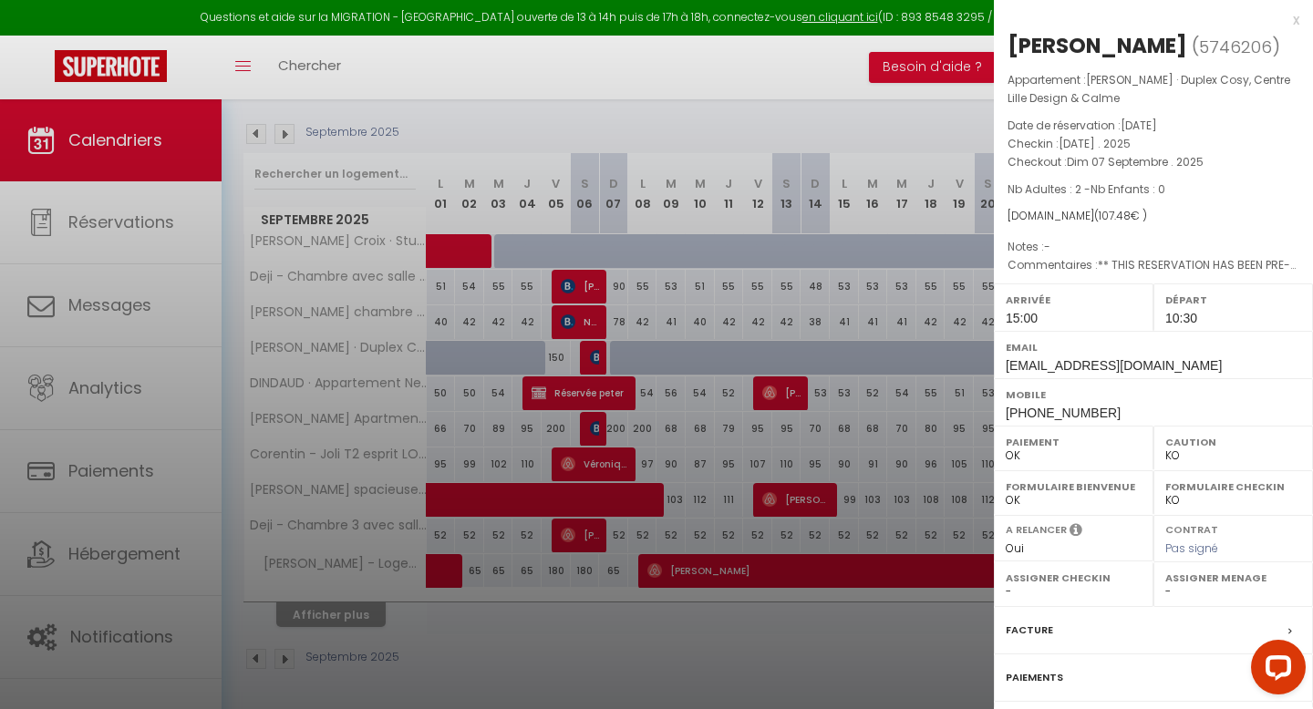
click at [882, 215] on div at bounding box center [656, 354] width 1313 height 709
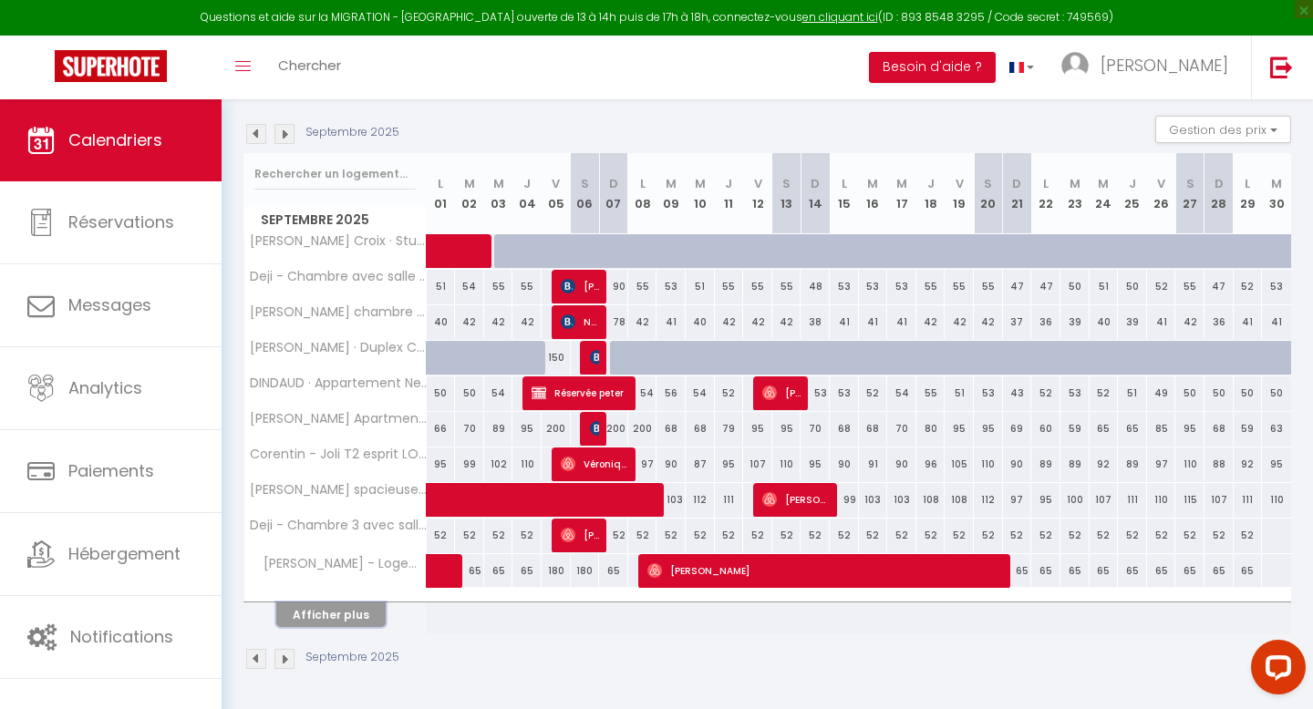
click at [346, 621] on button "Afficher plus" at bounding box center [330, 615] width 109 height 25
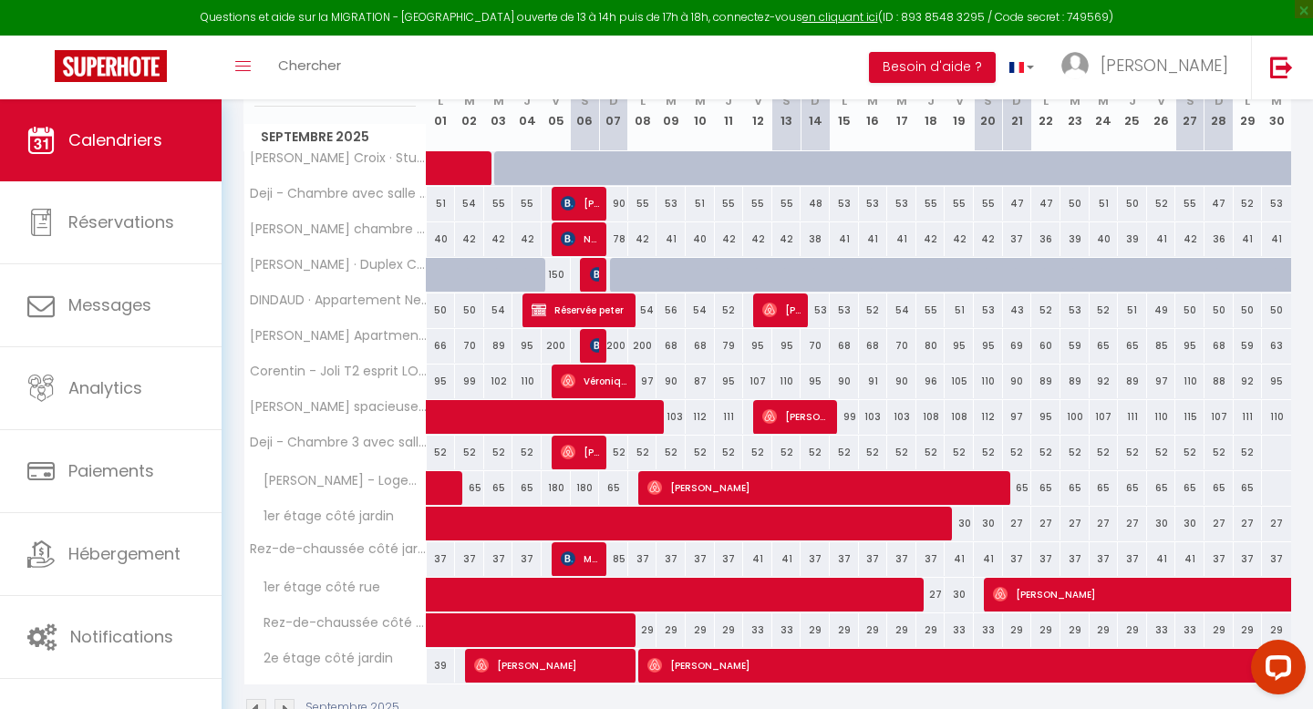
scroll to position [314, 0]
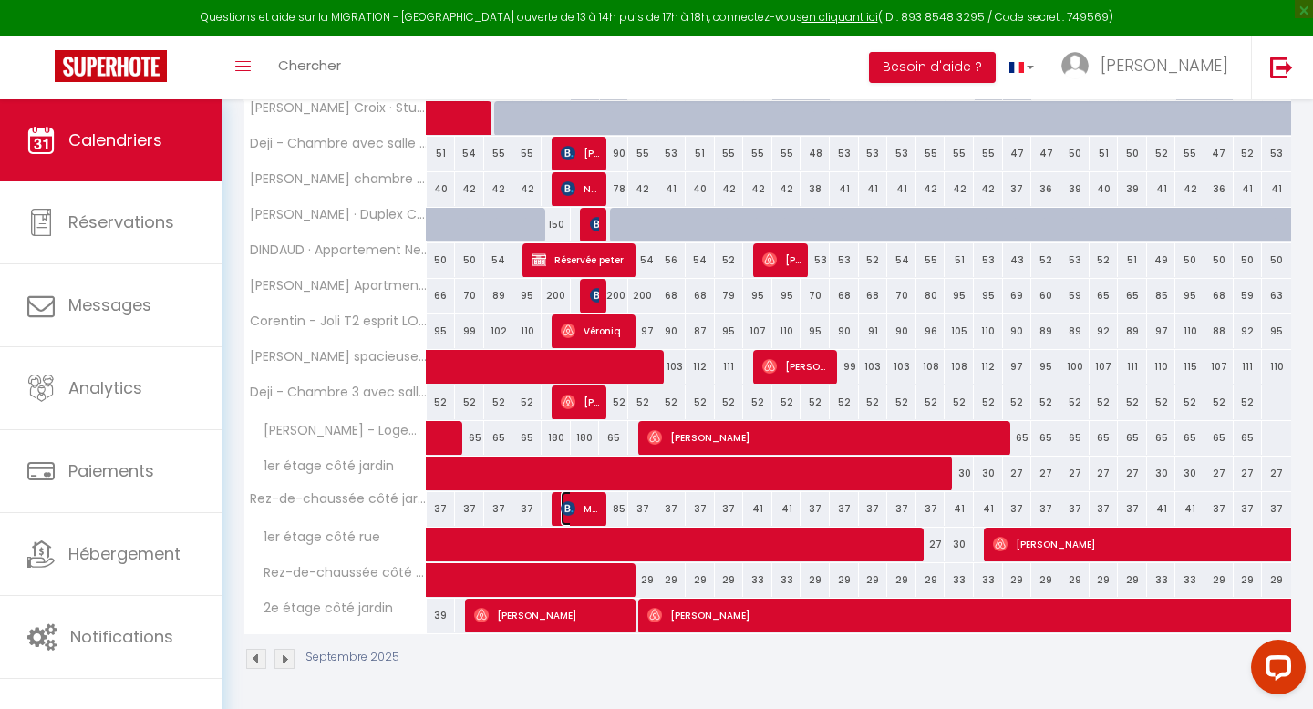
click at [583, 516] on span "Merlijn Fekkes" at bounding box center [580, 508] width 39 height 35
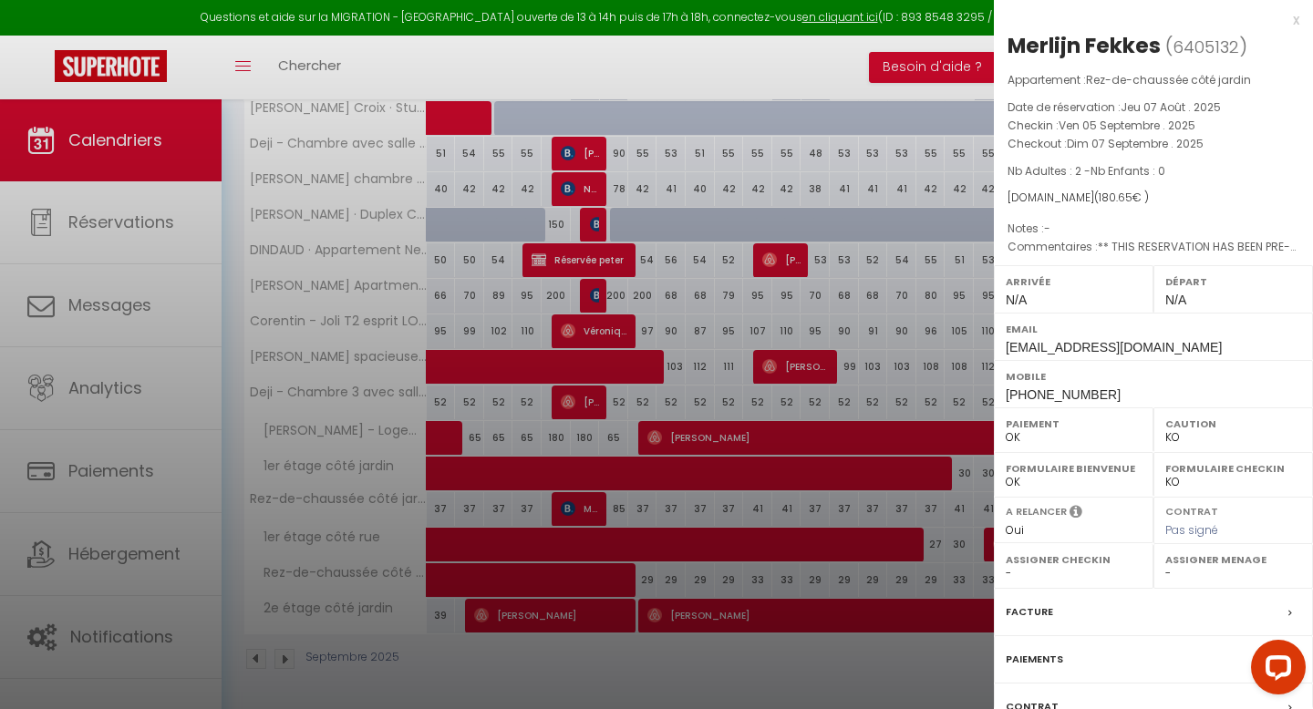
click at [654, 545] on div at bounding box center [656, 354] width 1313 height 709
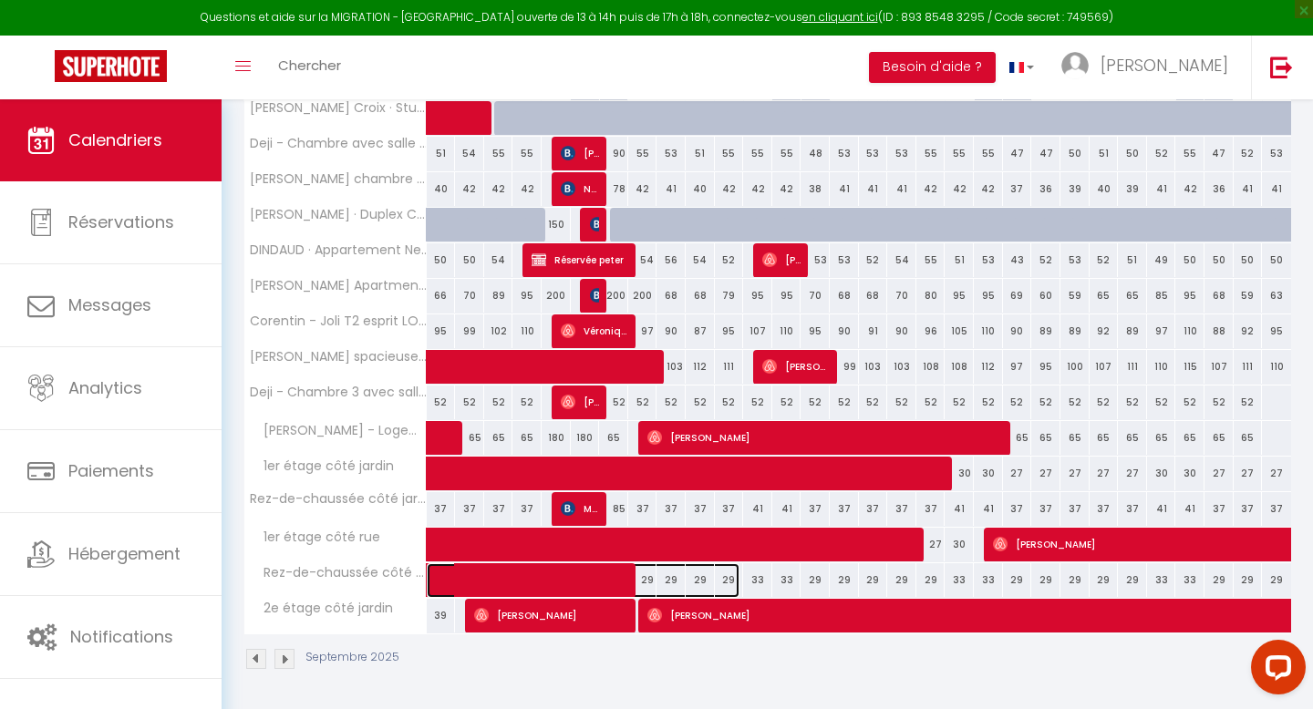
click at [648, 583] on span at bounding box center [593, 580] width 294 height 35
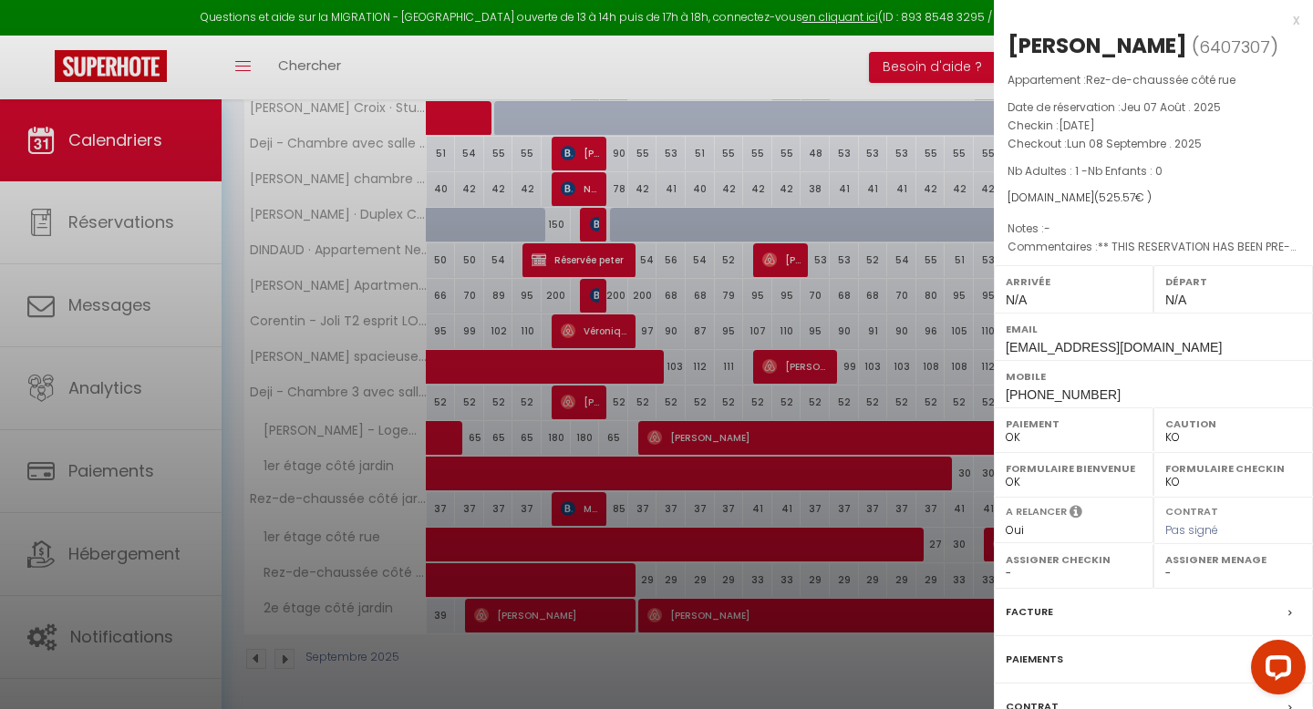
click at [633, 502] on div at bounding box center [656, 354] width 1313 height 709
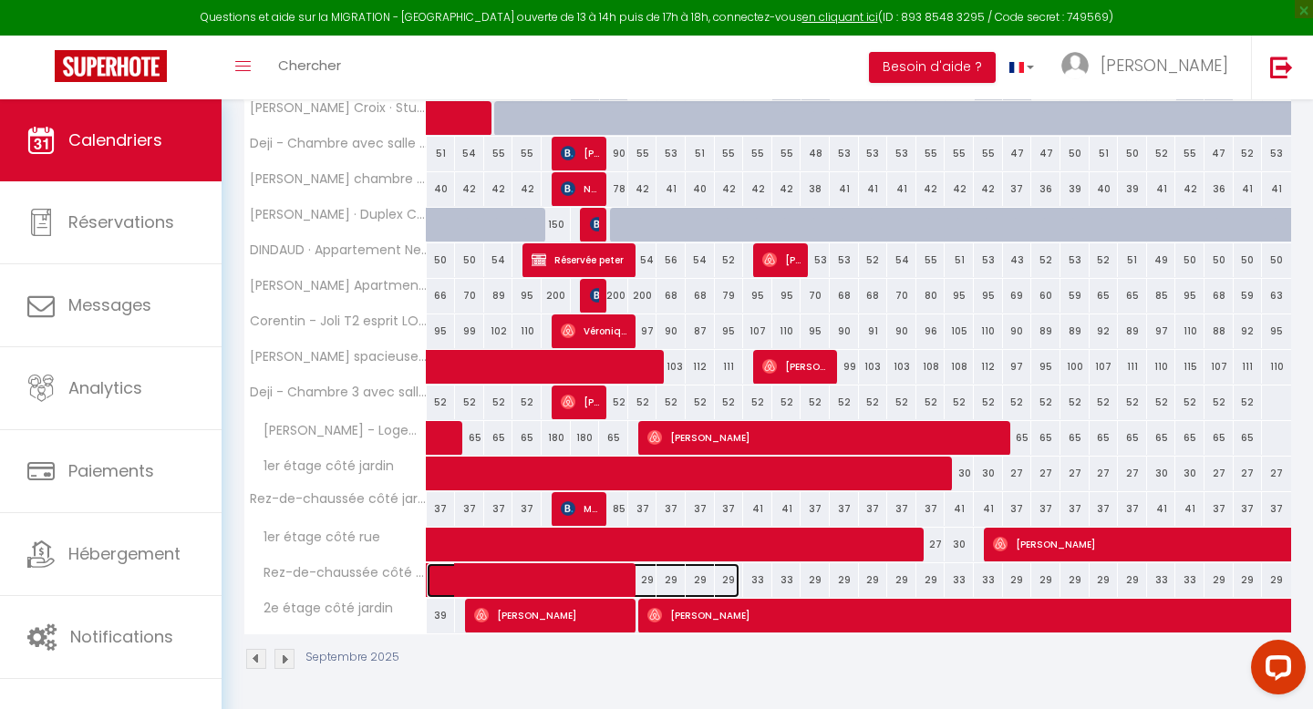
click at [647, 583] on span at bounding box center [593, 580] width 294 height 35
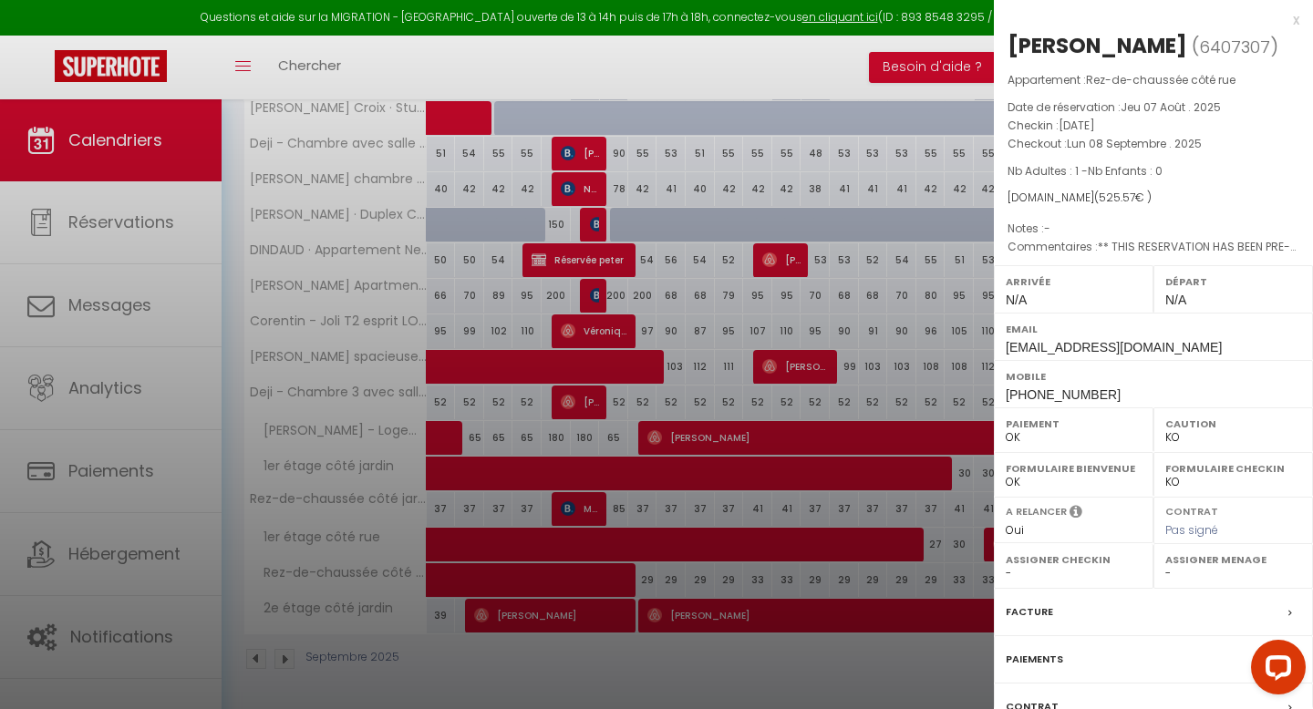
click at [647, 583] on div at bounding box center [656, 354] width 1313 height 709
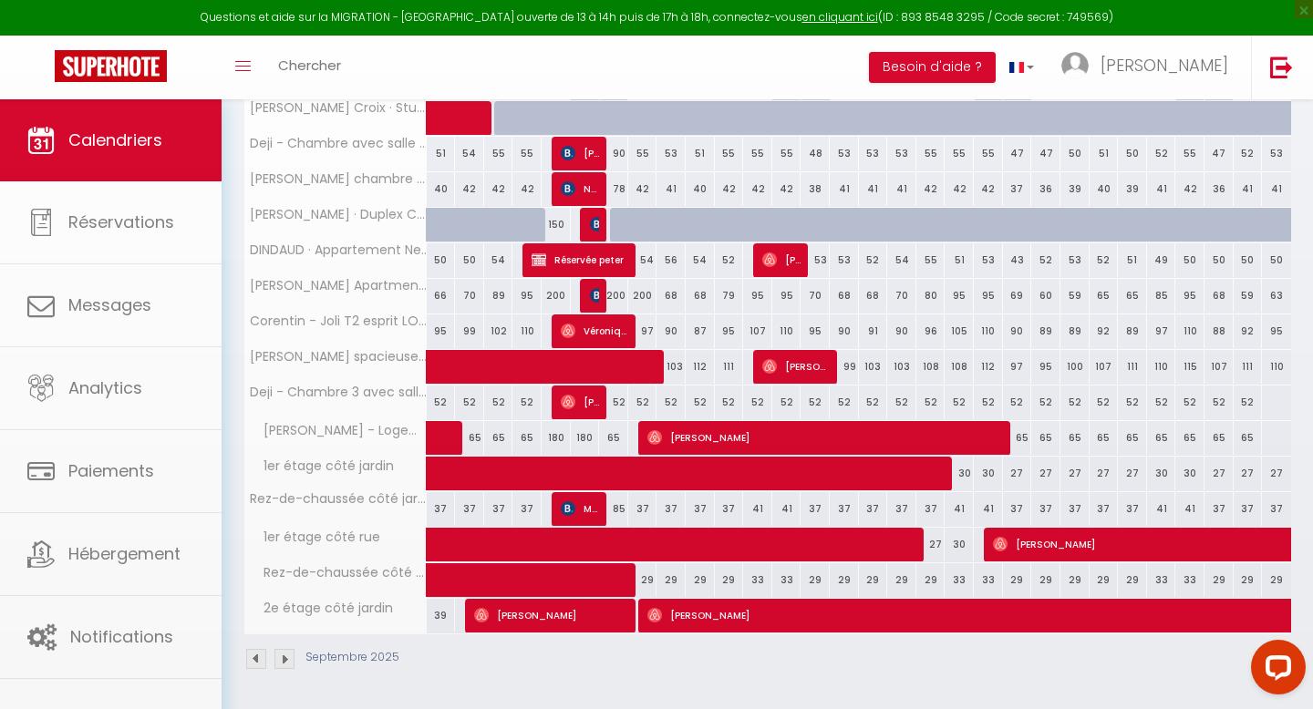
click at [682, 583] on body "Questions et aide sur la MIGRATION - [GEOGRAPHIC_DATA] ouverte de 13 à 14h puis…" at bounding box center [656, 247] width 1313 height 925
click at [669, 578] on span at bounding box center [593, 580] width 294 height 35
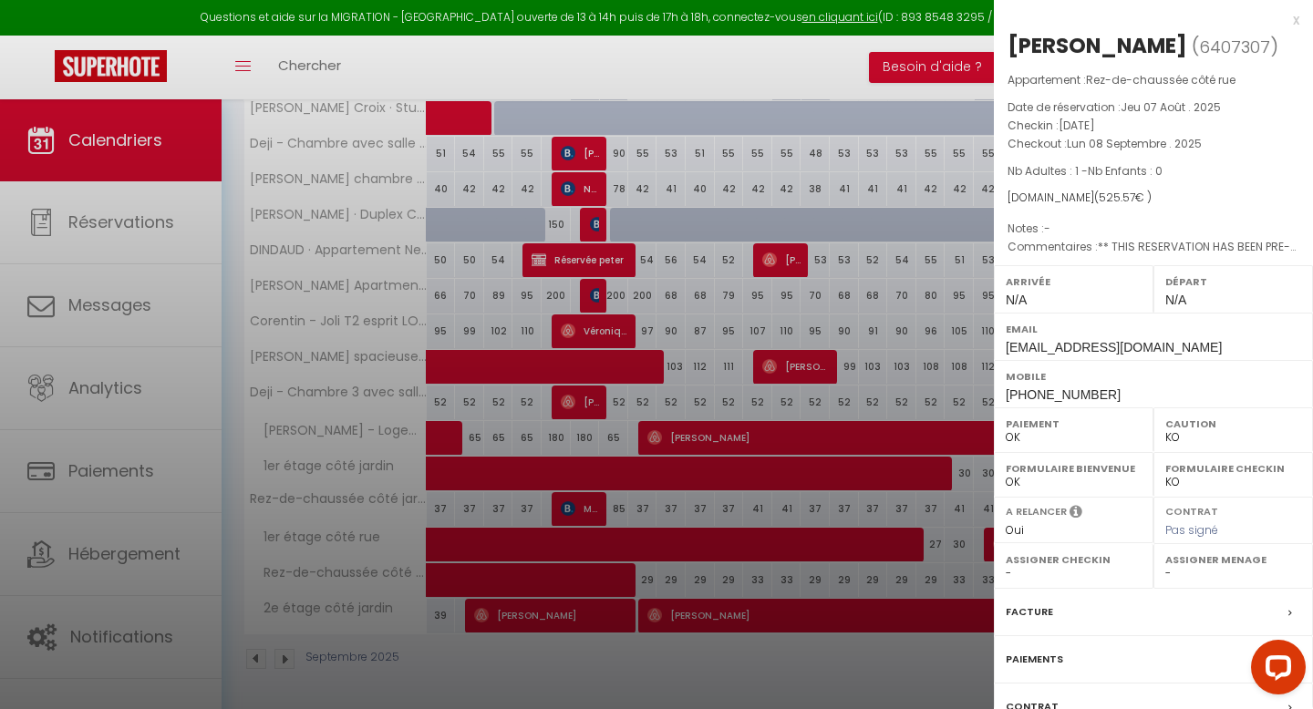
click at [654, 669] on div at bounding box center [656, 354] width 1313 height 709
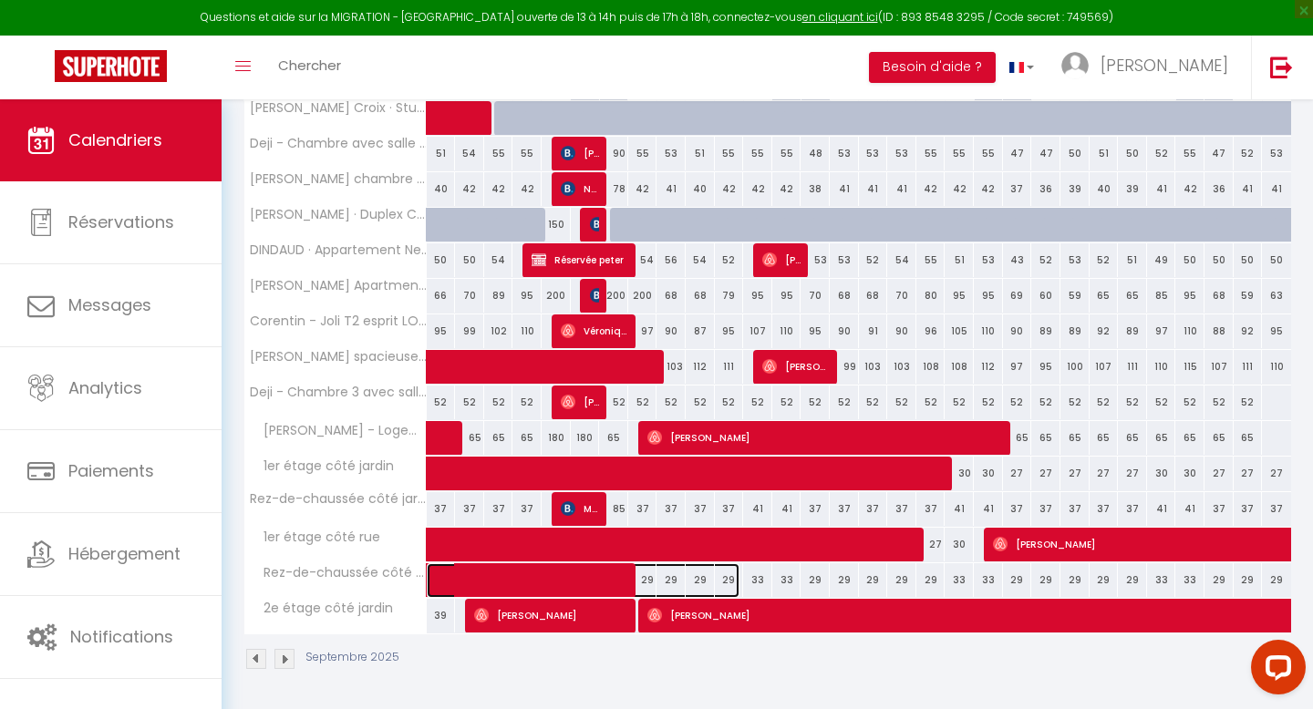
click at [697, 575] on span at bounding box center [593, 580] width 294 height 35
checkbox input "false"
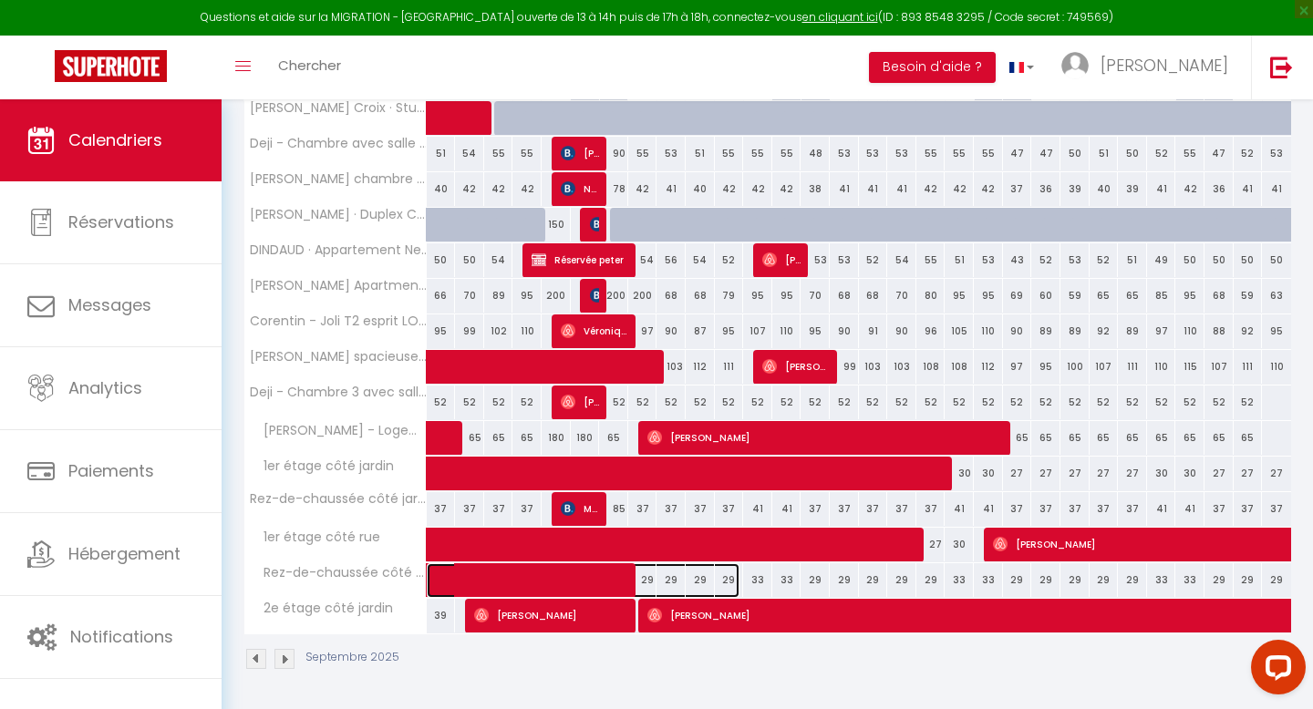
checkbox input "false"
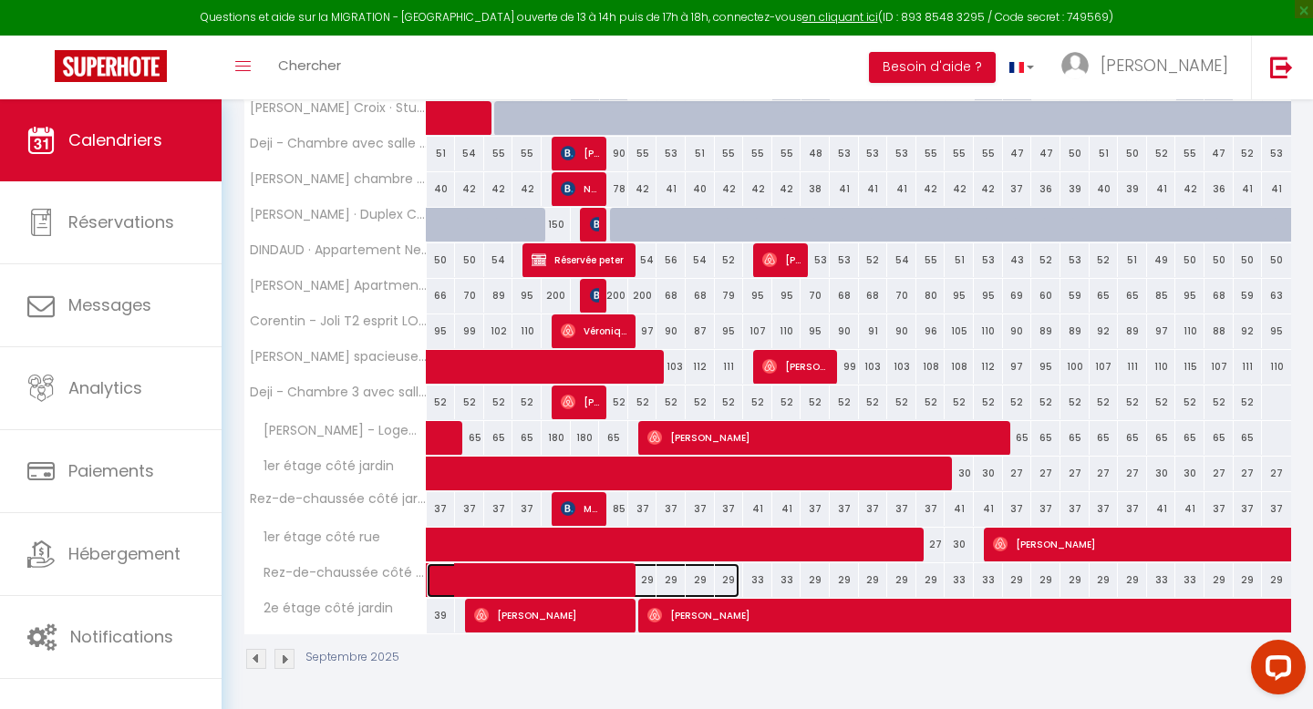
checkbox input "false"
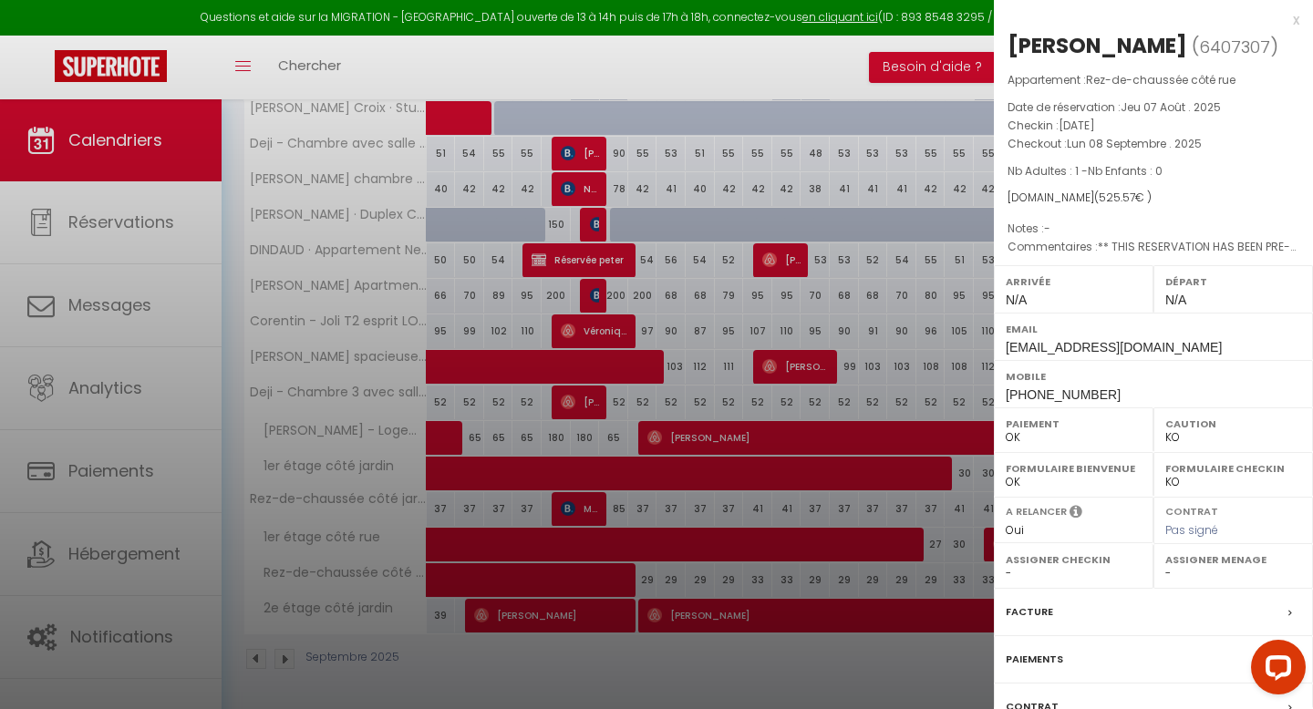
click at [697, 576] on div at bounding box center [656, 354] width 1313 height 709
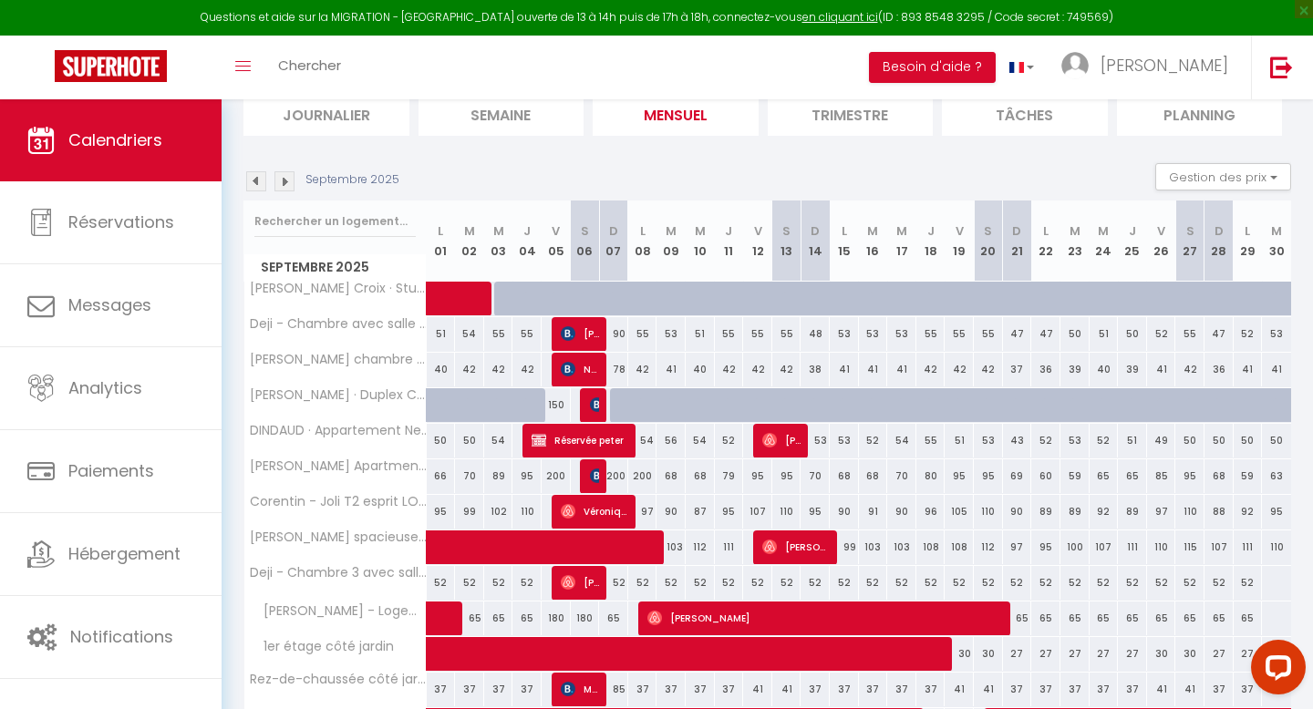
scroll to position [0, 0]
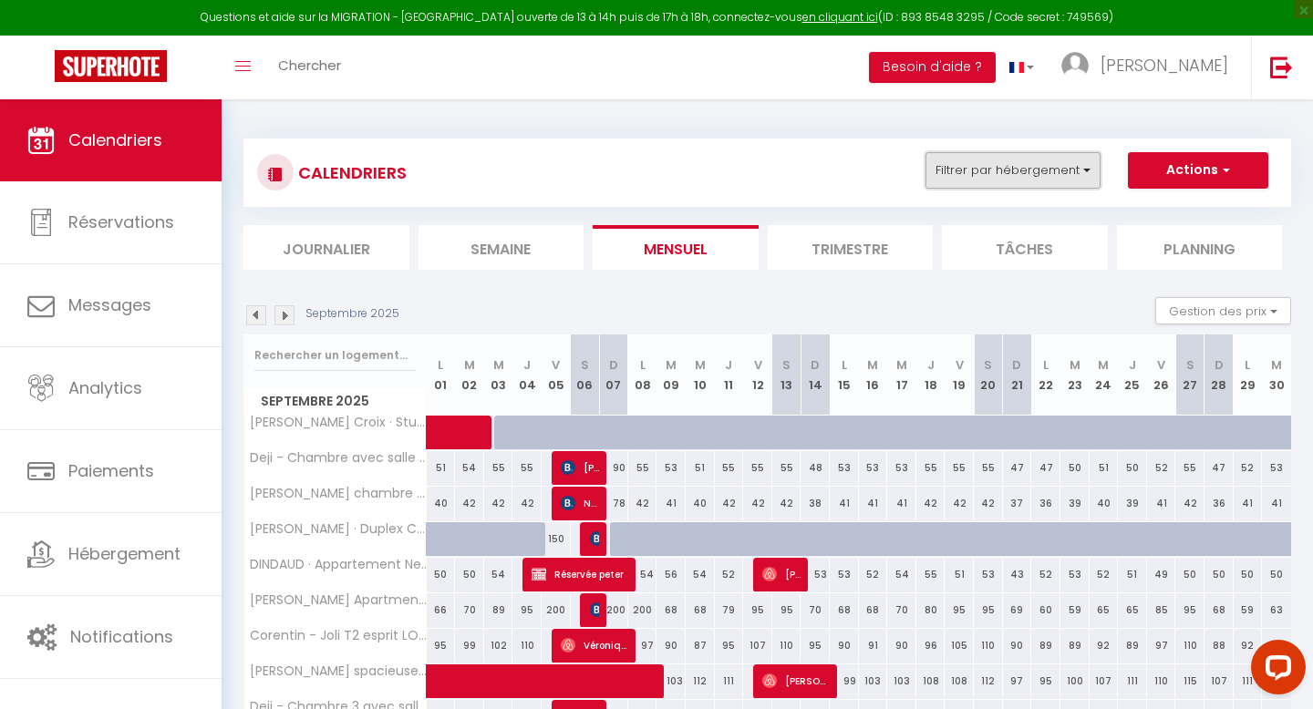
click at [1020, 170] on button "Filtrer par hébergement" at bounding box center [1012, 170] width 175 height 36
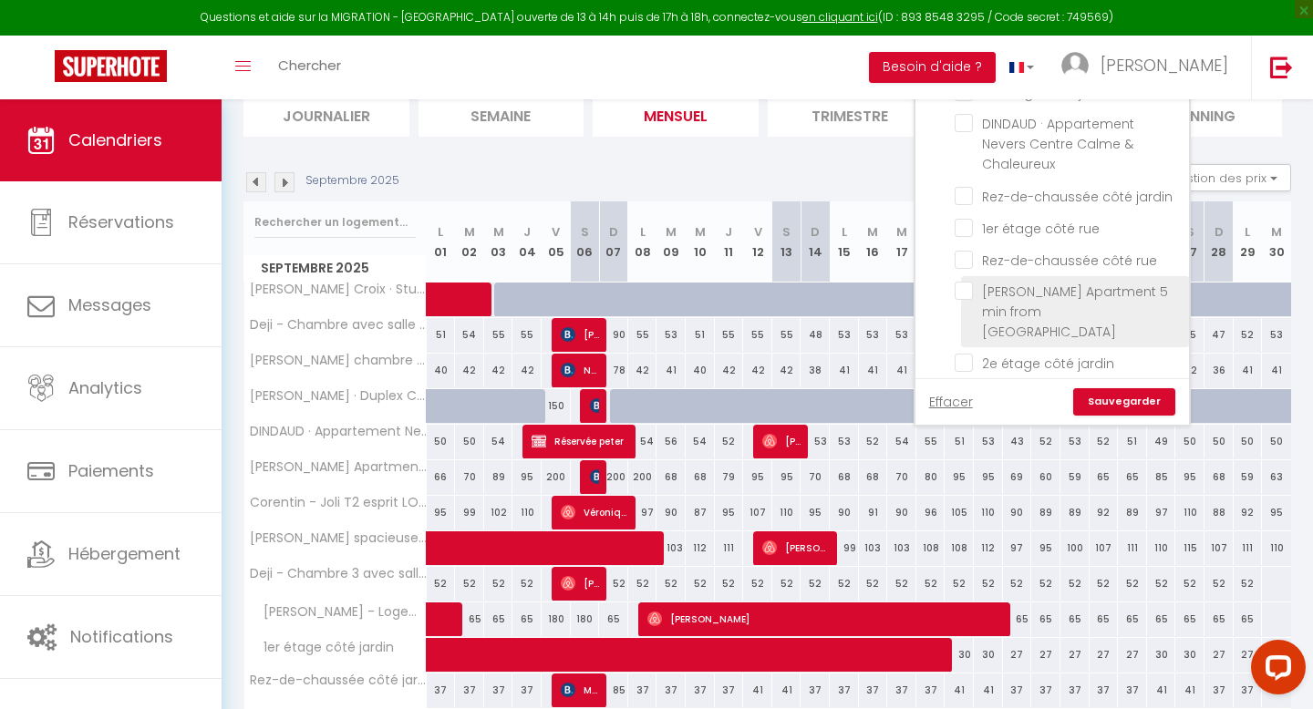
scroll to position [367, 0]
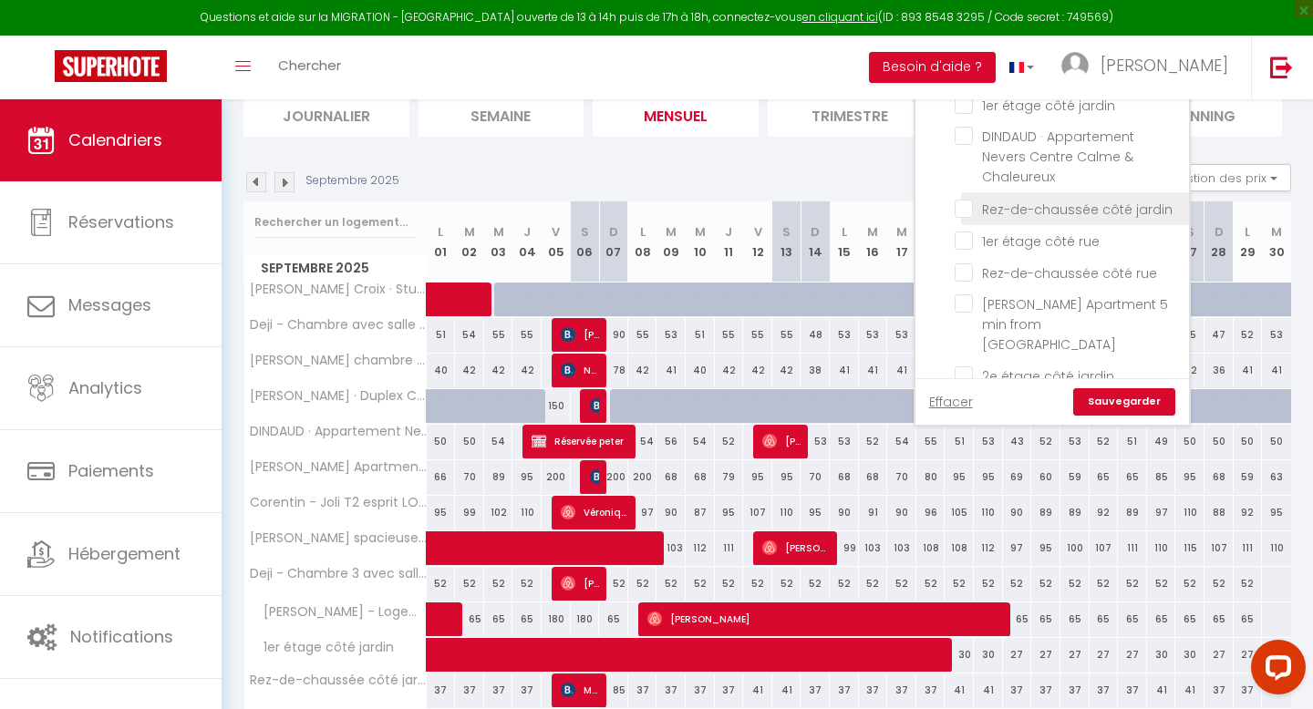
click at [1062, 200] on input "Rez-de-chaussée côté jardin" at bounding box center [1068, 207] width 228 height 18
click at [1129, 399] on link "Sauvegarder" at bounding box center [1124, 401] width 102 height 27
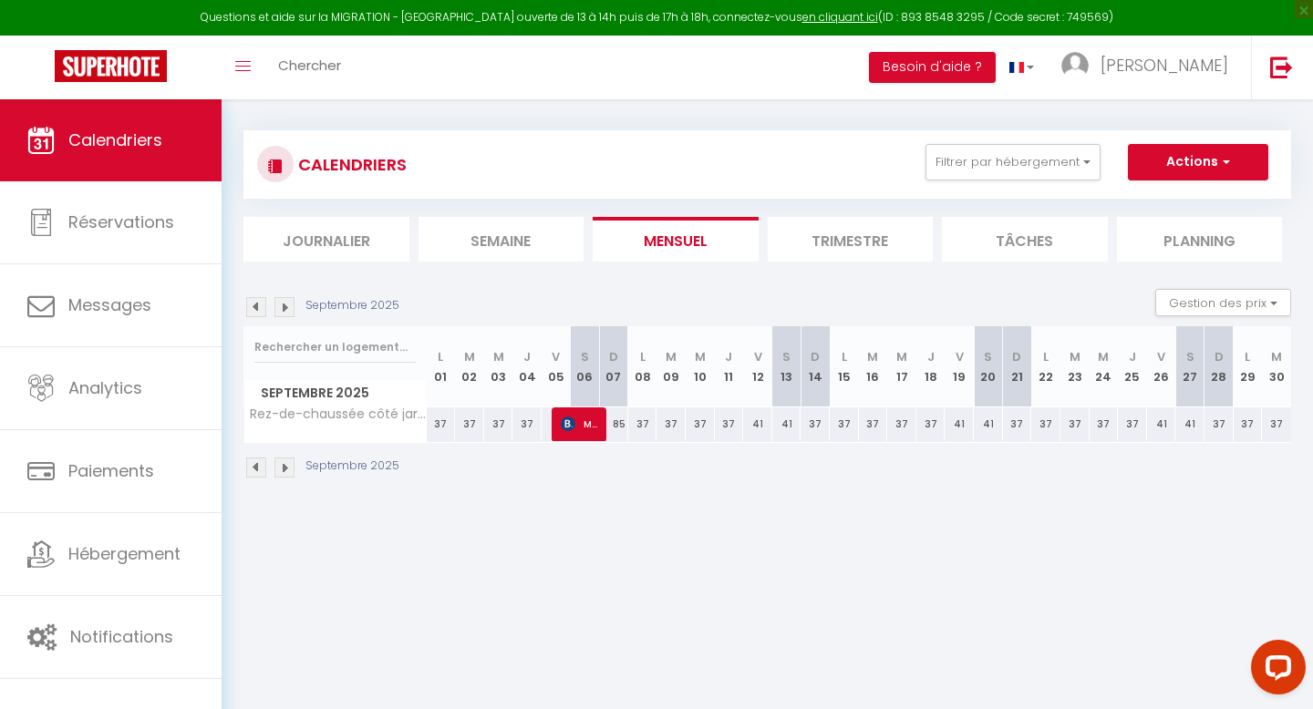
scroll to position [0, 0]
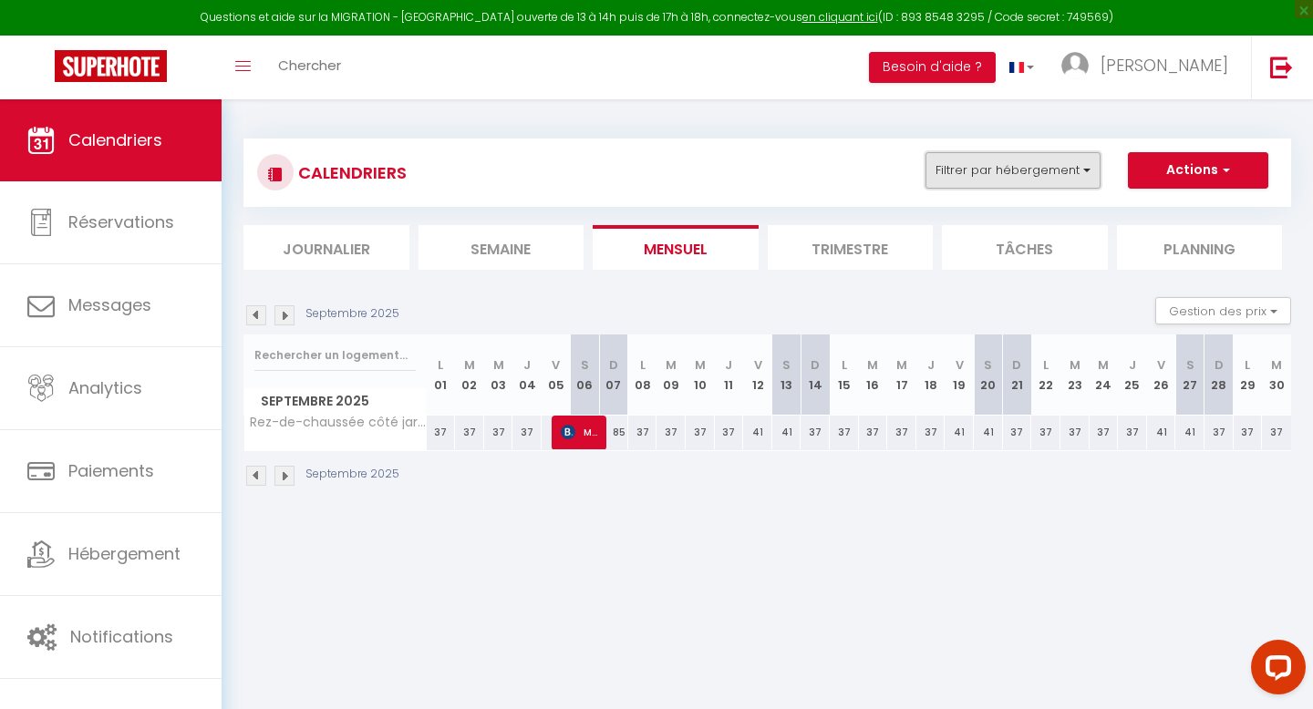
click at [1007, 182] on button "Filtrer par hébergement" at bounding box center [1012, 170] width 175 height 36
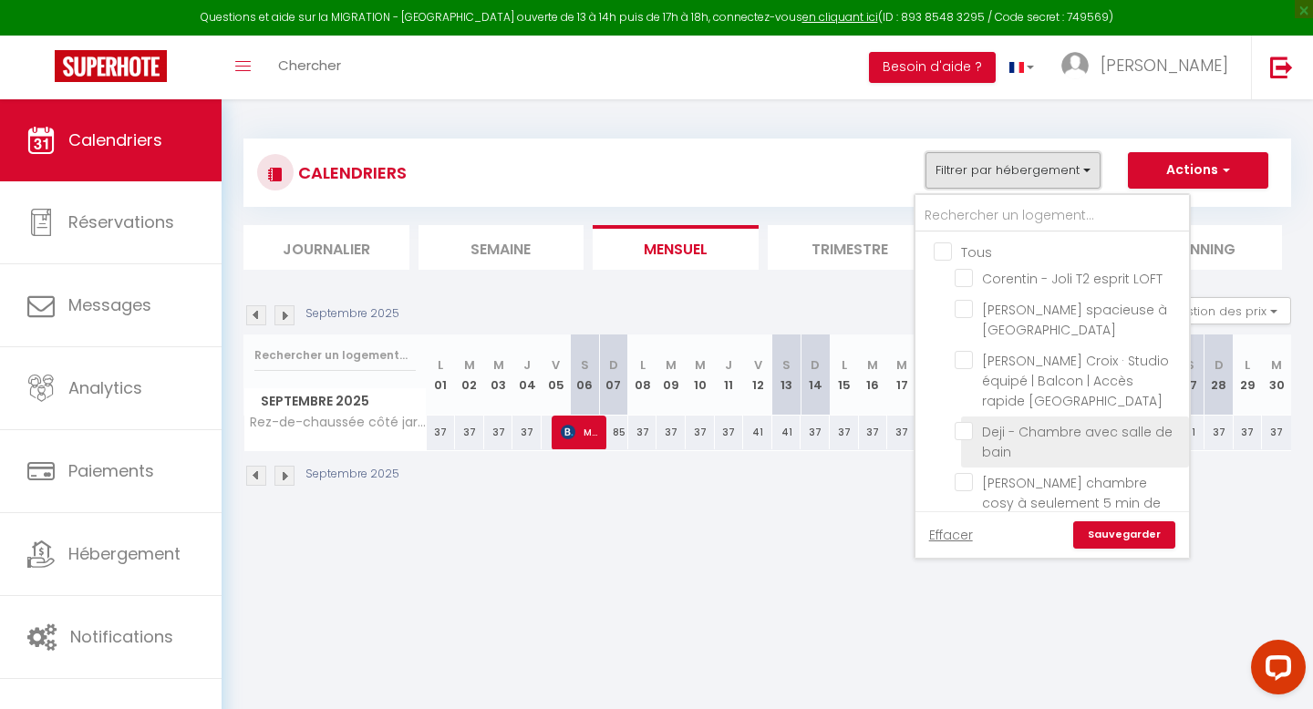
scroll to position [449, 0]
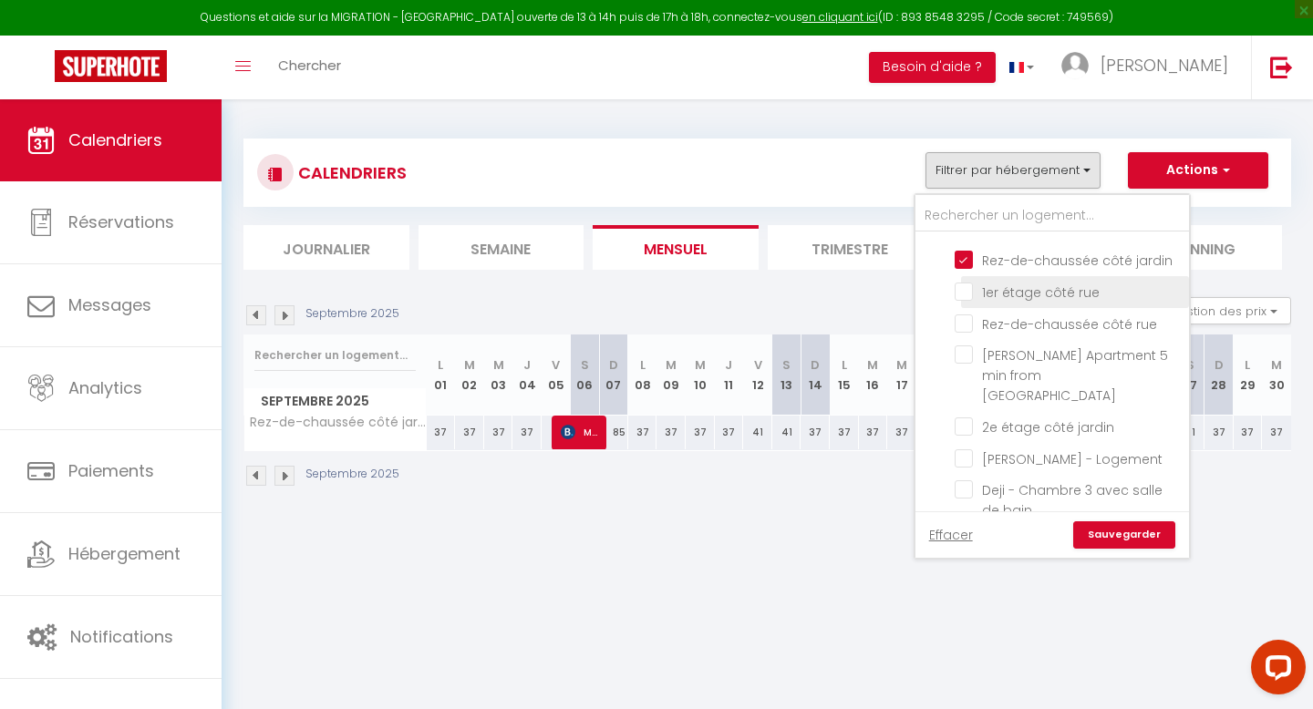
click at [968, 285] on input "1er étage côté rue" at bounding box center [1068, 291] width 228 height 18
click at [963, 314] on input "Rez-de-chaussée côté rue" at bounding box center [1068, 323] width 228 height 18
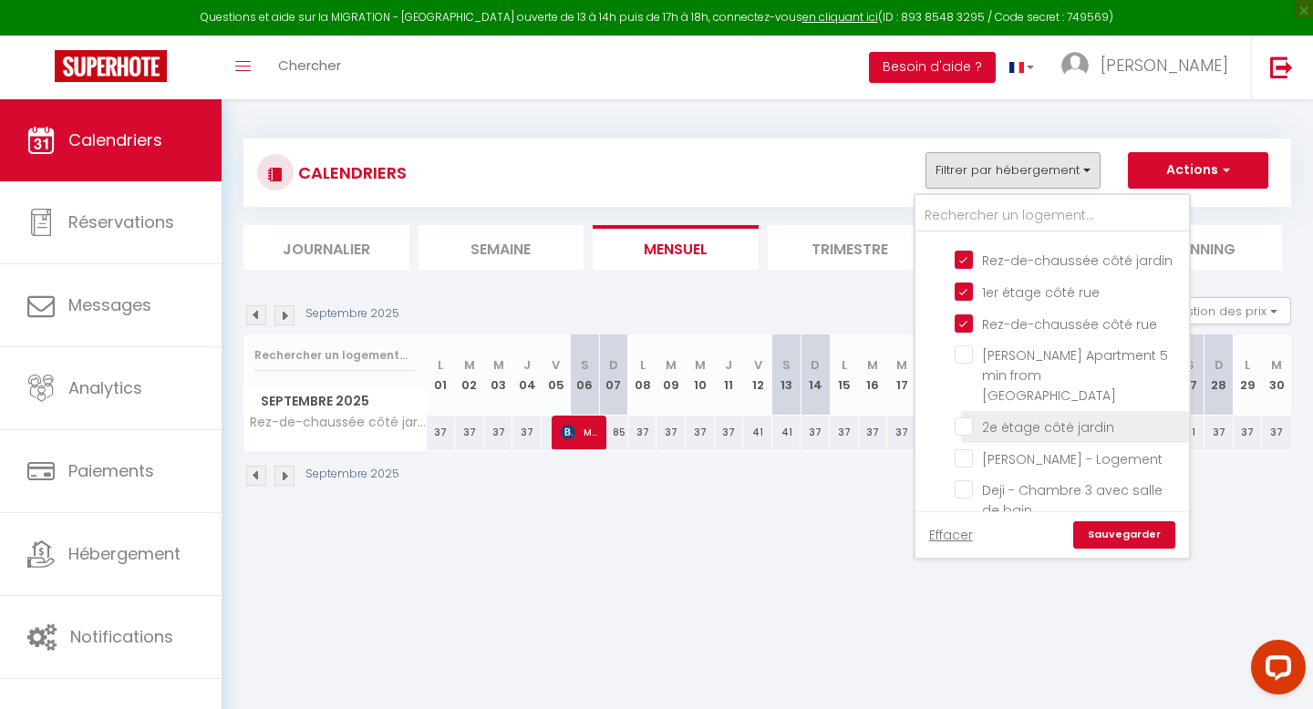
click at [957, 417] on input "2e étage côté jardin" at bounding box center [1068, 426] width 228 height 18
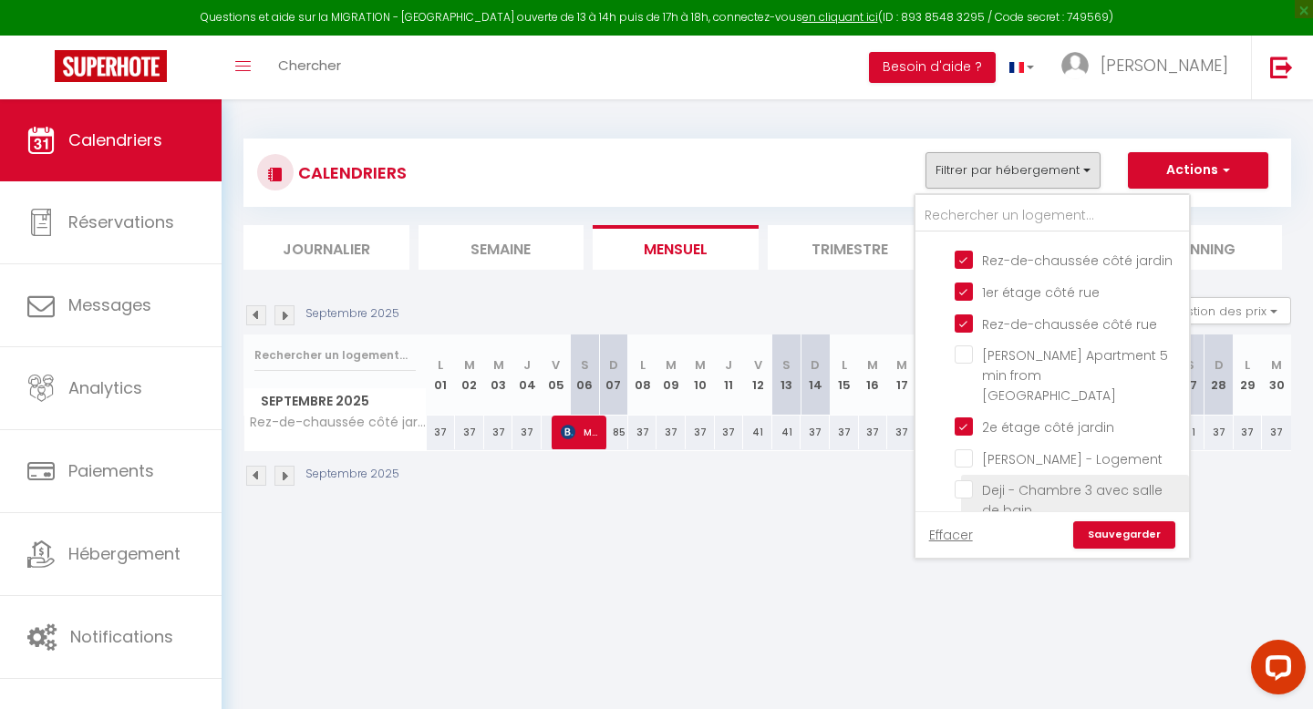
click at [964, 480] on input "Deji - Chambre 3 avec salle de bain" at bounding box center [1068, 489] width 228 height 18
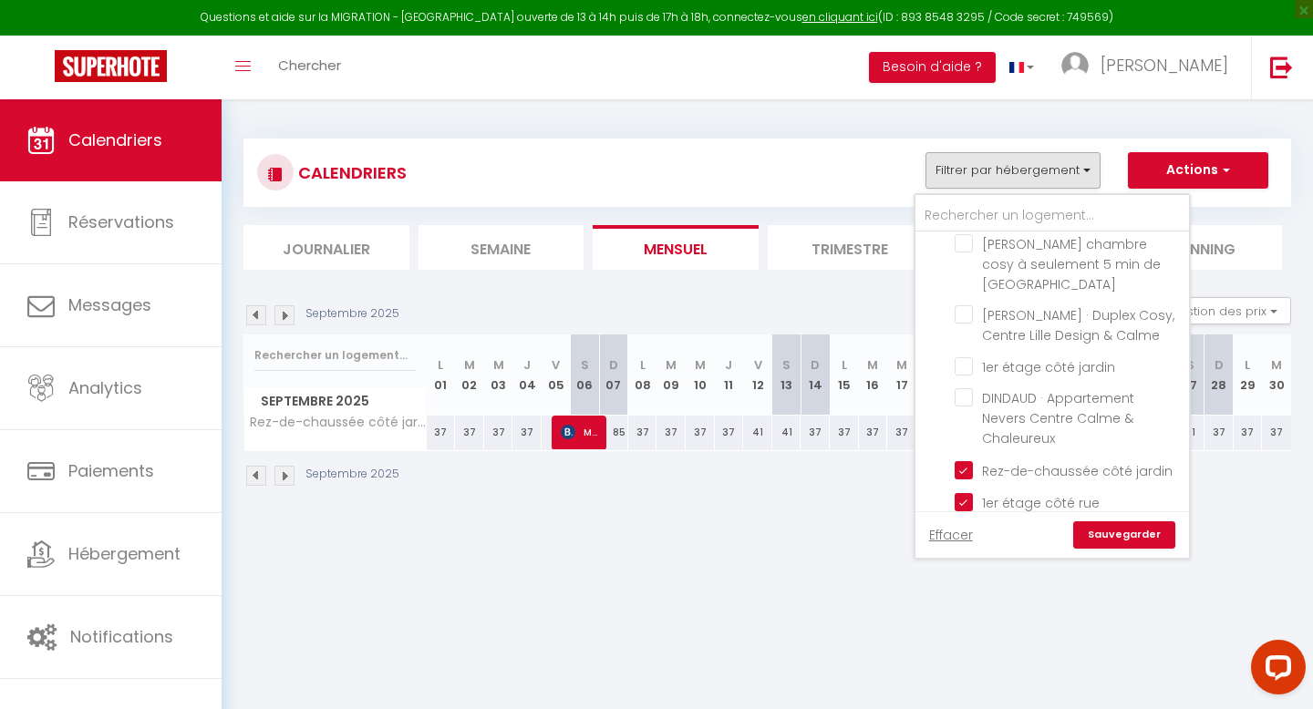
scroll to position [222, 0]
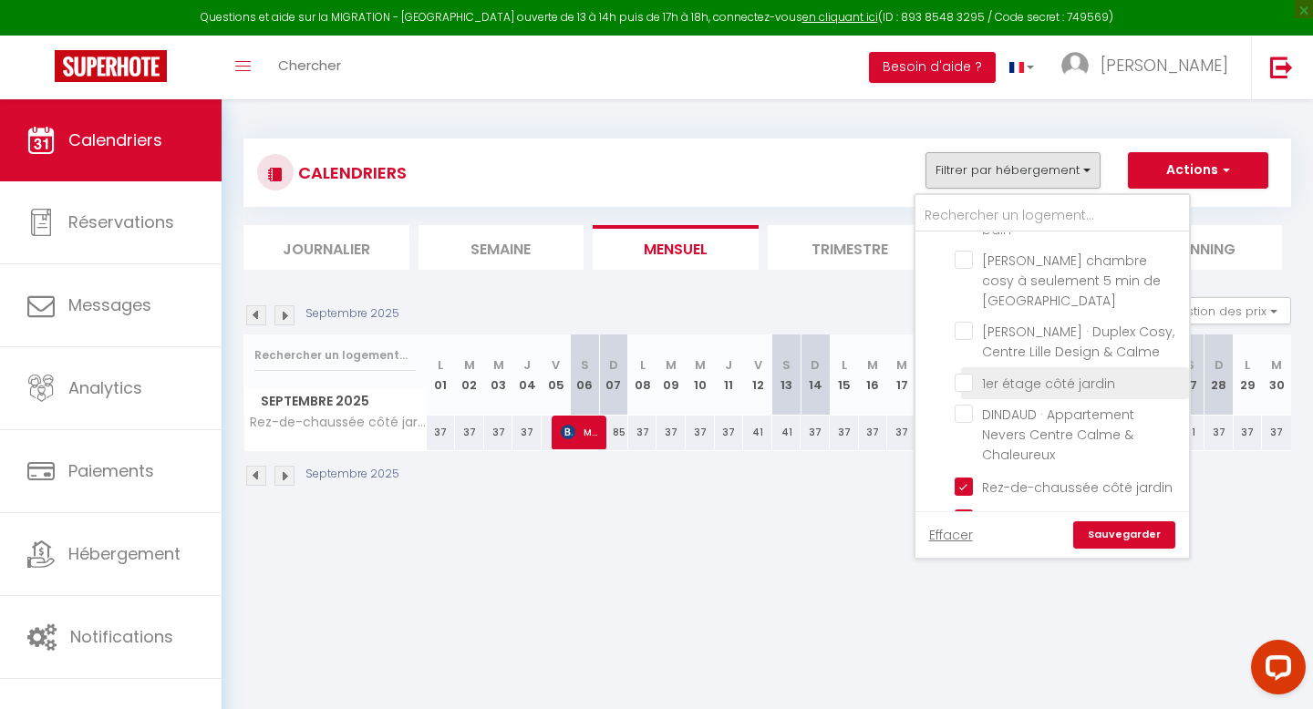
click at [967, 383] on input "1er étage côté jardin" at bounding box center [1068, 382] width 228 height 18
click at [1122, 537] on link "Sauvegarder" at bounding box center [1124, 534] width 102 height 27
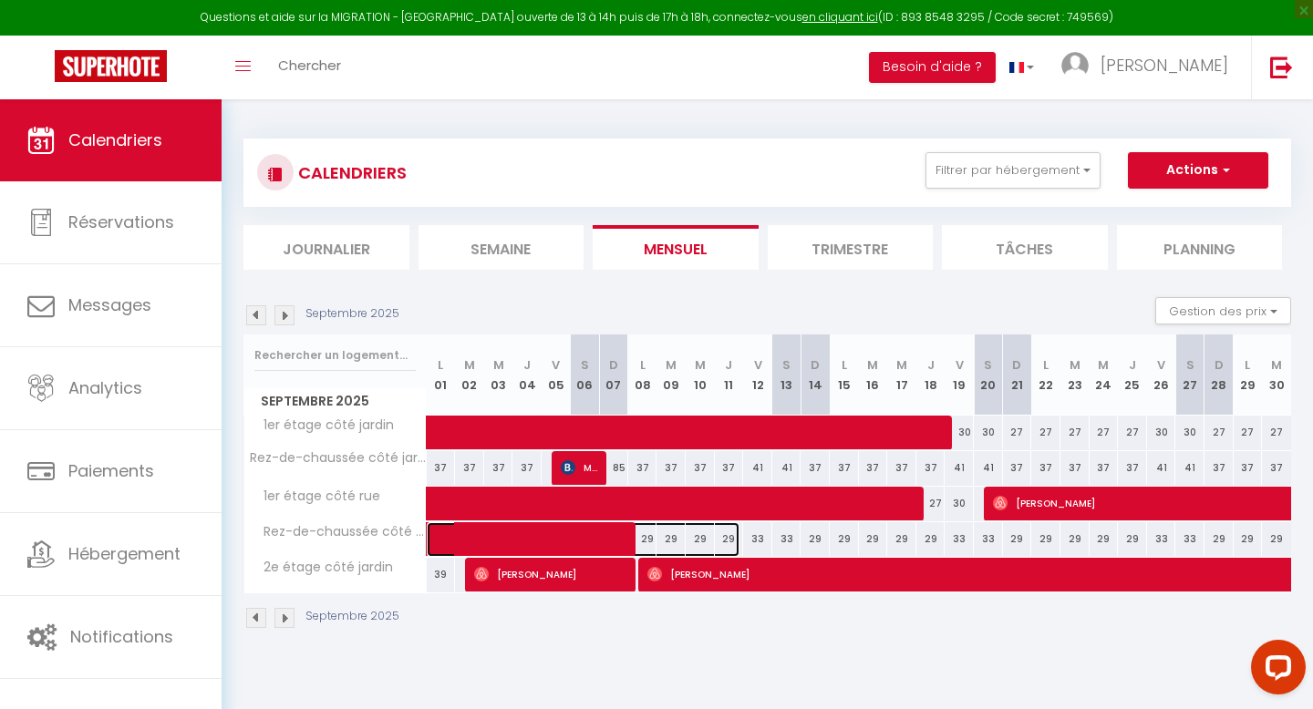
click at [655, 537] on span at bounding box center [593, 539] width 294 height 35
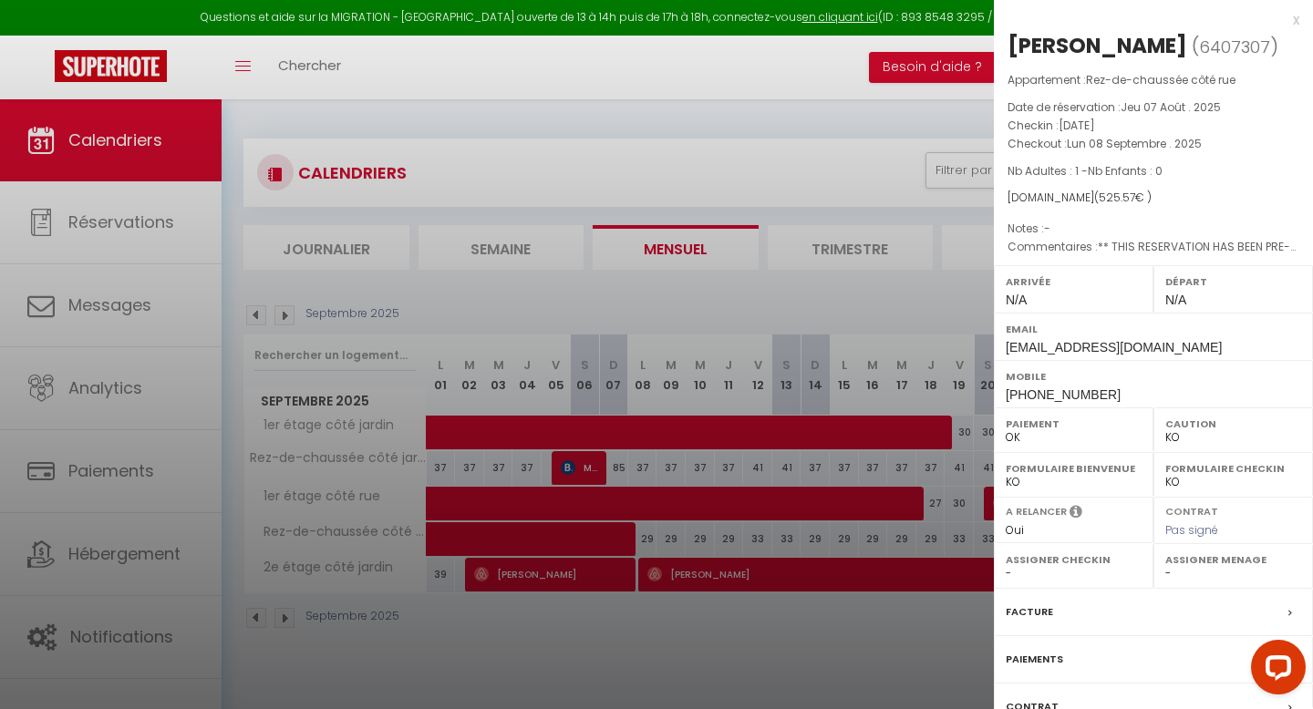
click at [655, 537] on div at bounding box center [656, 354] width 1313 height 709
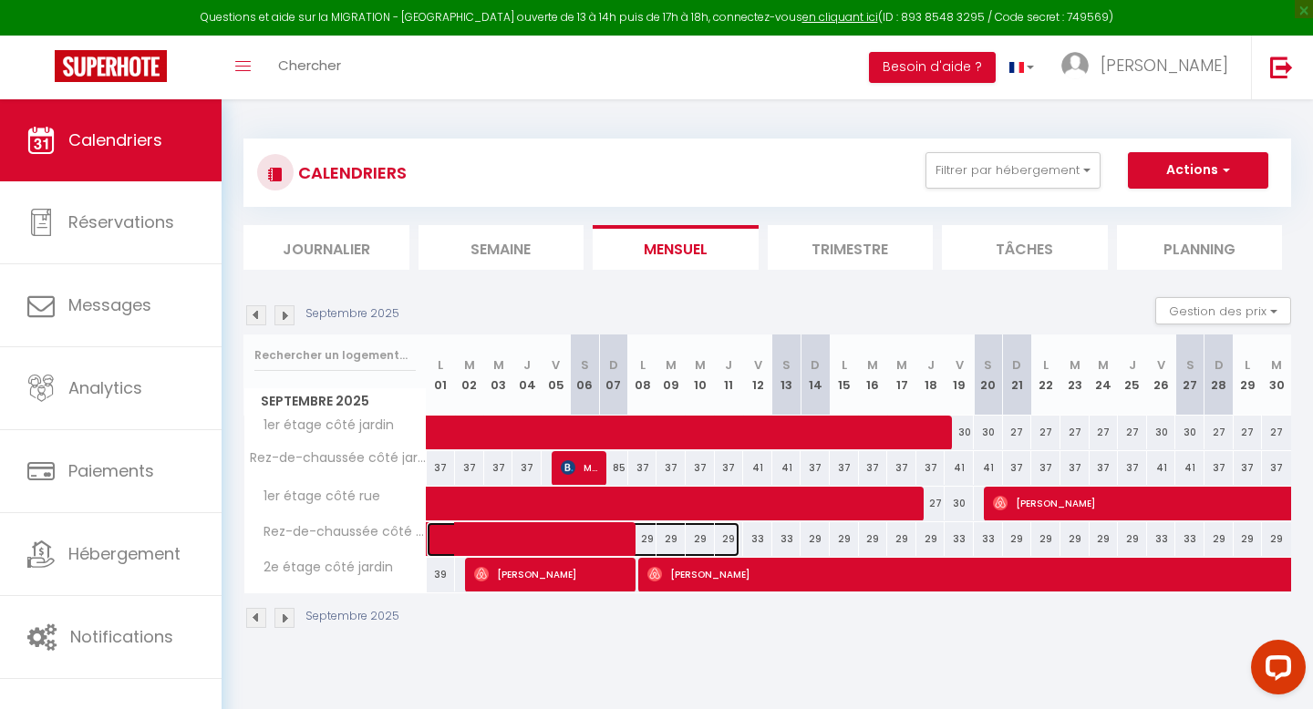
click at [681, 535] on span at bounding box center [593, 539] width 294 height 35
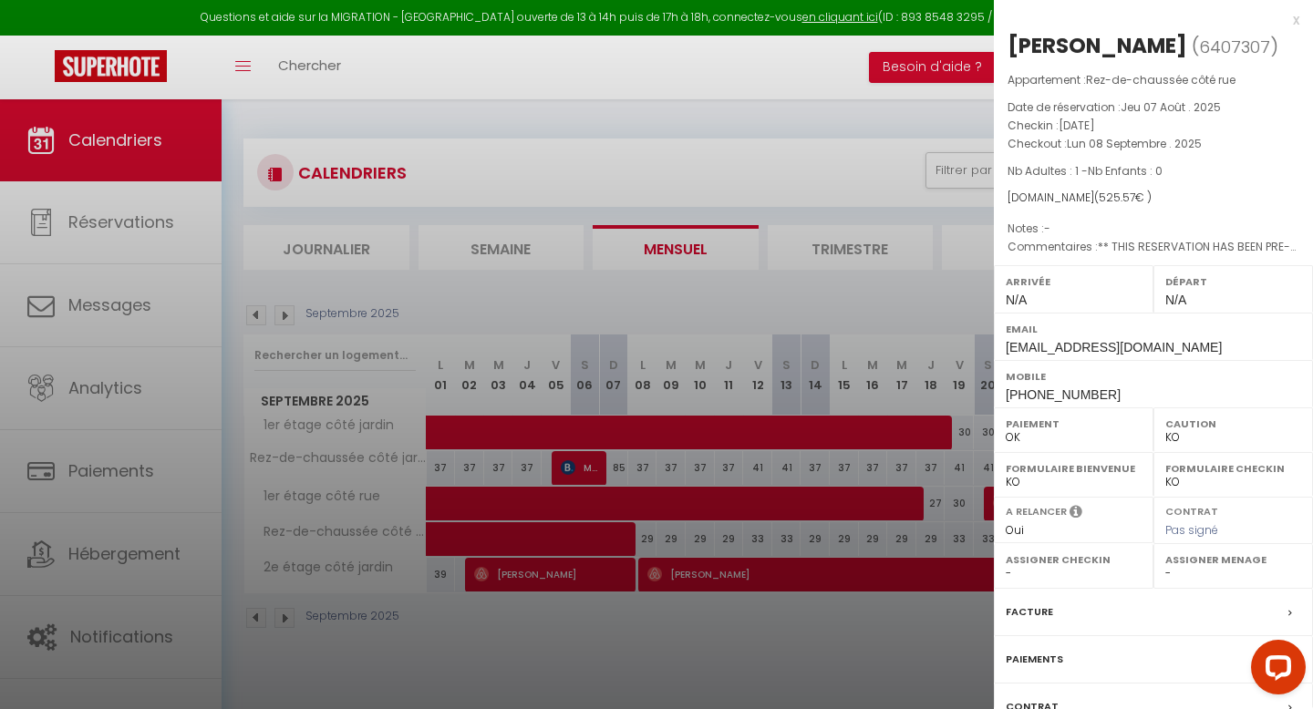
click at [681, 535] on div at bounding box center [656, 354] width 1313 height 709
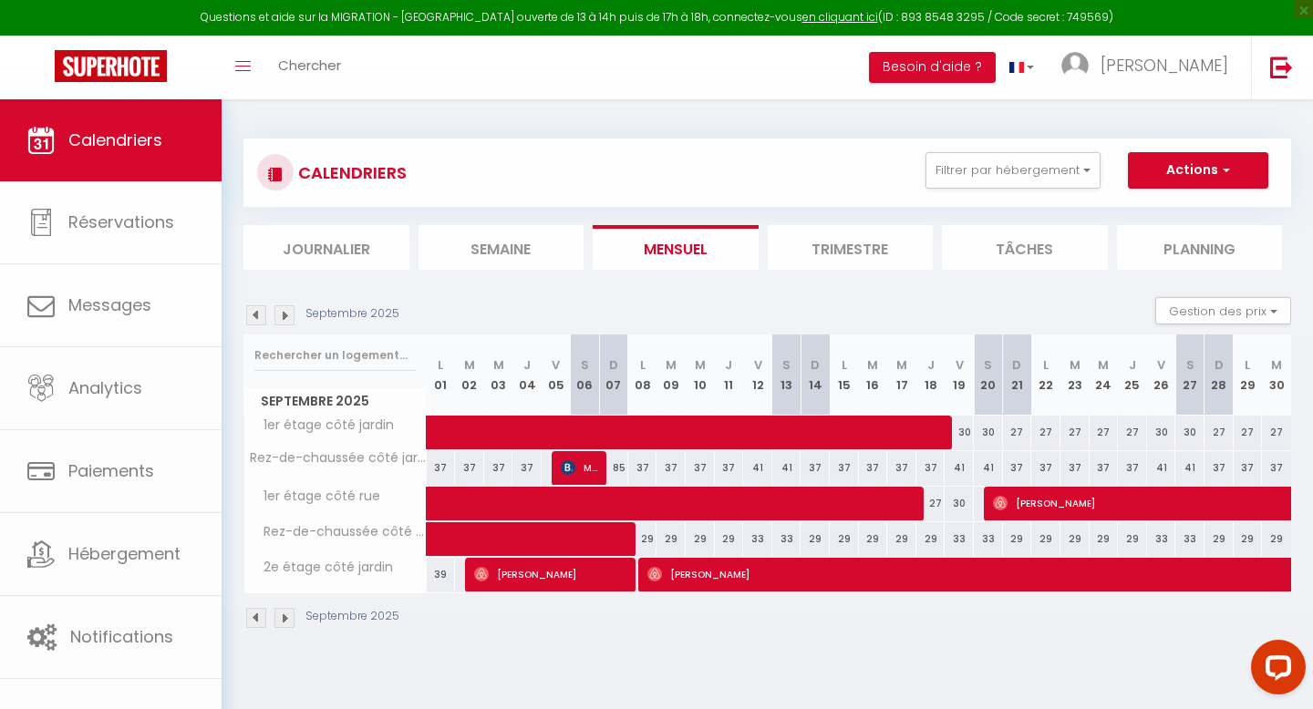
click at [709, 535] on body "Questions et aide sur la MIGRATION - [GEOGRAPHIC_DATA] ouverte de 13 à 14h puis…" at bounding box center [656, 453] width 1313 height 709
click at [706, 537] on span at bounding box center [593, 539] width 294 height 35
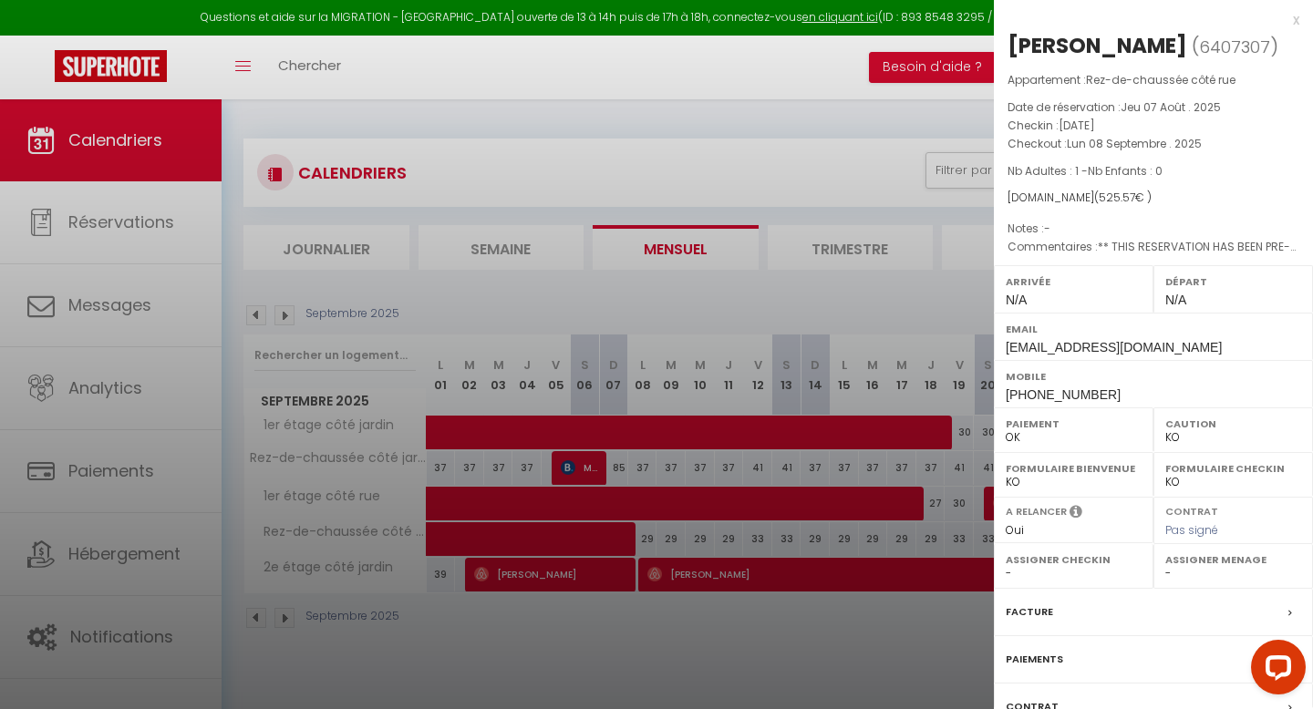
click at [706, 537] on div at bounding box center [656, 354] width 1313 height 709
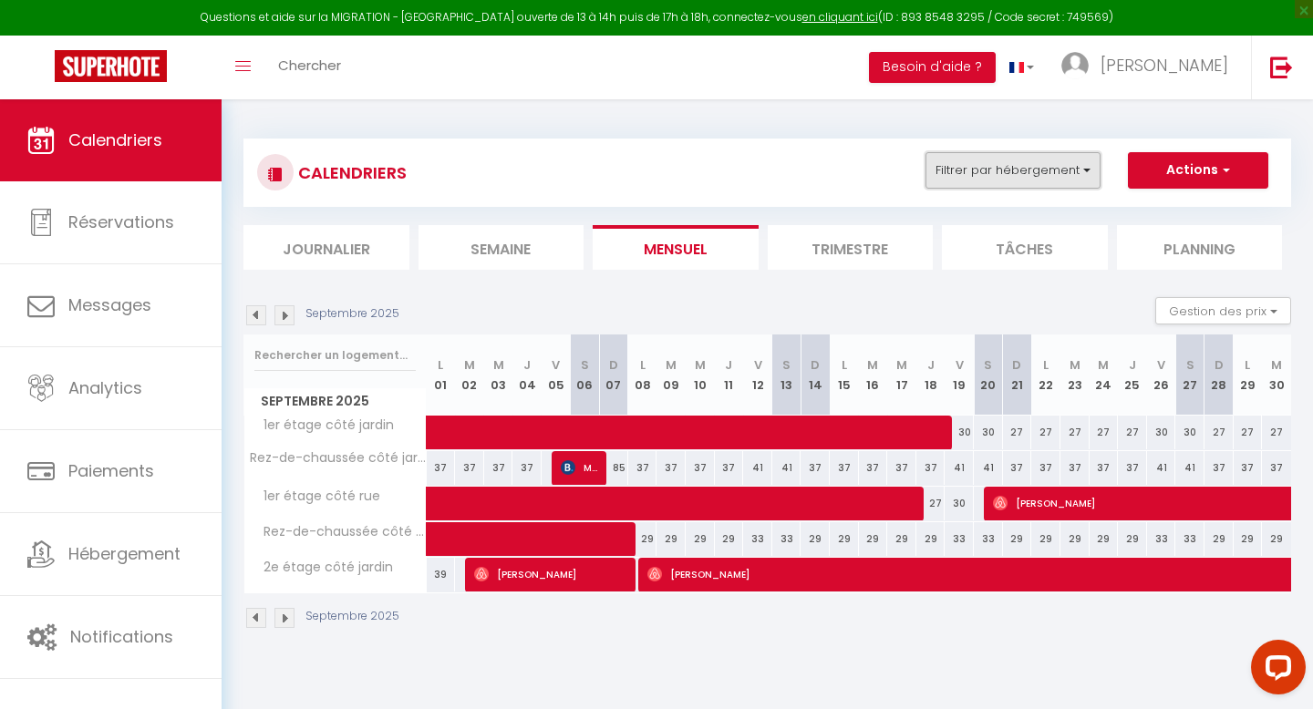
click at [1017, 176] on button "Filtrer par hébergement" at bounding box center [1012, 170] width 175 height 36
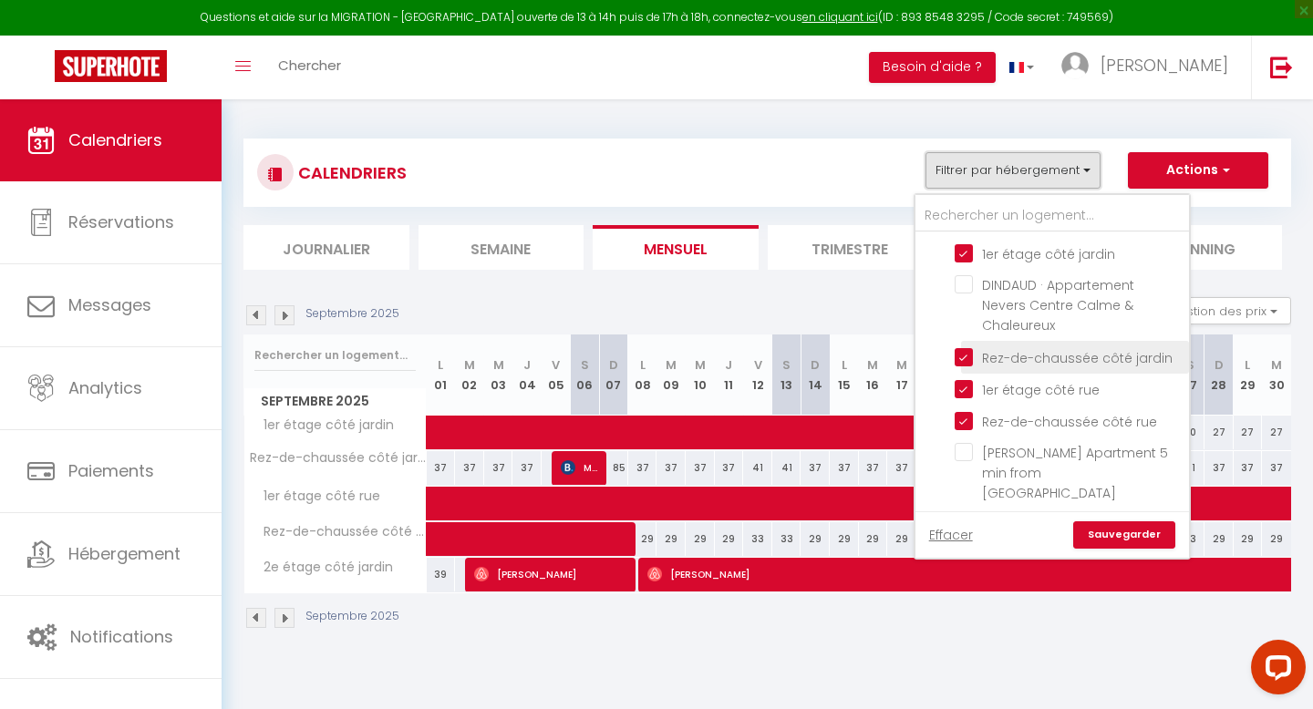
scroll to position [357, 0]
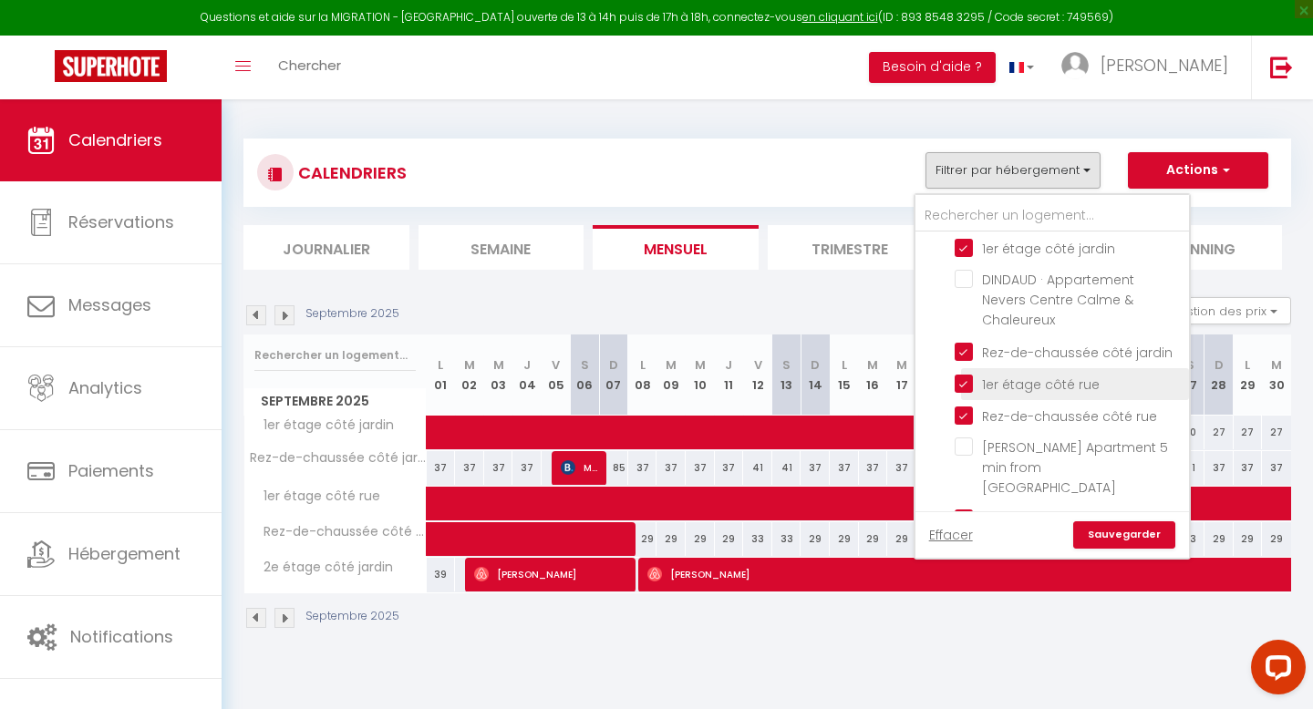
click at [962, 376] on input "1er étage côté rue" at bounding box center [1068, 383] width 228 height 18
click at [973, 242] on input "1er étage côté jardin" at bounding box center [1068, 247] width 228 height 18
click at [964, 509] on input "2e étage côté jardin" at bounding box center [1068, 518] width 228 height 18
click at [1116, 536] on link "Sauvegarder" at bounding box center [1124, 534] width 102 height 27
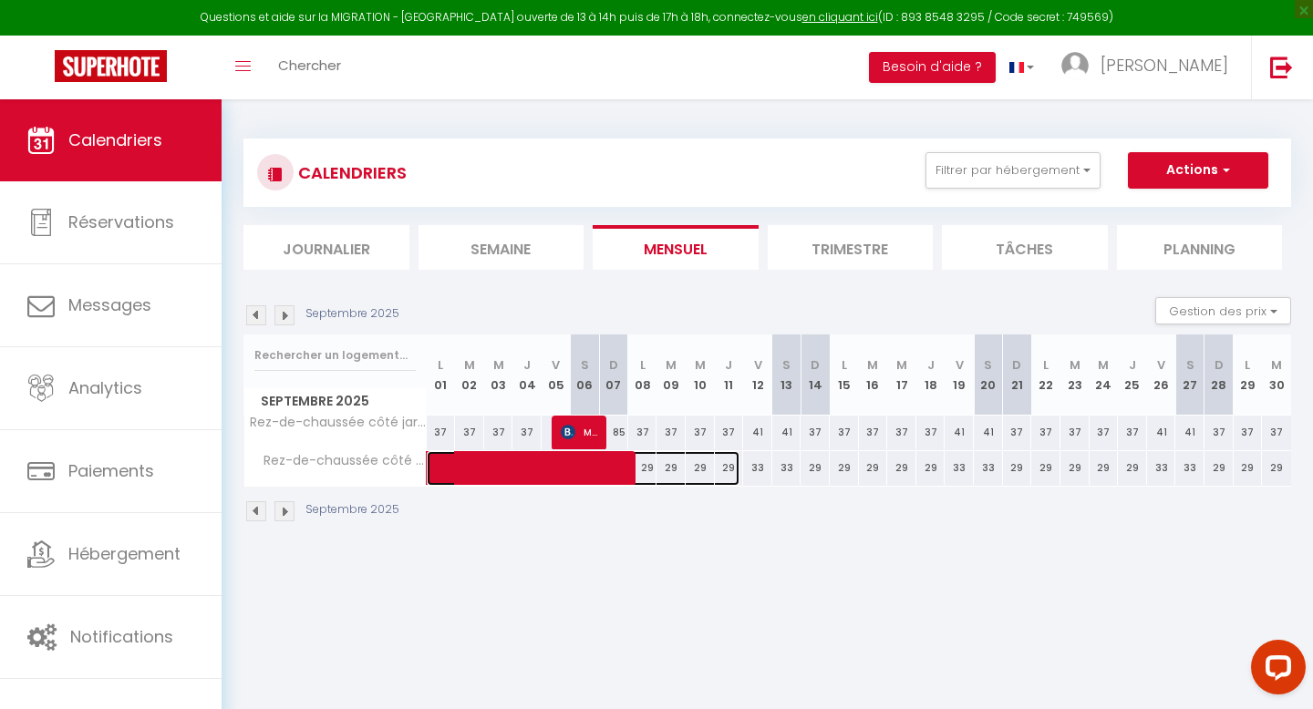
click at [655, 469] on span at bounding box center [593, 468] width 294 height 35
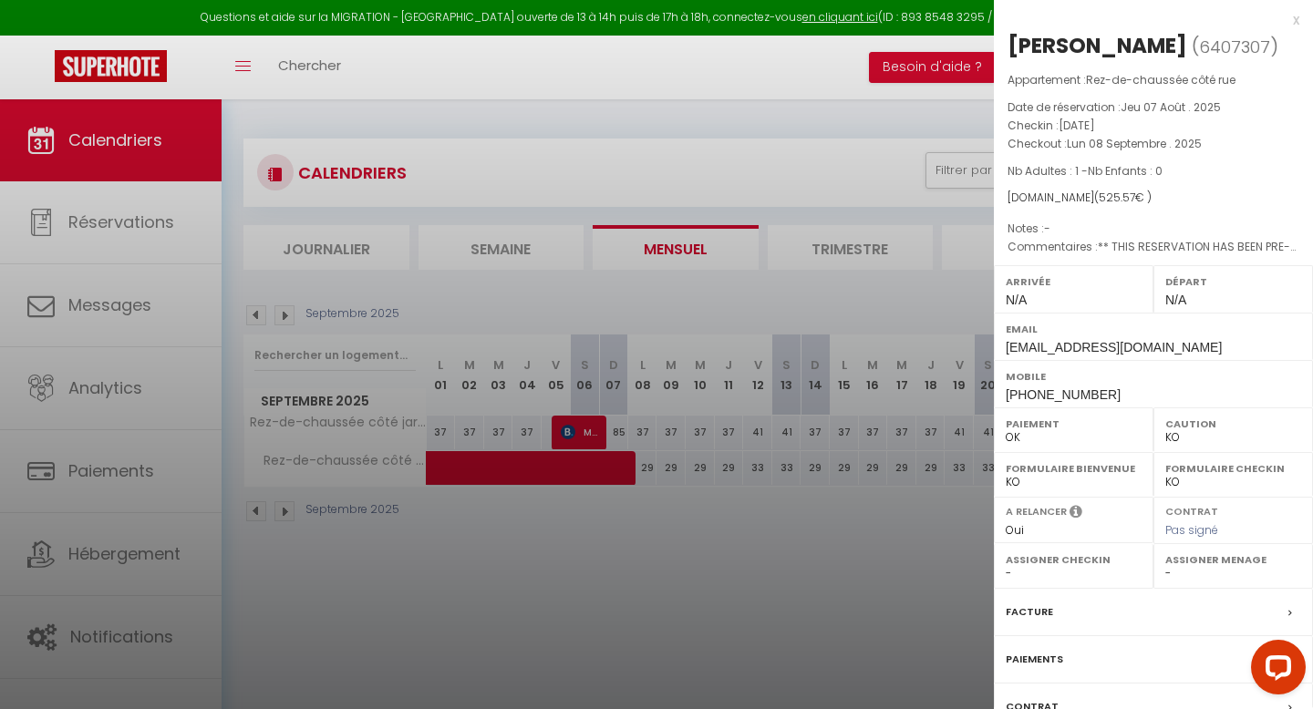
click at [655, 469] on div at bounding box center [656, 354] width 1313 height 709
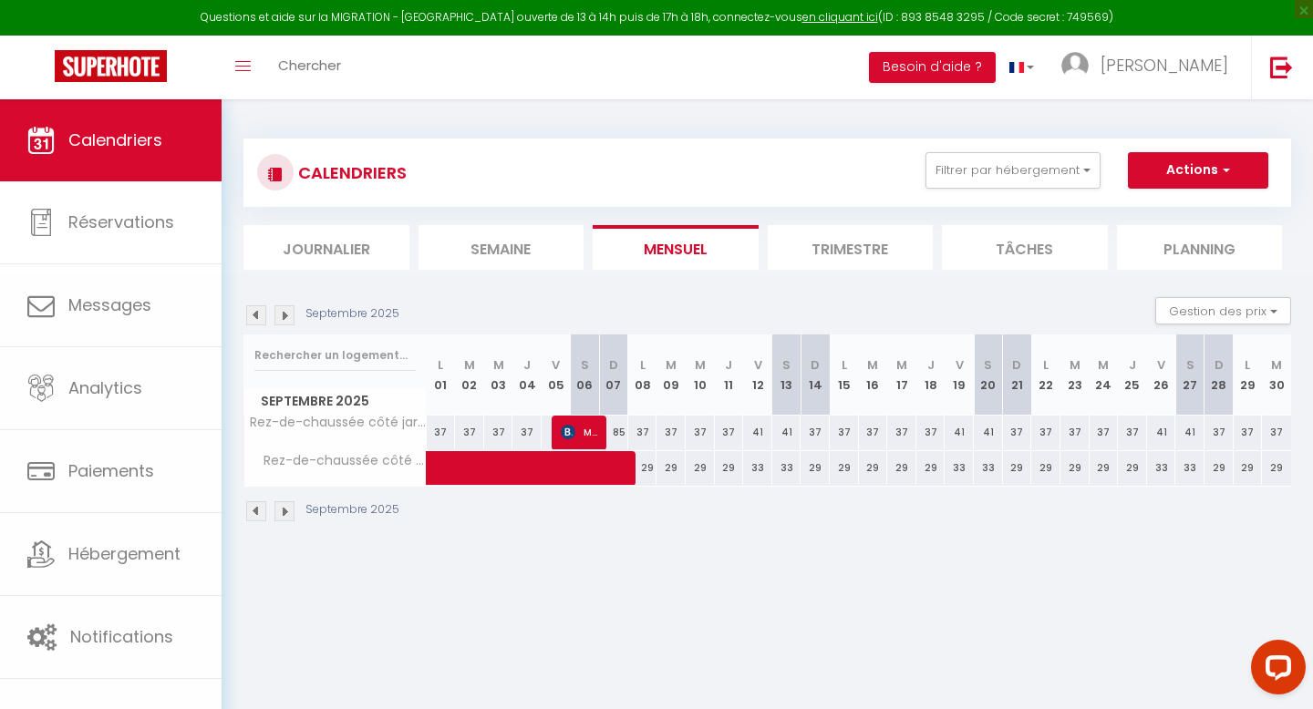
click at [722, 469] on body "Questions et aide sur la MIGRATION - [GEOGRAPHIC_DATA] ouverte de 13 à 14h puis…" at bounding box center [656, 453] width 1313 height 709
click at [723, 469] on span at bounding box center [593, 468] width 294 height 35
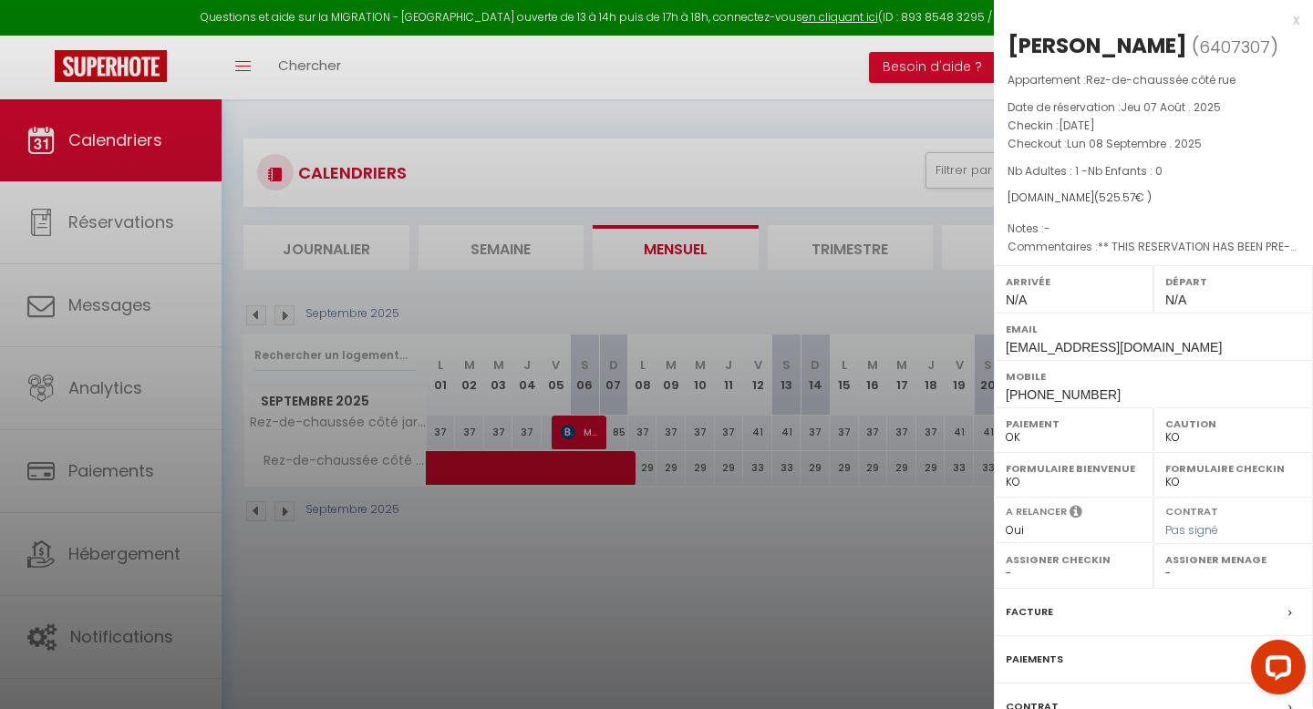
click at [749, 471] on div at bounding box center [656, 354] width 1313 height 709
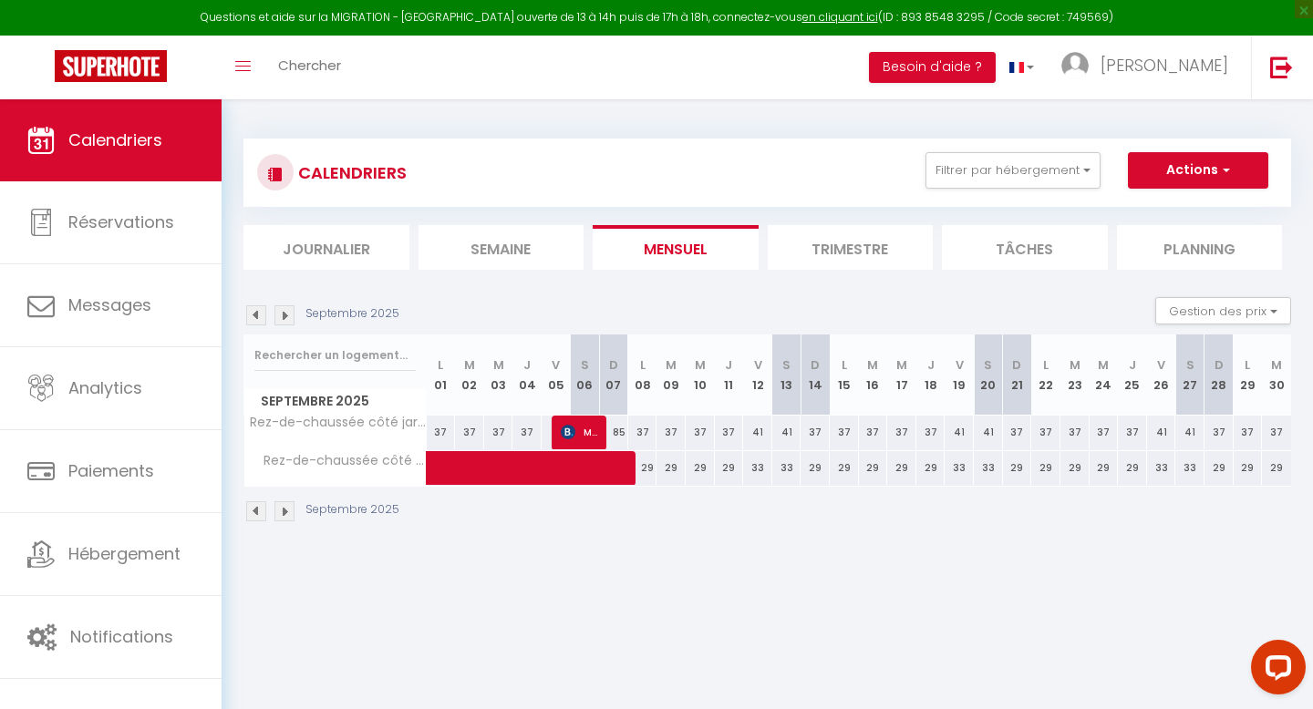
click at [780, 471] on body "Questions et aide sur la MIGRATION - [GEOGRAPHIC_DATA] ouverte de 13 à 14h puis…" at bounding box center [656, 453] width 1313 height 709
click at [790, 466] on div "33" at bounding box center [786, 468] width 29 height 34
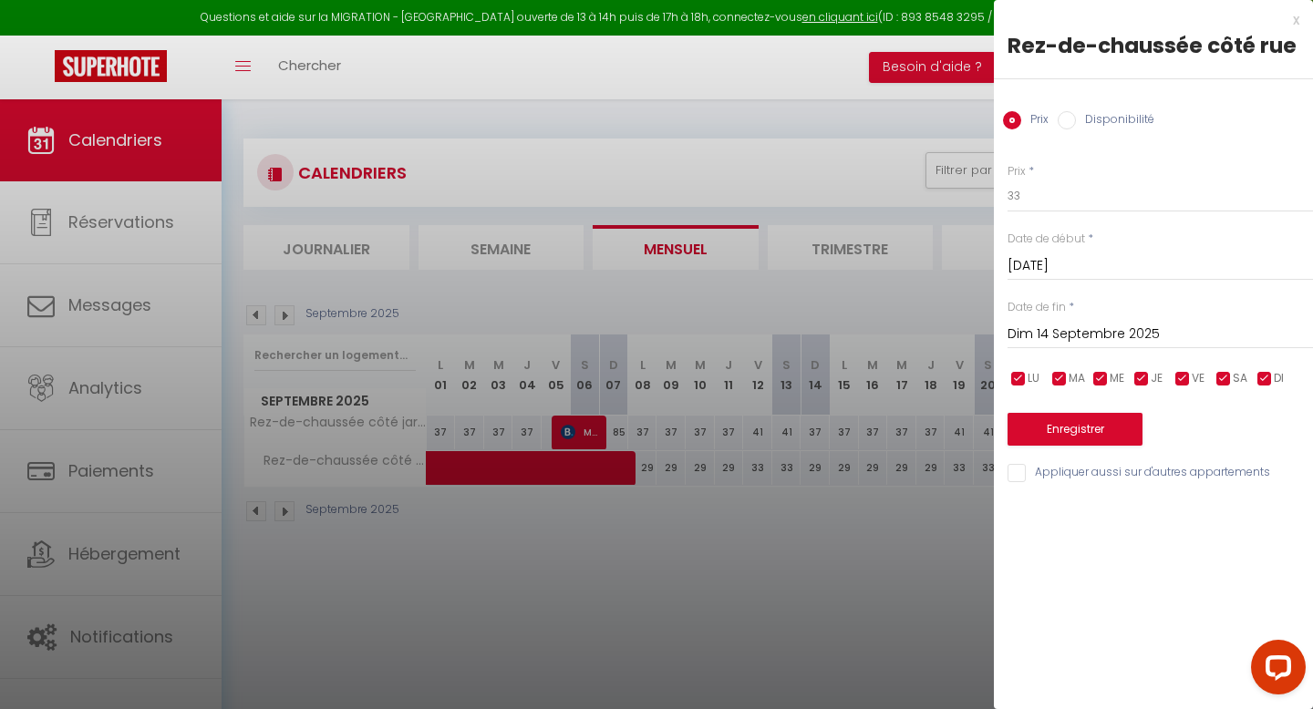
click at [1061, 263] on input "[DATE]" at bounding box center [1159, 266] width 305 height 24
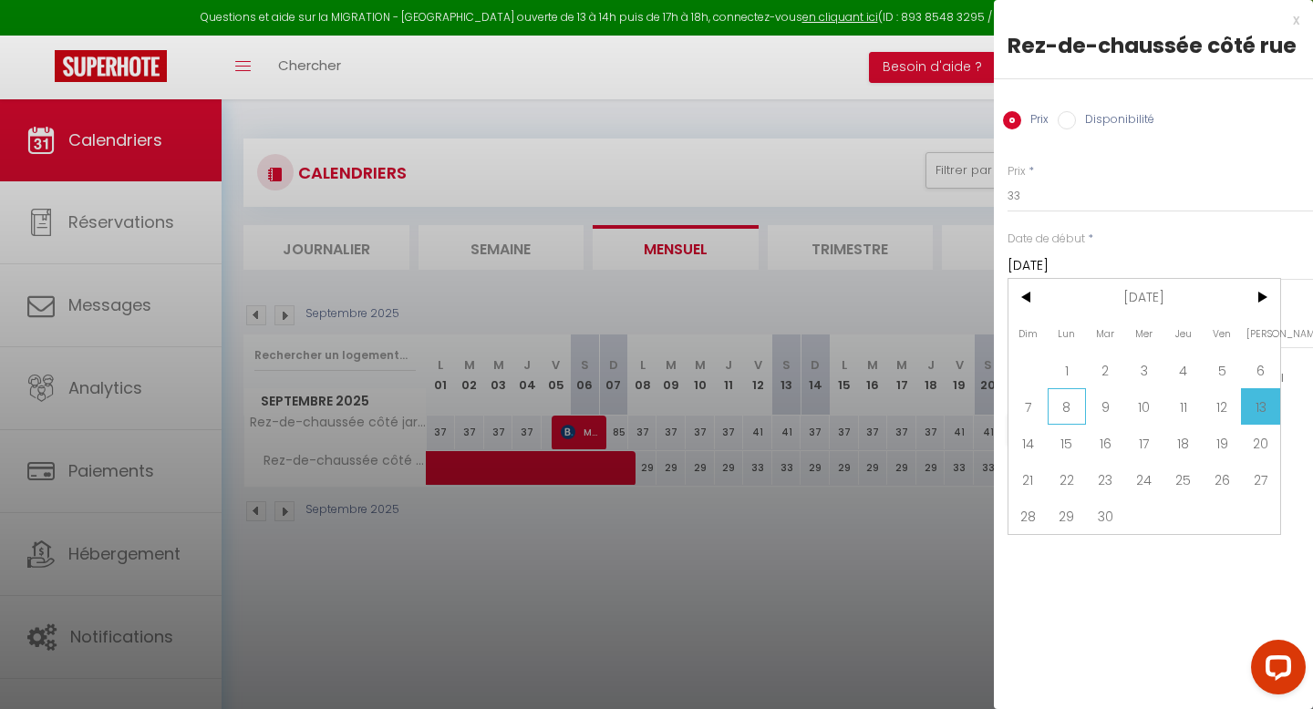
click at [1057, 402] on span "8" at bounding box center [1066, 406] width 39 height 36
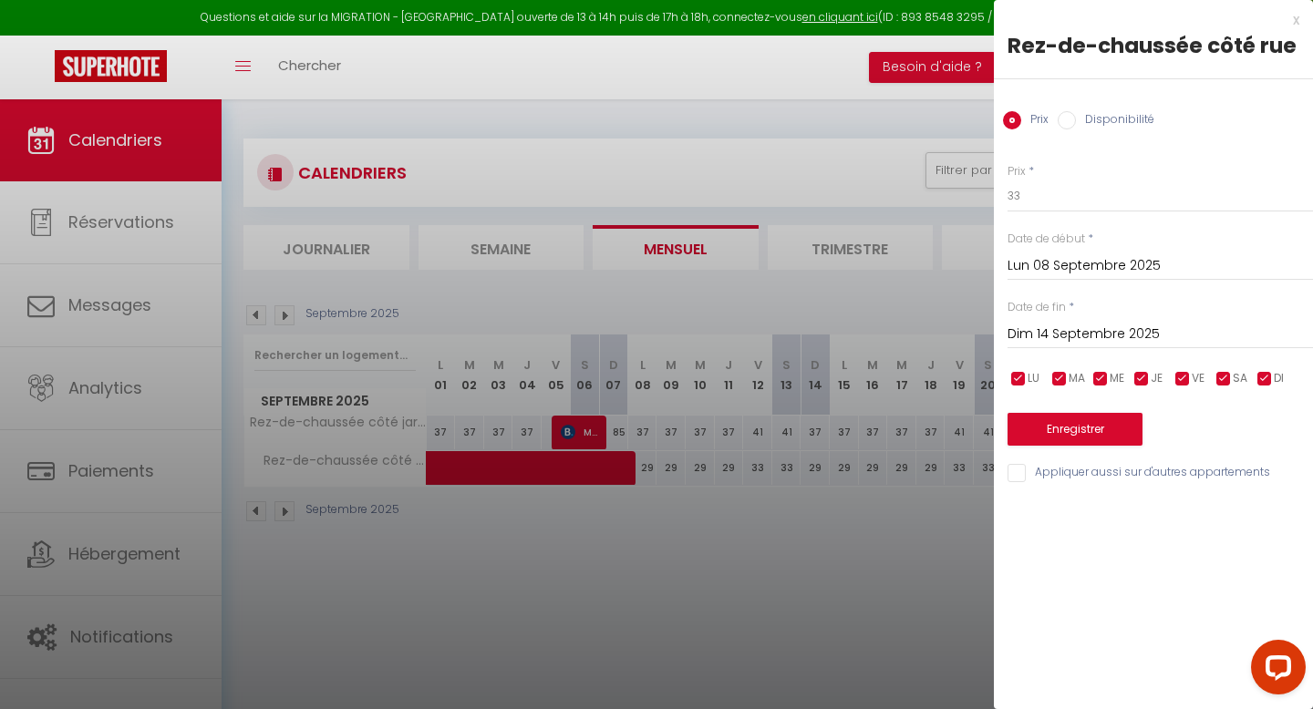
click at [1088, 320] on div "[DATE] < [DATE] > Dim Lun Mar Mer Jeu Ven Sam 1 2 3 4 5 6 7 8 9 10 11 12 13 14 …" at bounding box center [1159, 332] width 305 height 33
click at [1073, 335] on input "Dim 14 Septembre 2025" at bounding box center [1159, 335] width 305 height 24
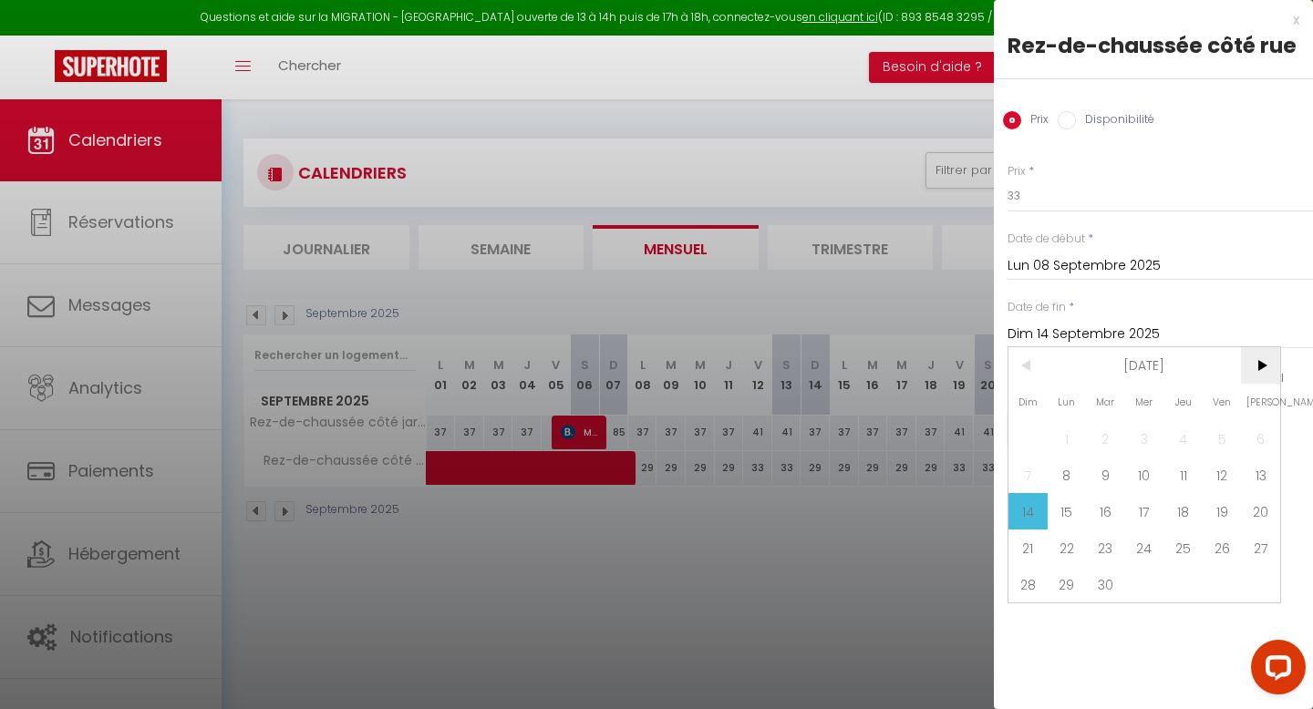
click at [1264, 366] on span ">" at bounding box center [1260, 365] width 39 height 36
click at [1142, 583] on span "31" at bounding box center [1144, 584] width 39 height 36
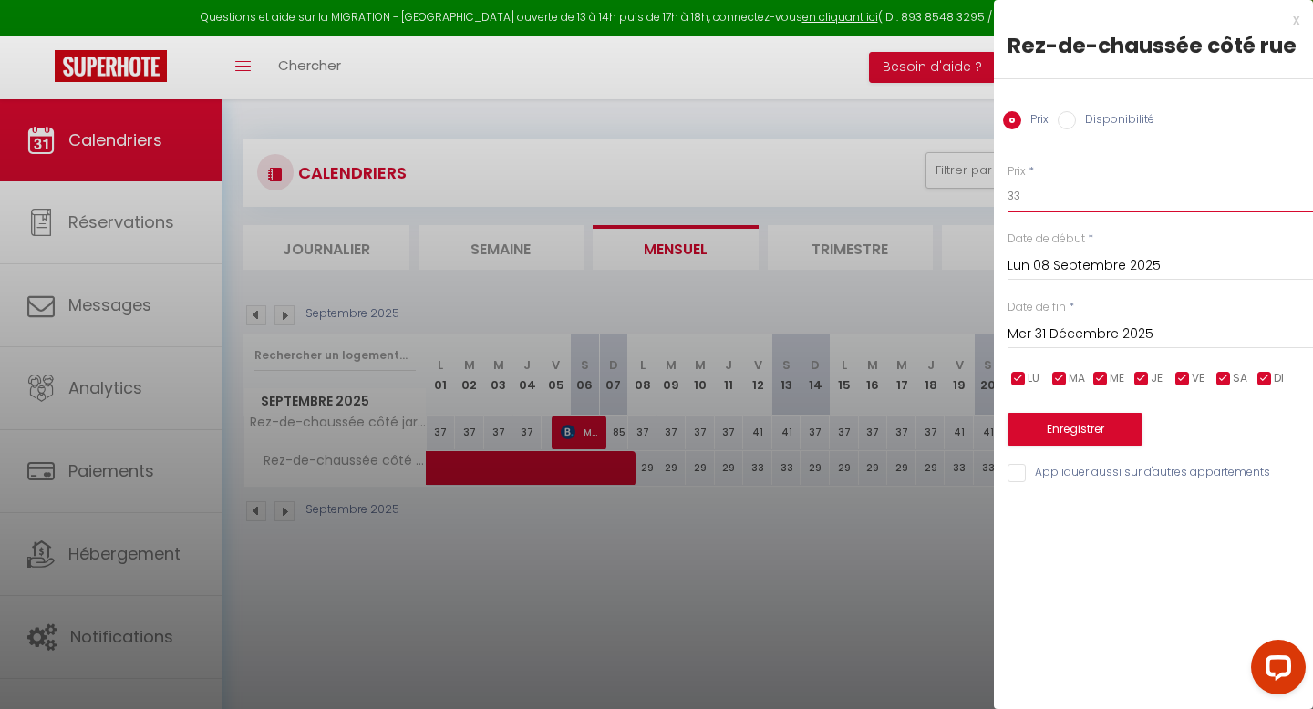
click at [1047, 200] on input "33" at bounding box center [1159, 196] width 305 height 33
click at [1076, 433] on button "Enregistrer" at bounding box center [1074, 429] width 135 height 33
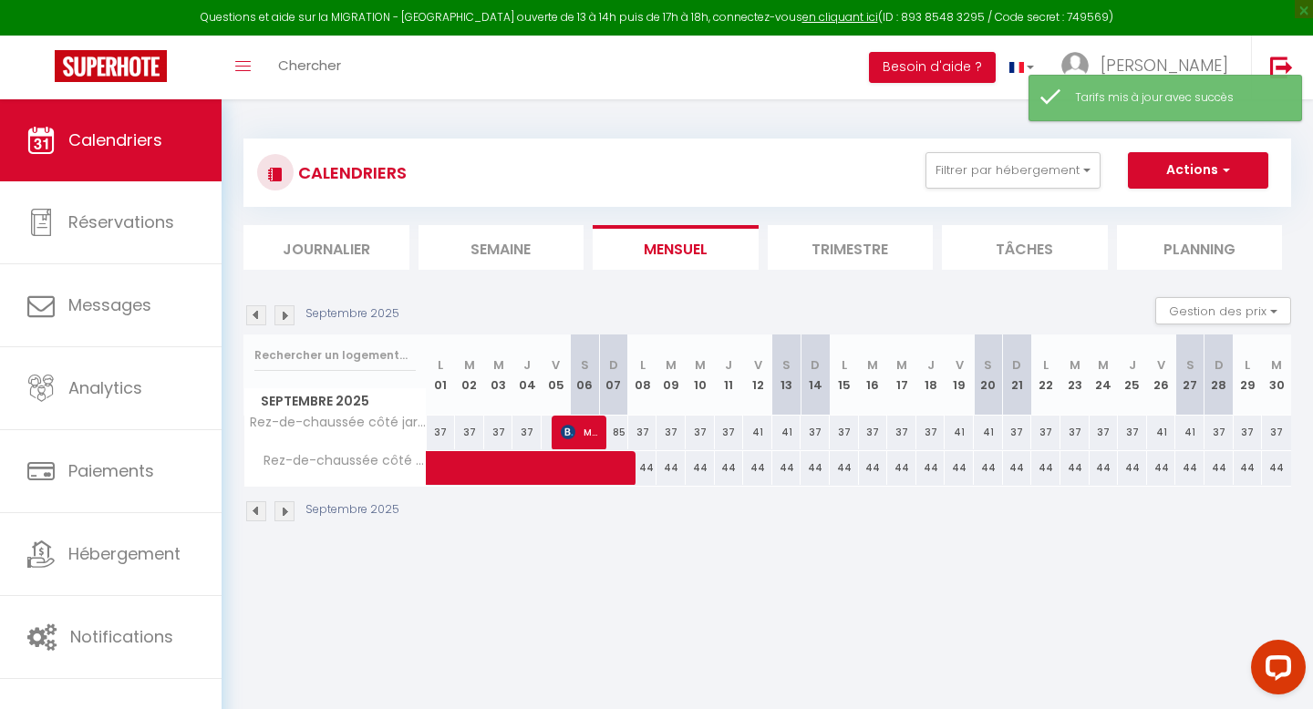
click at [1057, 542] on div "CALENDRIERS Filtrer par hébergement Tous Corentin - Joli T2 esprit LOFT [PERSON…" at bounding box center [767, 330] width 1091 height 463
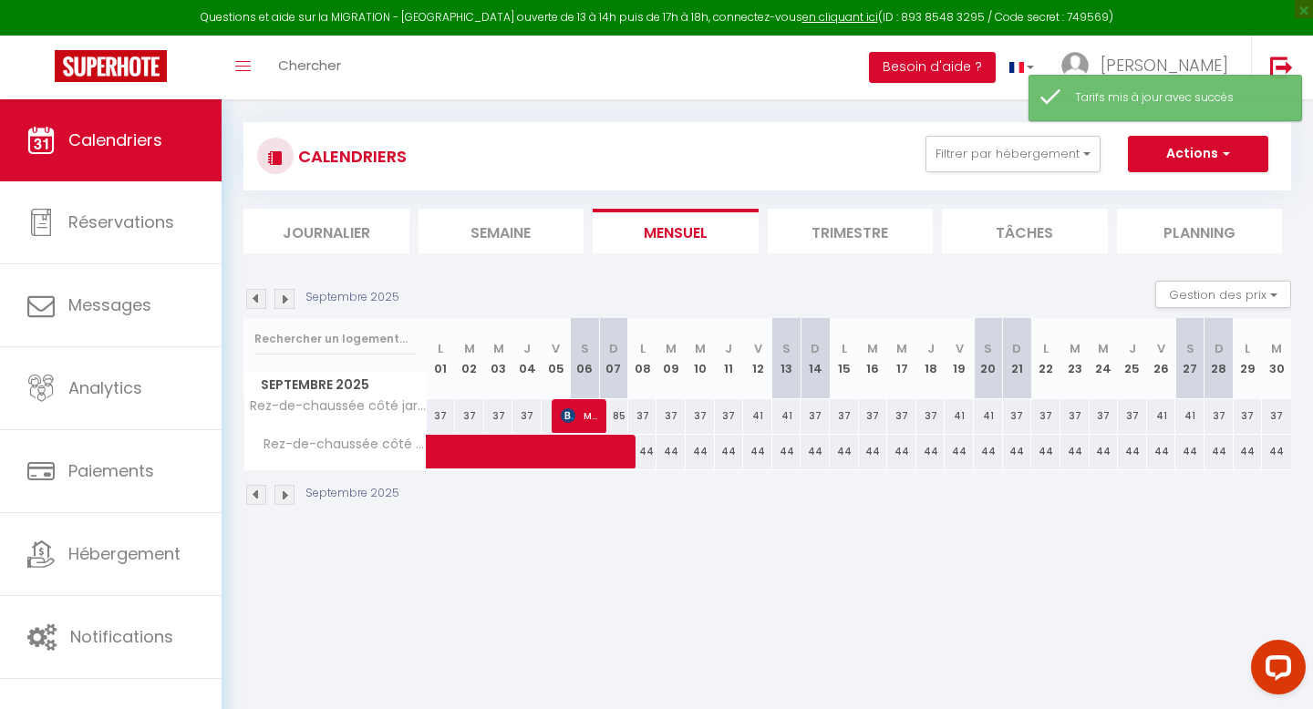
scroll to position [15, 0]
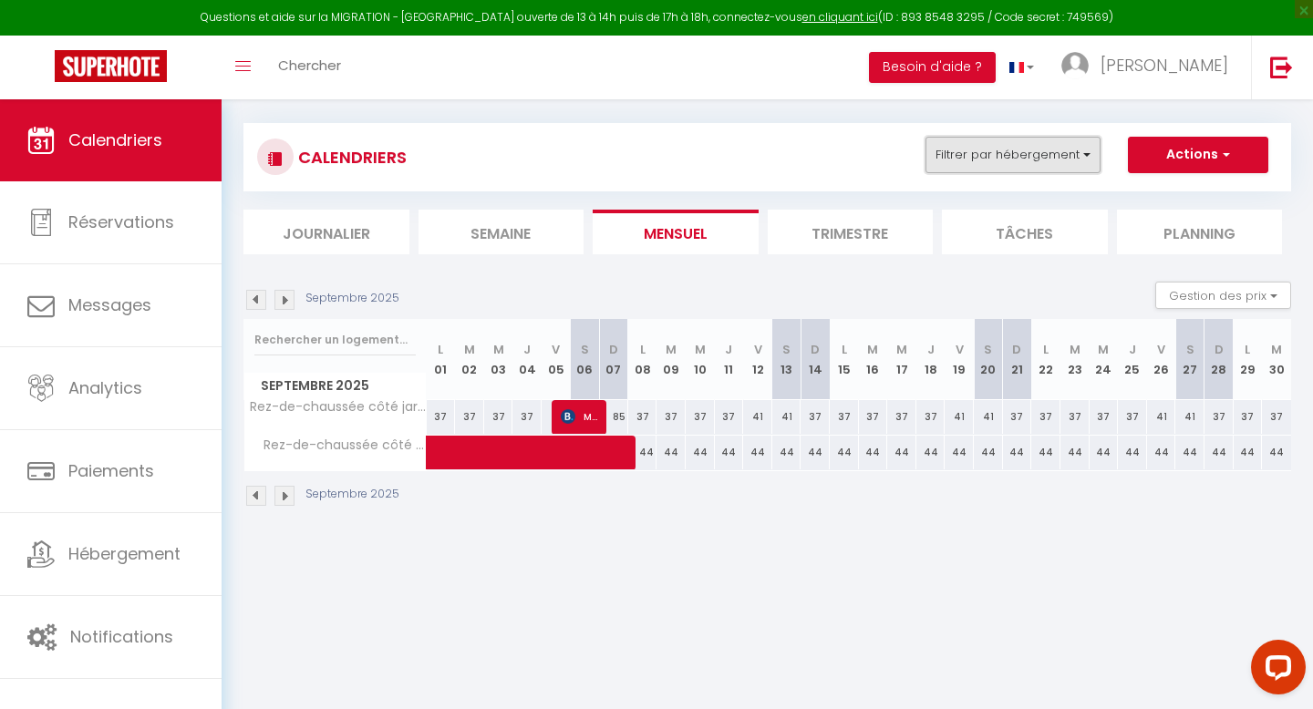
click at [970, 163] on button "Filtrer par hébergement" at bounding box center [1012, 155] width 175 height 36
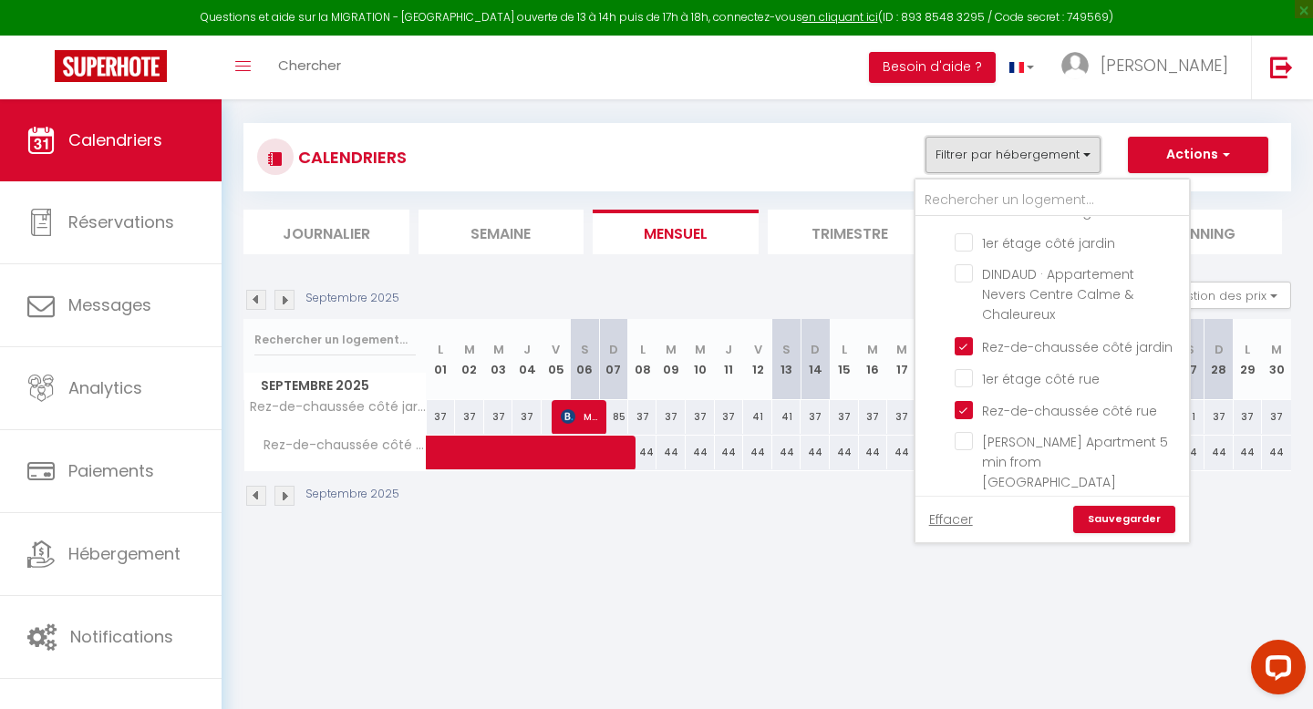
scroll to position [379, 0]
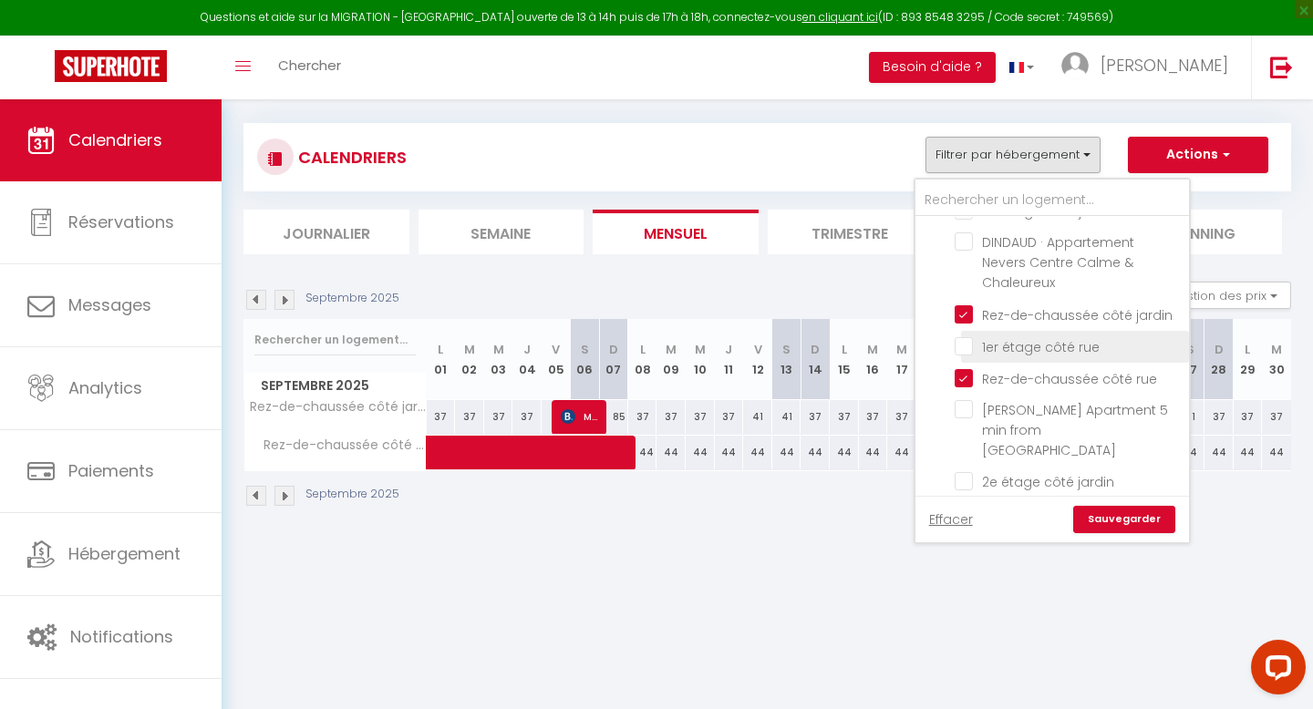
click at [960, 344] on input "1er étage côté rue" at bounding box center [1068, 345] width 228 height 18
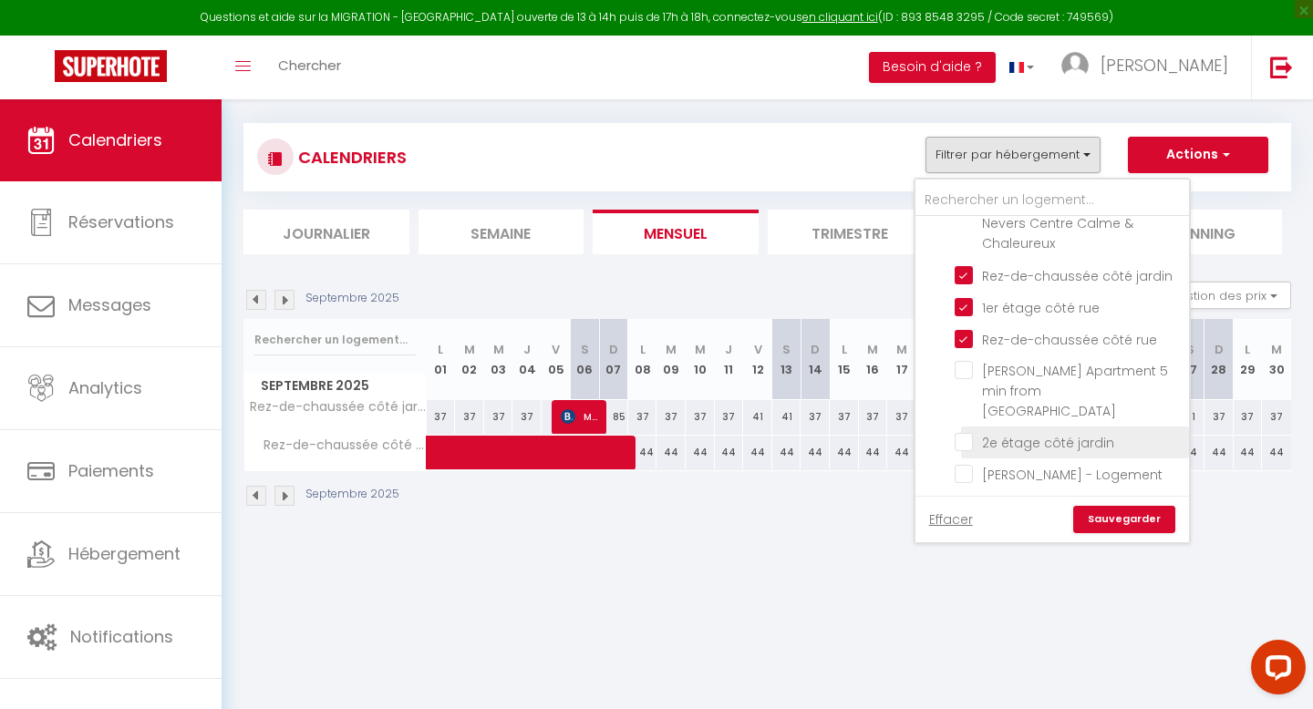
click at [964, 432] on input "2e étage côté jardin" at bounding box center [1068, 441] width 228 height 18
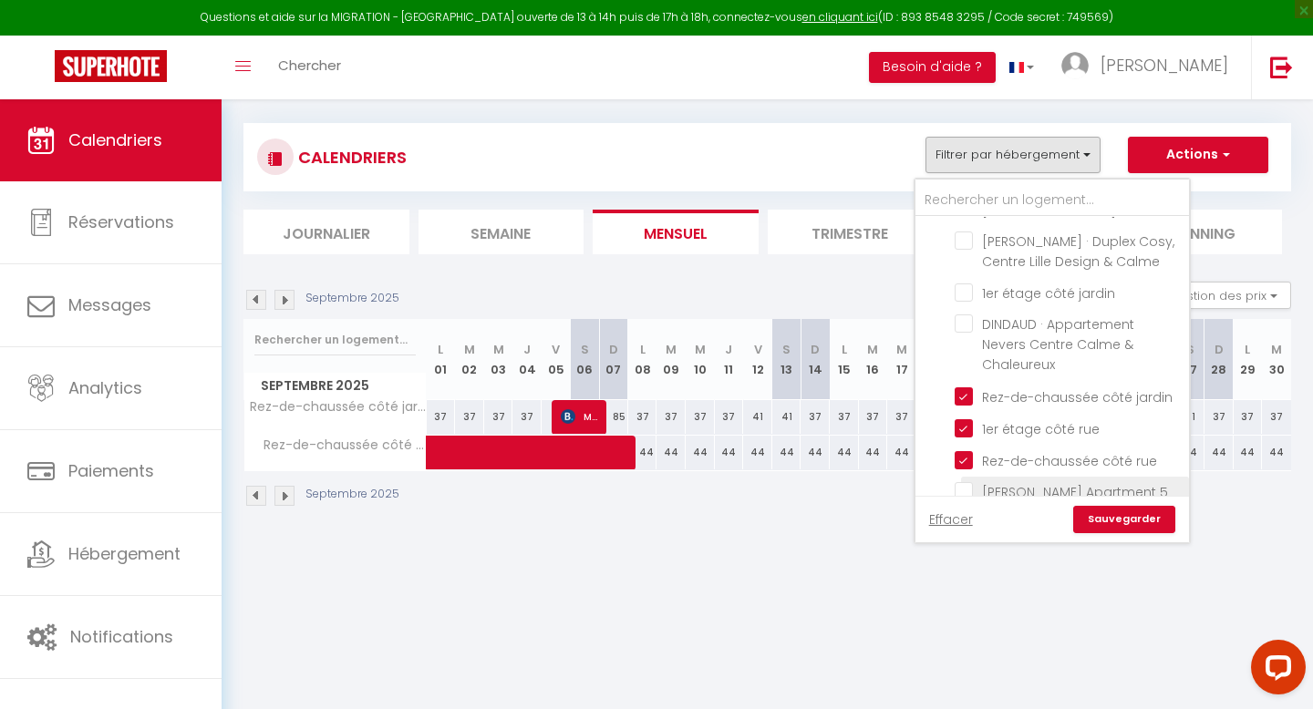
scroll to position [284, 0]
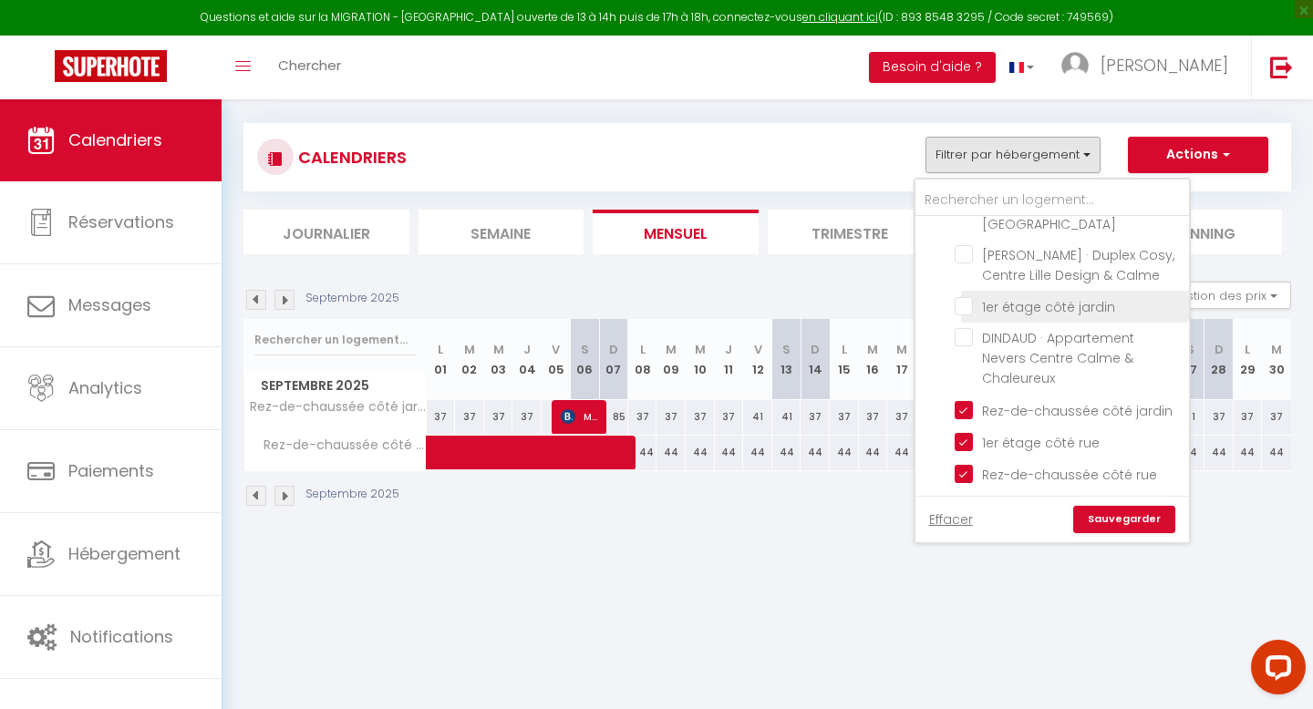
click at [966, 296] on input "1er étage côté jardin" at bounding box center [1068, 305] width 228 height 18
click at [1125, 517] on link "Sauvegarder" at bounding box center [1124, 519] width 102 height 27
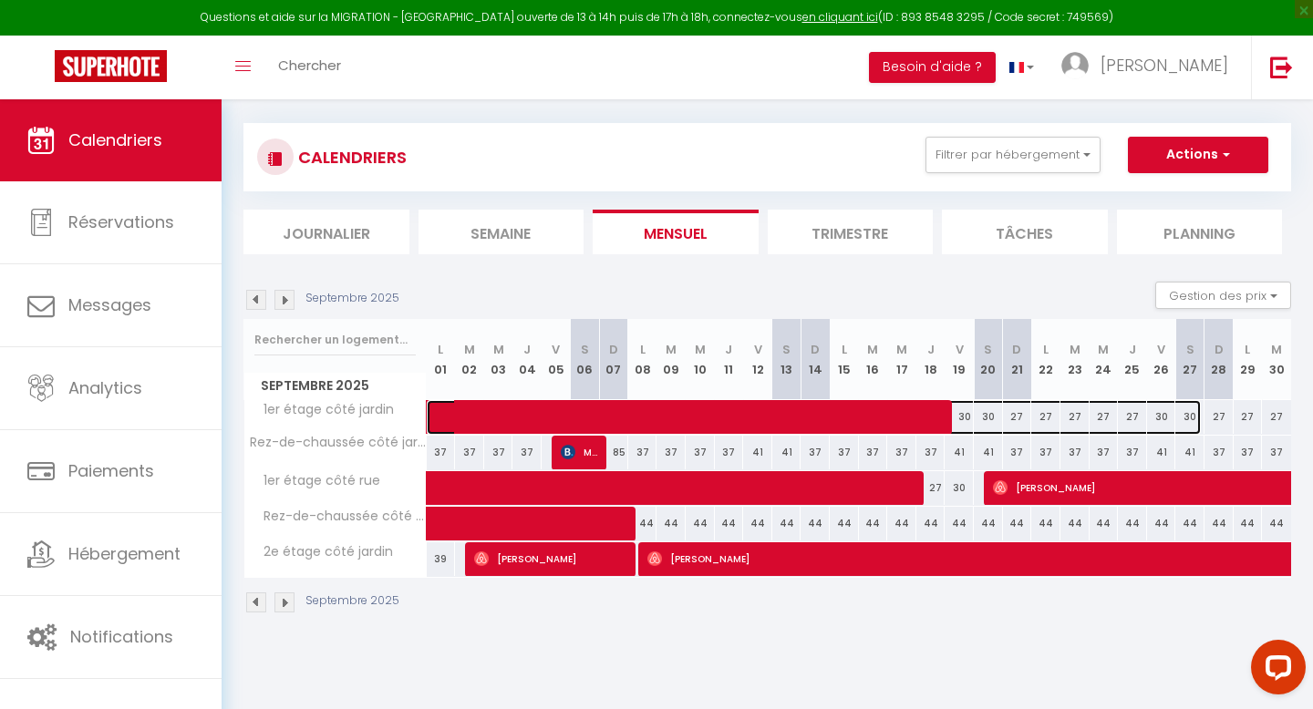
click at [1045, 415] on span at bounding box center [823, 417] width 755 height 35
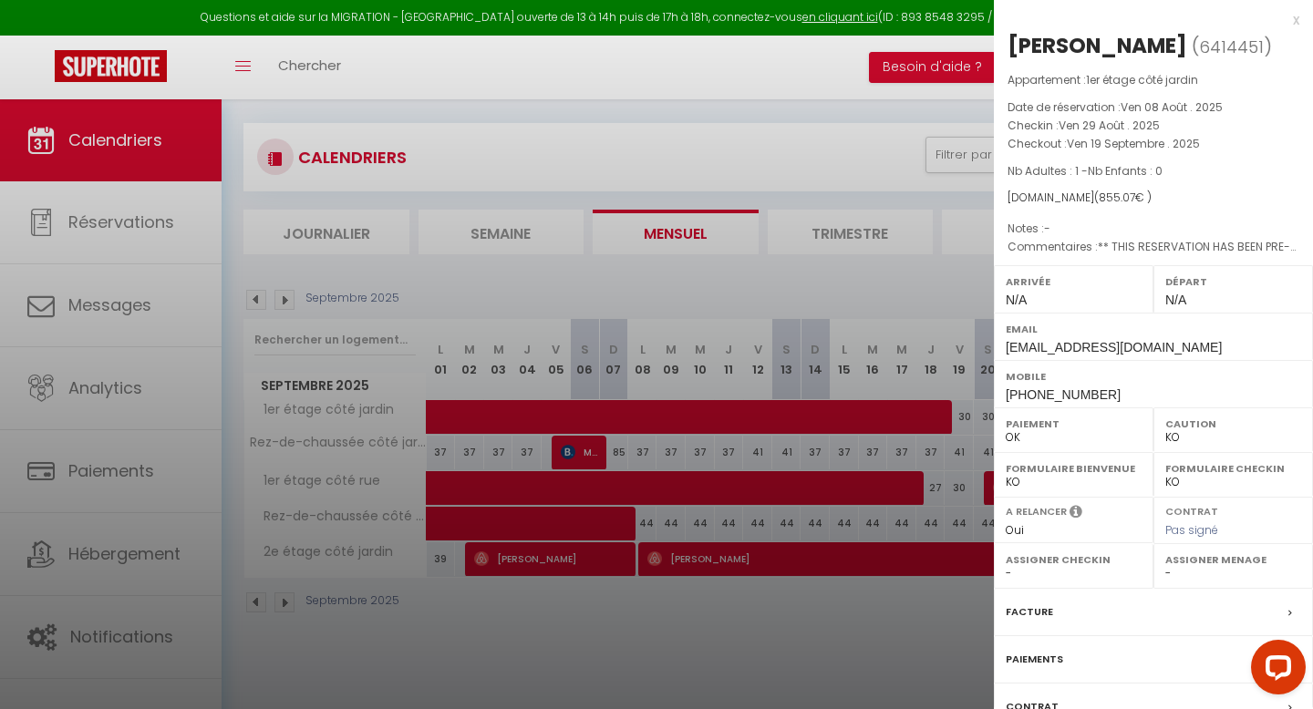
click at [970, 414] on div at bounding box center [656, 354] width 1313 height 709
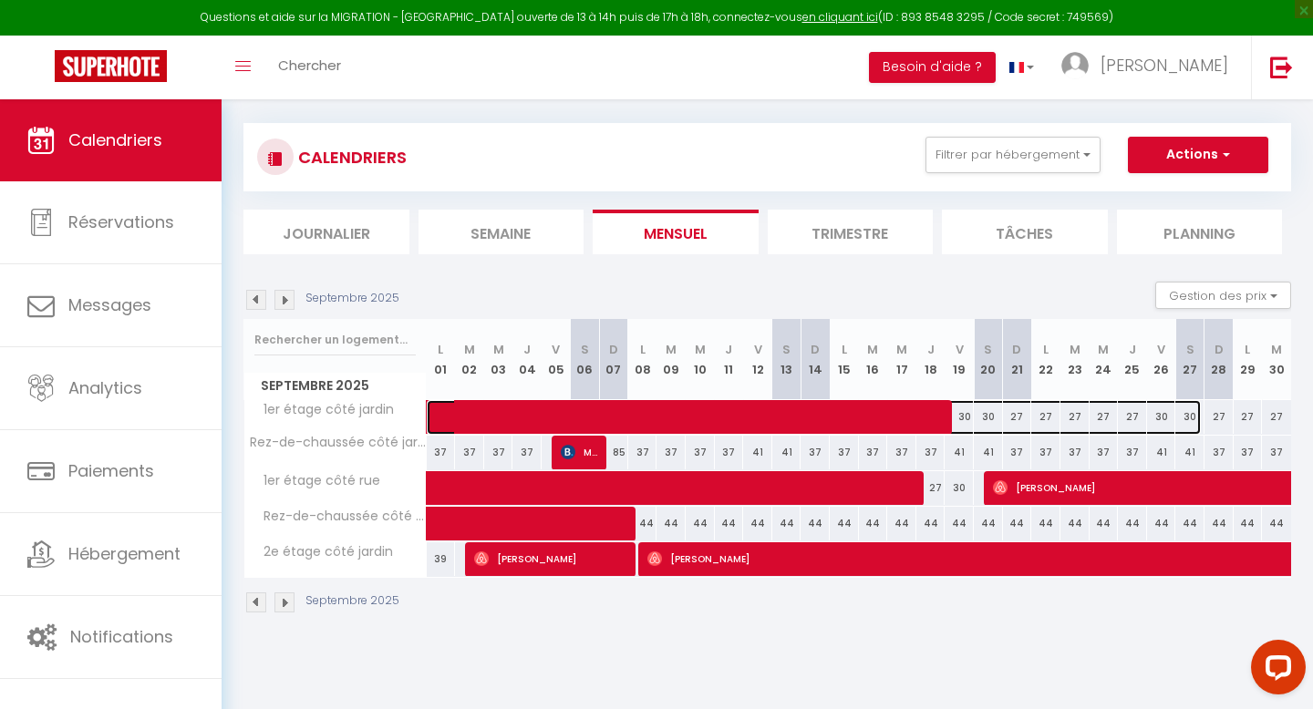
click at [1154, 416] on span at bounding box center [823, 417] width 755 height 35
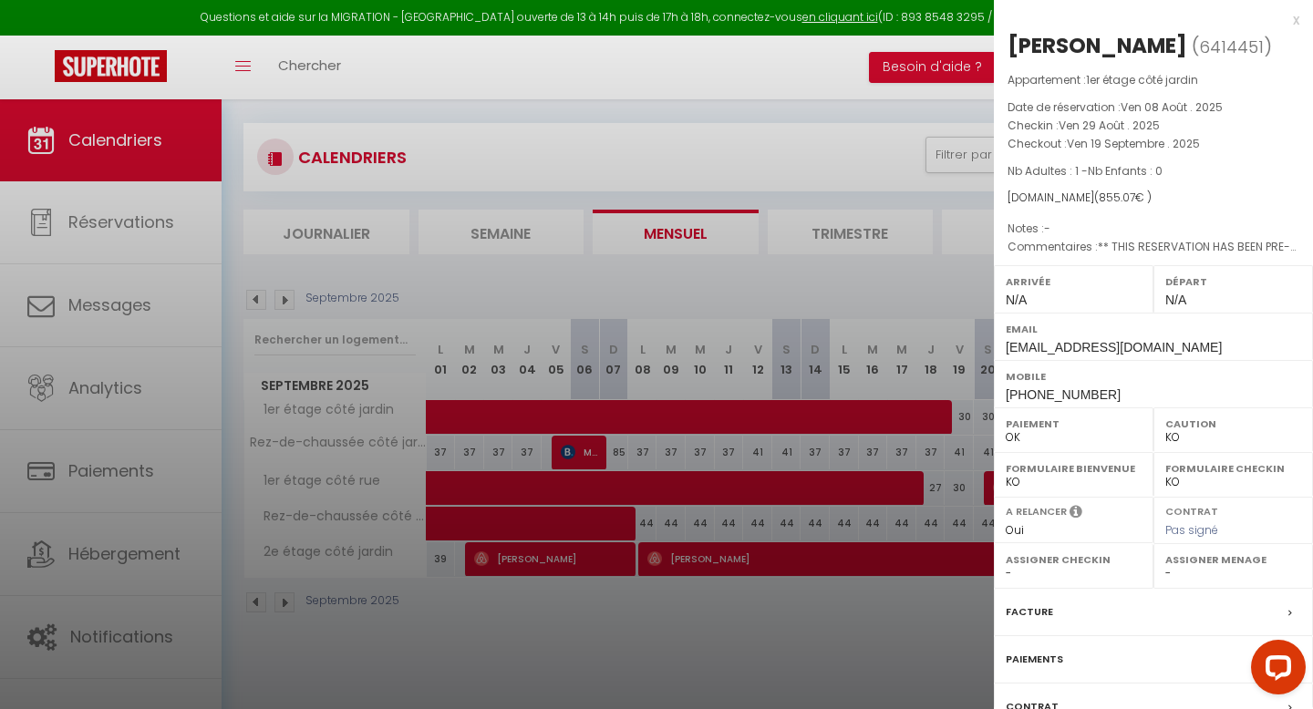
click at [934, 433] on div at bounding box center [656, 354] width 1313 height 709
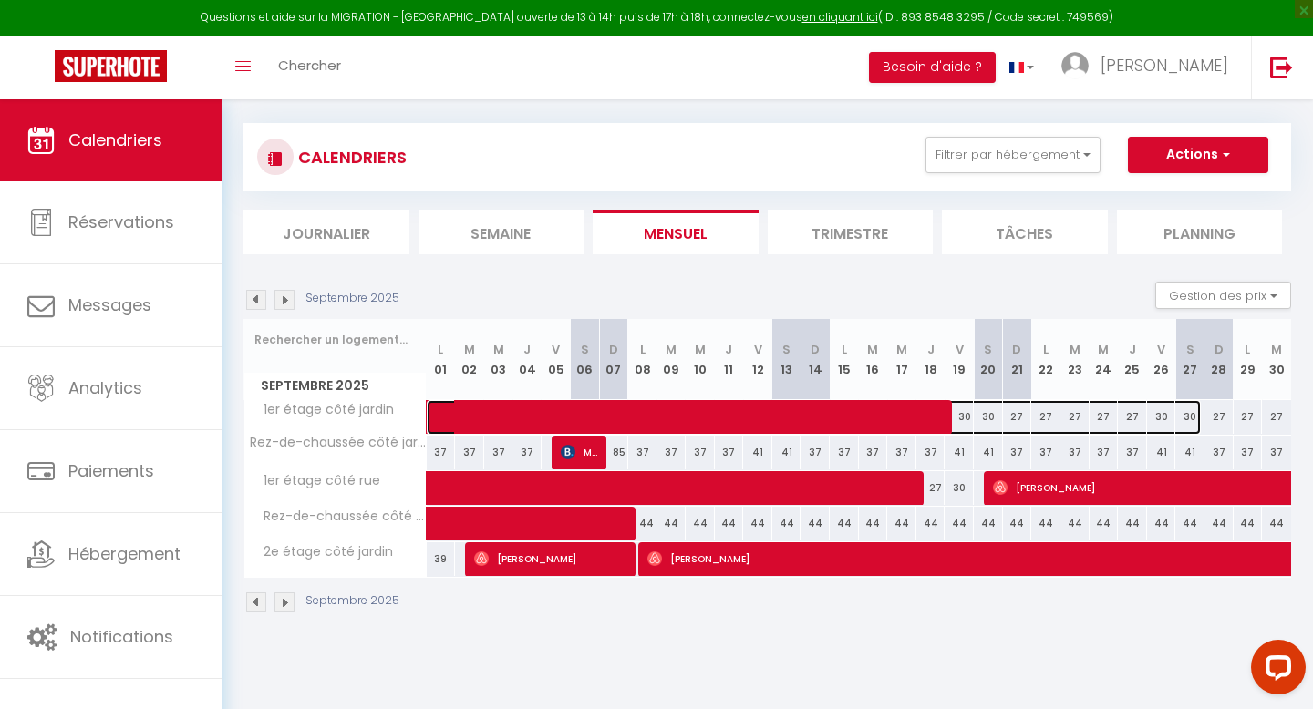
click at [1102, 417] on span at bounding box center [823, 417] width 755 height 35
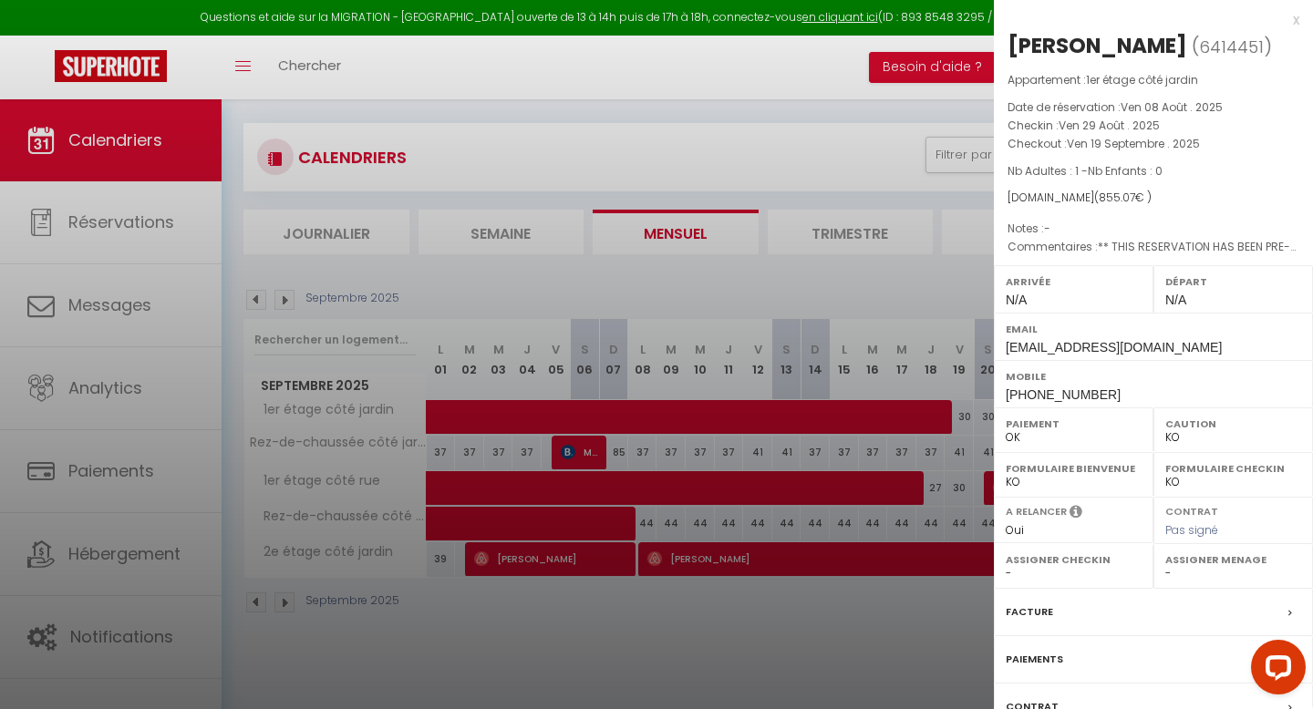
click at [814, 408] on div at bounding box center [656, 354] width 1313 height 709
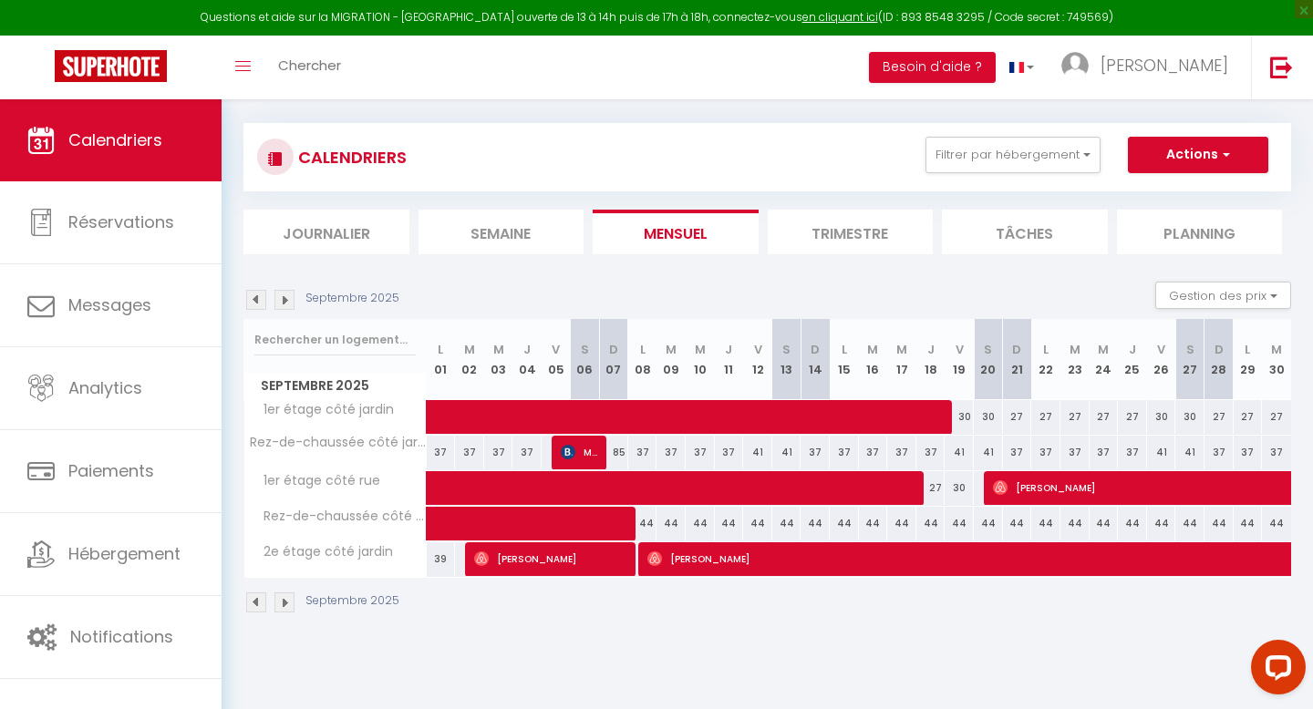
click at [283, 304] on img at bounding box center [284, 300] width 20 height 20
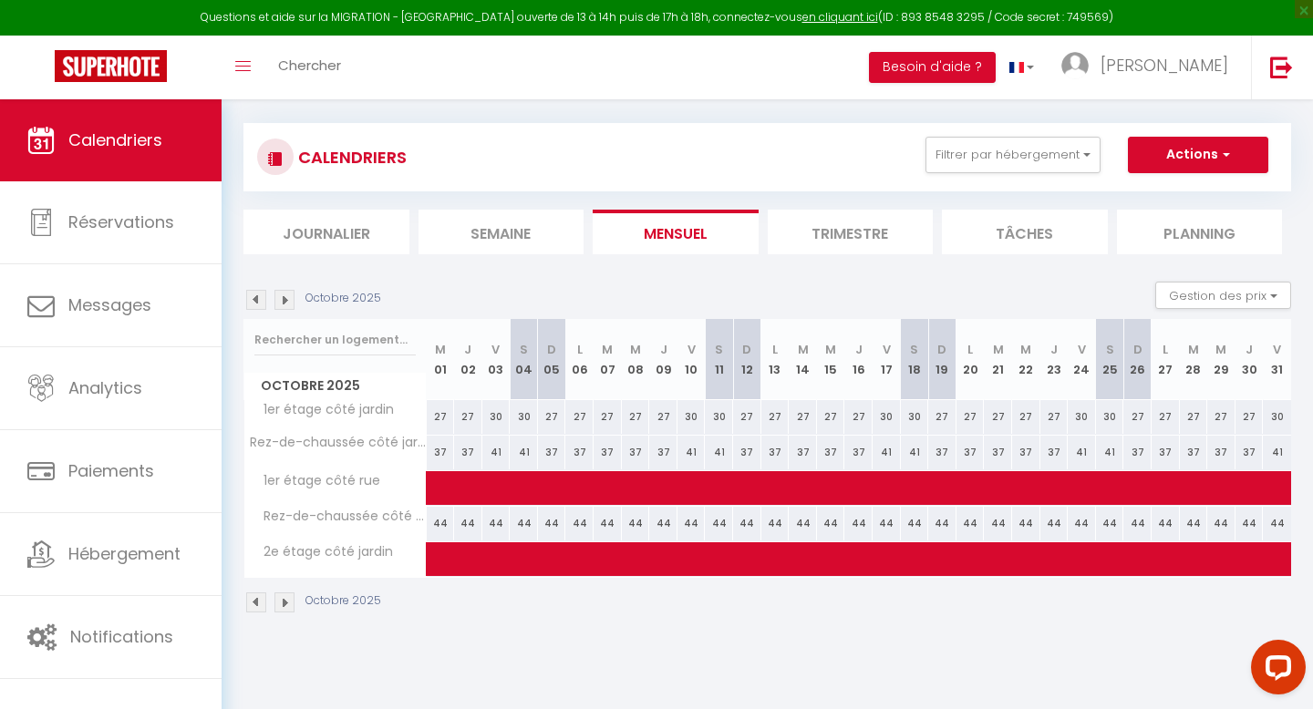
click at [434, 411] on div "27" at bounding box center [441, 417] width 28 height 34
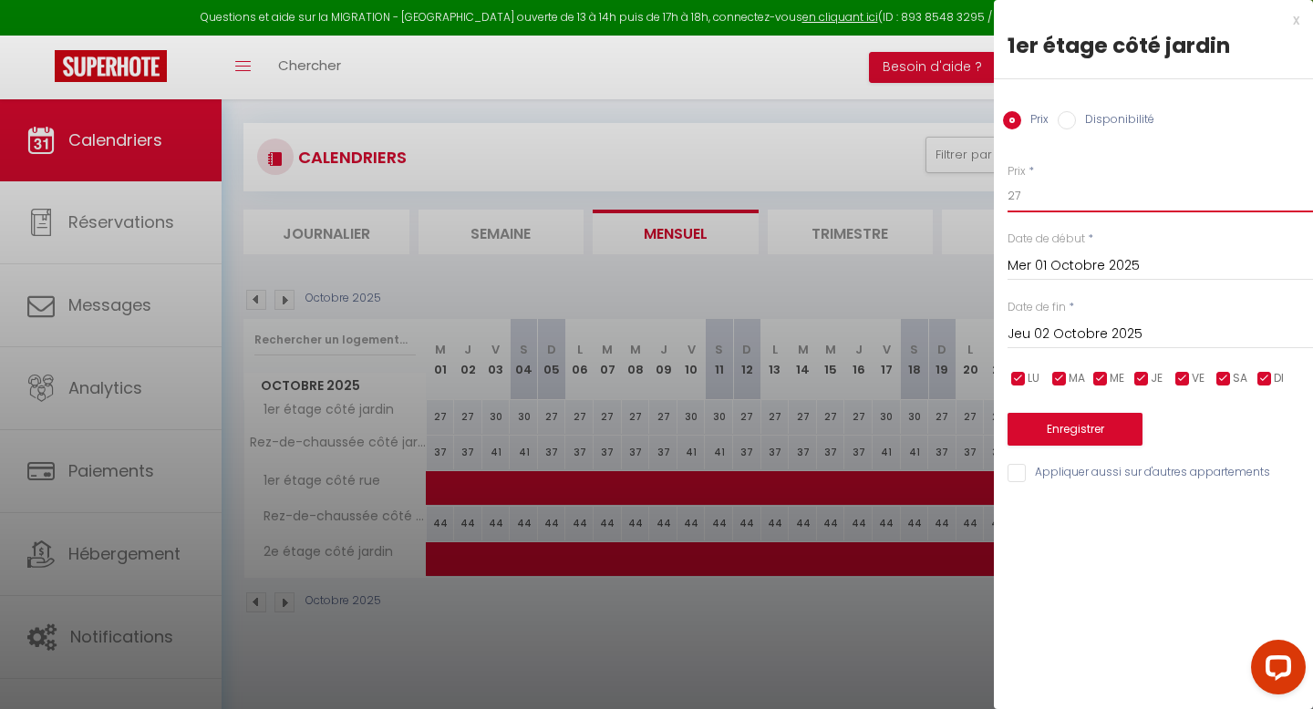
click at [1039, 200] on input "27" at bounding box center [1159, 196] width 305 height 33
click at [1072, 273] on input "Mer 01 Octobre 2025" at bounding box center [1159, 266] width 305 height 24
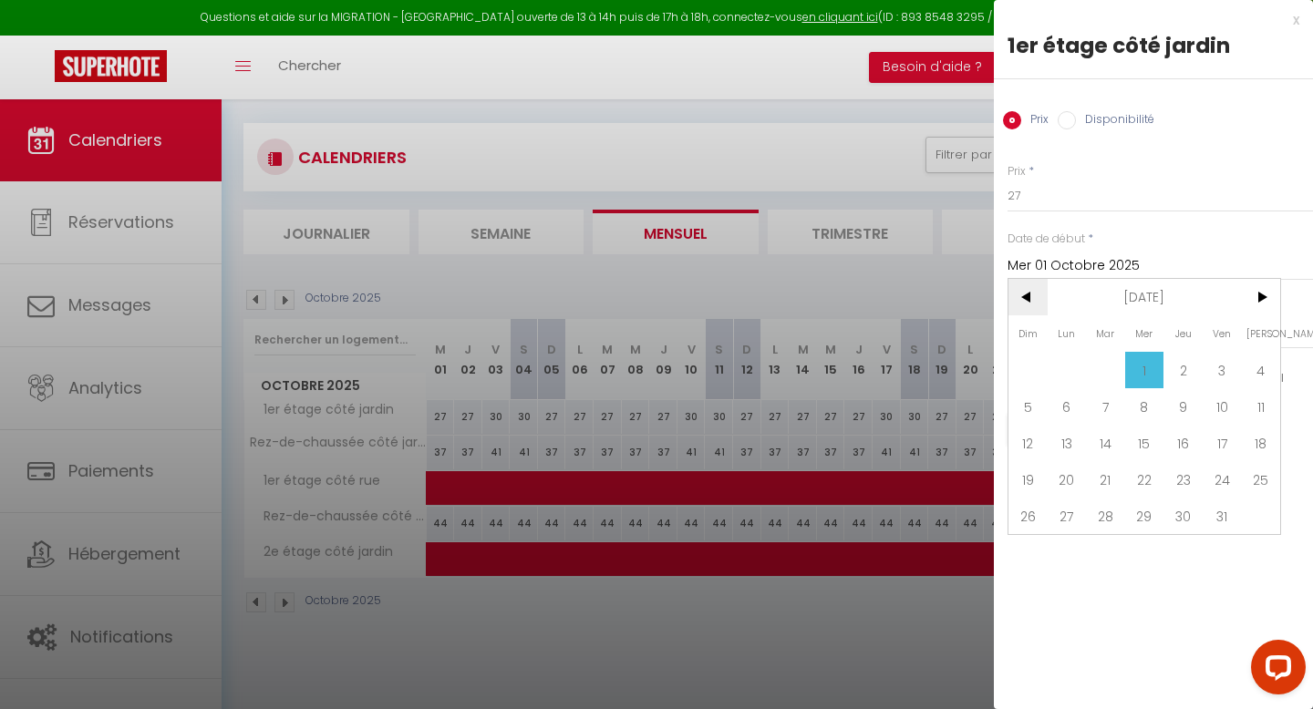
click at [1039, 298] on span "<" at bounding box center [1027, 297] width 39 height 36
click at [1102, 484] on span "23" at bounding box center [1105, 479] width 39 height 36
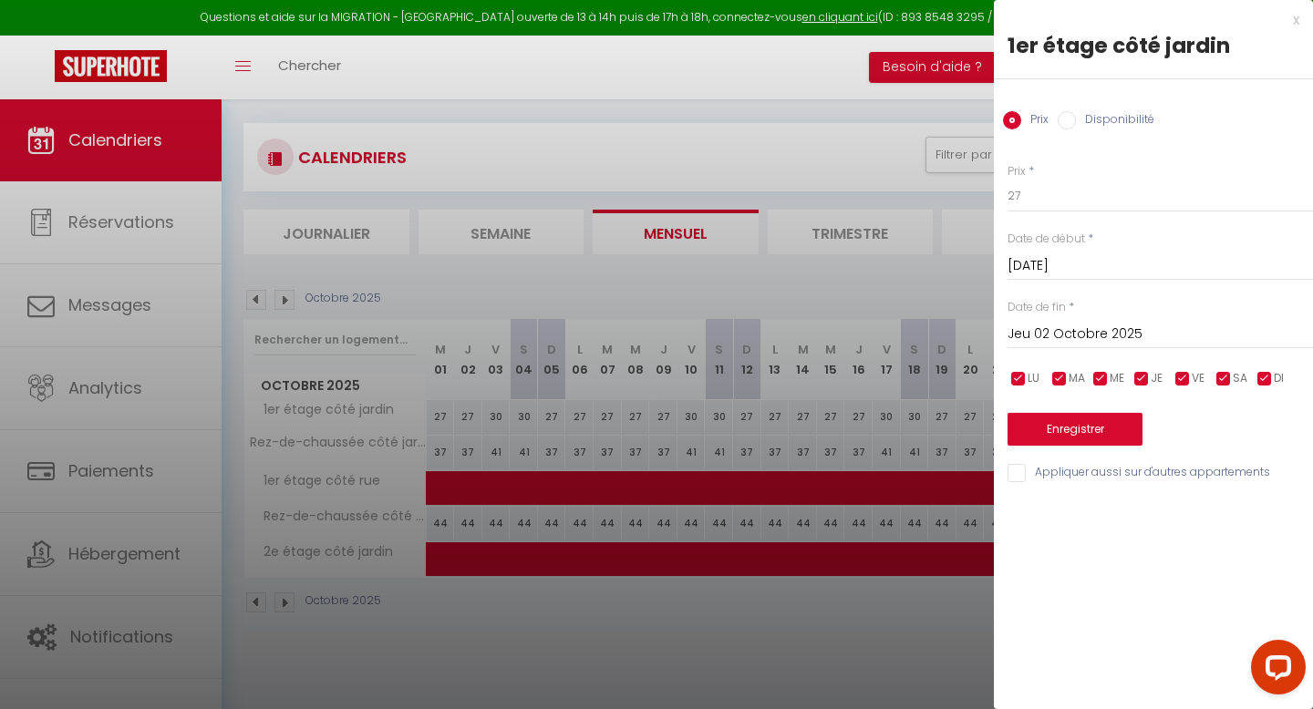
click at [1054, 335] on input "Jeu 02 Octobre 2025" at bounding box center [1159, 335] width 305 height 24
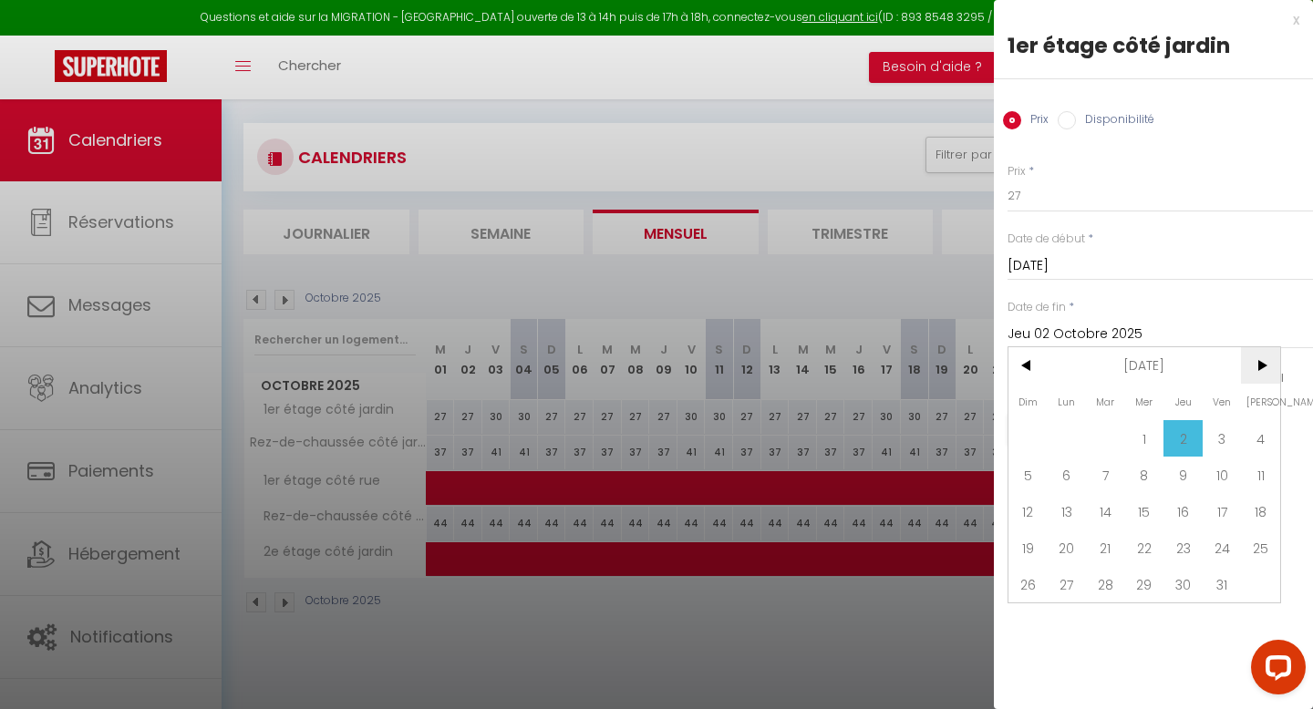
click at [1261, 369] on span ">" at bounding box center [1260, 365] width 39 height 36
click at [1019, 361] on span "<" at bounding box center [1027, 365] width 39 height 36
click at [1263, 351] on span ">" at bounding box center [1260, 365] width 39 height 36
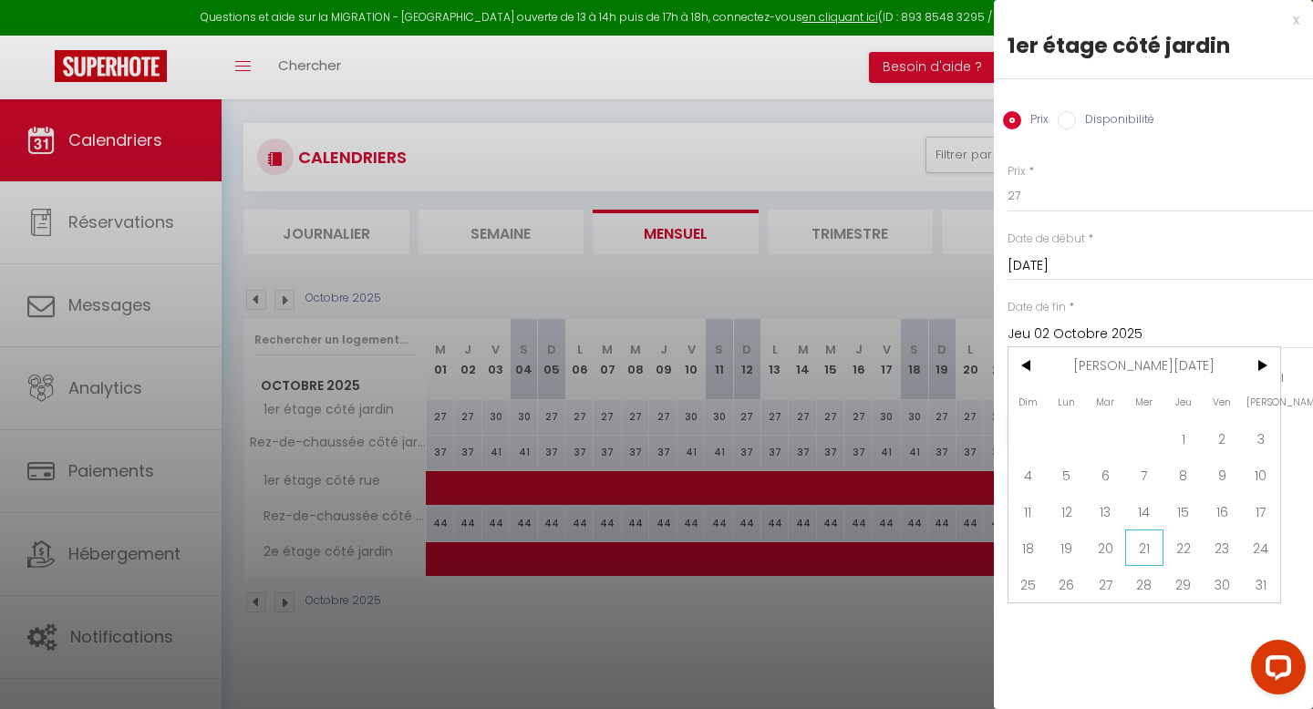
click at [1147, 553] on span "21" at bounding box center [1144, 548] width 39 height 36
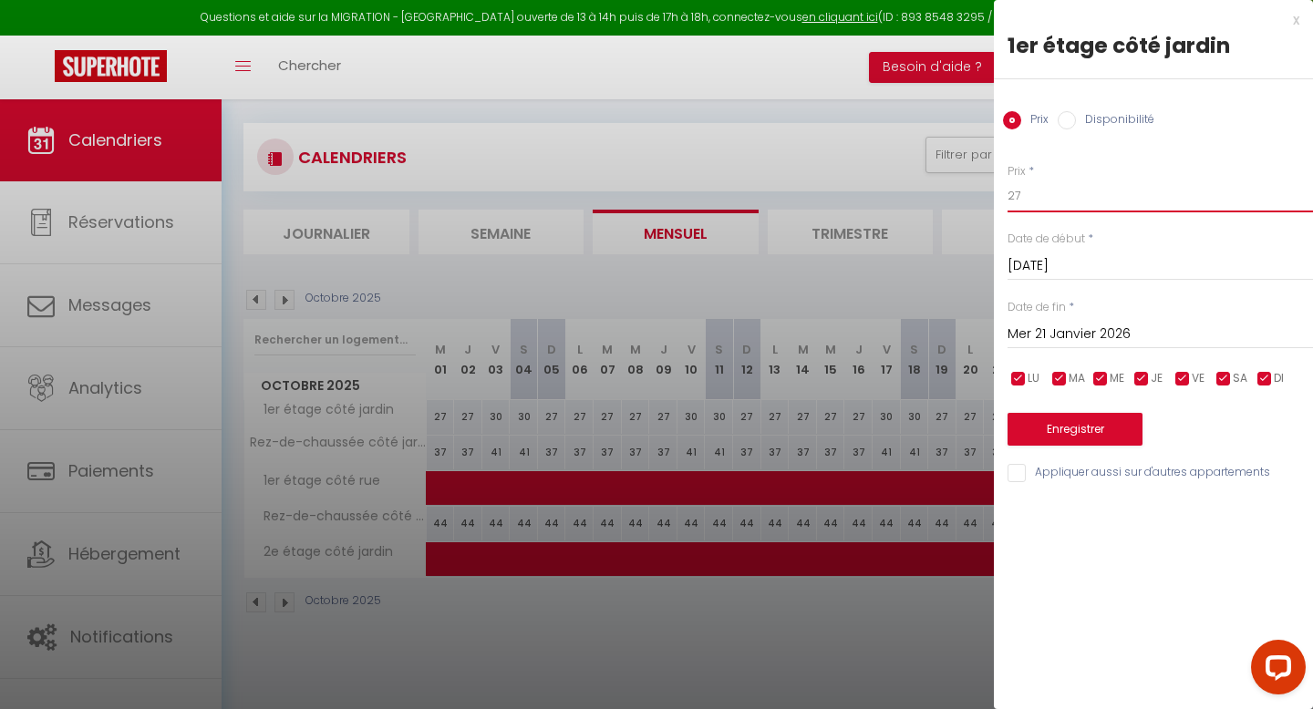
click at [1033, 199] on input "27" at bounding box center [1159, 196] width 305 height 33
click at [1061, 431] on button "Enregistrer" at bounding box center [1074, 429] width 135 height 33
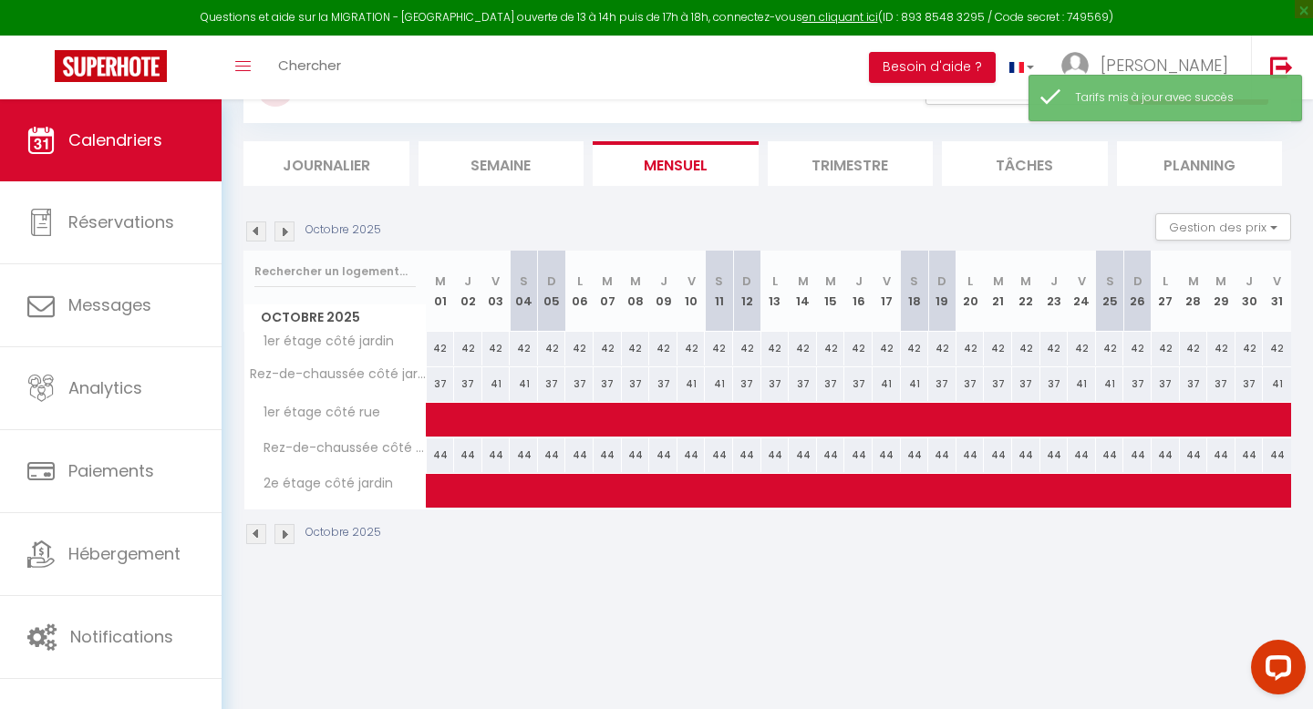
scroll to position [88, 0]
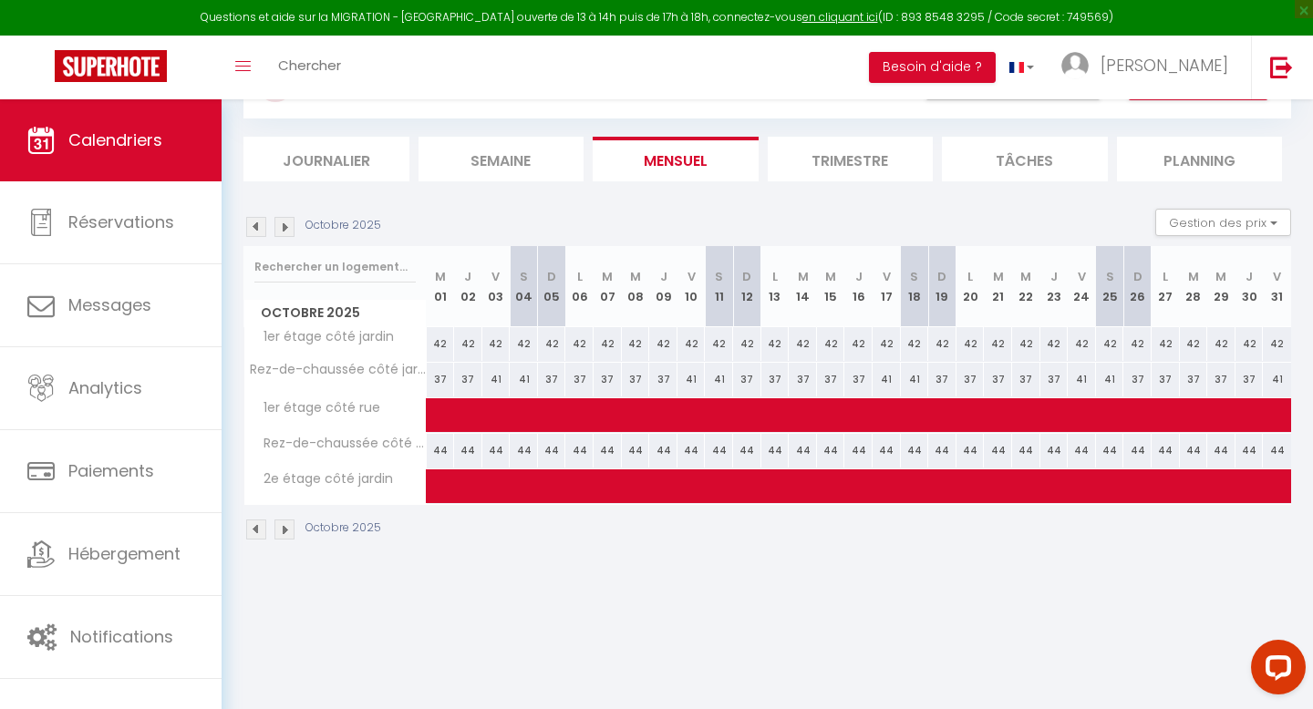
click at [278, 527] on img at bounding box center [284, 530] width 20 height 20
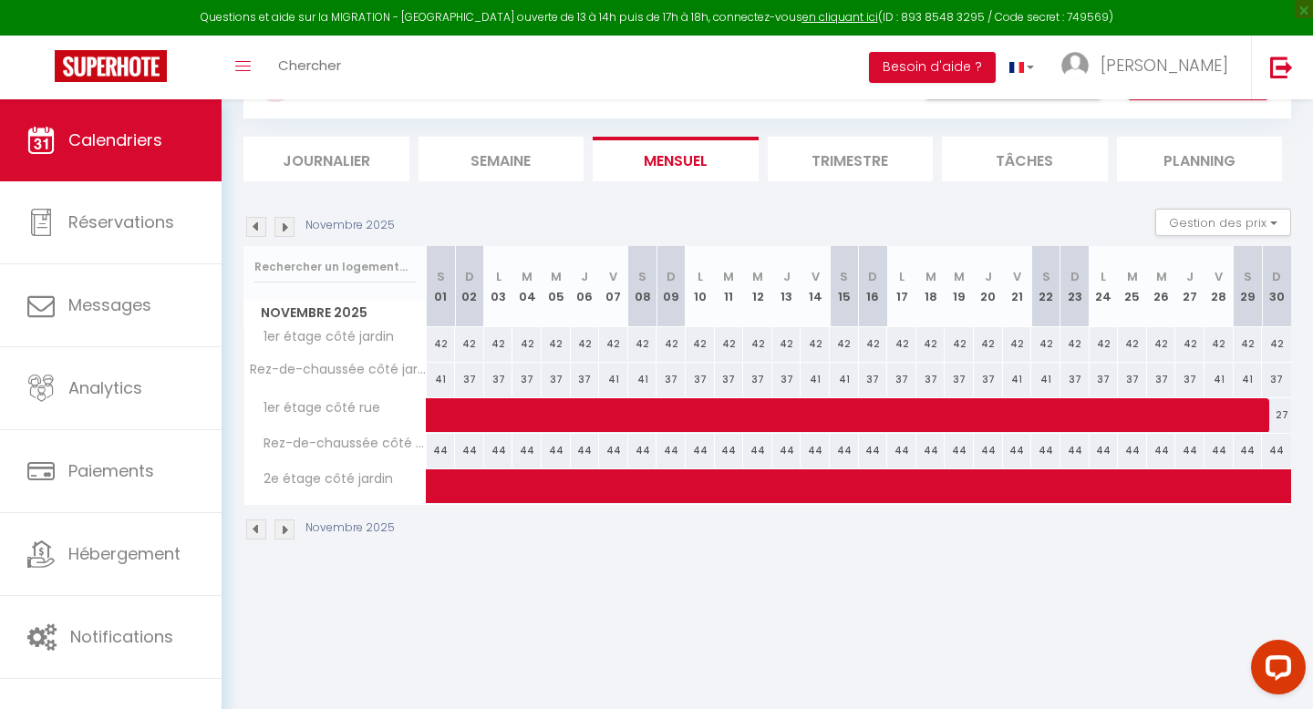
click at [278, 527] on img at bounding box center [284, 530] width 20 height 20
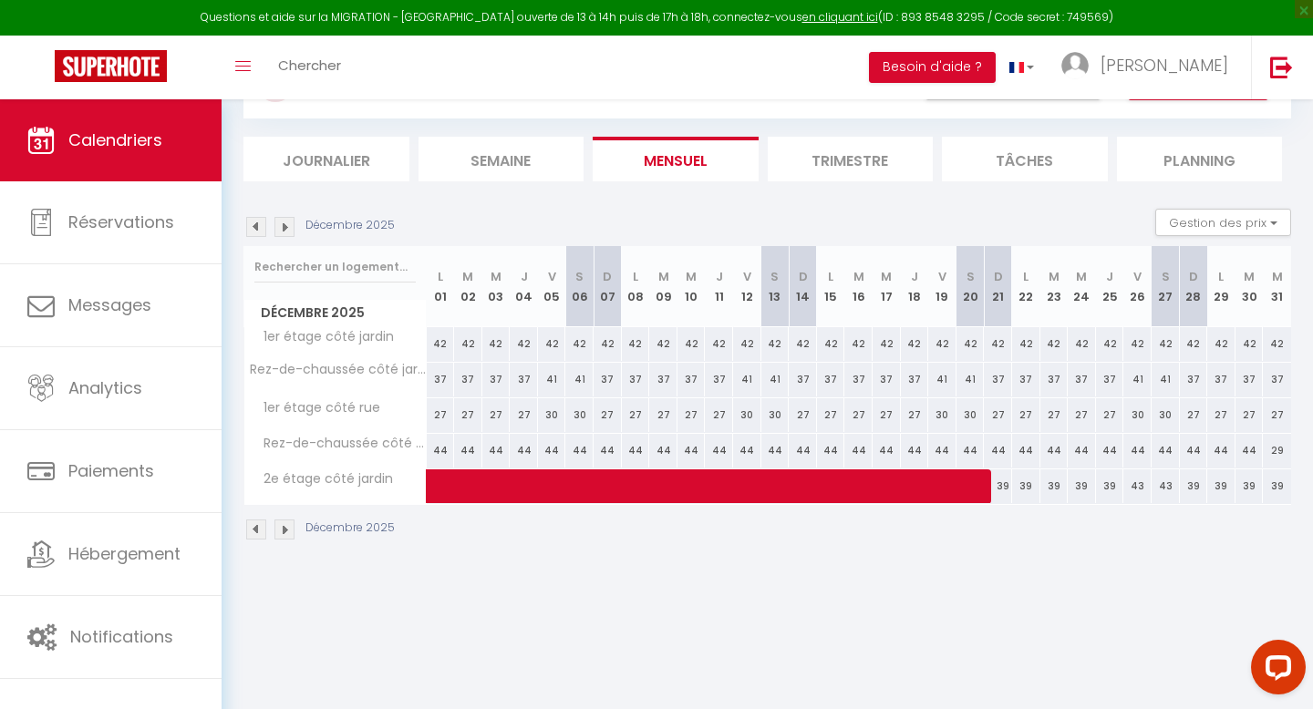
click at [440, 416] on div "27" at bounding box center [441, 415] width 28 height 34
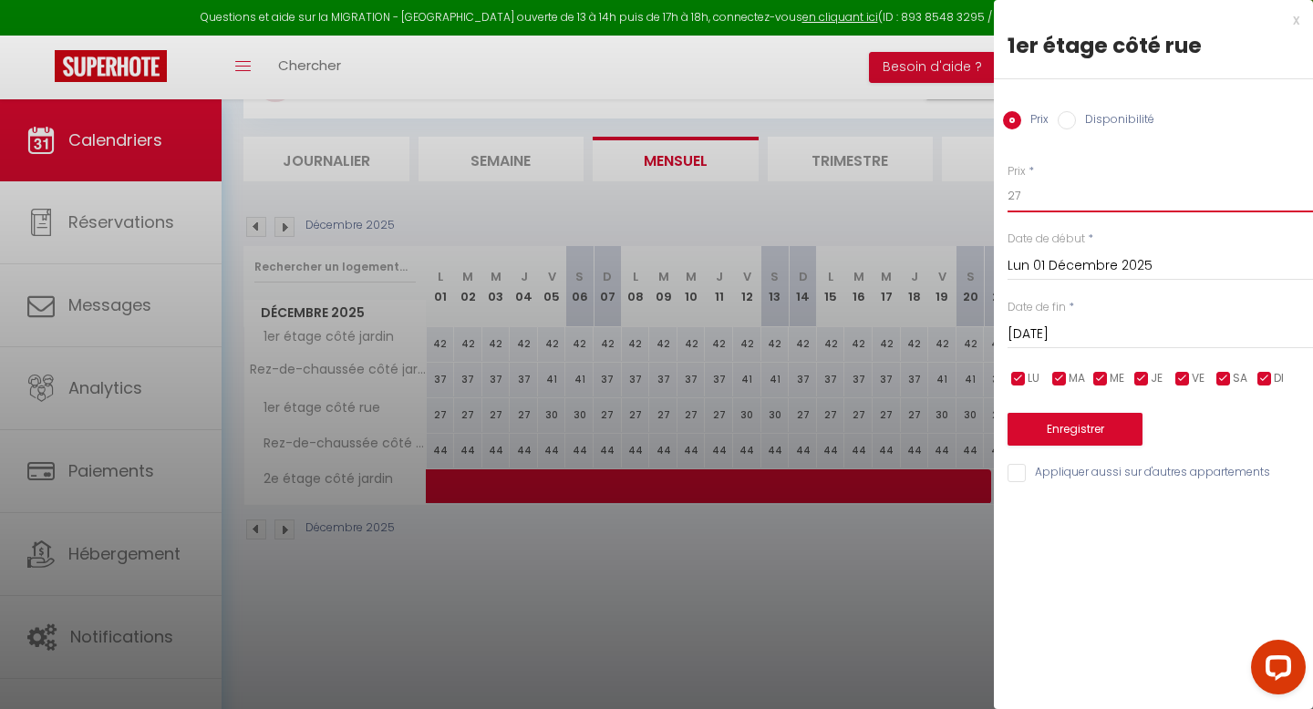
click at [1052, 194] on input "27" at bounding box center [1159, 196] width 305 height 33
click at [1067, 325] on input "[DATE]" at bounding box center [1159, 335] width 305 height 24
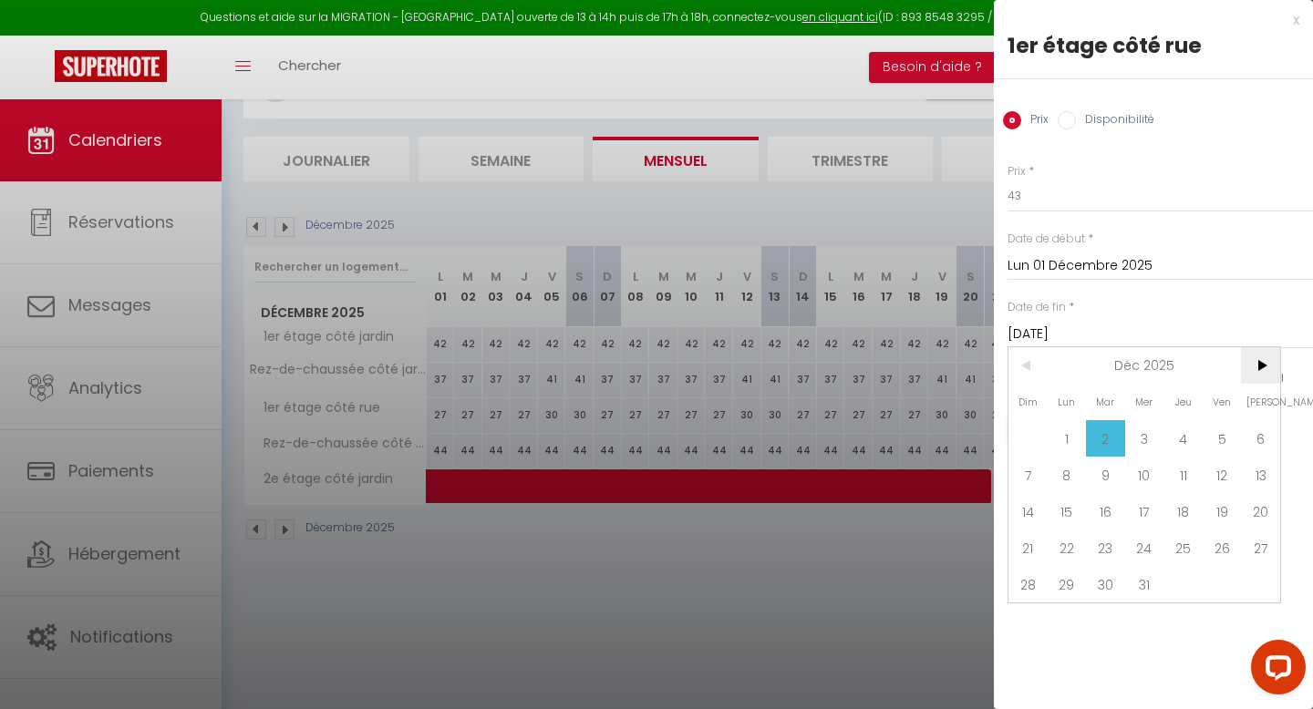
click at [1265, 369] on span ">" at bounding box center [1260, 365] width 39 height 36
click at [1217, 543] on span "23" at bounding box center [1221, 548] width 39 height 36
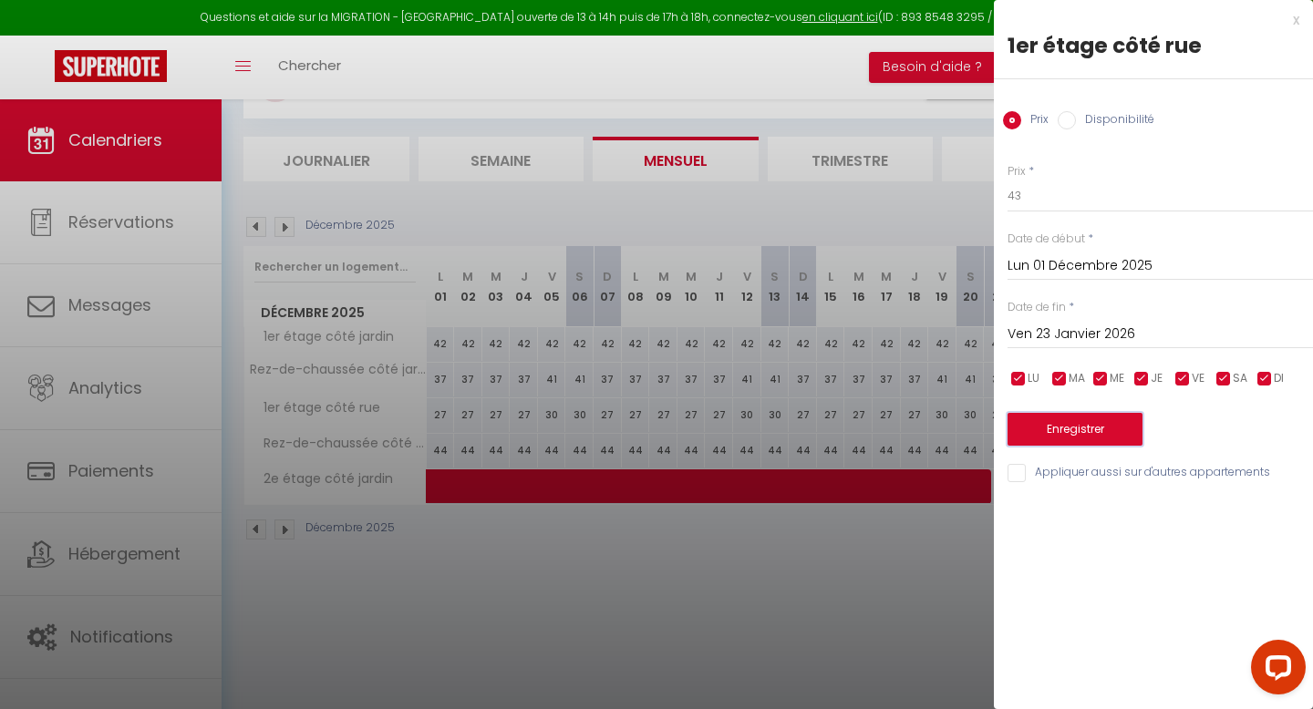
click at [1064, 433] on button "Enregistrer" at bounding box center [1074, 429] width 135 height 33
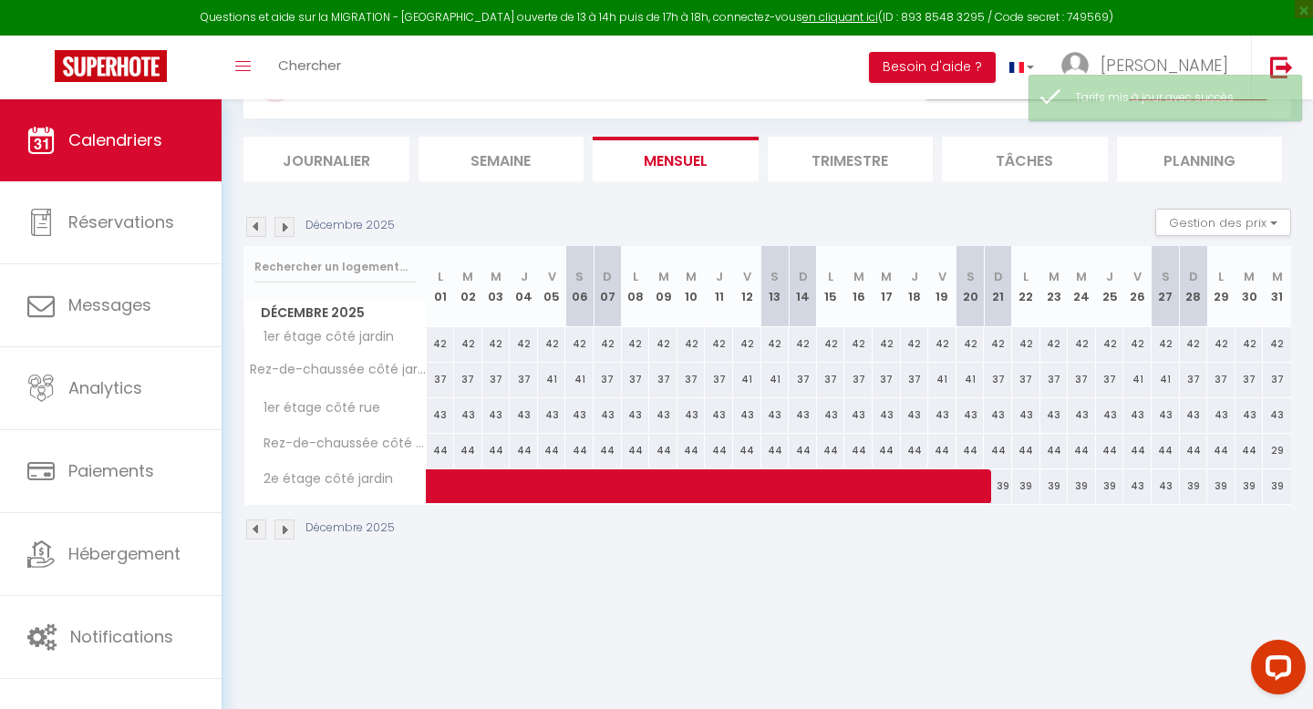
click at [286, 528] on img at bounding box center [284, 530] width 20 height 20
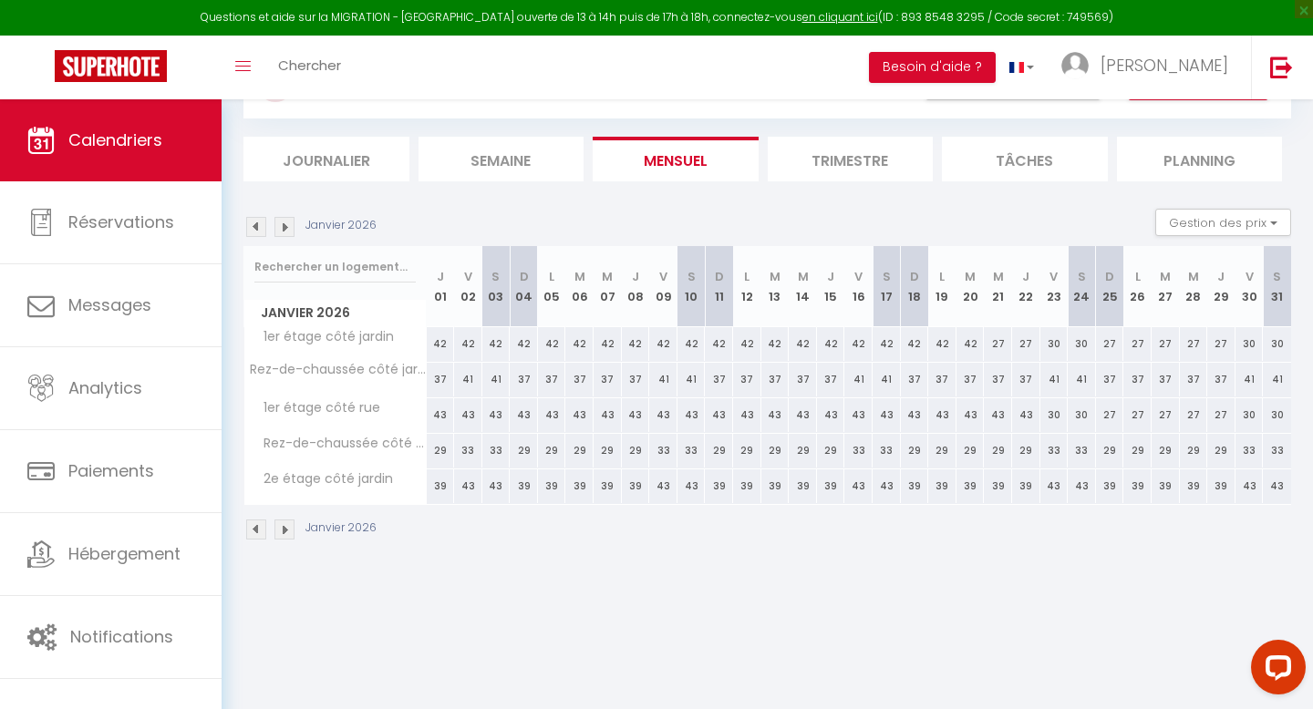
click at [253, 529] on img at bounding box center [256, 530] width 20 height 20
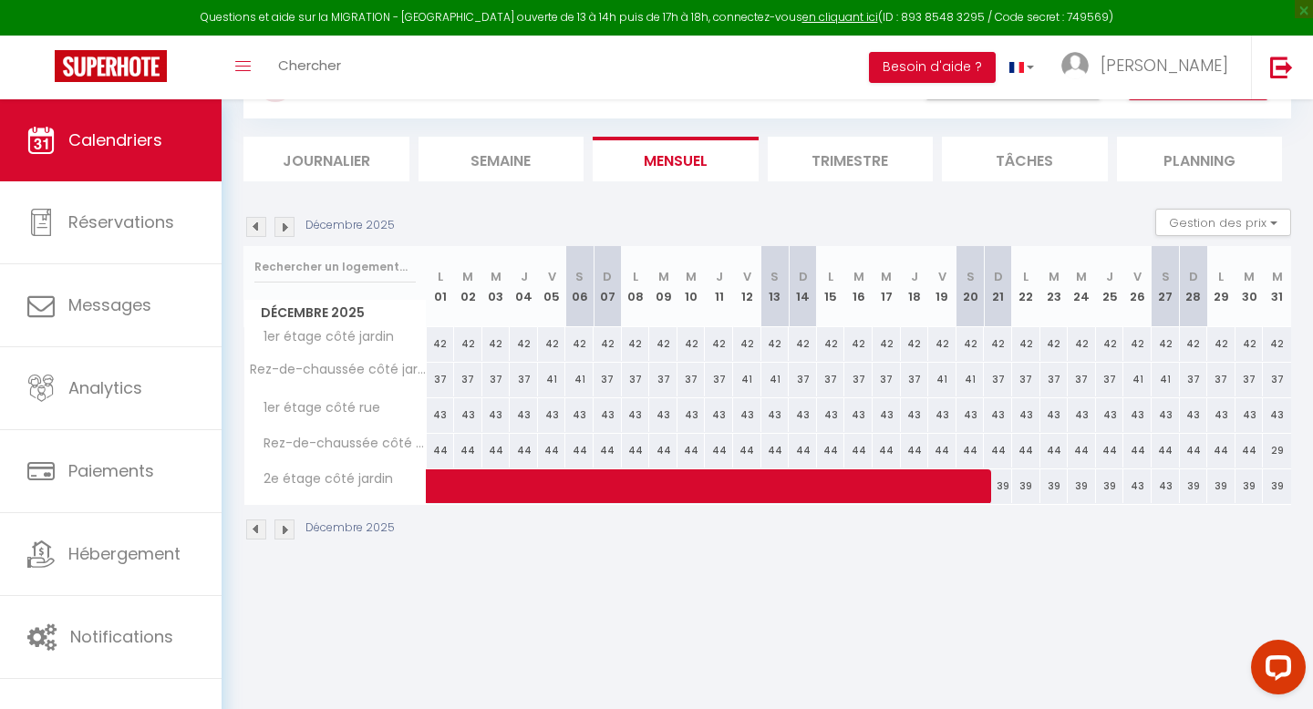
click at [252, 529] on img at bounding box center [256, 530] width 20 height 20
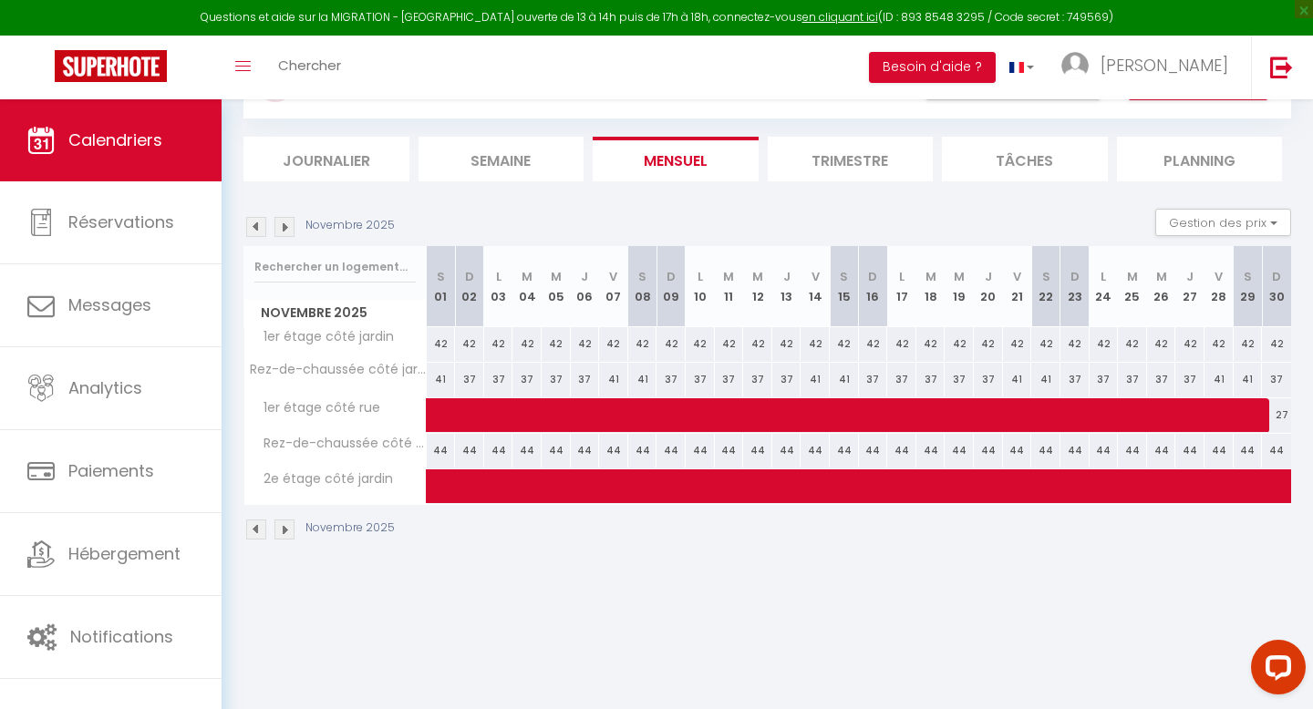
click at [252, 529] on img at bounding box center [256, 530] width 20 height 20
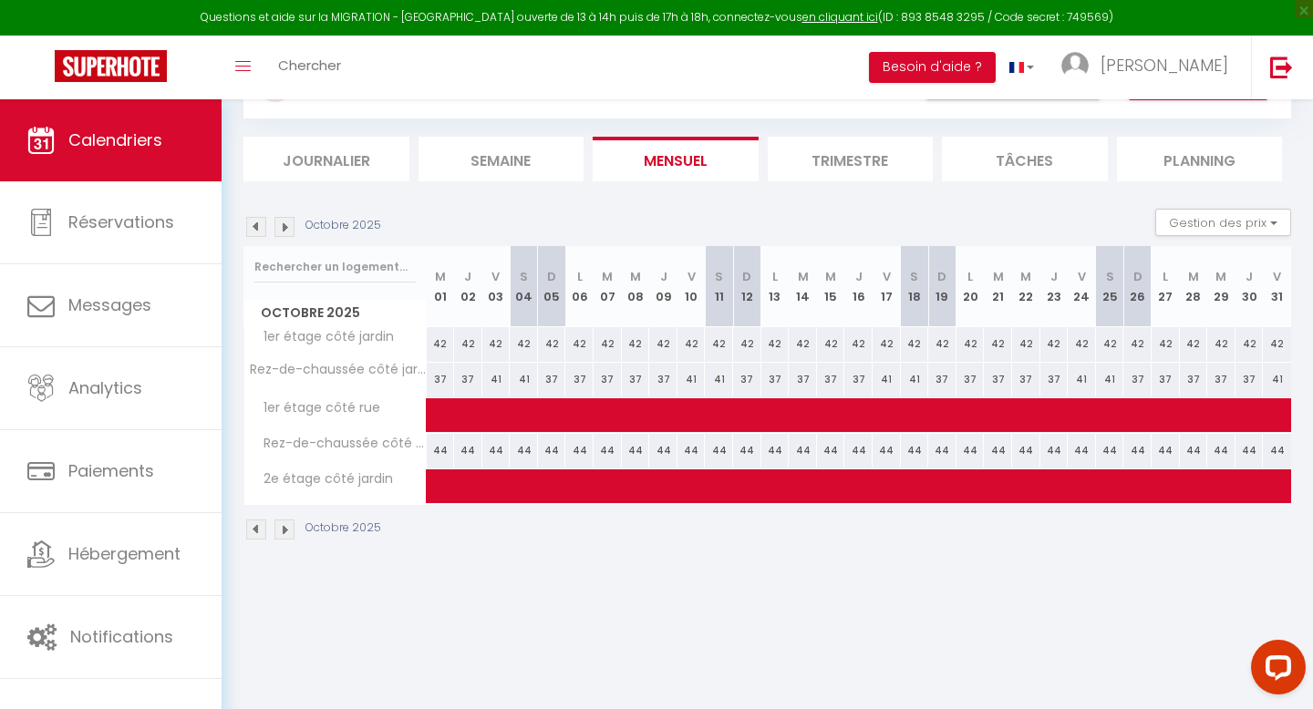
click at [252, 529] on img at bounding box center [256, 530] width 20 height 20
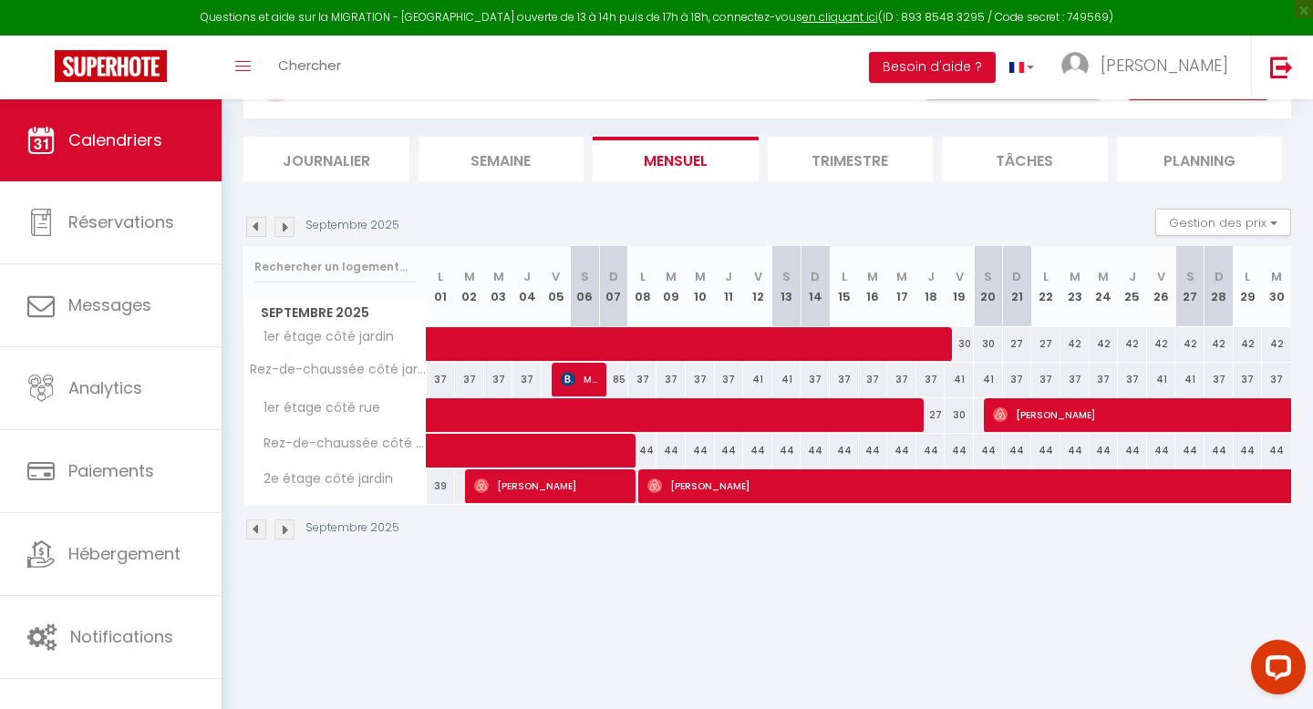
click at [252, 529] on img at bounding box center [256, 530] width 20 height 20
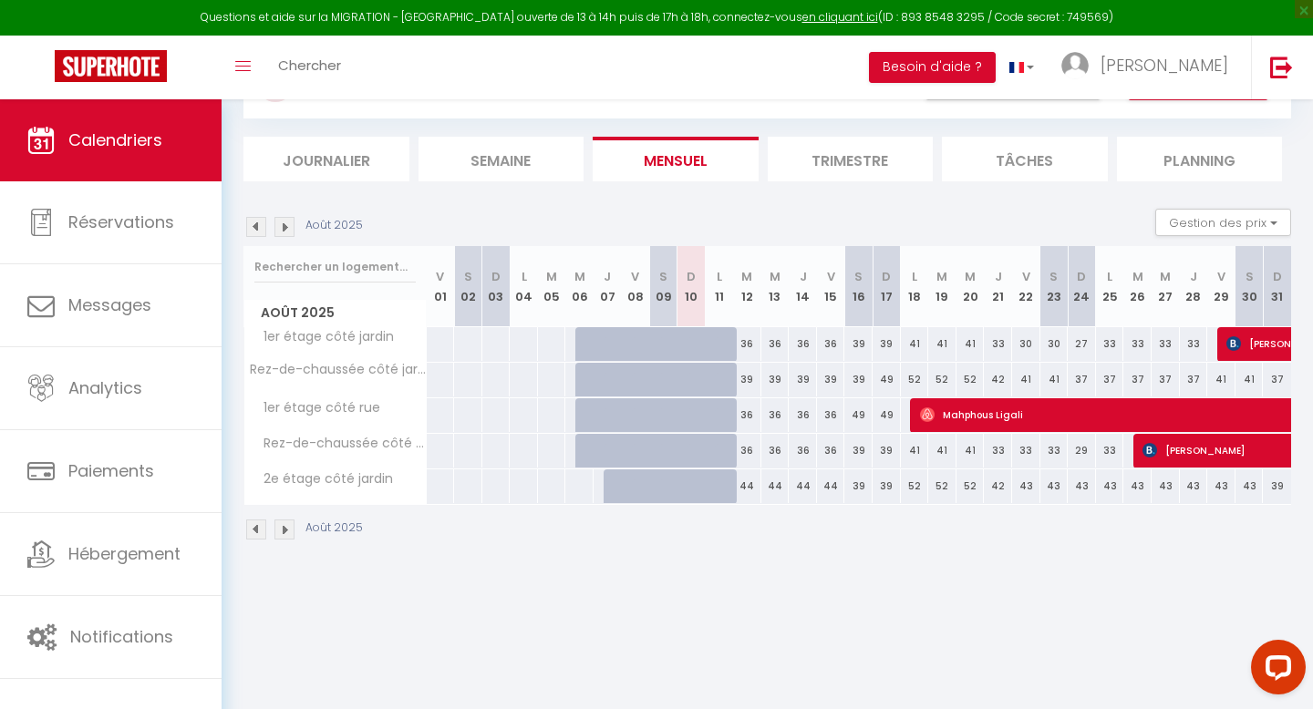
click at [292, 531] on img at bounding box center [284, 530] width 20 height 20
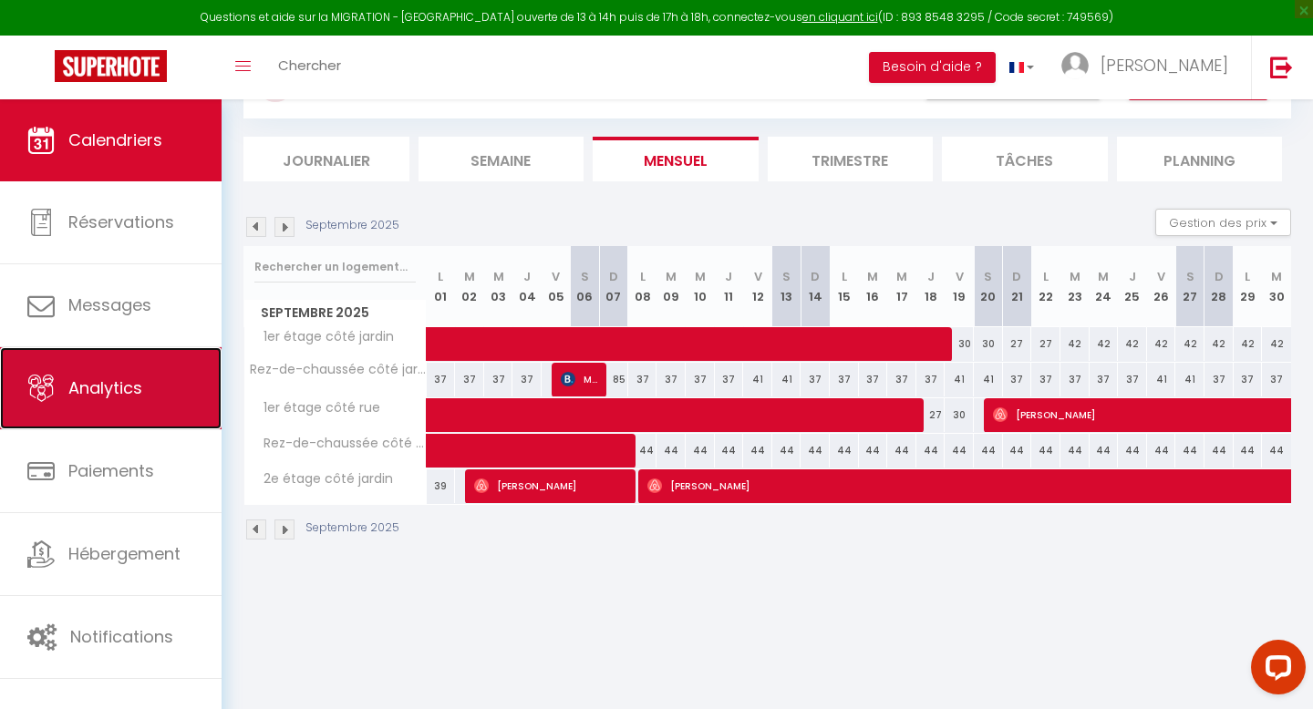
click at [133, 389] on span "Analytics" at bounding box center [105, 387] width 74 height 23
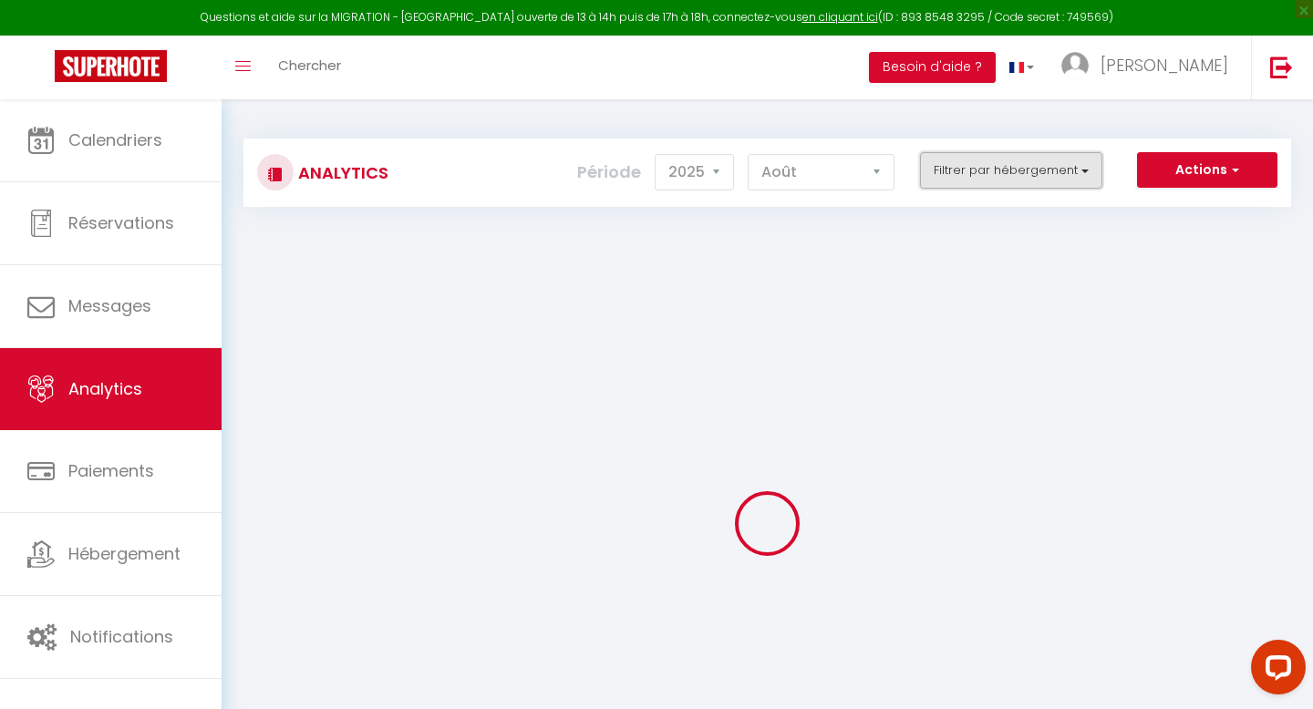
click at [1009, 182] on button "Filtrer par hébergement" at bounding box center [1011, 170] width 182 height 36
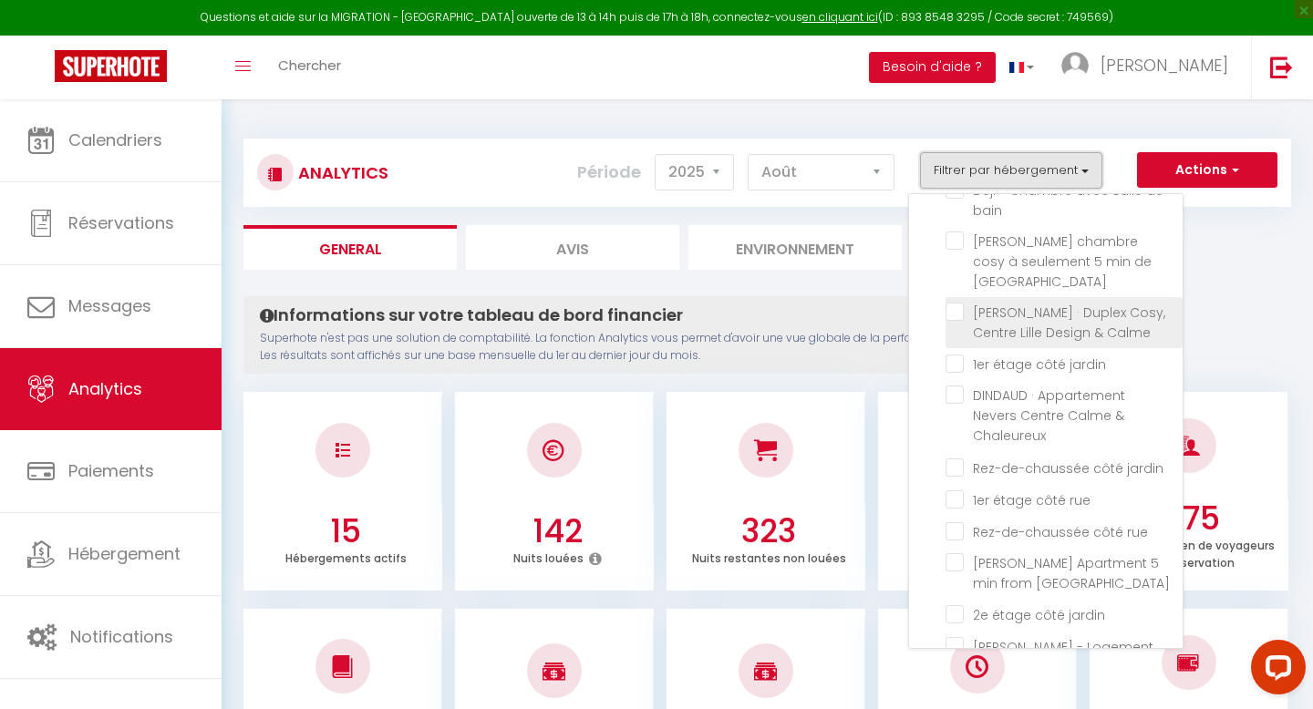
scroll to position [243, 0]
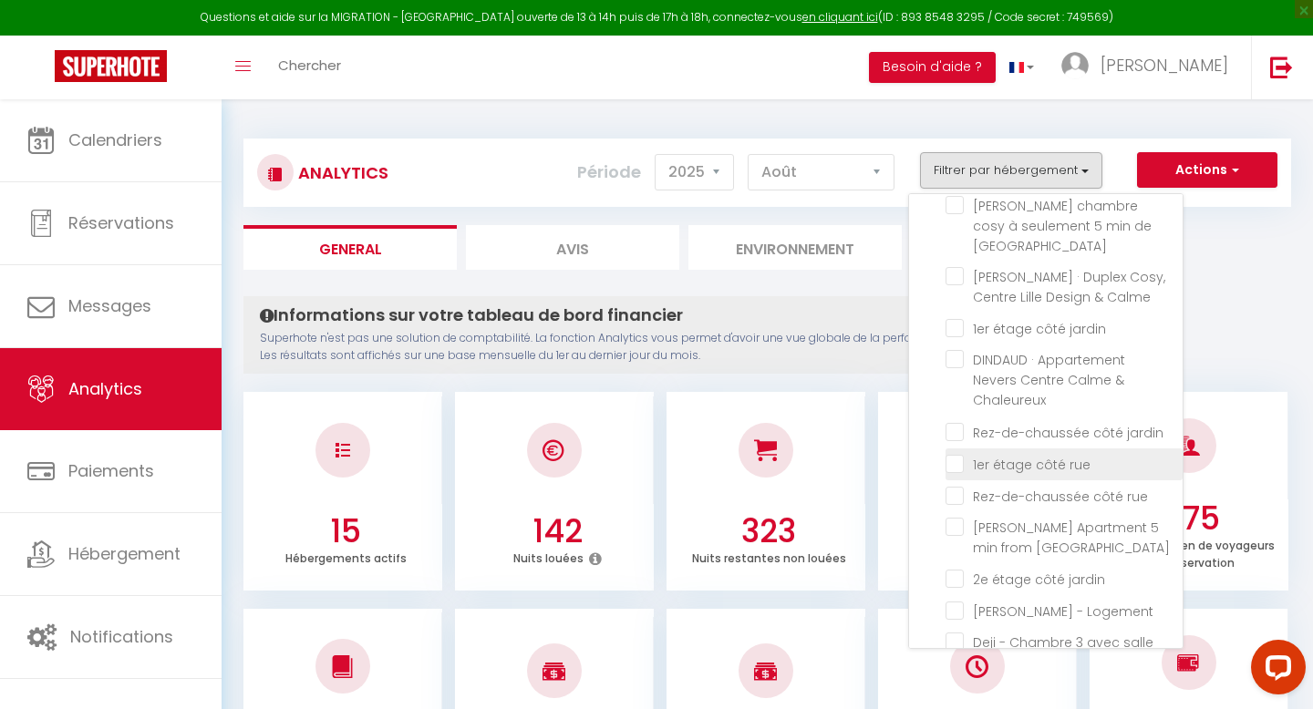
click at [956, 454] on rue "checkbox" at bounding box center [1063, 463] width 237 height 18
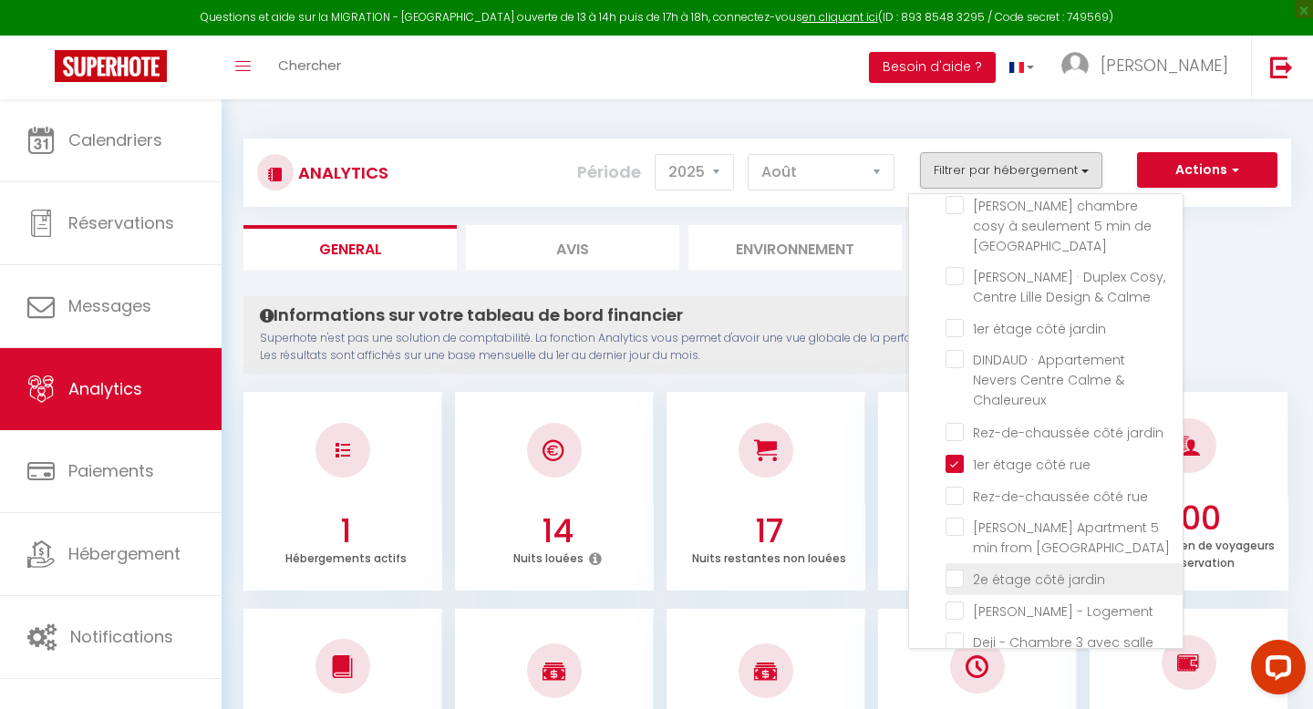
click at [955, 569] on jardin "checkbox" at bounding box center [1063, 578] width 237 height 18
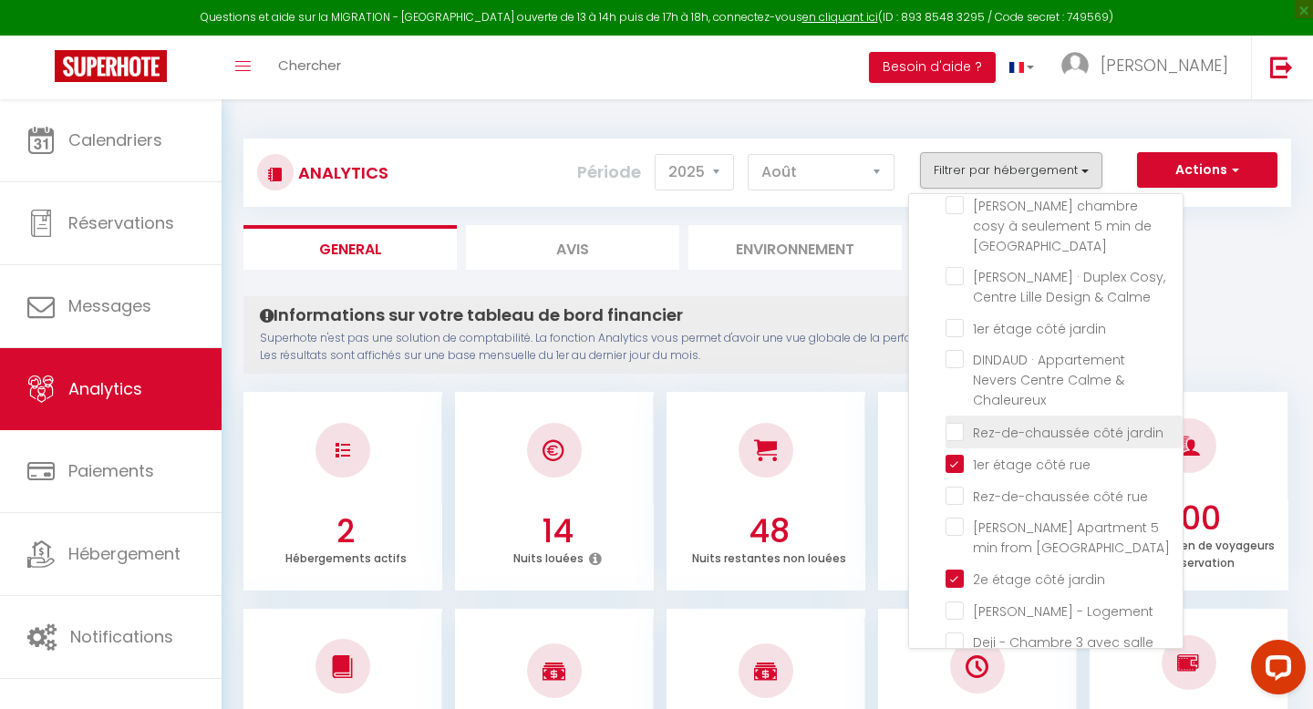
click at [954, 421] on jardin "checkbox" at bounding box center [1063, 430] width 237 height 18
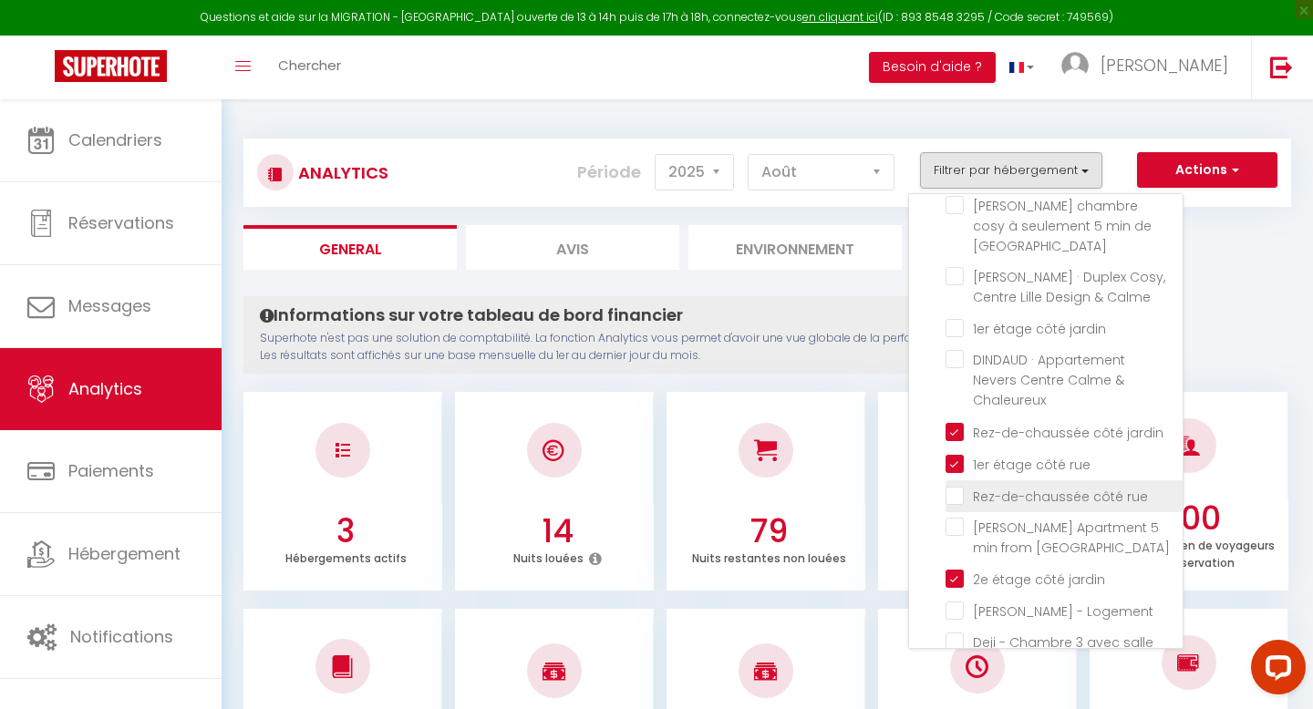
click at [956, 486] on rue "checkbox" at bounding box center [1063, 495] width 237 height 18
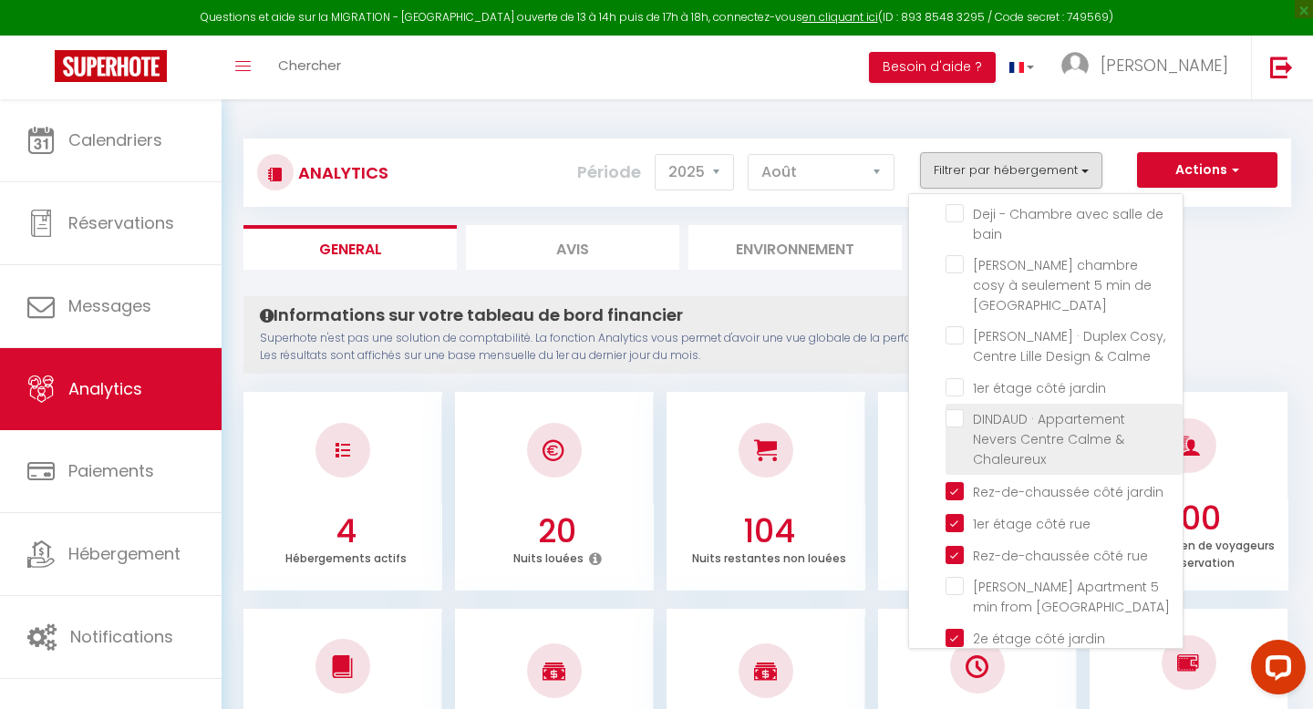
scroll to position [183, 0]
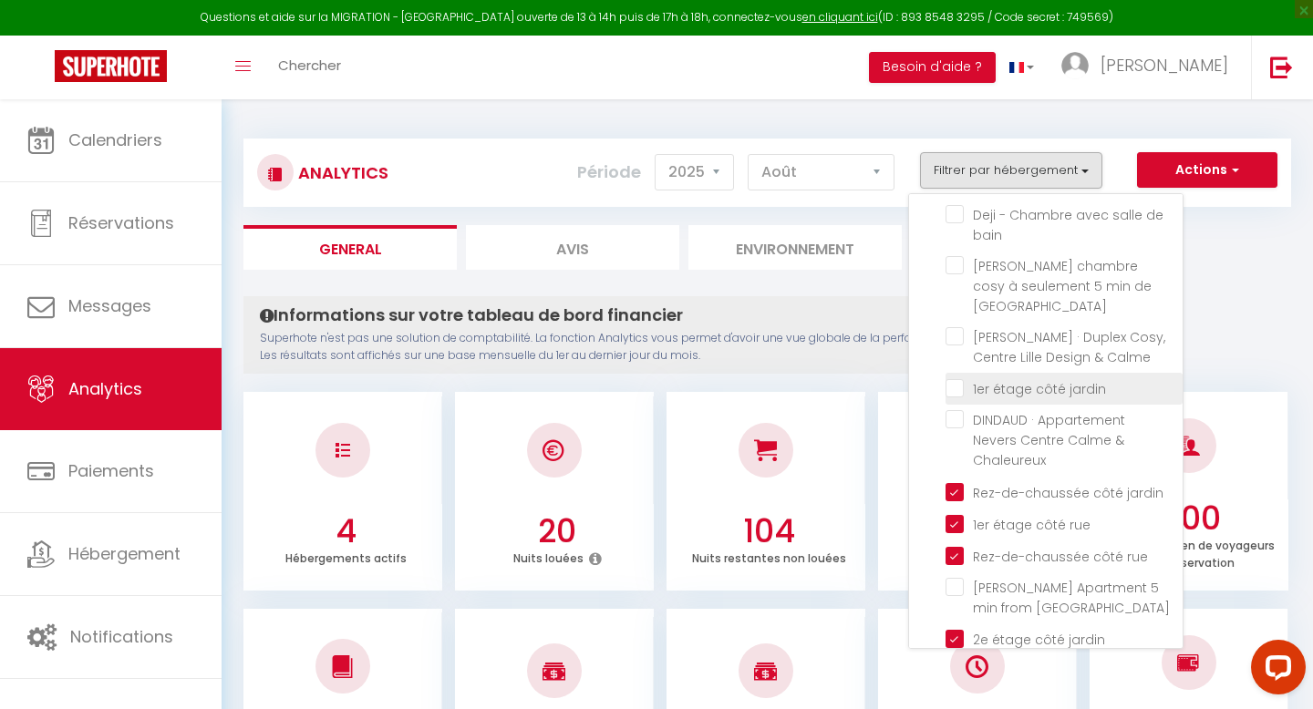
click at [957, 378] on jardin "checkbox" at bounding box center [1063, 387] width 237 height 18
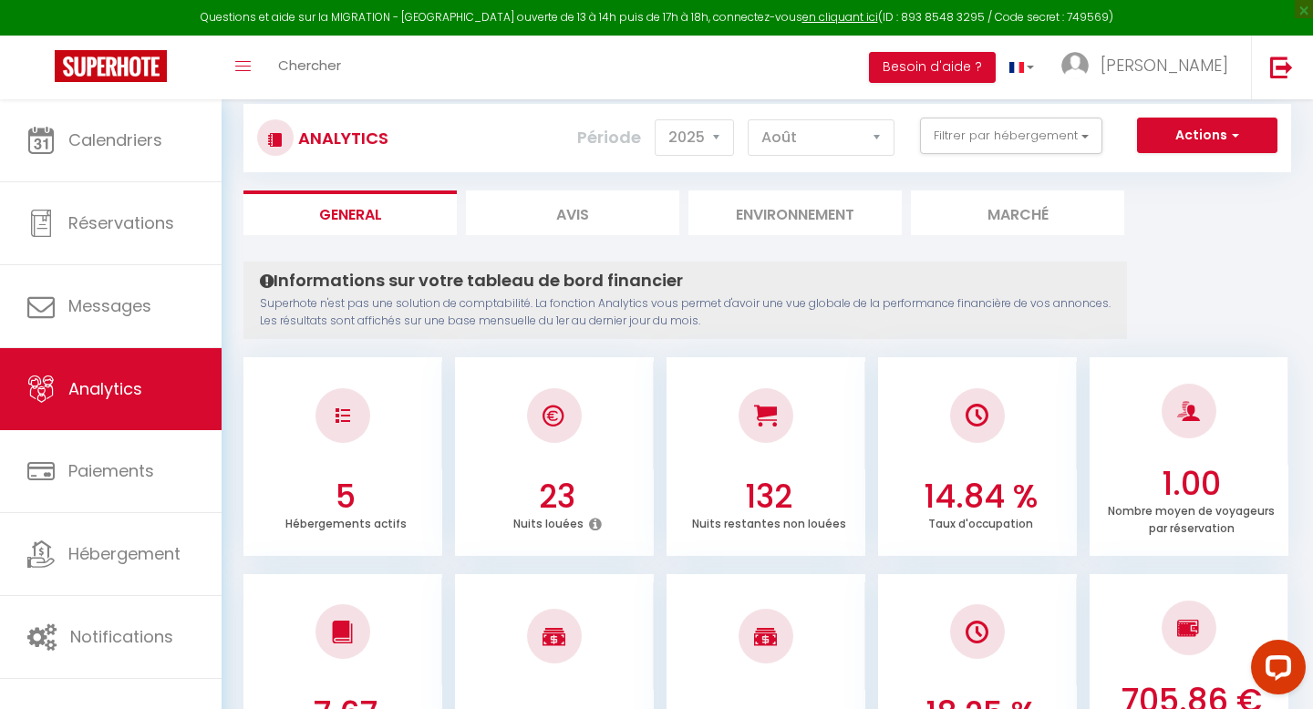
scroll to position [34, 0]
click at [818, 146] on select "[PERSON_NAME] Mars Avril Mai Juin Juillet Août Septembre Octobre Novembre Décem…" at bounding box center [820, 138] width 147 height 36
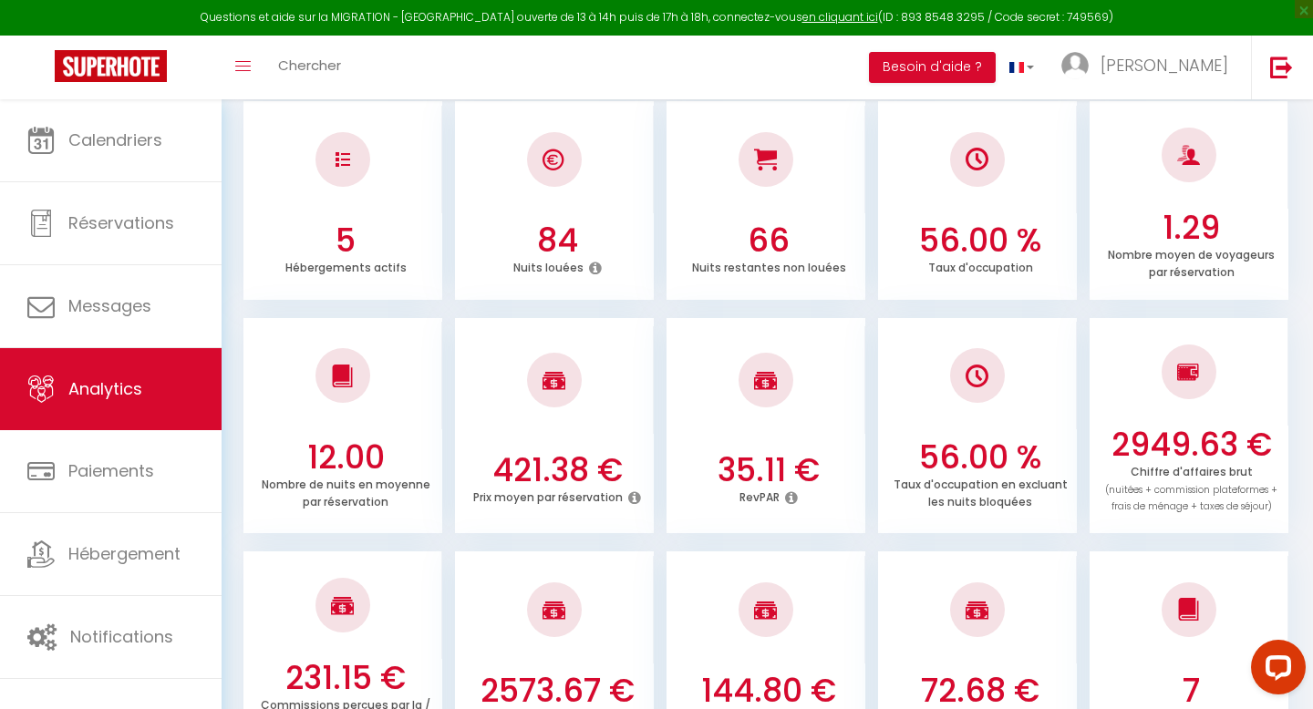
scroll to position [0, 0]
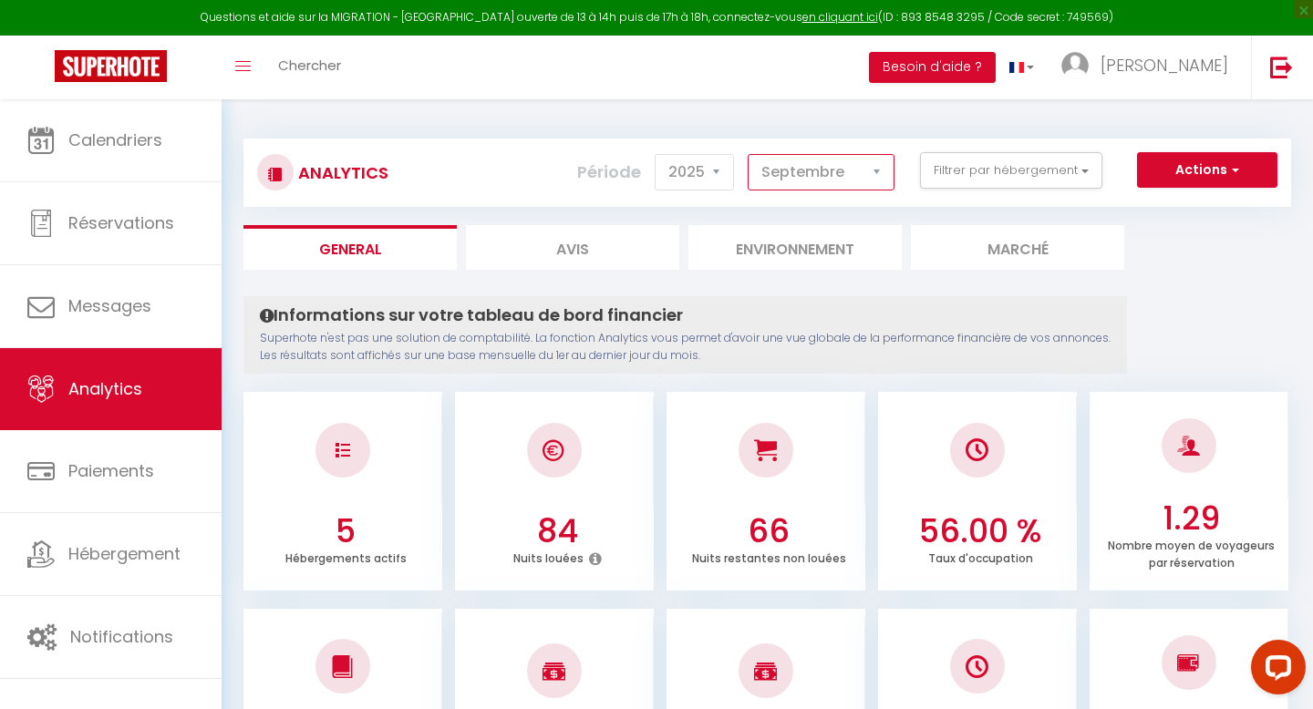
click at [815, 176] on select "[PERSON_NAME] Mars Avril Mai Juin Juillet Août Septembre Octobre Novembre Décem…" at bounding box center [820, 172] width 147 height 36
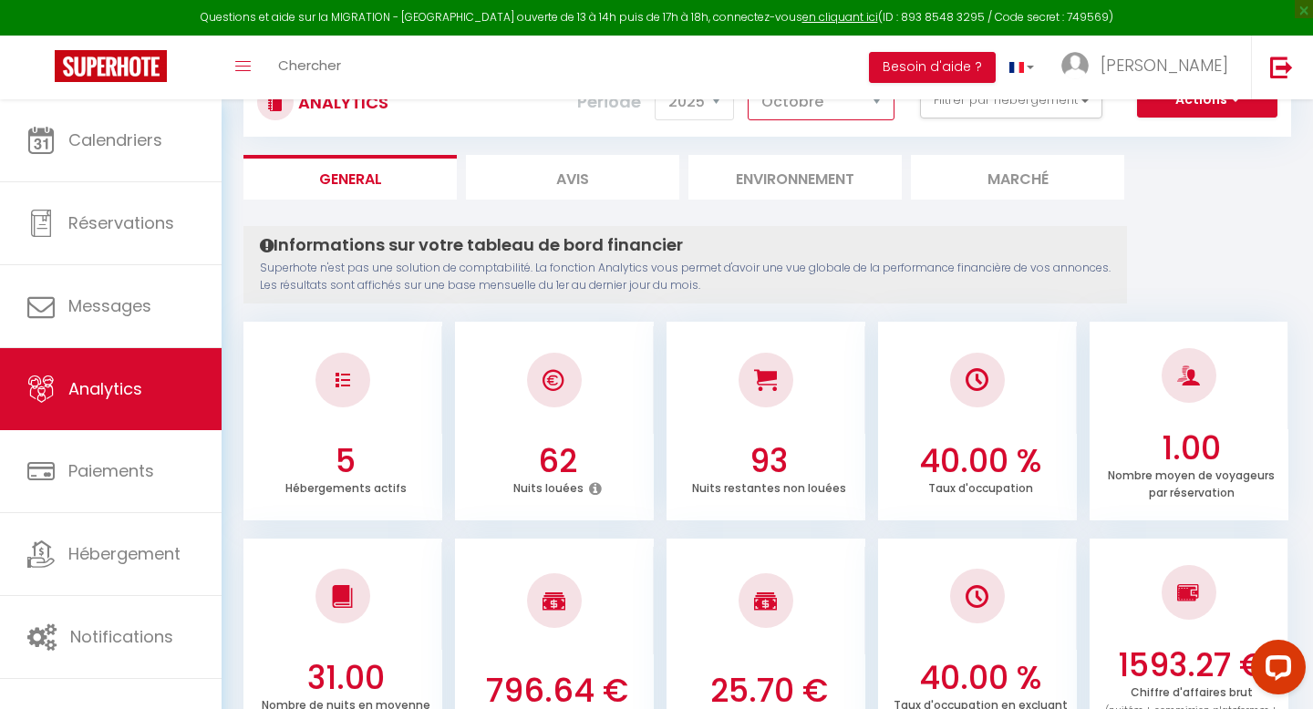
scroll to position [36, 0]
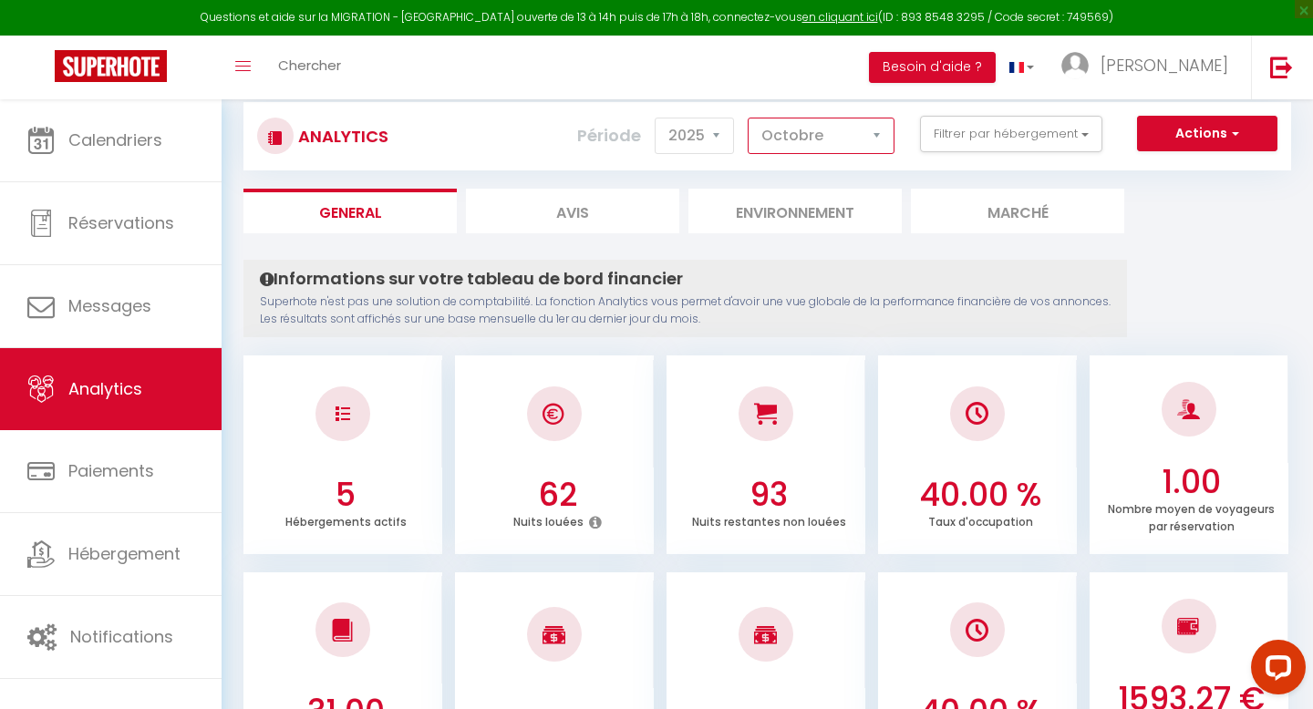
click at [809, 151] on select "[PERSON_NAME] Mars Avril Mai Juin Juillet Août Septembre Octobre Novembre Décem…" at bounding box center [820, 136] width 147 height 36
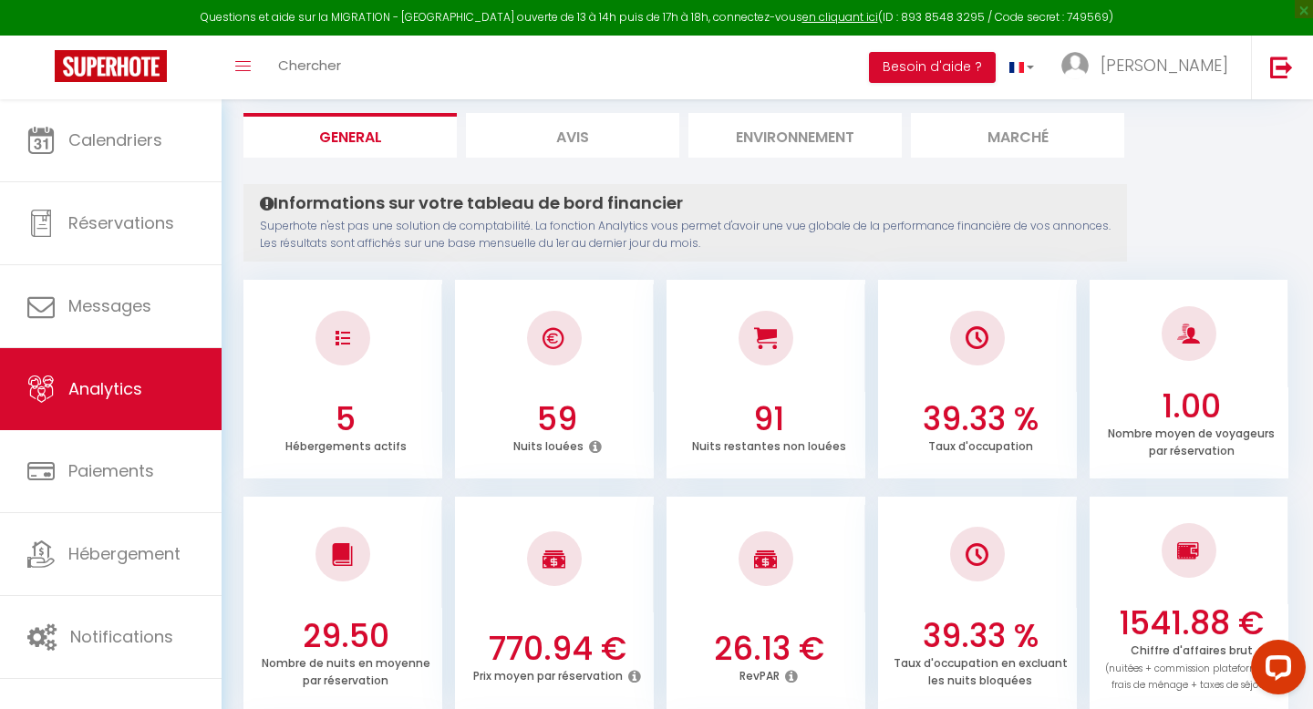
scroll to position [0, 0]
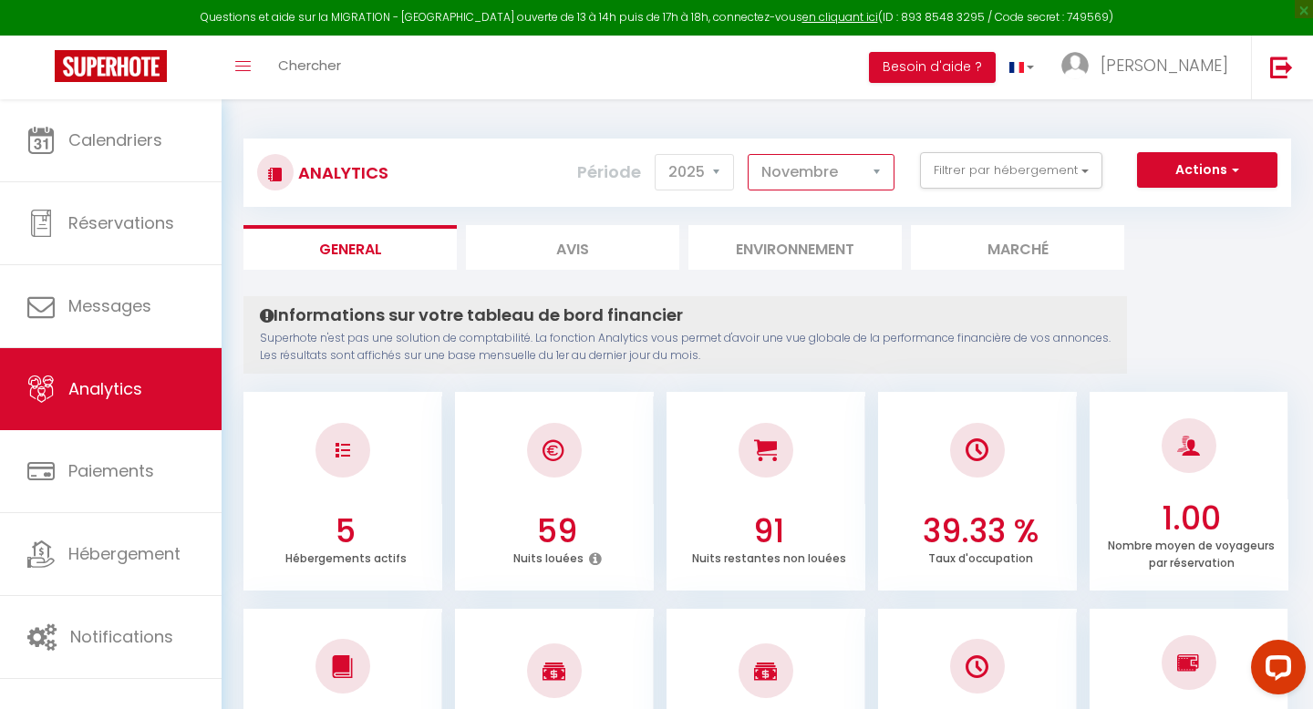
click at [854, 186] on select "[PERSON_NAME] Mars Avril Mai Juin Juillet Août Septembre Octobre Novembre Décem…" at bounding box center [820, 172] width 147 height 36
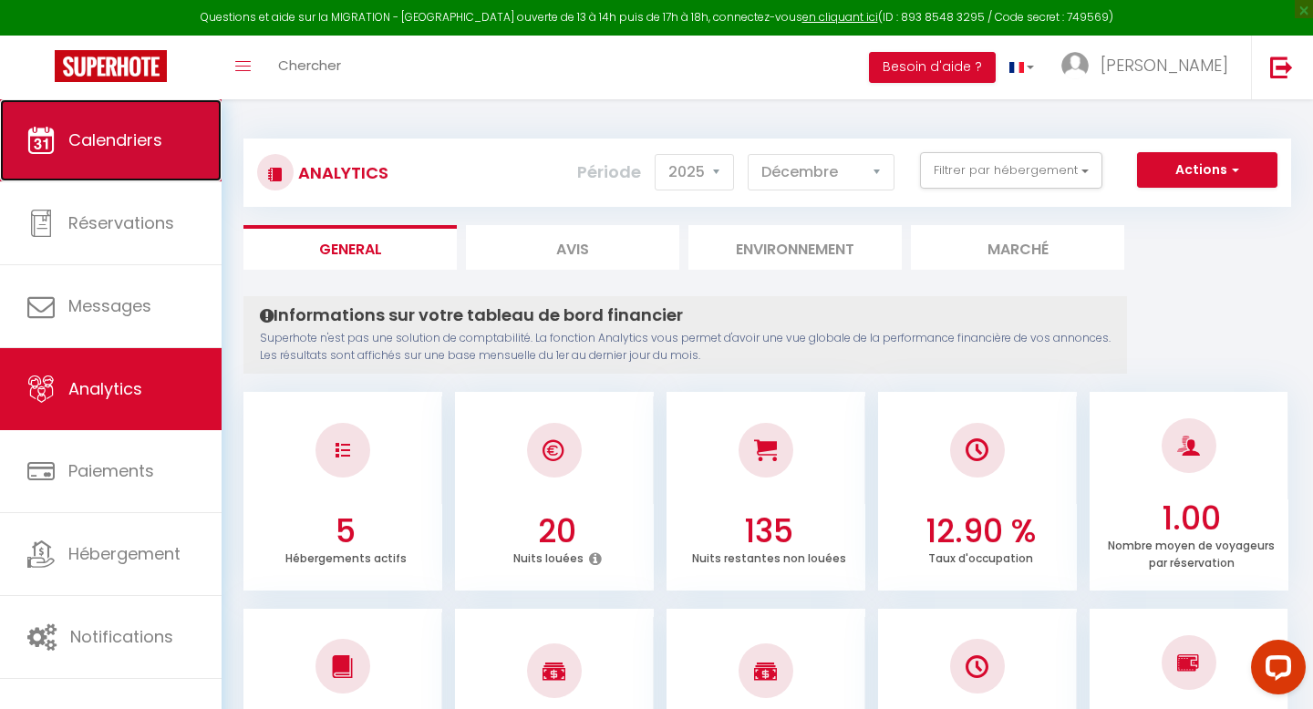
click at [124, 140] on span "Calendriers" at bounding box center [115, 140] width 94 height 23
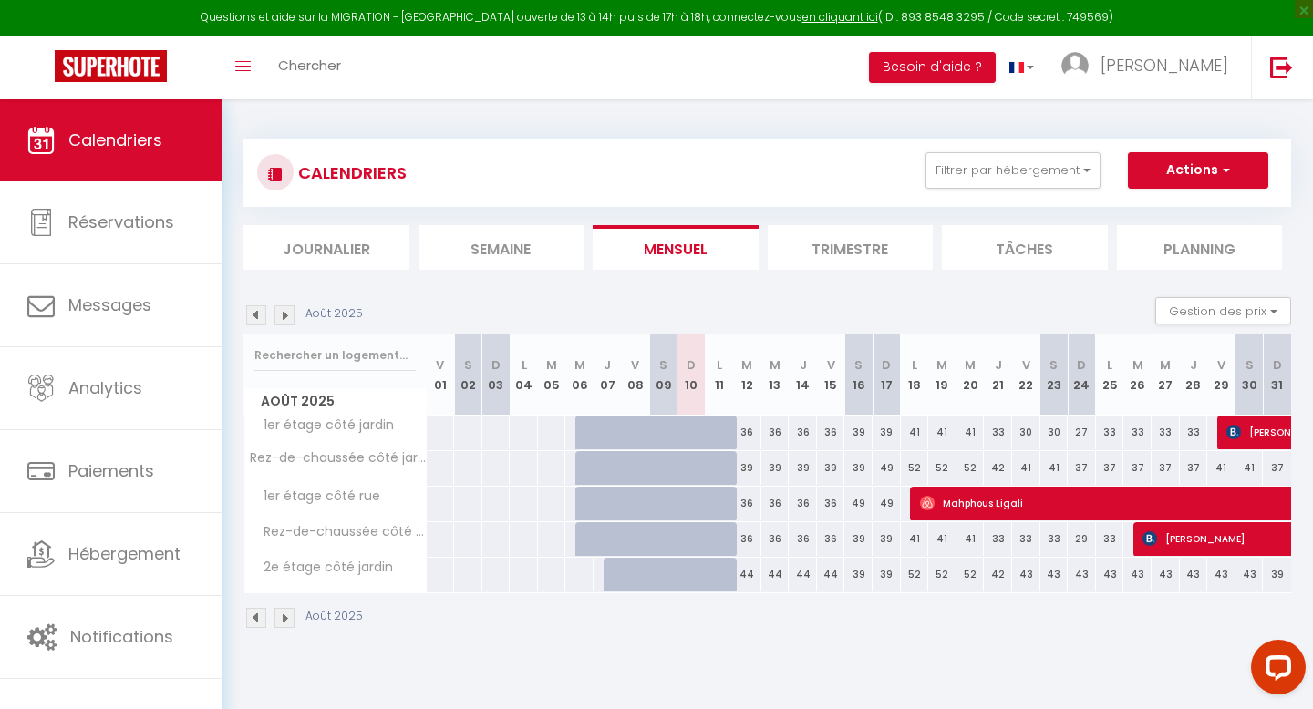
scroll to position [99, 0]
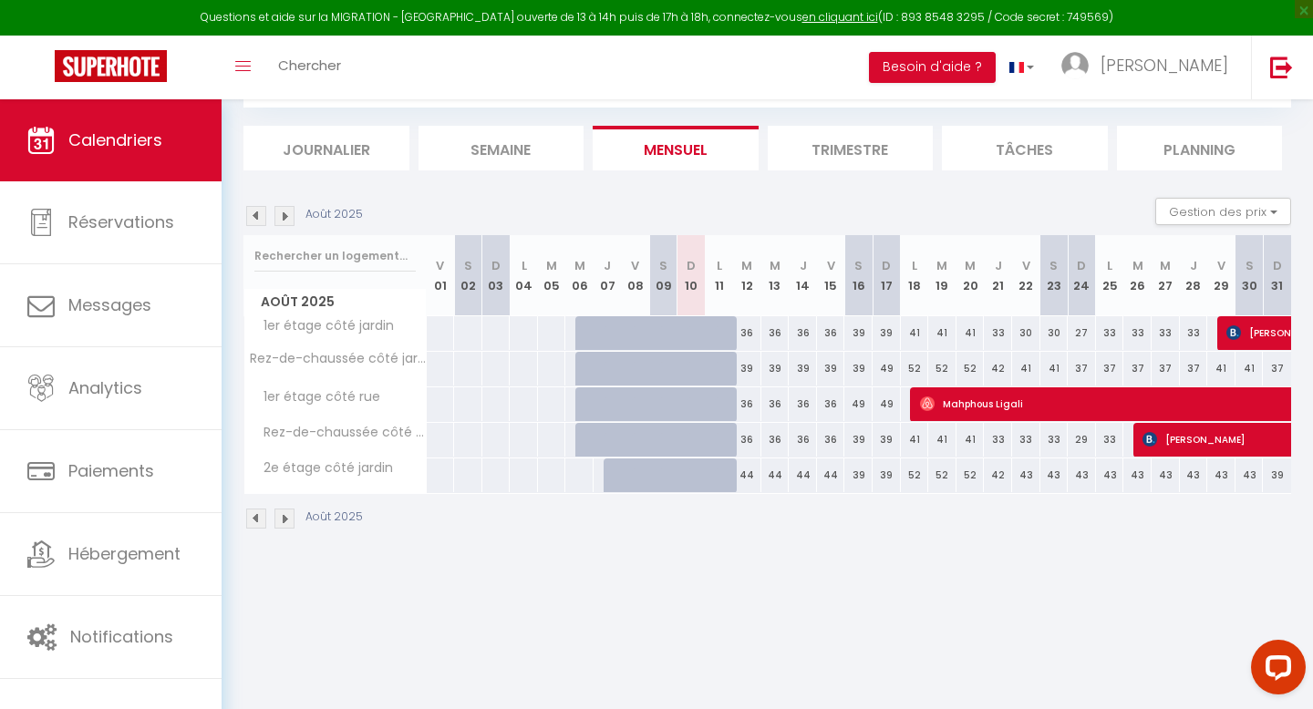
click at [750, 481] on div "44" at bounding box center [747, 476] width 28 height 34
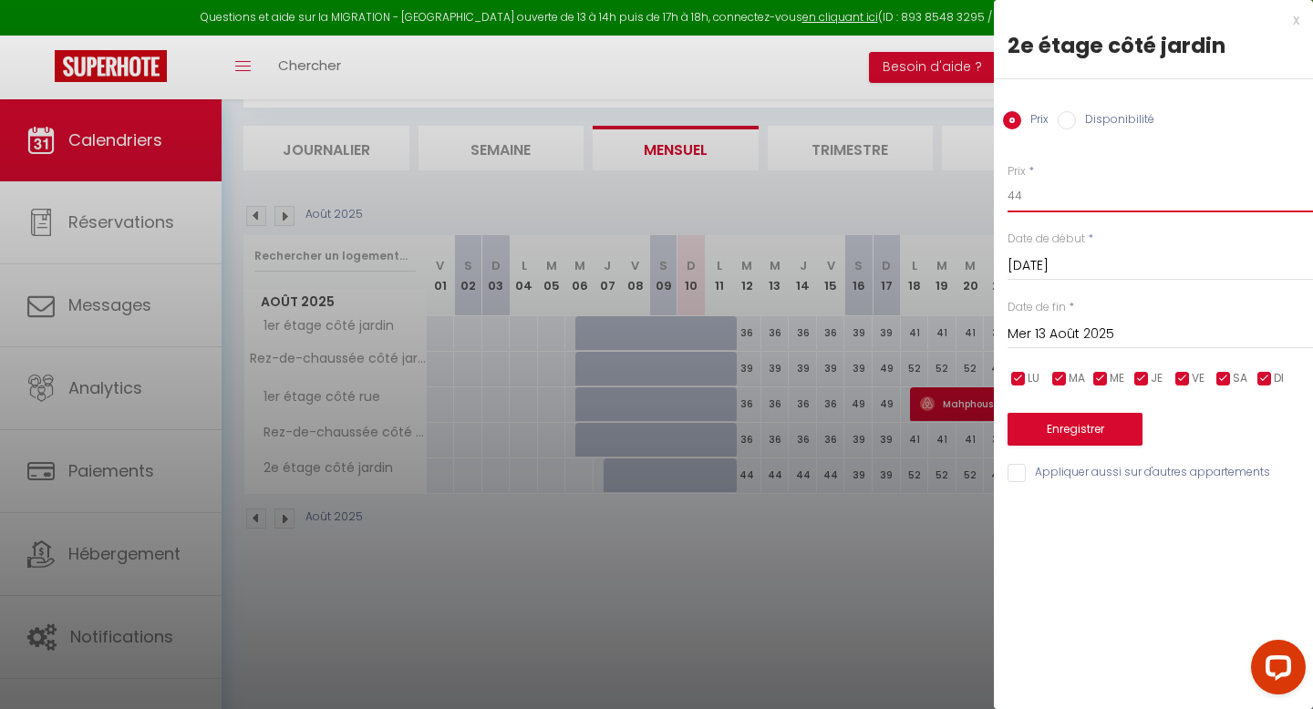
click at [1020, 201] on input "44" at bounding box center [1159, 196] width 305 height 33
click at [1046, 332] on input "Mer 13 Août 2025" at bounding box center [1159, 335] width 305 height 24
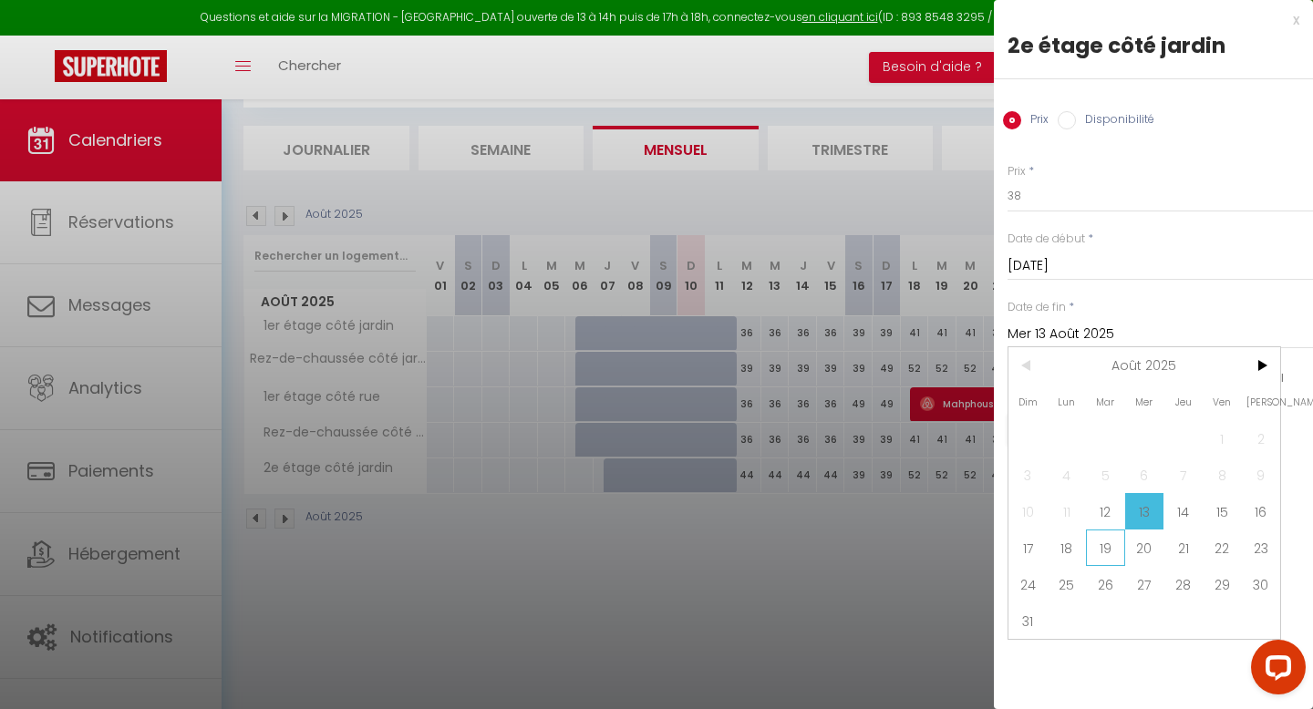
click at [1108, 542] on span "19" at bounding box center [1105, 548] width 39 height 36
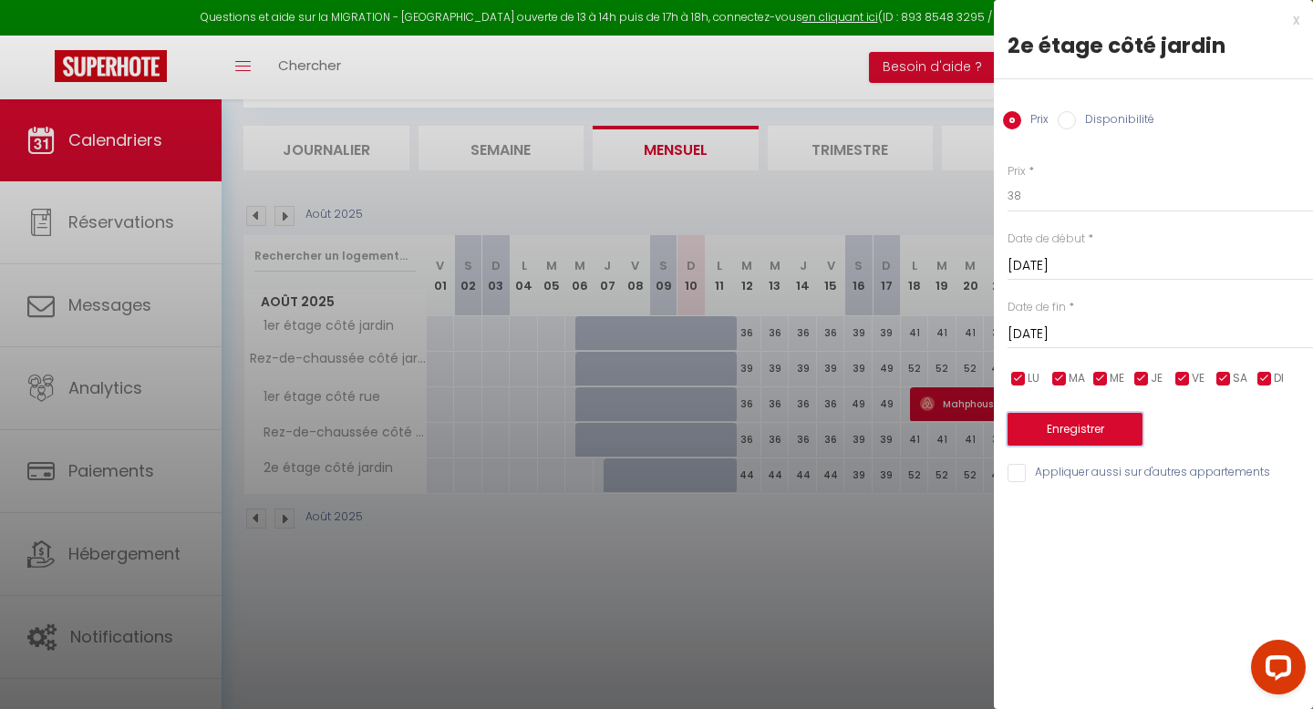
click at [1087, 434] on button "Enregistrer" at bounding box center [1074, 429] width 135 height 33
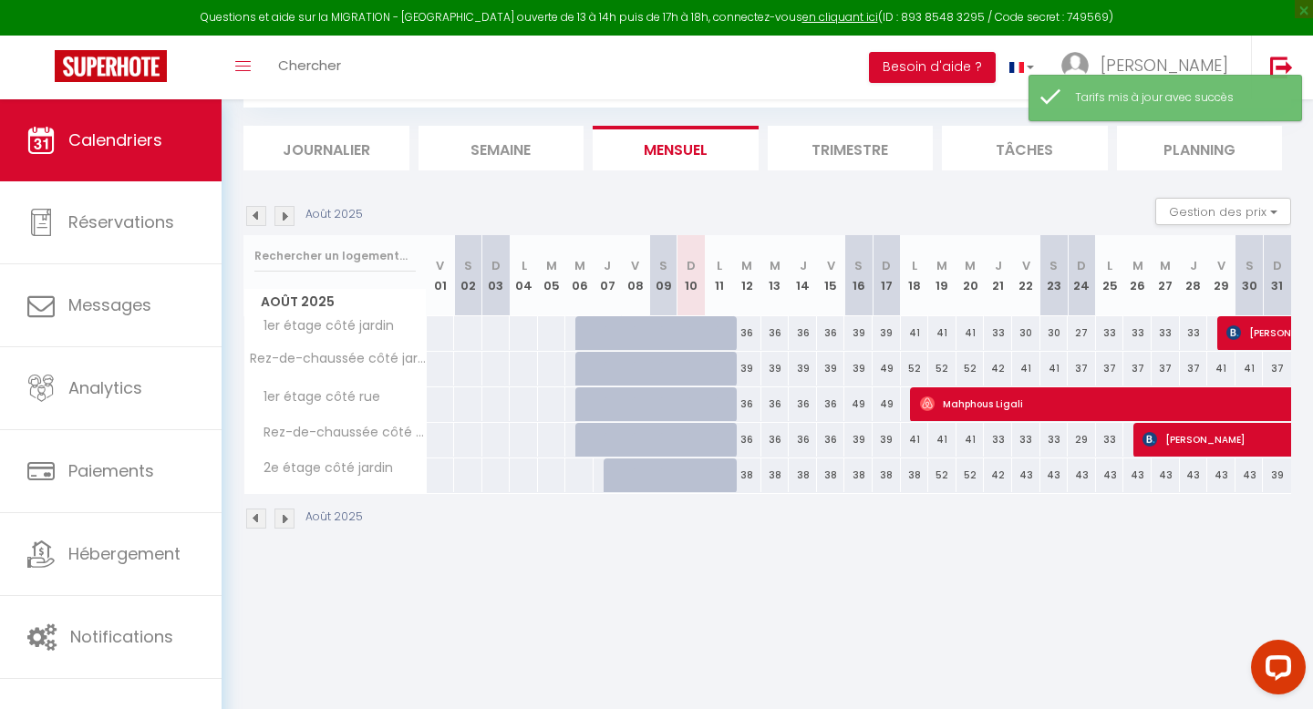
click at [748, 365] on div "39" at bounding box center [747, 369] width 28 height 34
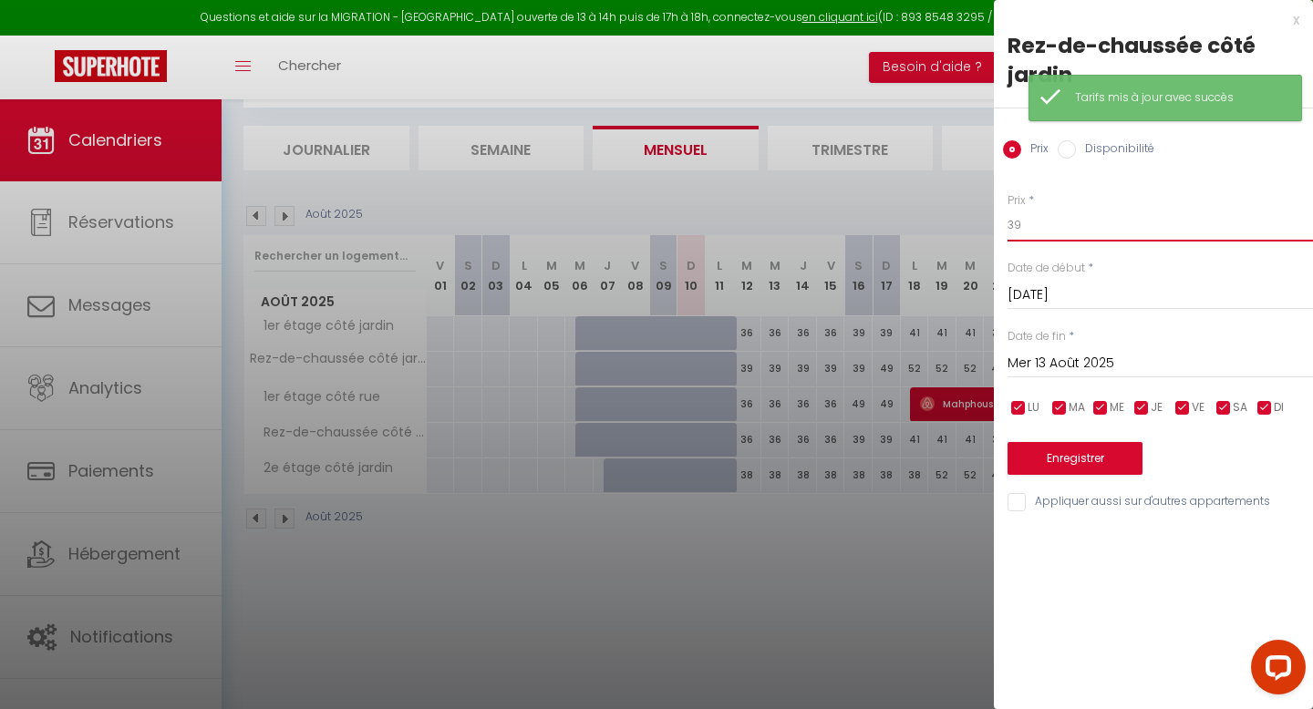
click at [1023, 226] on input "39" at bounding box center [1159, 225] width 305 height 33
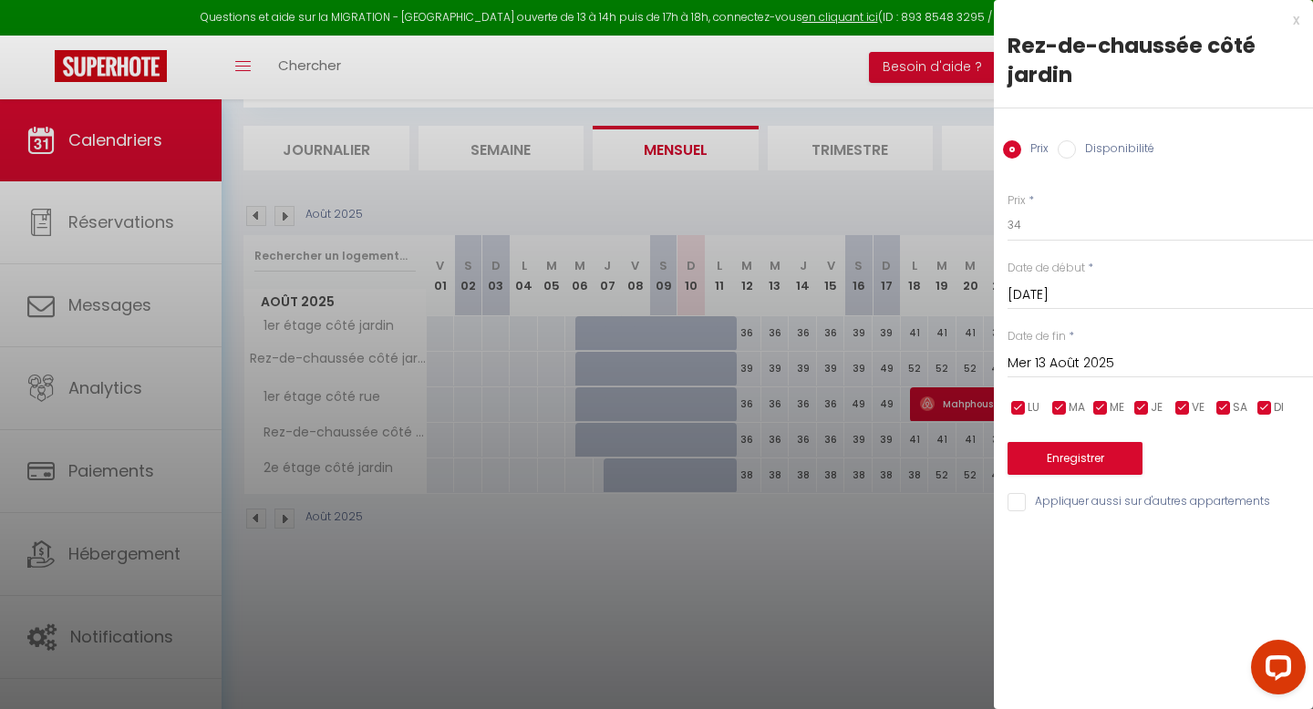
click at [1053, 355] on input "Mer 13 Août 2025" at bounding box center [1159, 364] width 305 height 24
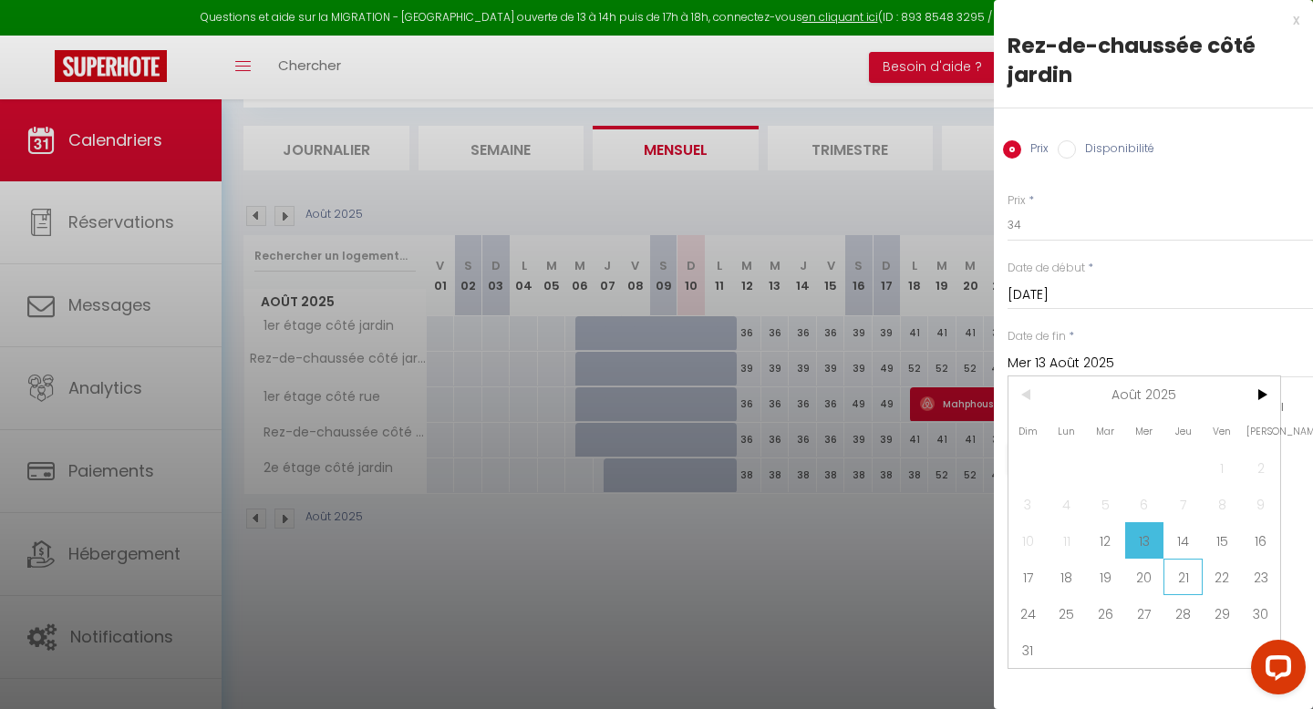
click at [1172, 578] on span "21" at bounding box center [1182, 577] width 39 height 36
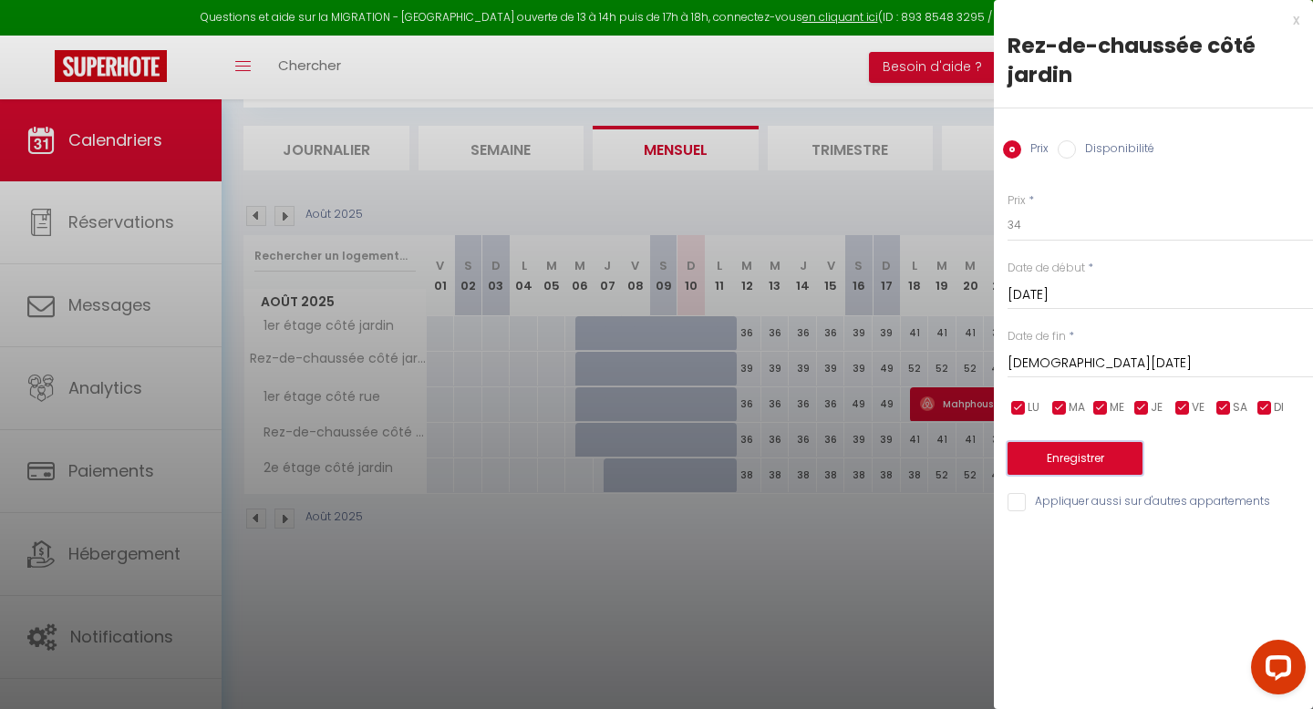
click at [1079, 463] on button "Enregistrer" at bounding box center [1074, 458] width 135 height 33
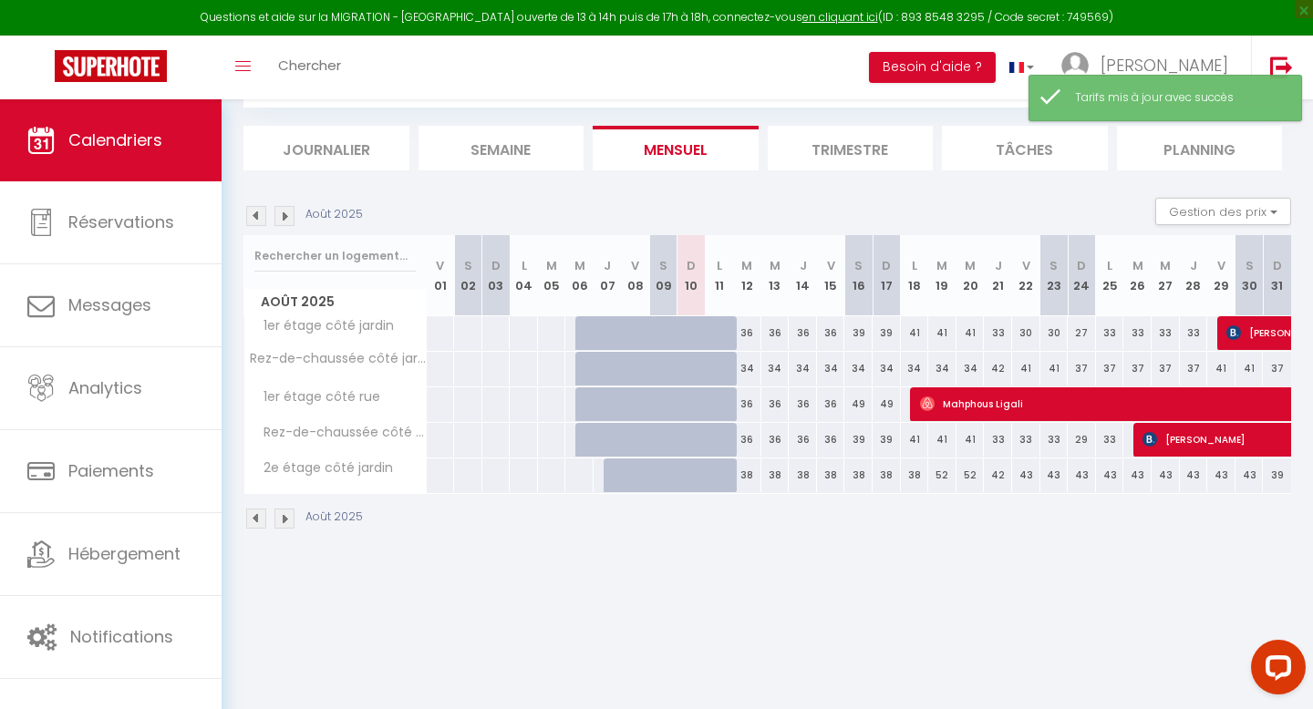
click at [896, 569] on body "Questions et aide sur la MIGRATION - [GEOGRAPHIC_DATA] ouverte de 13 à 14h puis…" at bounding box center [656, 354] width 1313 height 709
click at [859, 404] on div "49" at bounding box center [858, 404] width 28 height 34
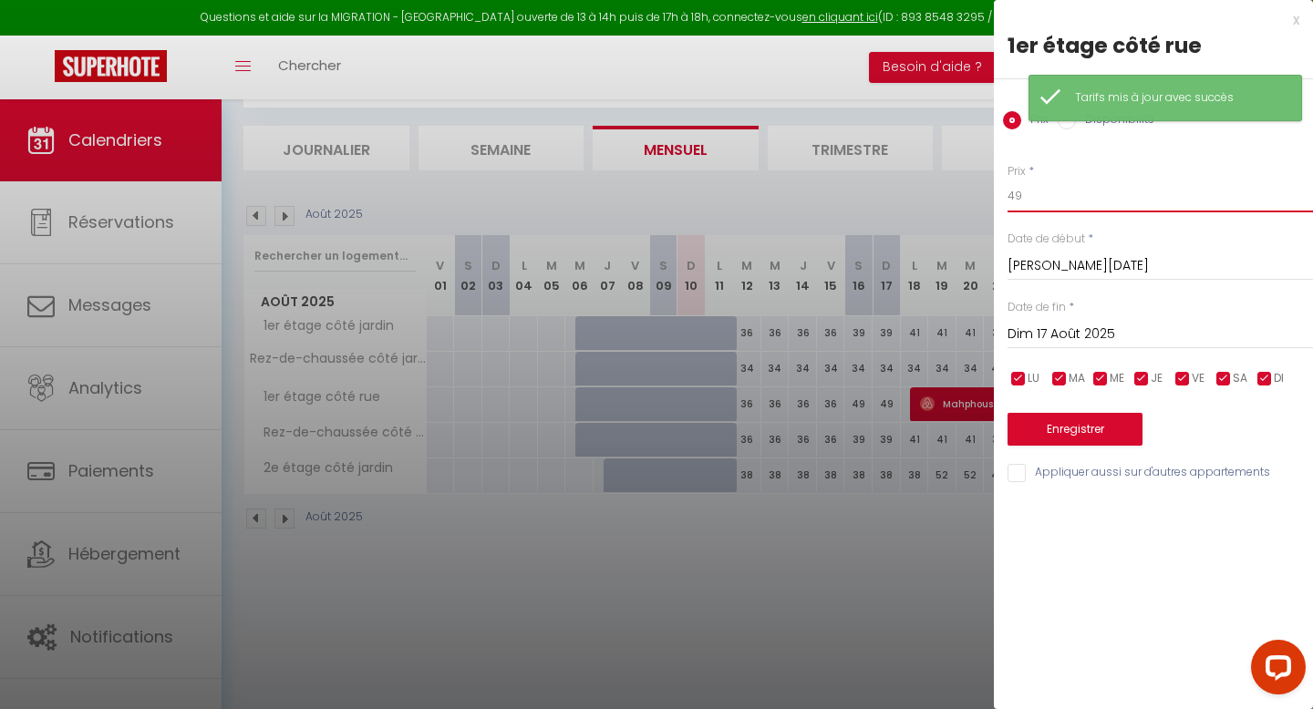
click at [1042, 198] on input "49" at bounding box center [1159, 196] width 305 height 33
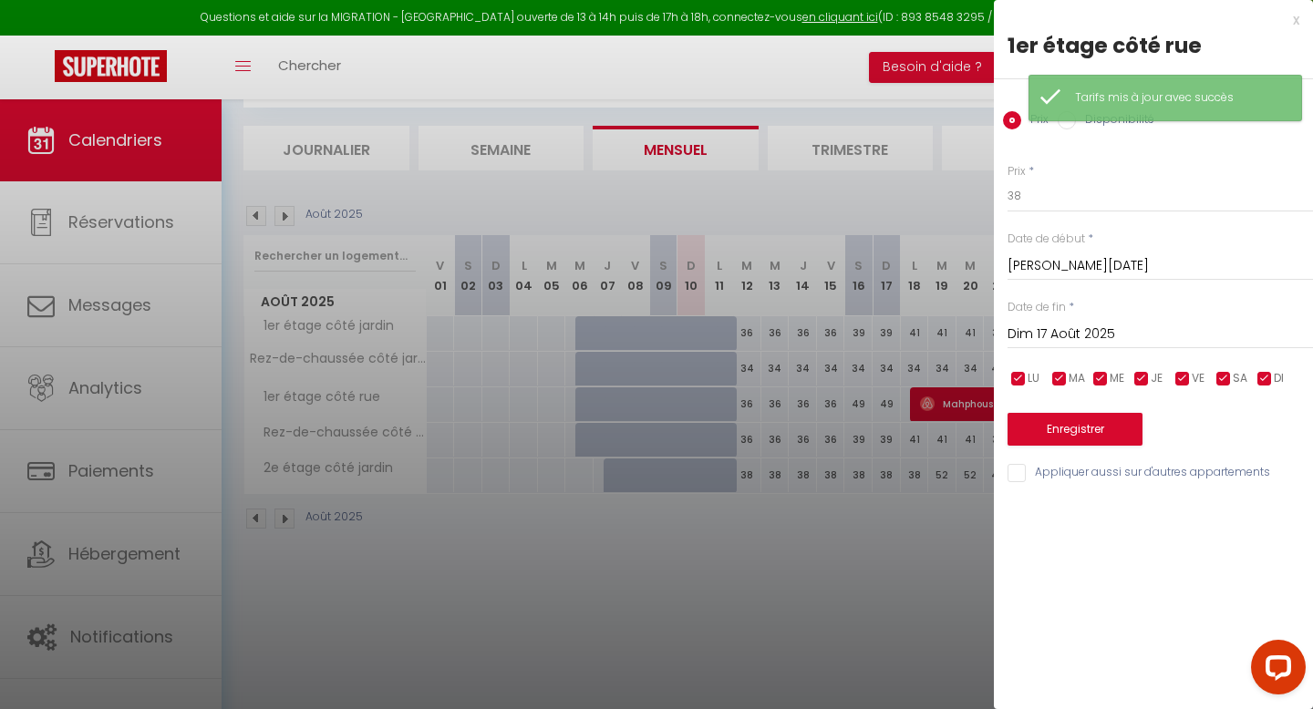
click at [1057, 334] on input "Dim 17 Août 2025" at bounding box center [1159, 335] width 305 height 24
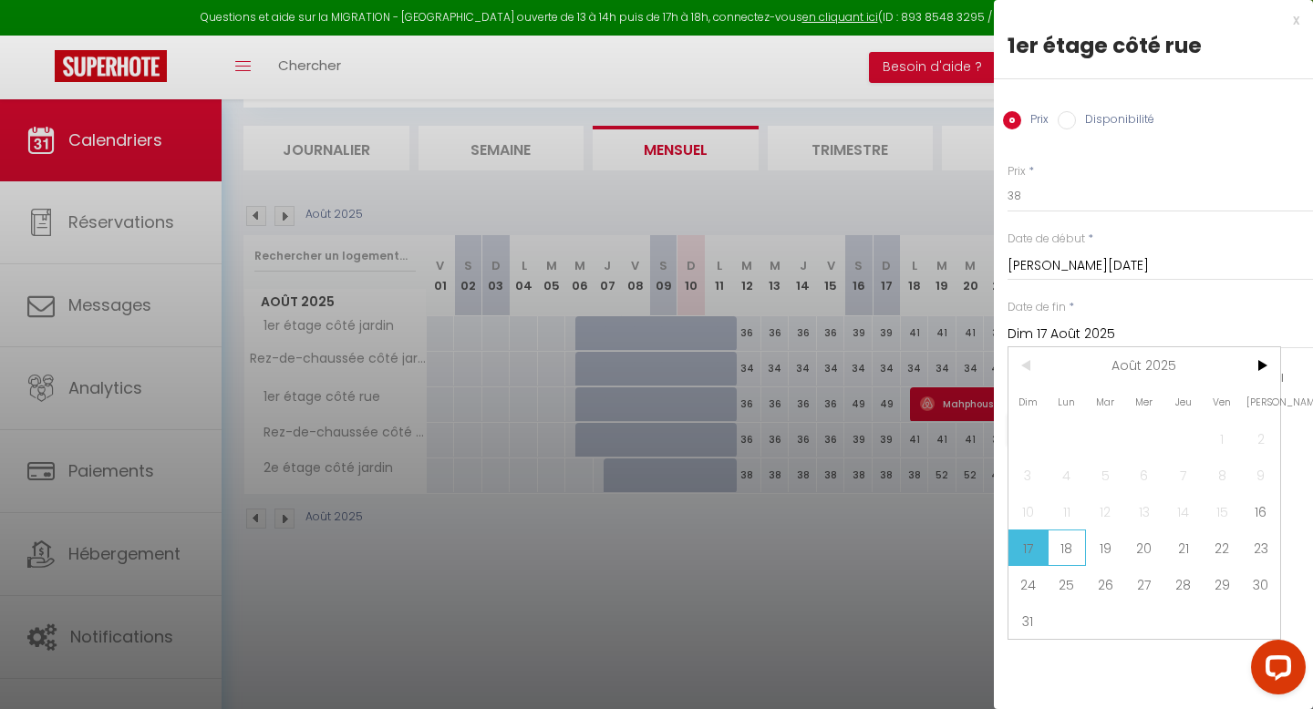
click at [1063, 542] on span "18" at bounding box center [1066, 548] width 39 height 36
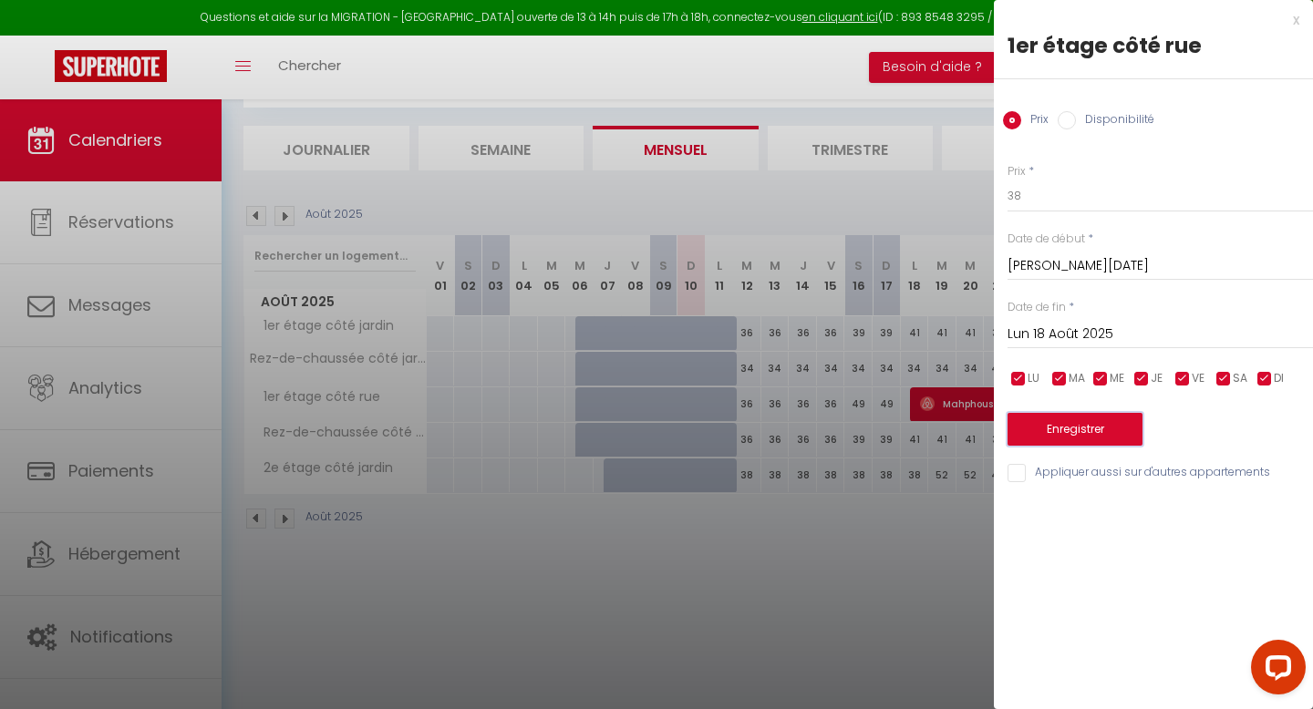
click at [1092, 434] on button "Enregistrer" at bounding box center [1074, 429] width 135 height 33
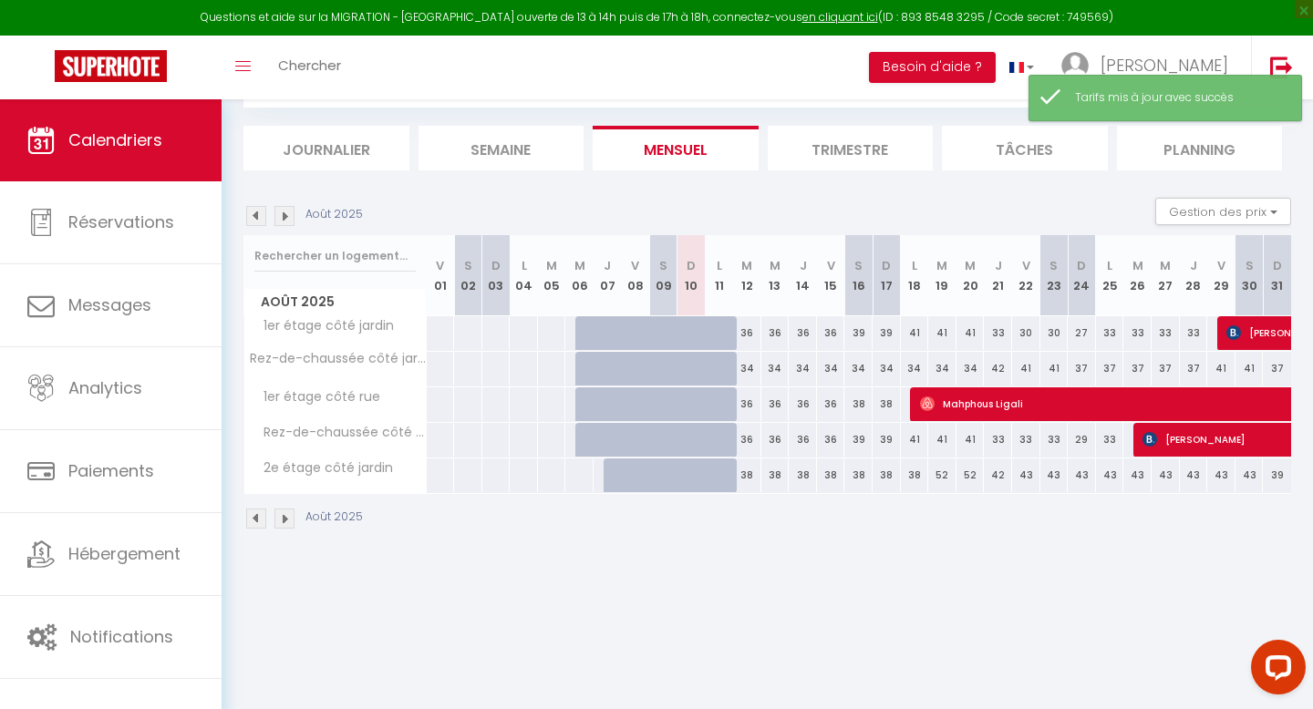
click at [922, 551] on div "CALENDRIERS Filtrer par hébergement Tous Corentin - Joli T2 esprit LOFT [PERSON…" at bounding box center [767, 285] width 1091 height 570
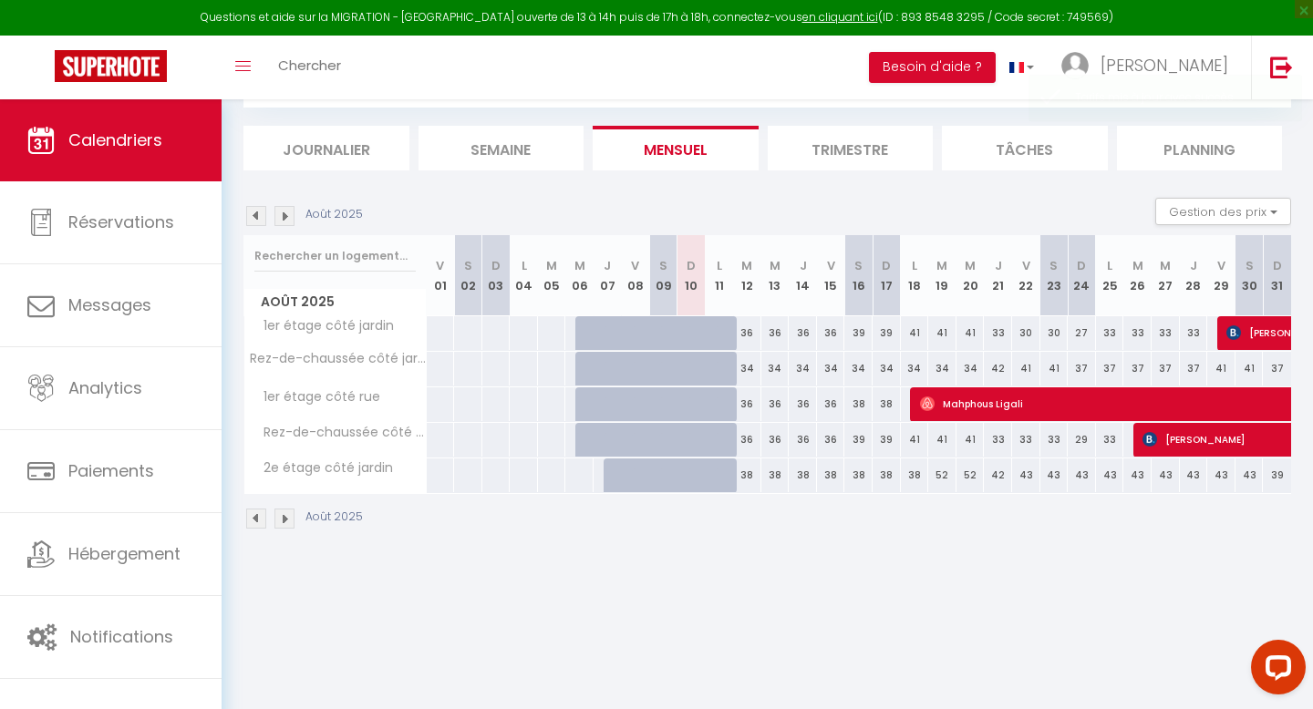
click at [288, 522] on img at bounding box center [284, 519] width 20 height 20
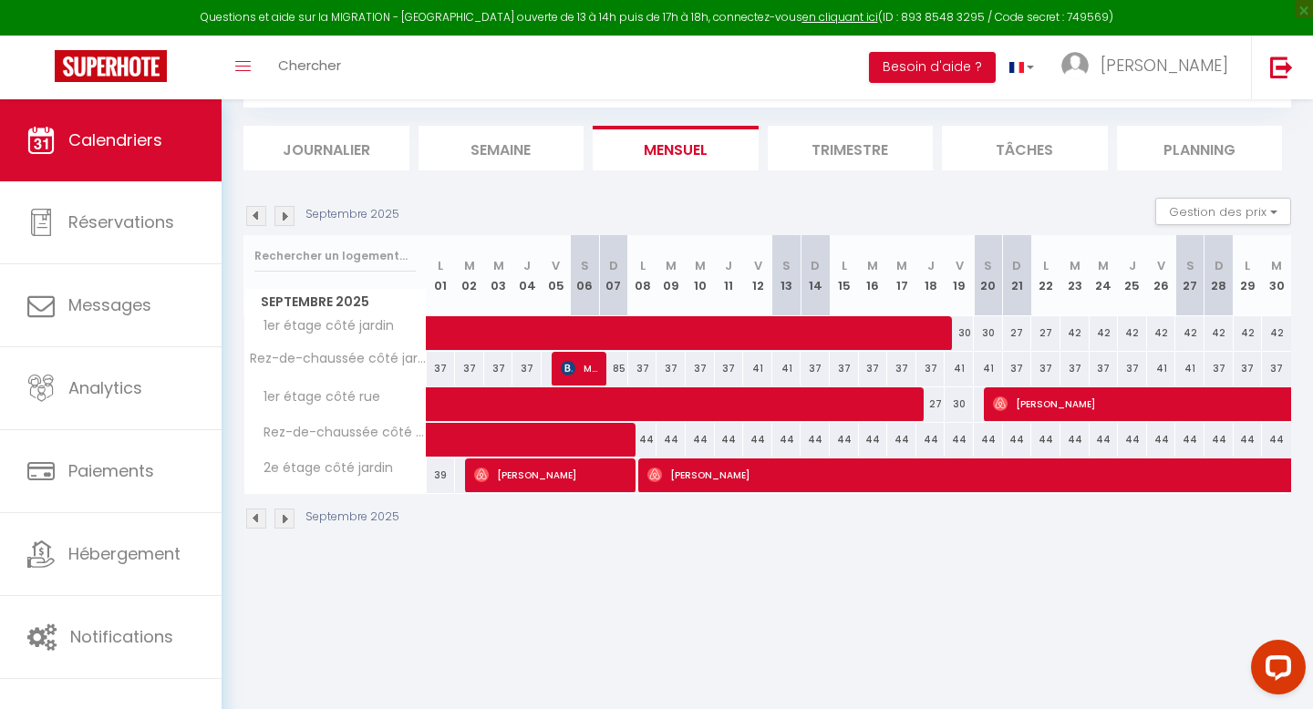
click at [253, 518] on img at bounding box center [256, 519] width 20 height 20
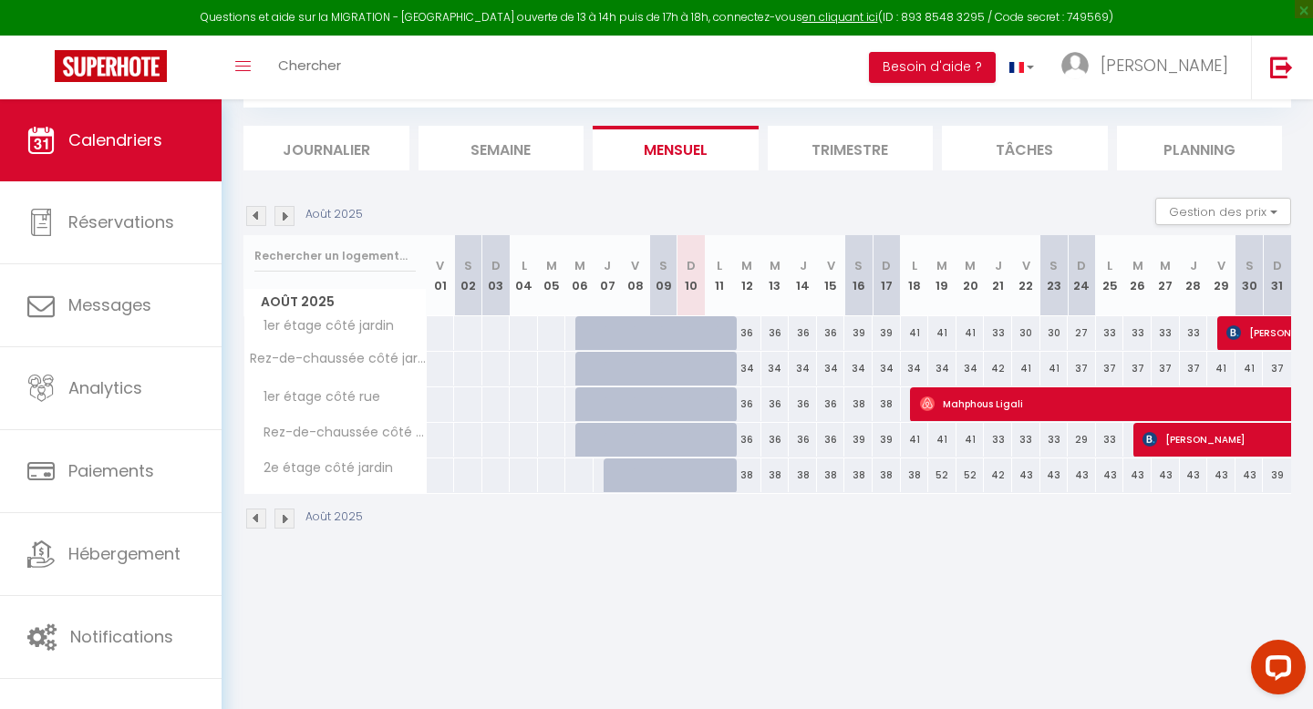
click at [719, 330] on div at bounding box center [729, 343] width 28 height 35
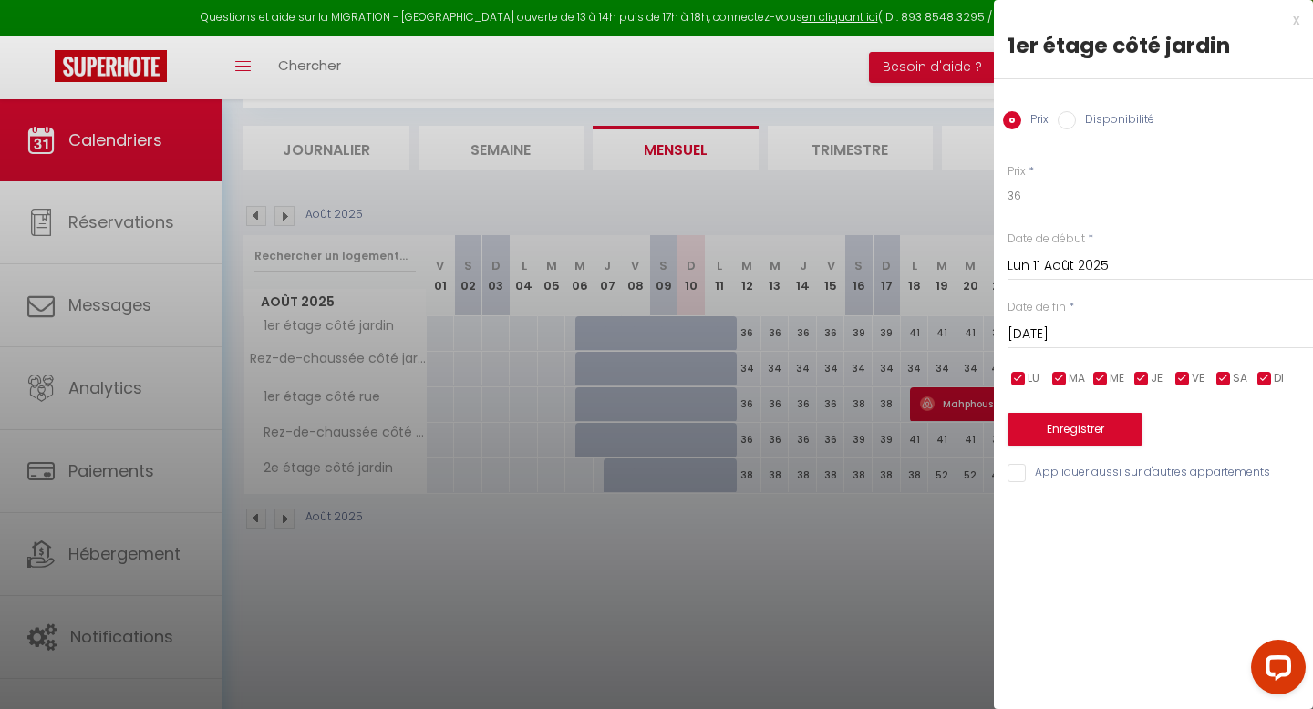
click at [1074, 118] on input "Disponibilité" at bounding box center [1066, 120] width 18 height 18
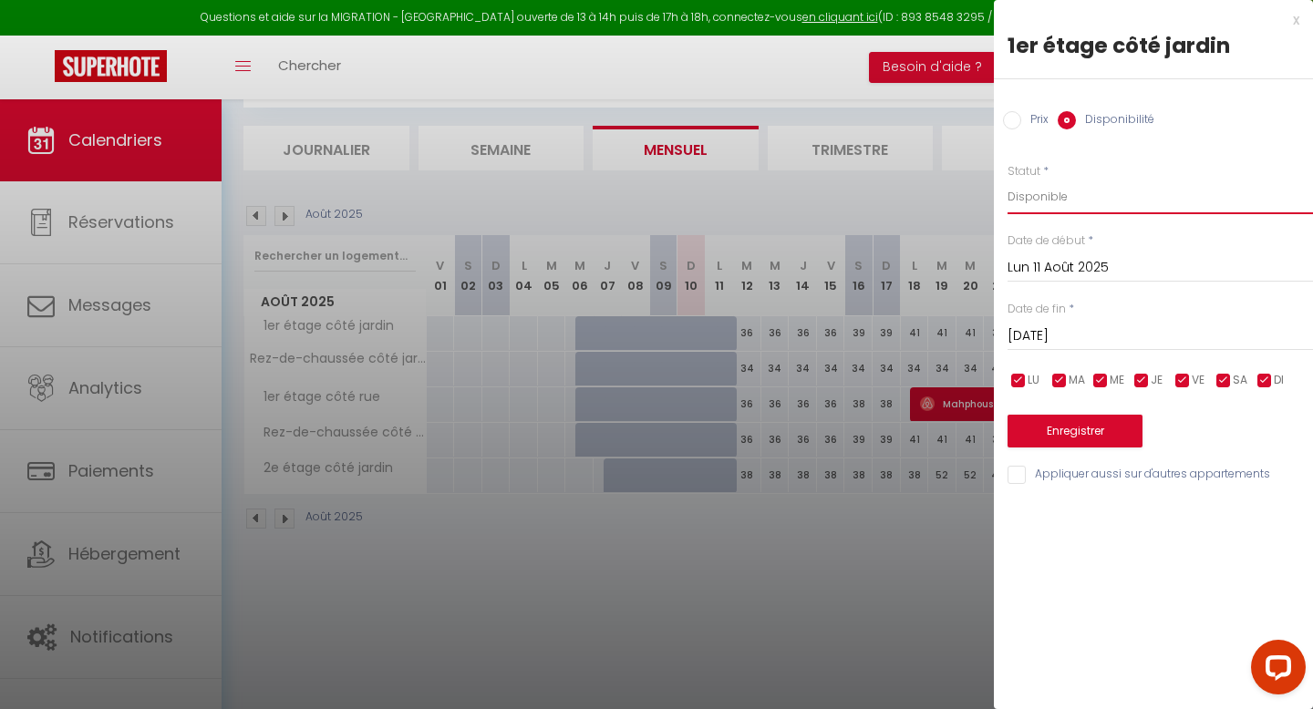
click at [1087, 198] on select "Disponible Indisponible" at bounding box center [1159, 197] width 305 height 35
click at [1055, 433] on button "Enregistrer" at bounding box center [1074, 431] width 135 height 33
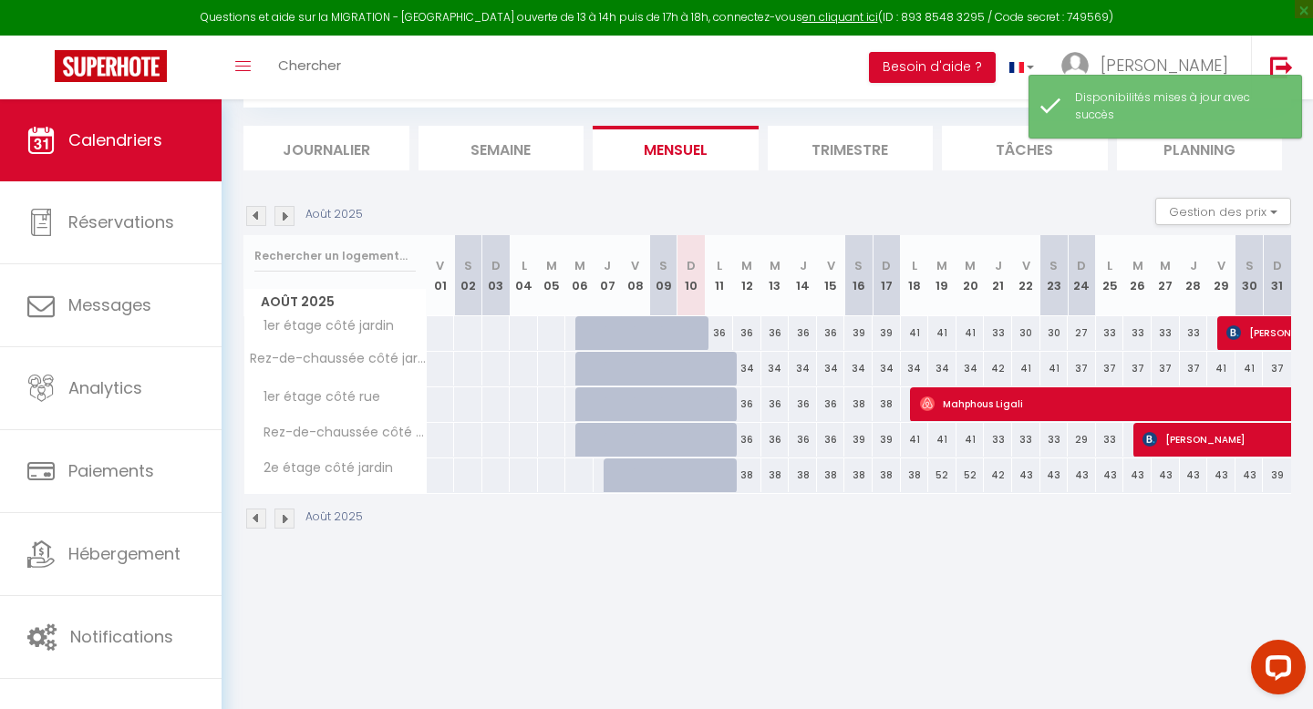
click at [723, 404] on div at bounding box center [729, 414] width 28 height 35
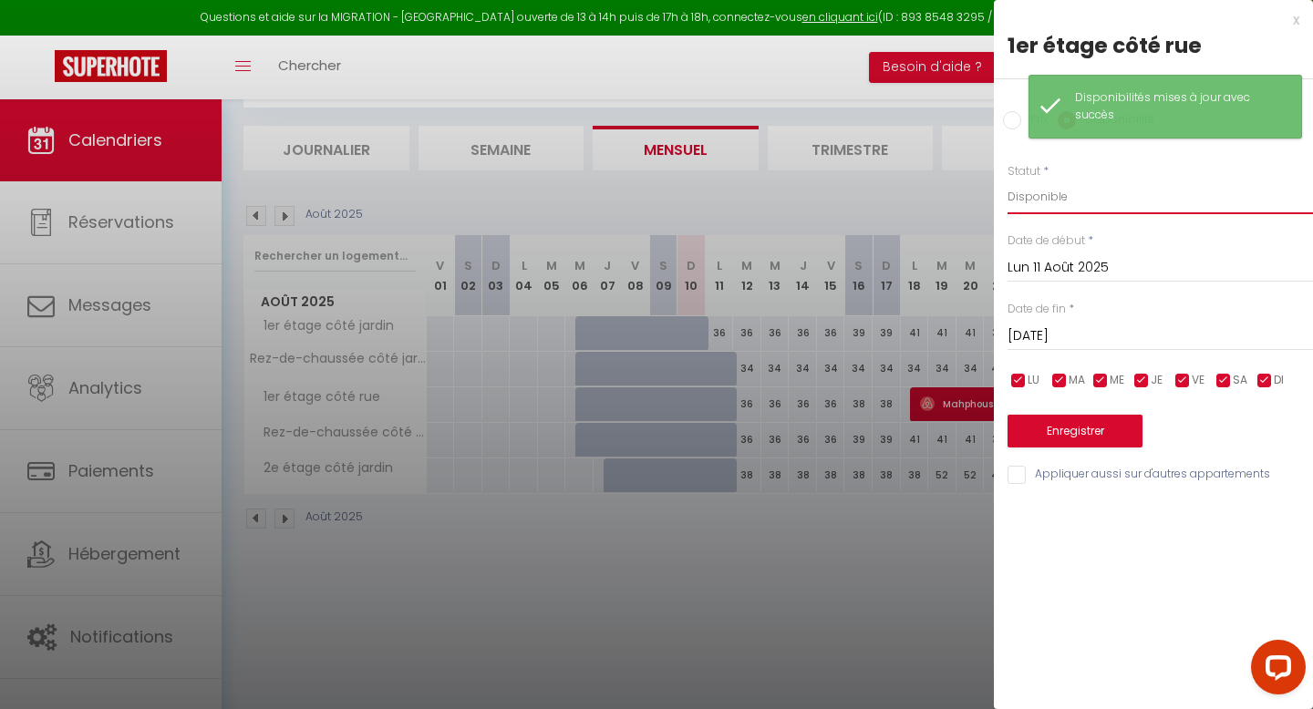
click at [1077, 189] on select "Disponible Indisponible" at bounding box center [1159, 197] width 305 height 35
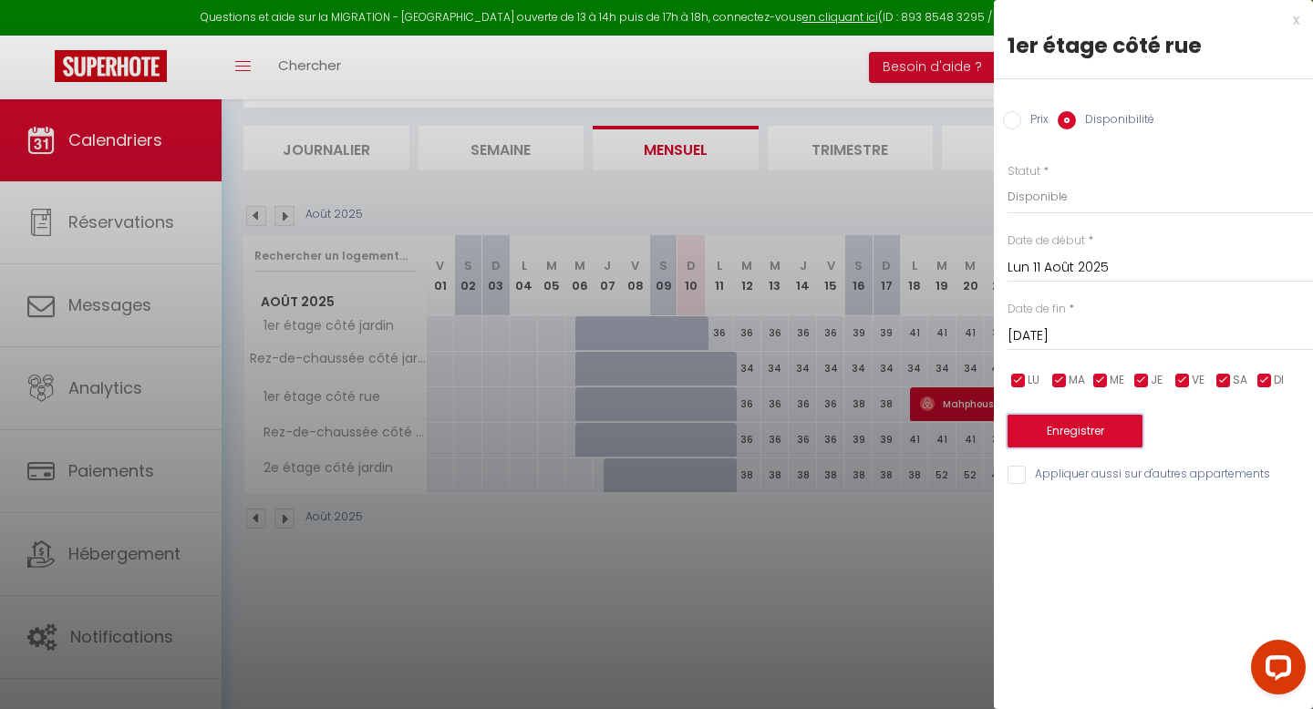
click at [1067, 430] on button "Enregistrer" at bounding box center [1074, 431] width 135 height 33
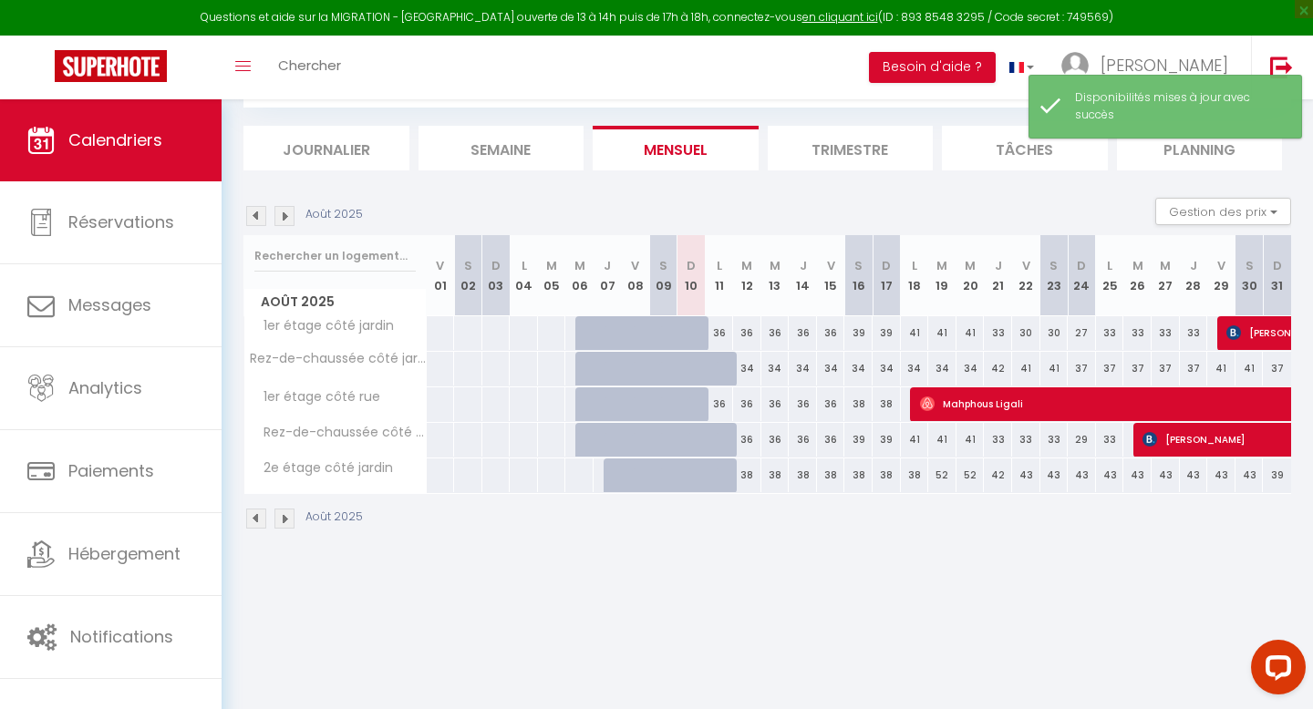
click at [722, 441] on div at bounding box center [729, 450] width 28 height 35
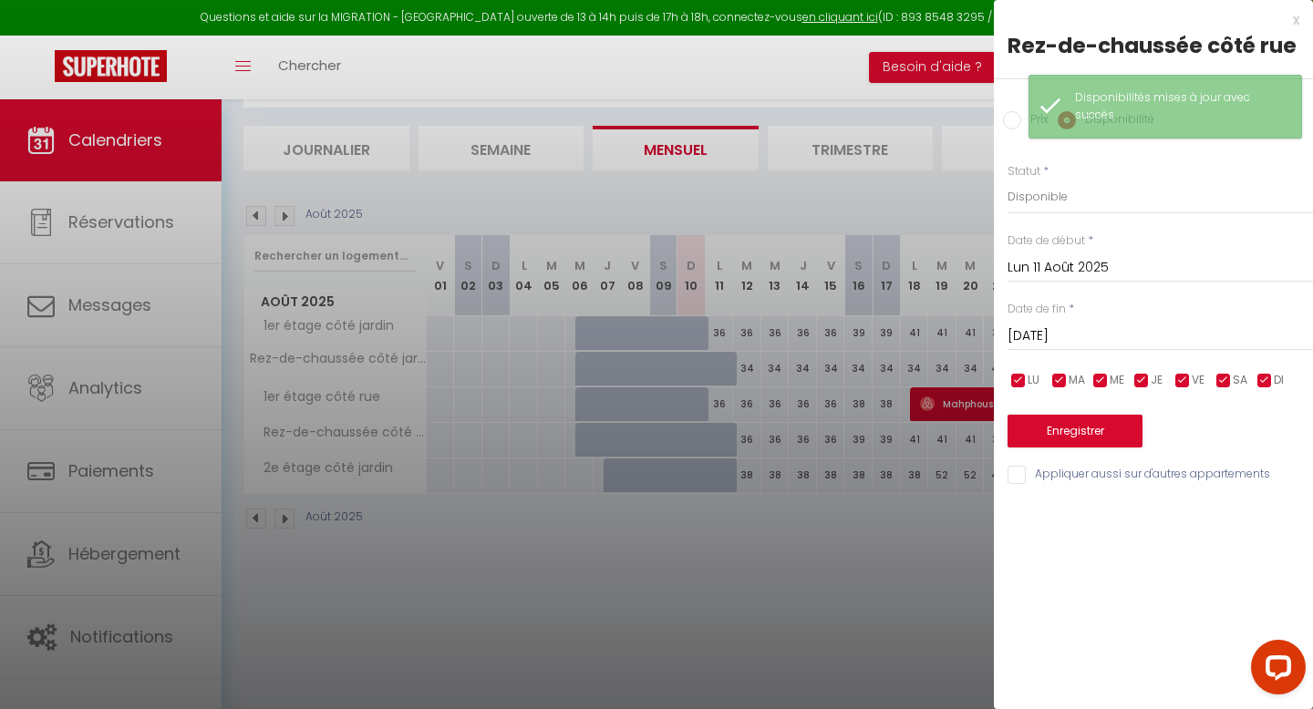
click at [428, 417] on div at bounding box center [656, 354] width 1313 height 709
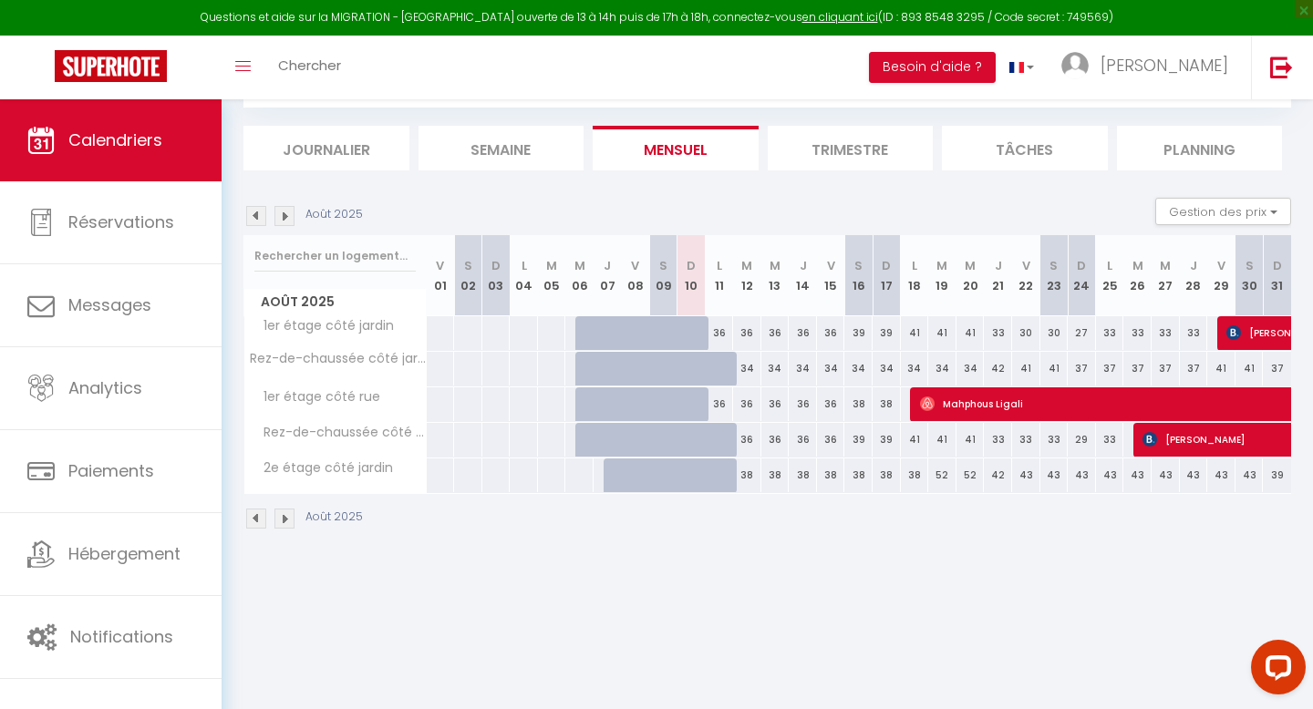
click at [713, 366] on div at bounding box center [719, 369] width 28 height 35
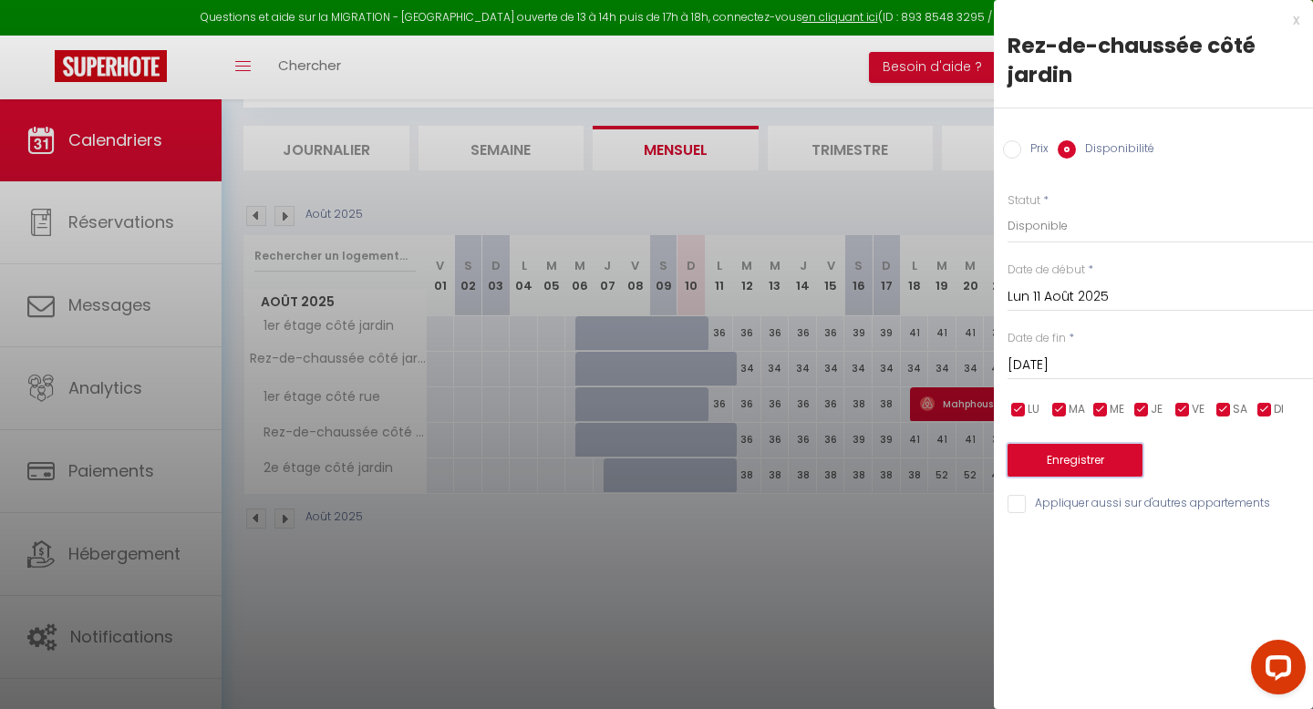
click at [1055, 465] on button "Enregistrer" at bounding box center [1074, 460] width 135 height 33
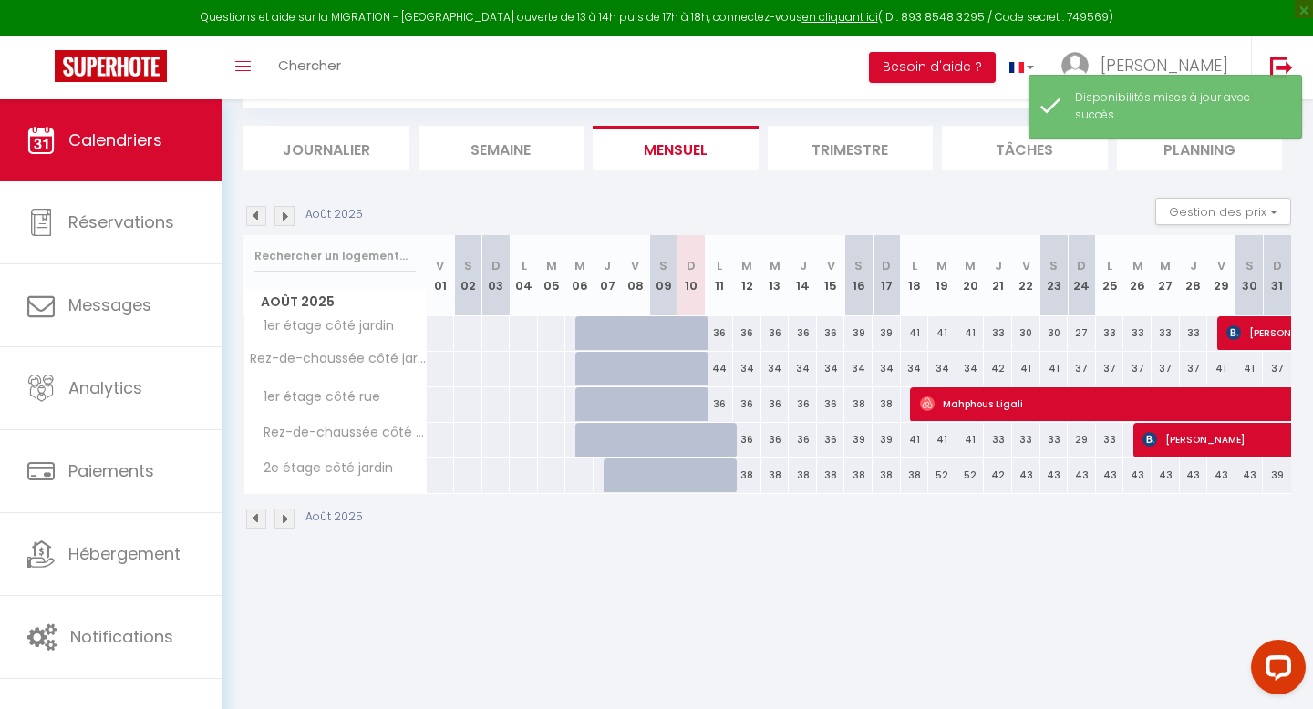
click at [727, 477] on div at bounding box center [729, 486] width 28 height 35
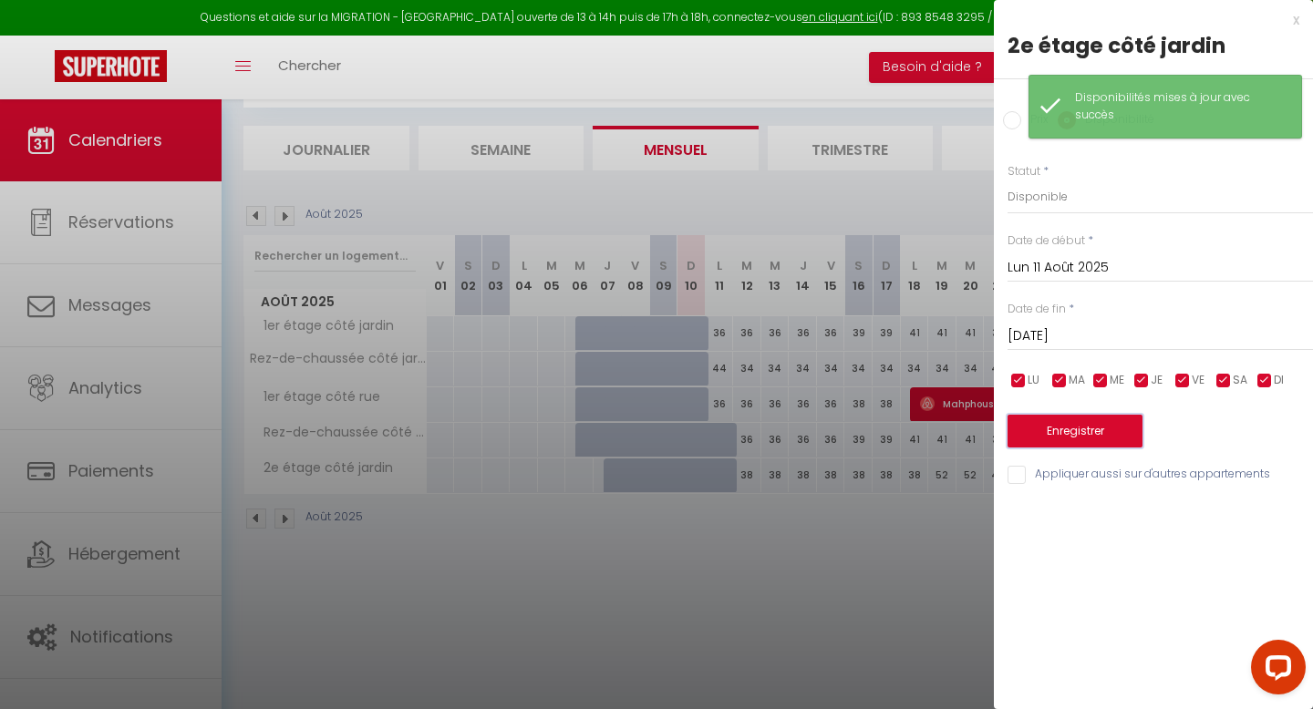
click at [1066, 428] on button "Enregistrer" at bounding box center [1074, 431] width 135 height 33
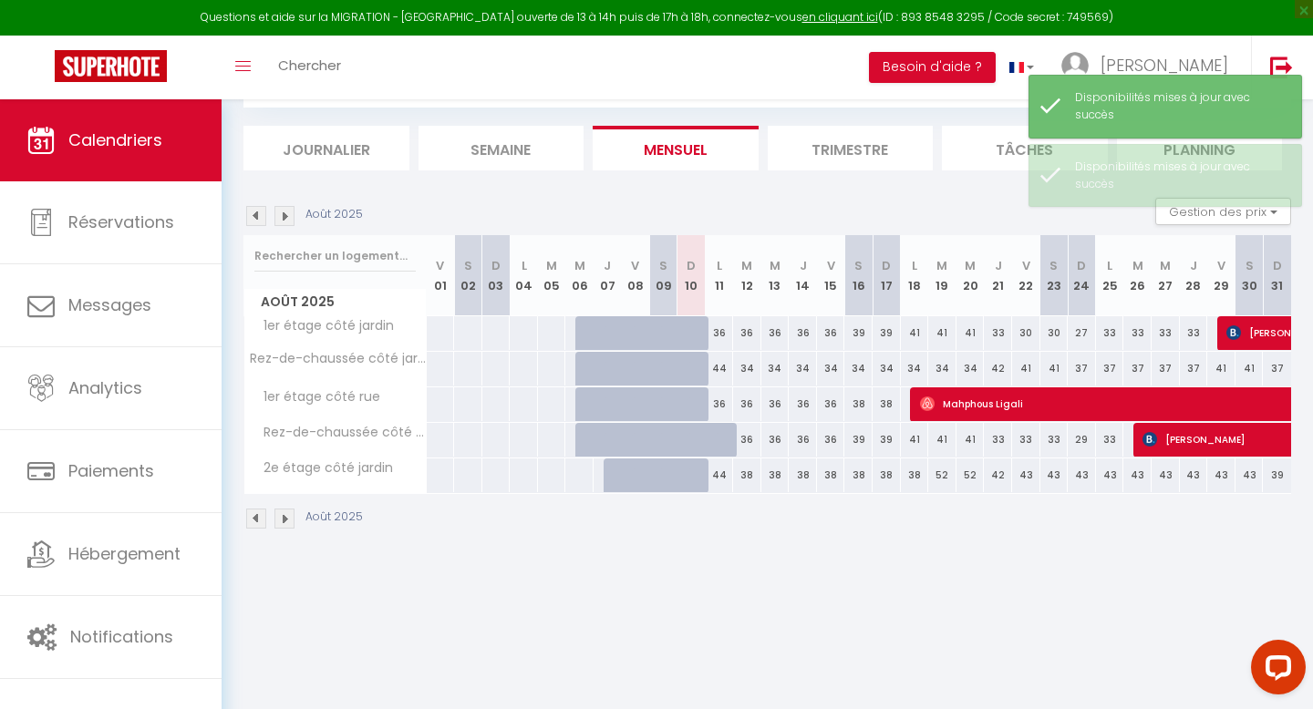
click at [716, 368] on div "44" at bounding box center [719, 369] width 28 height 34
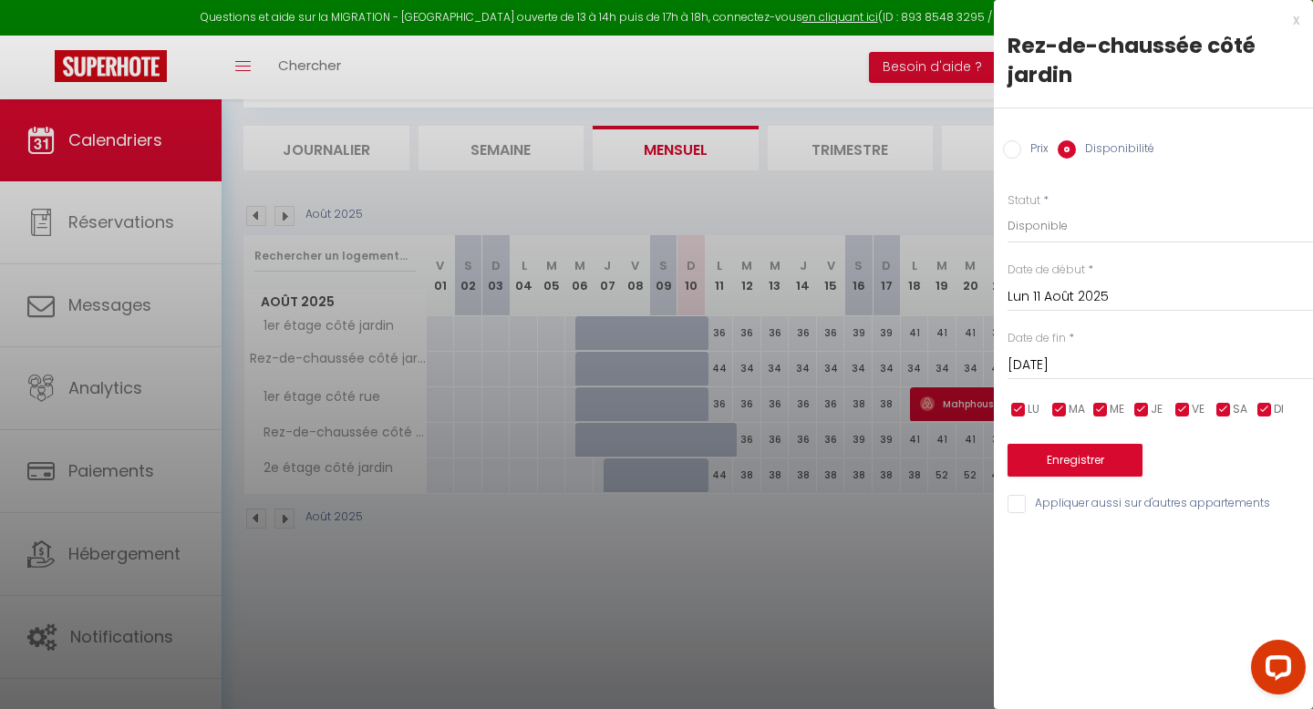
click at [1015, 140] on input "Prix" at bounding box center [1012, 149] width 18 height 18
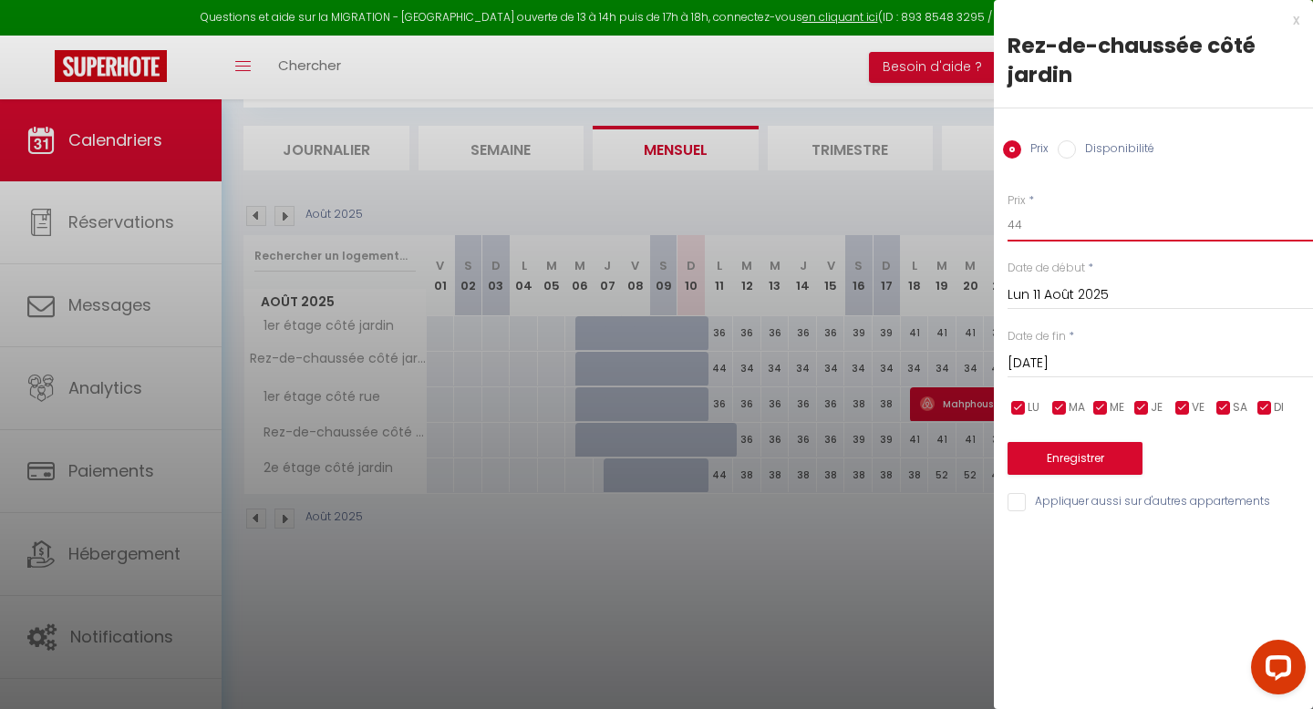
click at [1051, 234] on input "44" at bounding box center [1159, 225] width 305 height 33
click at [1079, 455] on button "Enregistrer" at bounding box center [1074, 458] width 135 height 33
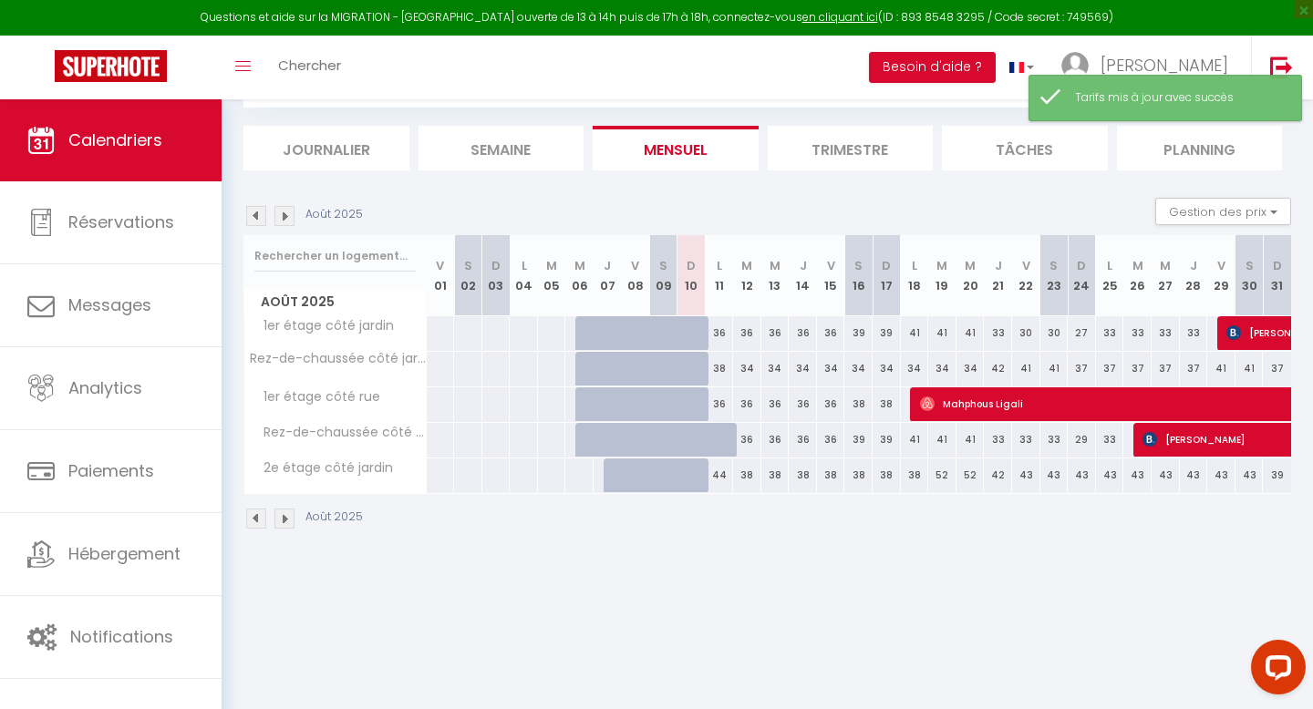
click at [719, 476] on div "44" at bounding box center [719, 476] width 28 height 34
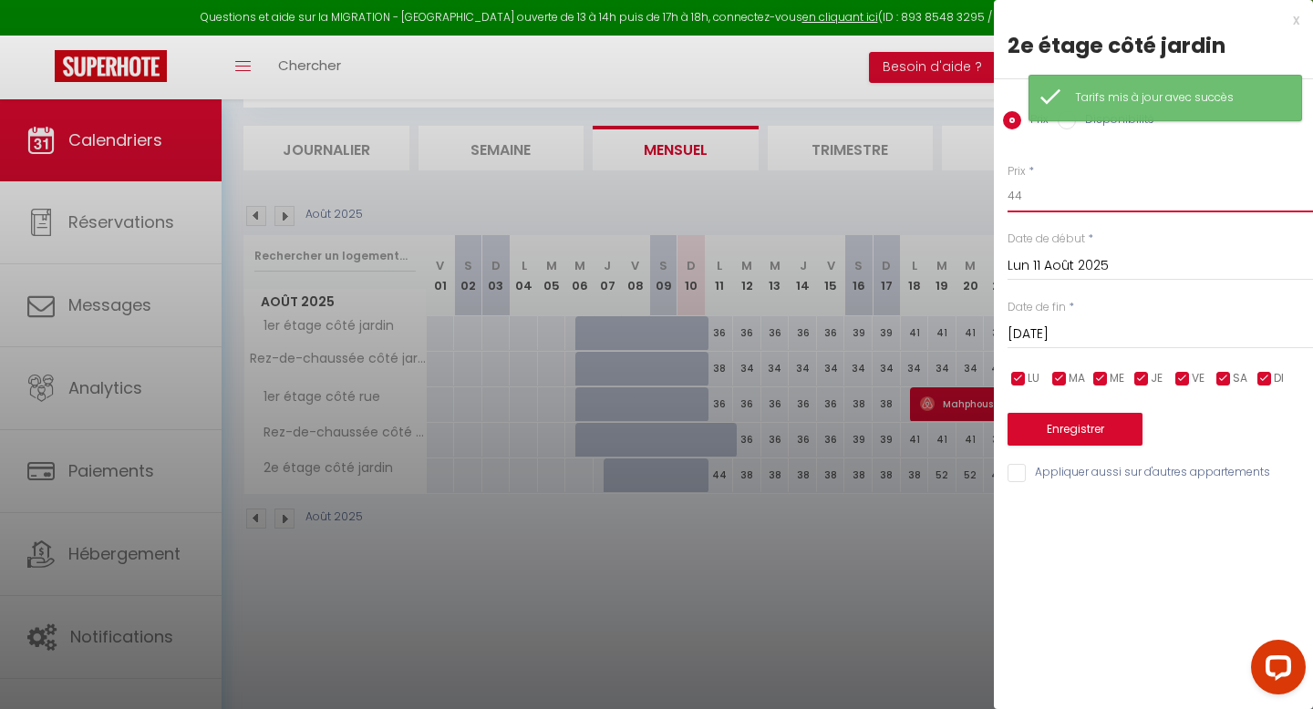
click at [1074, 180] on input "44" at bounding box center [1159, 196] width 305 height 33
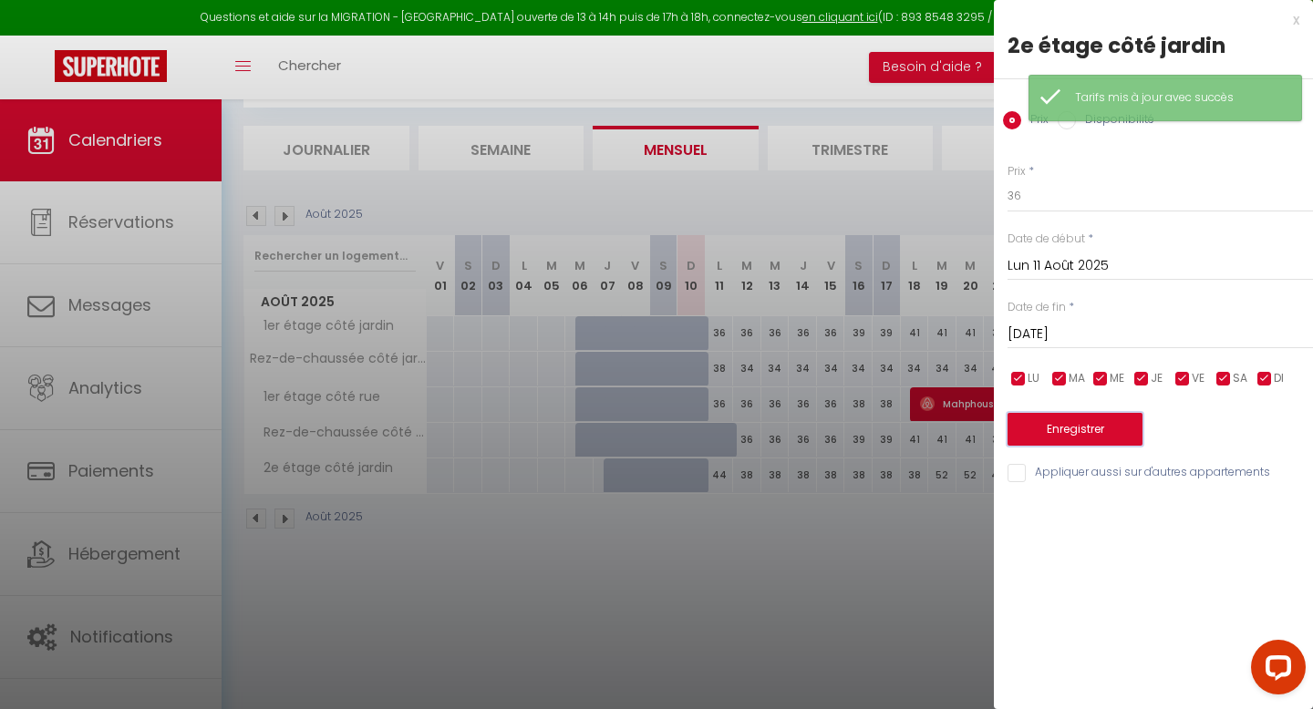
click at [1072, 431] on button "Enregistrer" at bounding box center [1074, 429] width 135 height 33
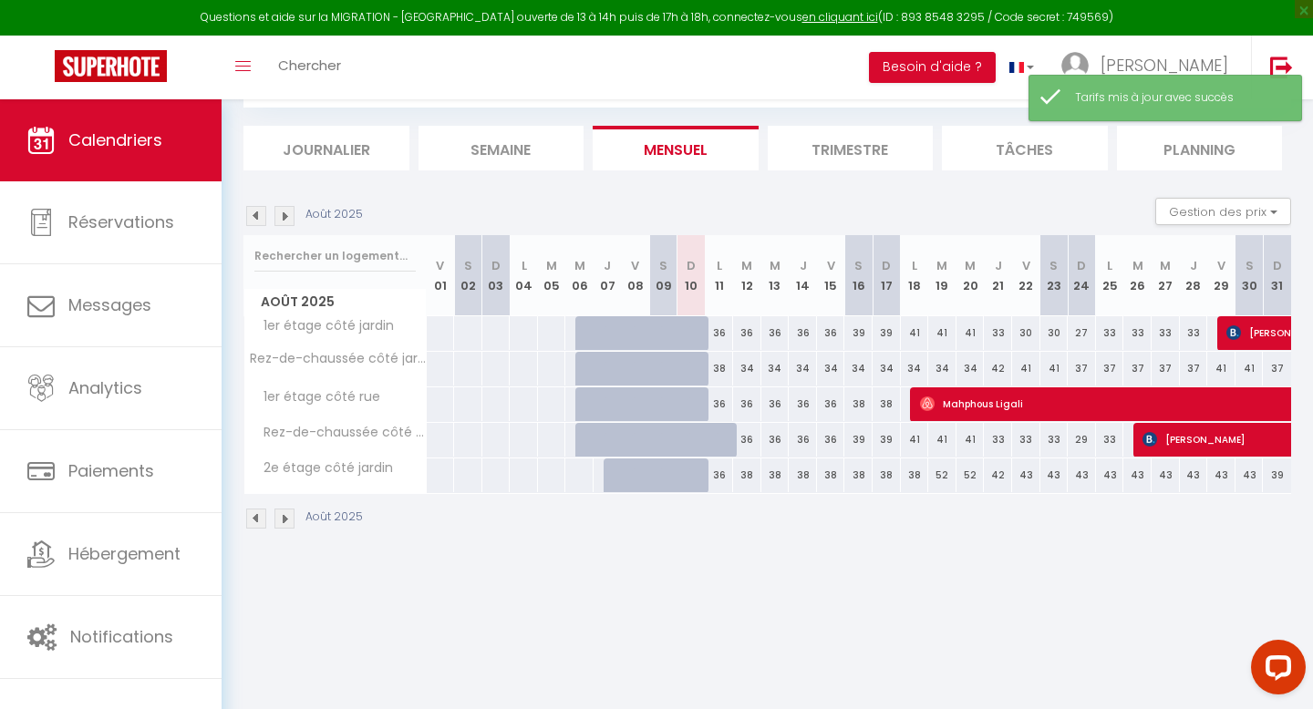
click at [346, 423] on span "Rez-de-chaussée côté rue" at bounding box center [338, 433] width 182 height 20
click at [132, 160] on link "Calendriers" at bounding box center [111, 140] width 222 height 82
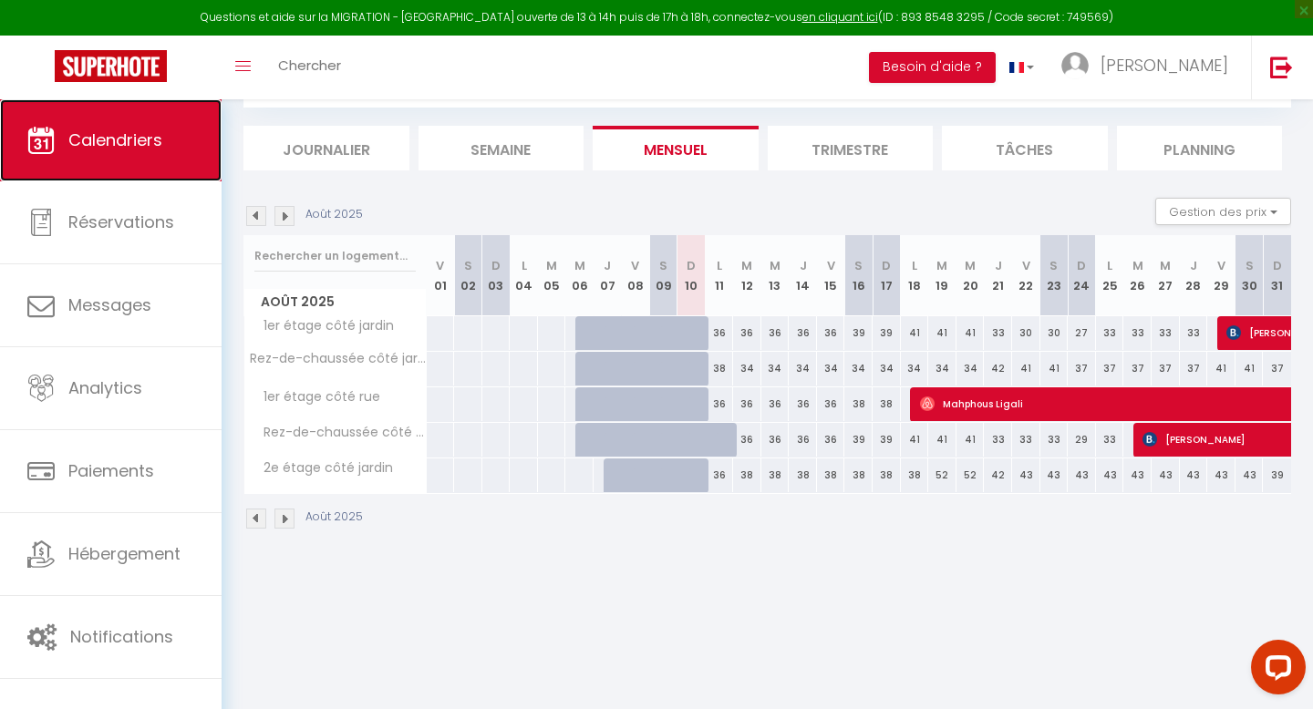
scroll to position [0, 0]
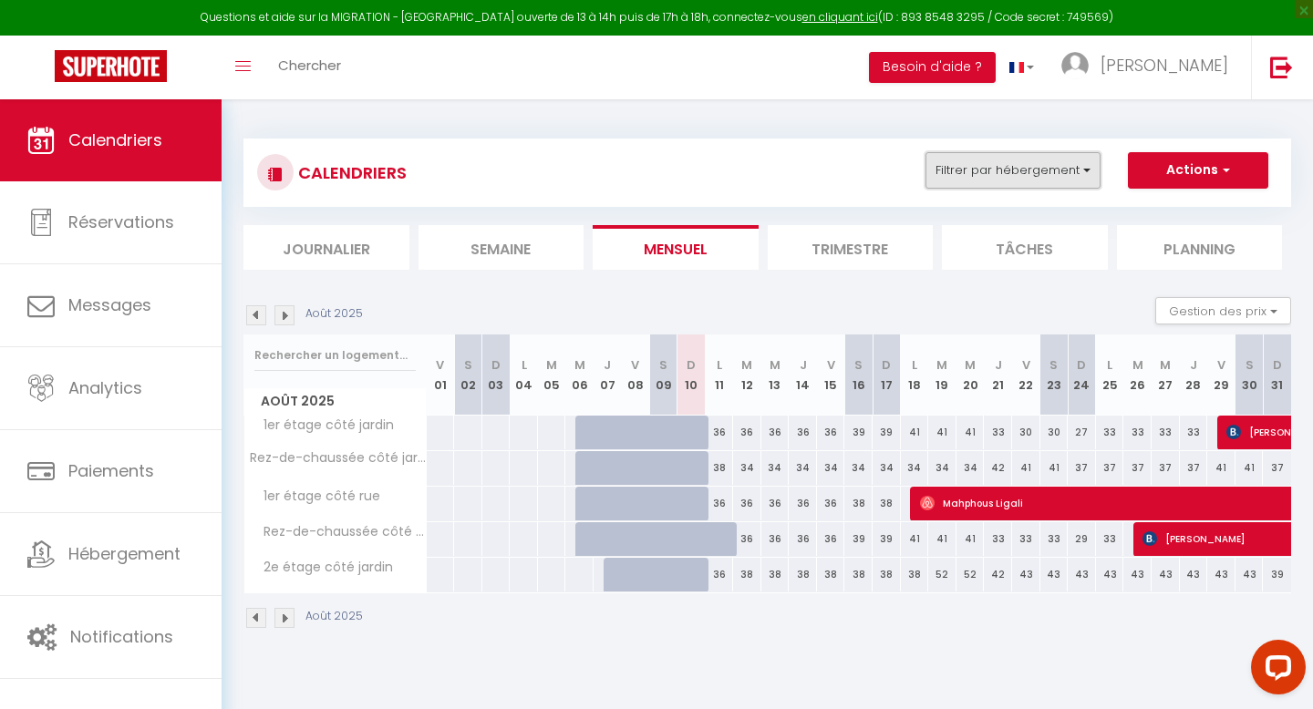
click at [1063, 170] on button "Filtrer par hébergement" at bounding box center [1012, 170] width 175 height 36
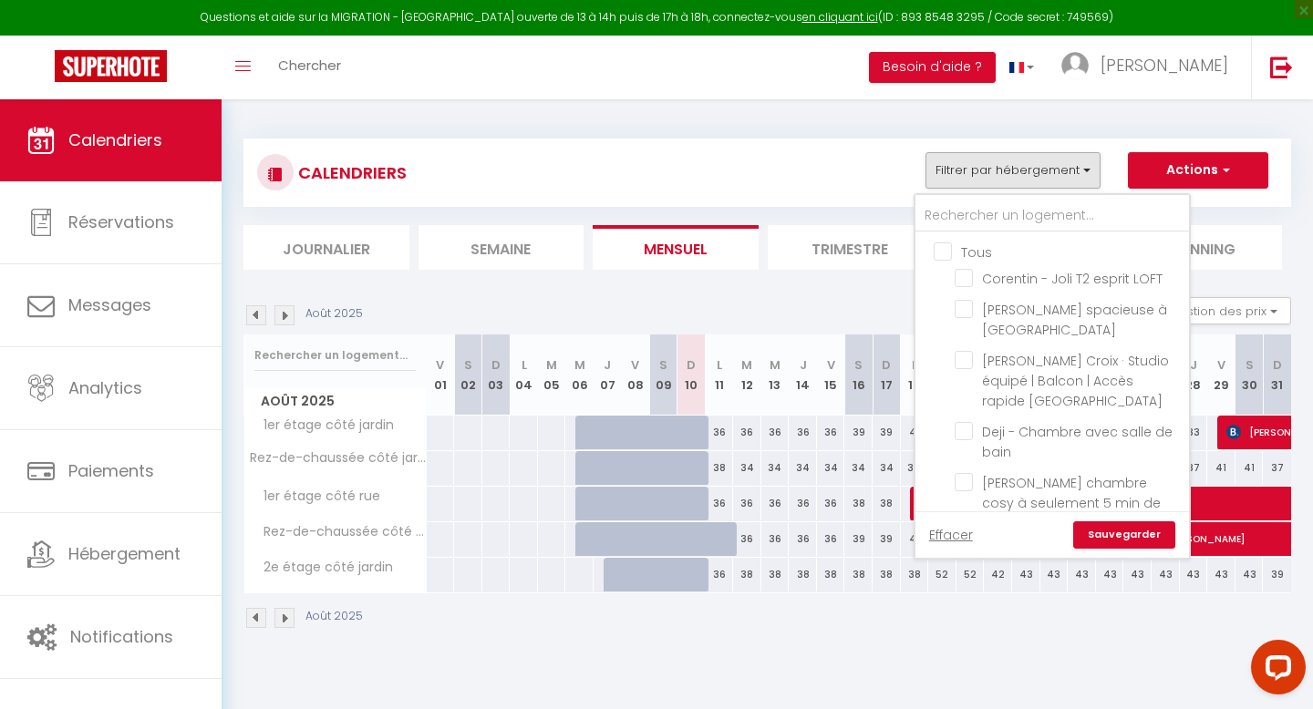
click at [938, 247] on input "Tous" at bounding box center [1069, 251] width 273 height 18
click at [1137, 538] on link "Sauvegarder" at bounding box center [1124, 534] width 102 height 27
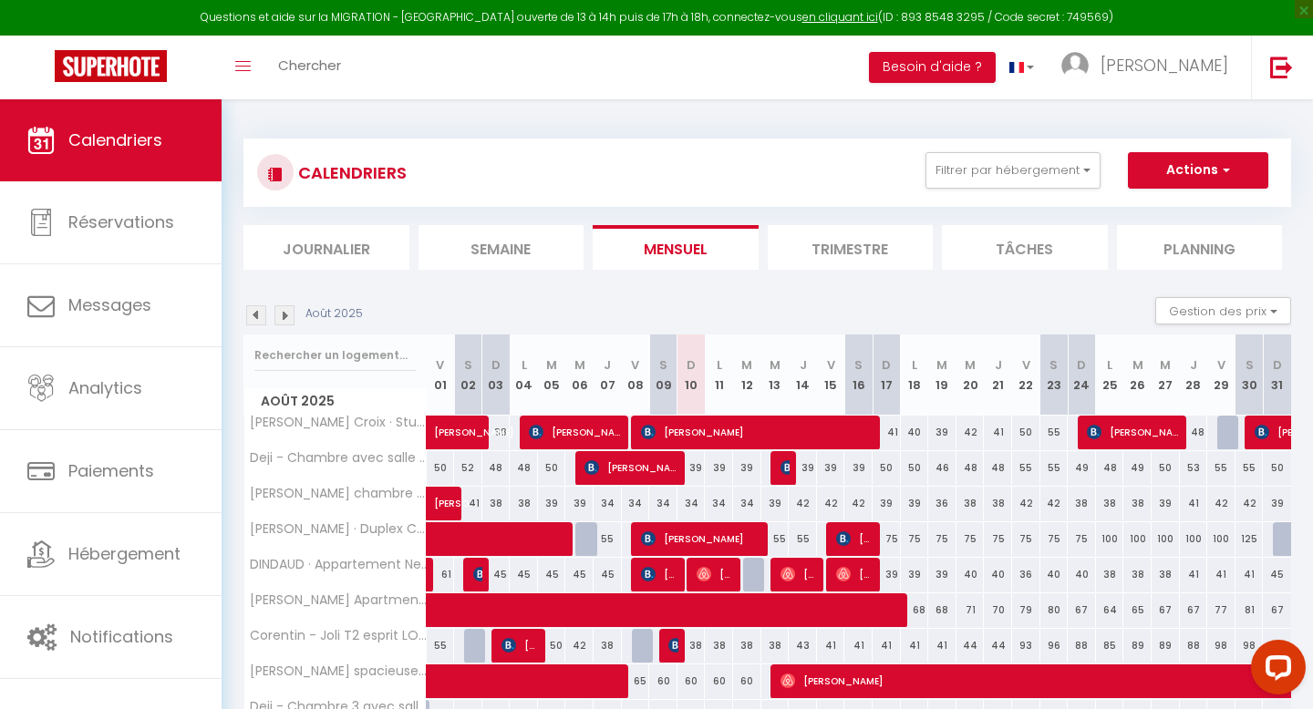
scroll to position [181, 0]
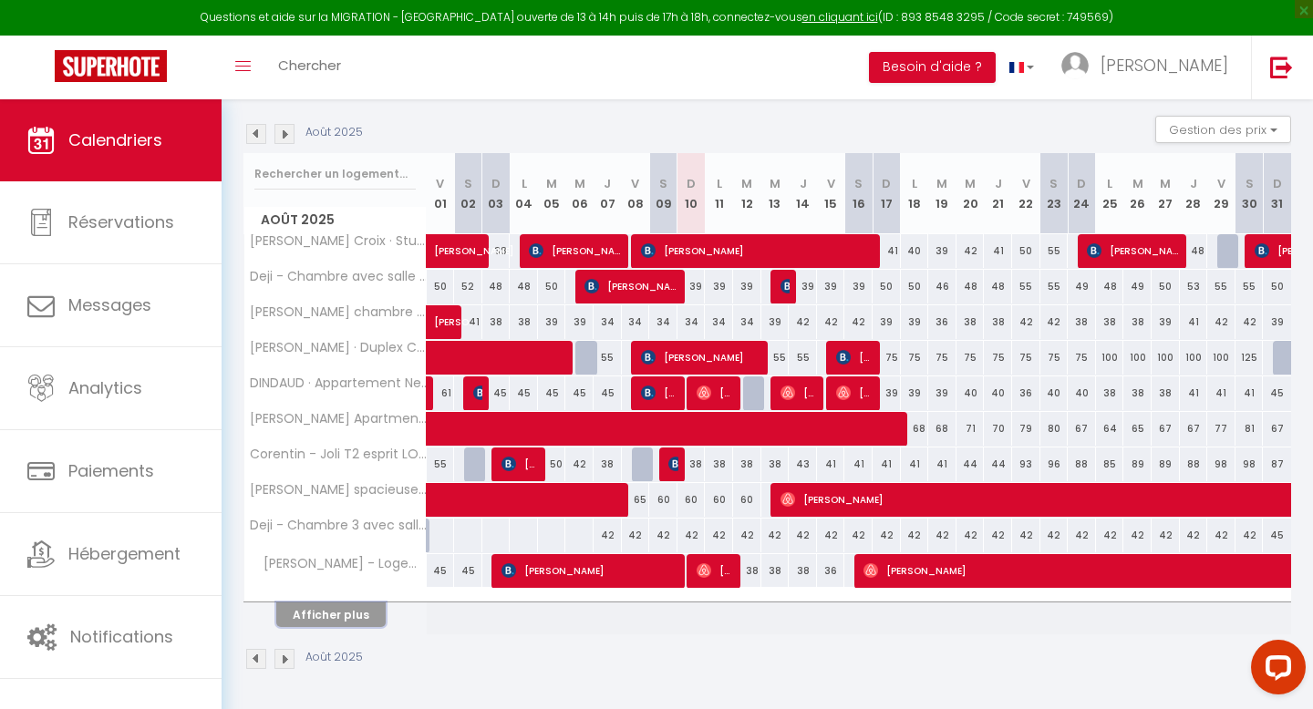
click at [336, 614] on button "Afficher plus" at bounding box center [330, 615] width 109 height 25
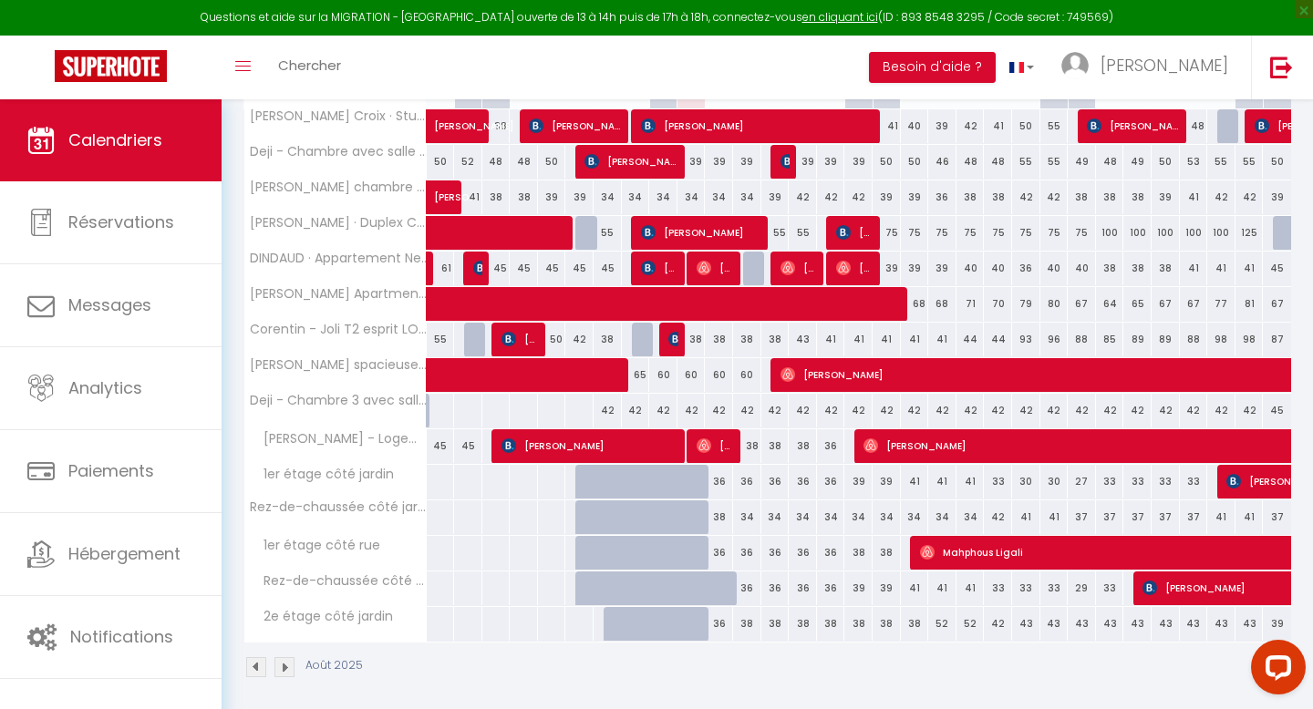
scroll to position [314, 0]
